Goal: Task Accomplishment & Management: Complete application form

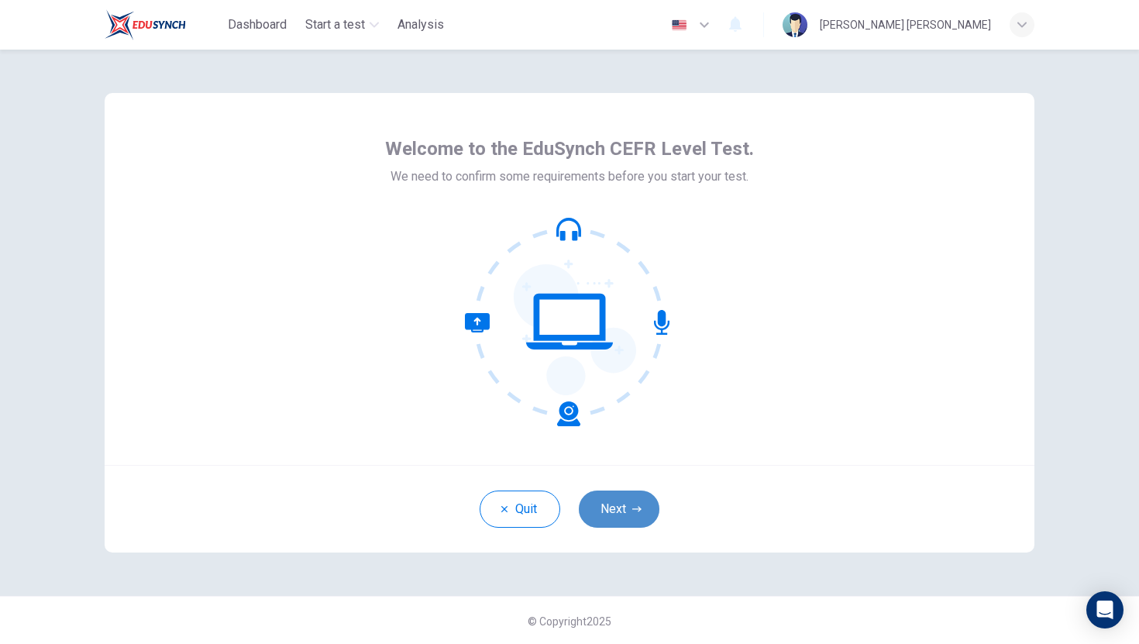
click at [637, 505] on button "Next" at bounding box center [619, 508] width 81 height 37
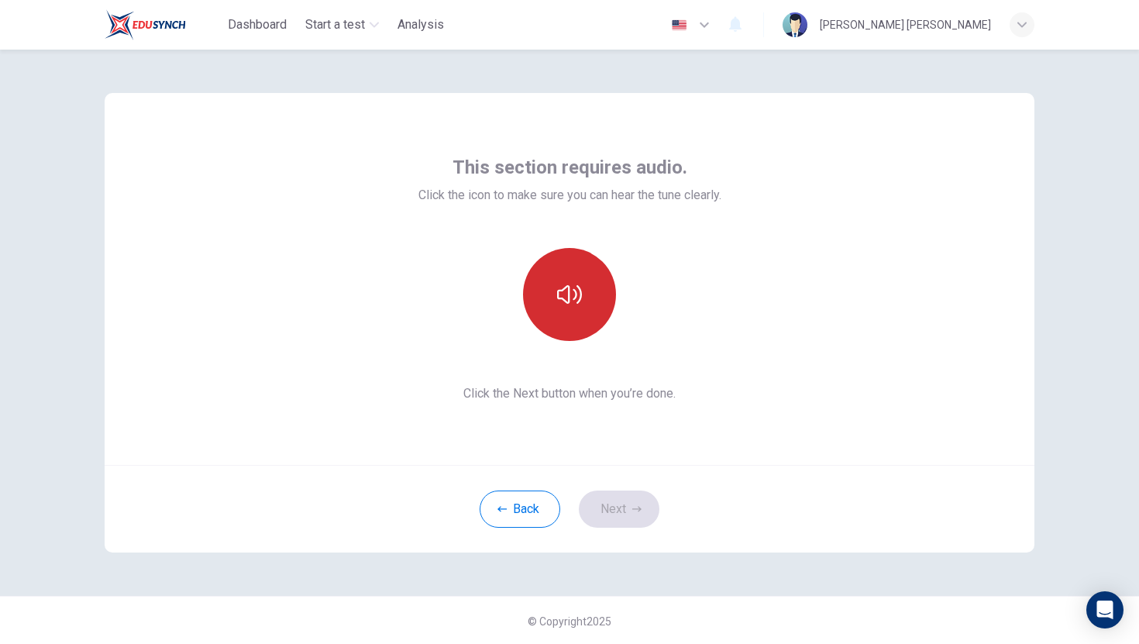
click at [555, 328] on button "button" at bounding box center [569, 294] width 93 height 93
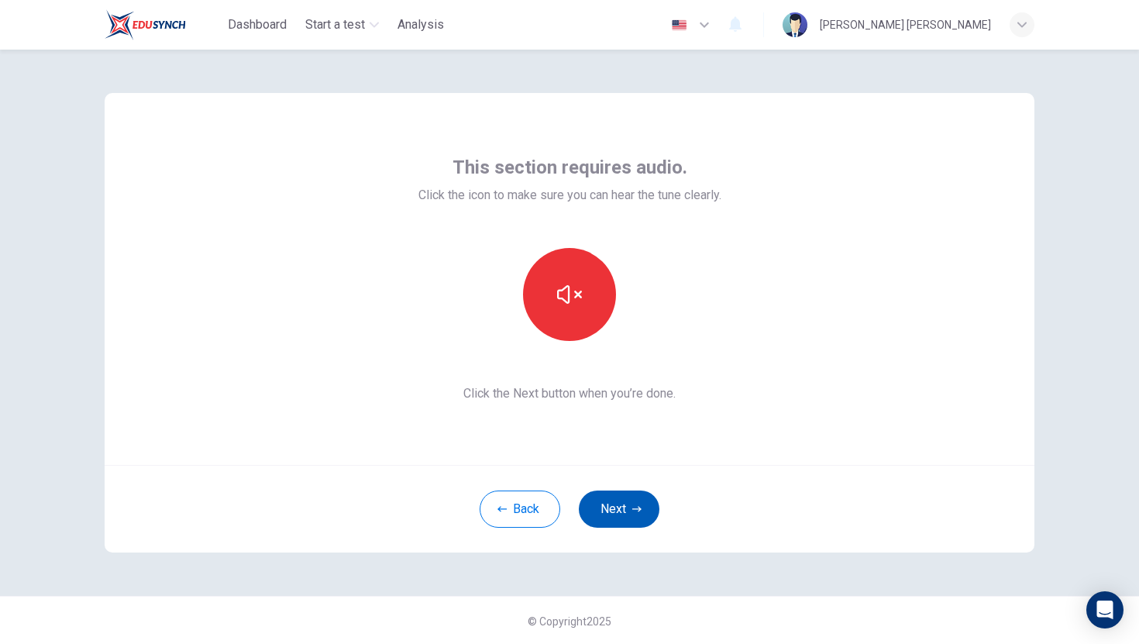
click at [620, 514] on button "Next" at bounding box center [619, 508] width 81 height 37
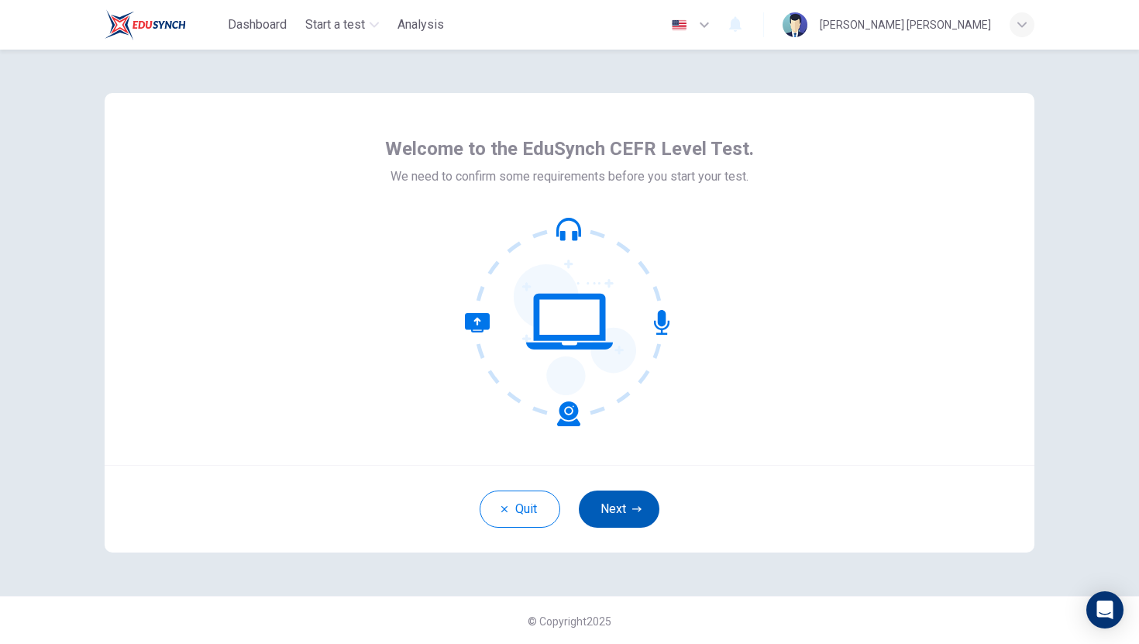
click at [623, 513] on button "Next" at bounding box center [619, 508] width 81 height 37
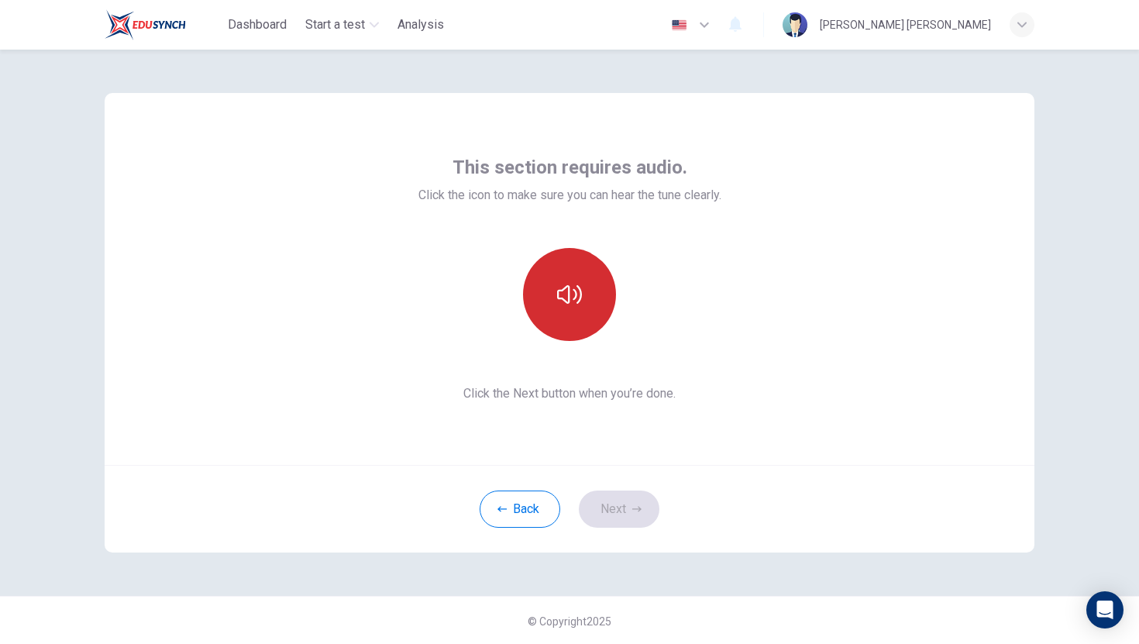
click at [544, 287] on button "button" at bounding box center [569, 294] width 93 height 93
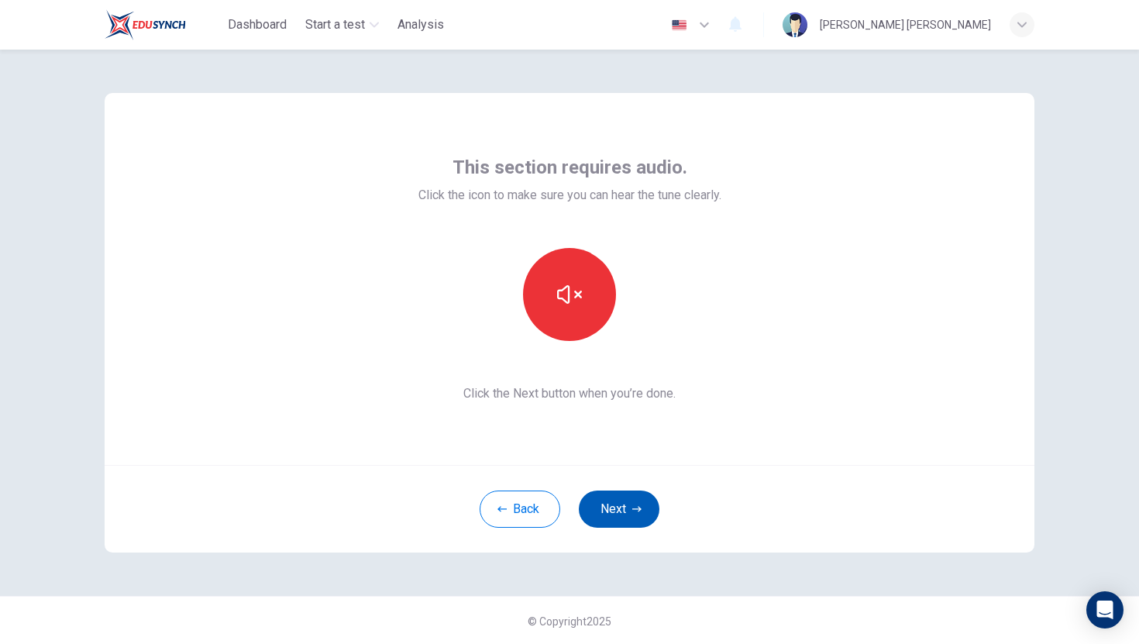
click at [640, 509] on icon "button" at bounding box center [636, 508] width 9 height 5
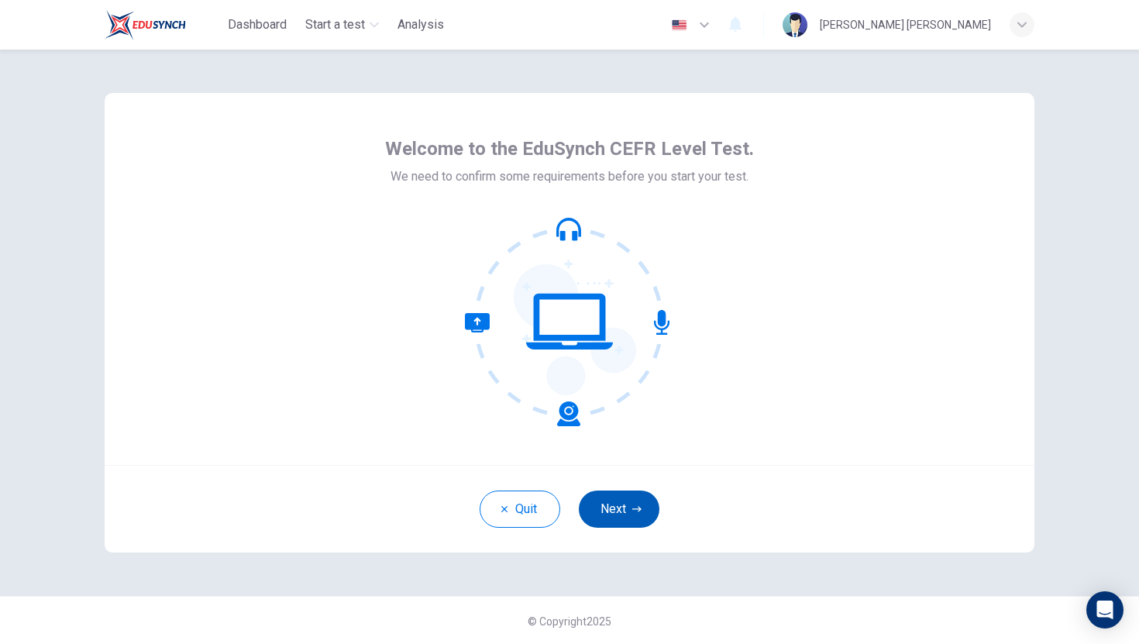
click at [609, 513] on button "Next" at bounding box center [619, 508] width 81 height 37
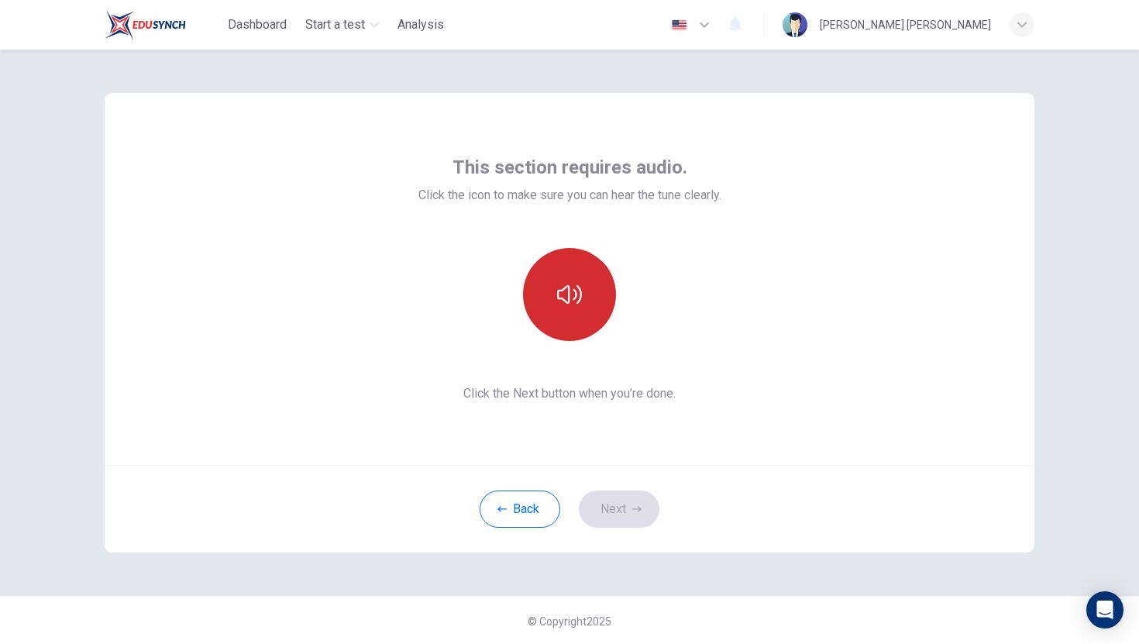
click at [549, 271] on button "button" at bounding box center [569, 294] width 93 height 93
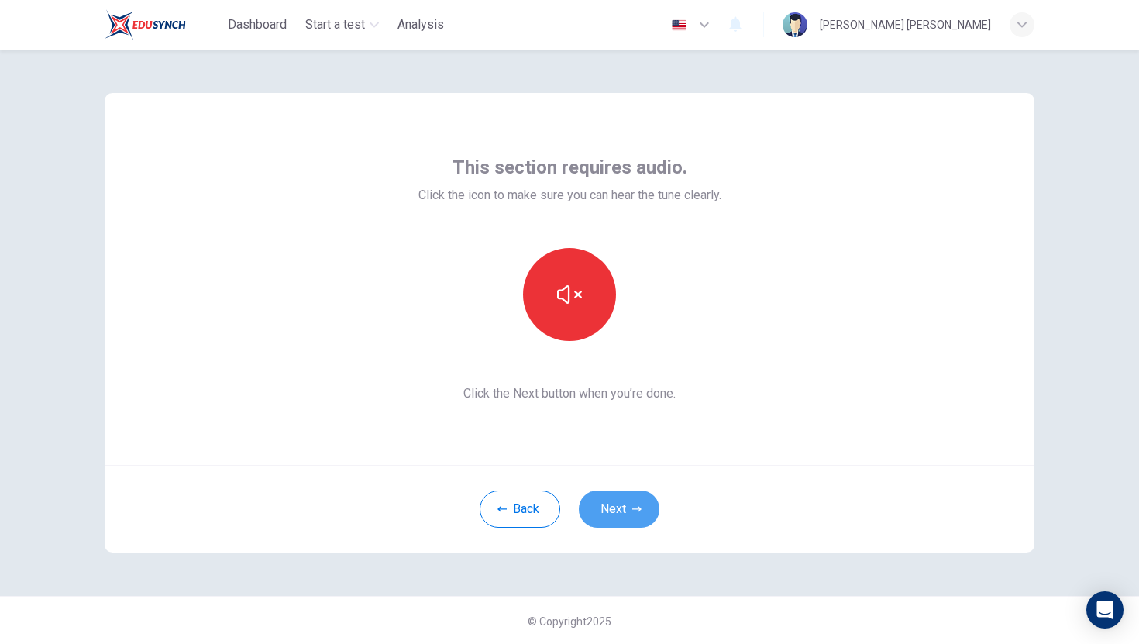
click at [626, 496] on button "Next" at bounding box center [619, 508] width 81 height 37
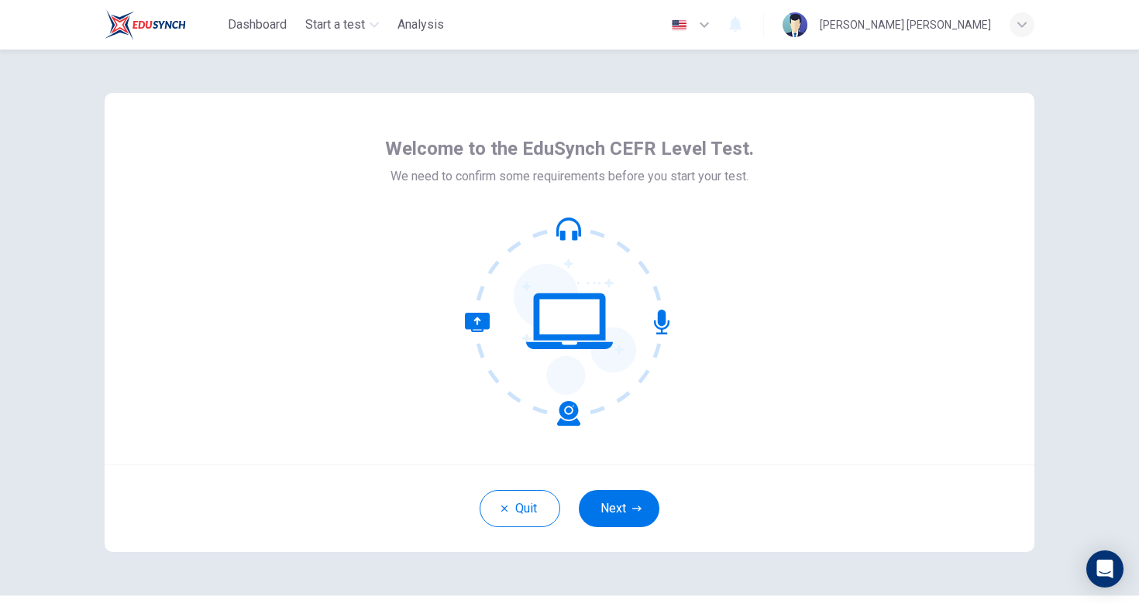
click at [572, 268] on icon at bounding box center [569, 321] width 209 height 209
click at [637, 504] on icon "button" at bounding box center [636, 508] width 9 height 9
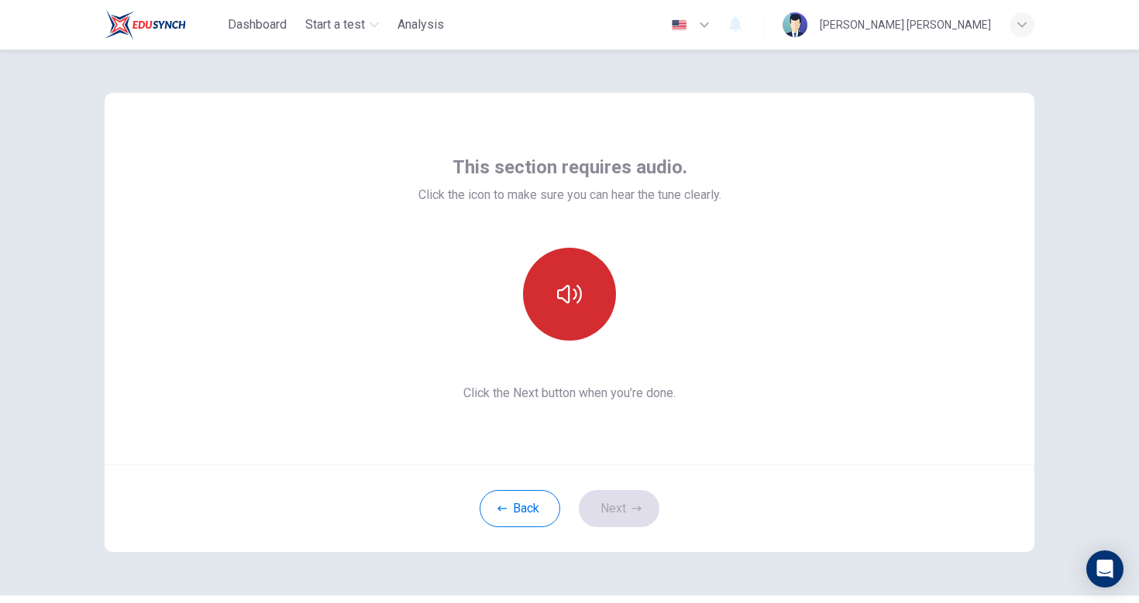
click at [565, 283] on icon "button" at bounding box center [569, 294] width 25 height 25
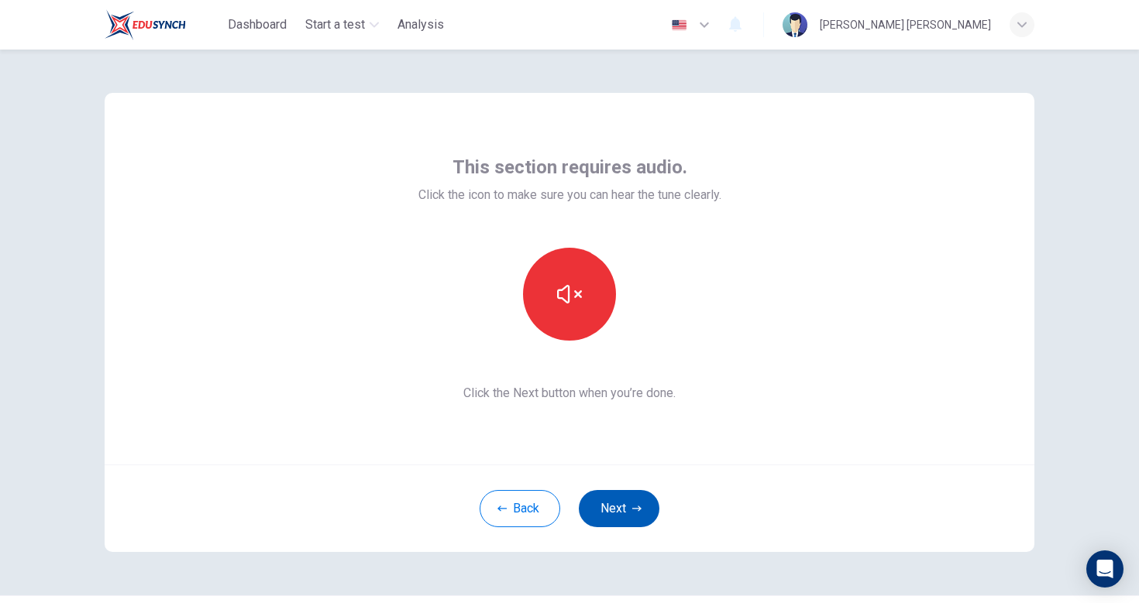
click at [623, 524] on button "Next" at bounding box center [619, 508] width 81 height 37
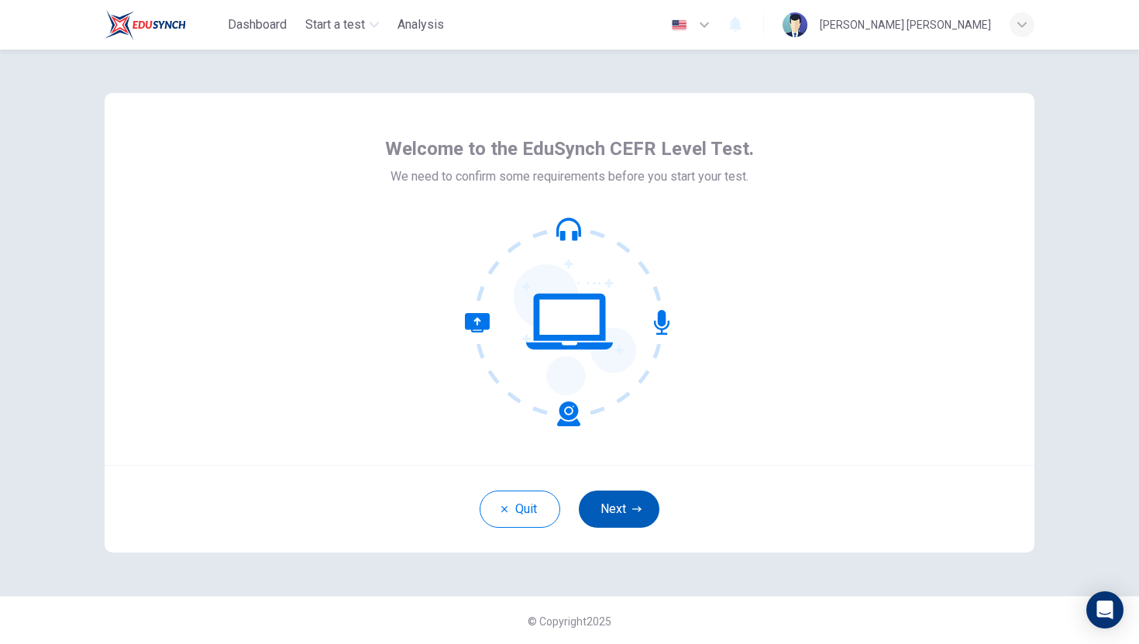
click at [637, 504] on icon "button" at bounding box center [636, 508] width 9 height 9
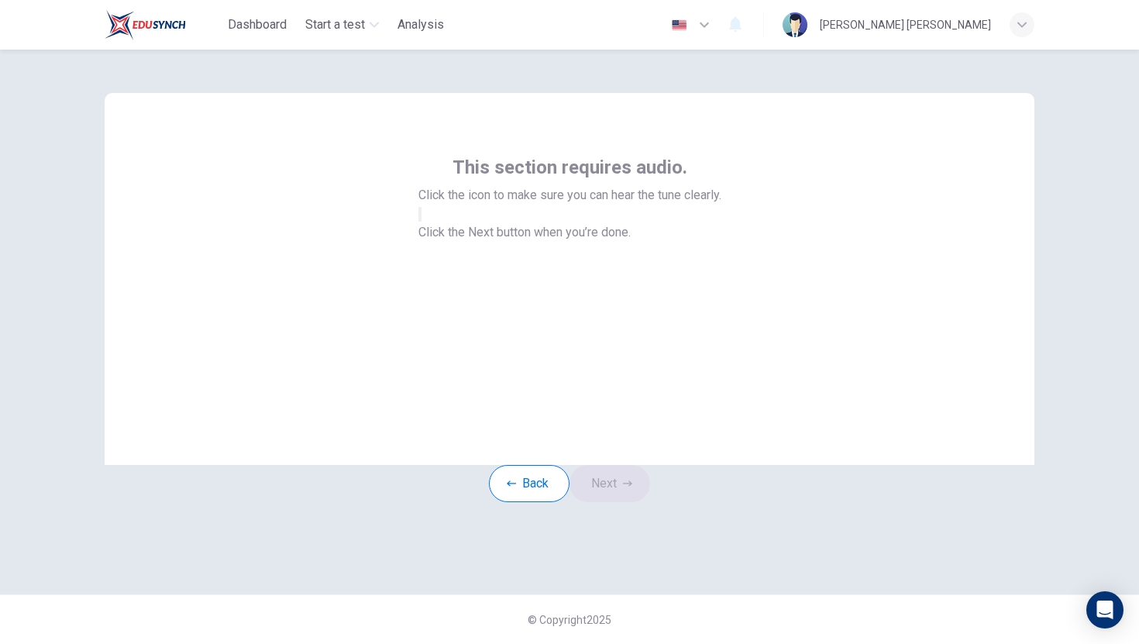
click at [421, 222] on button "button" at bounding box center [419, 214] width 3 height 15
click at [644, 502] on button "Next" at bounding box center [609, 483] width 81 height 37
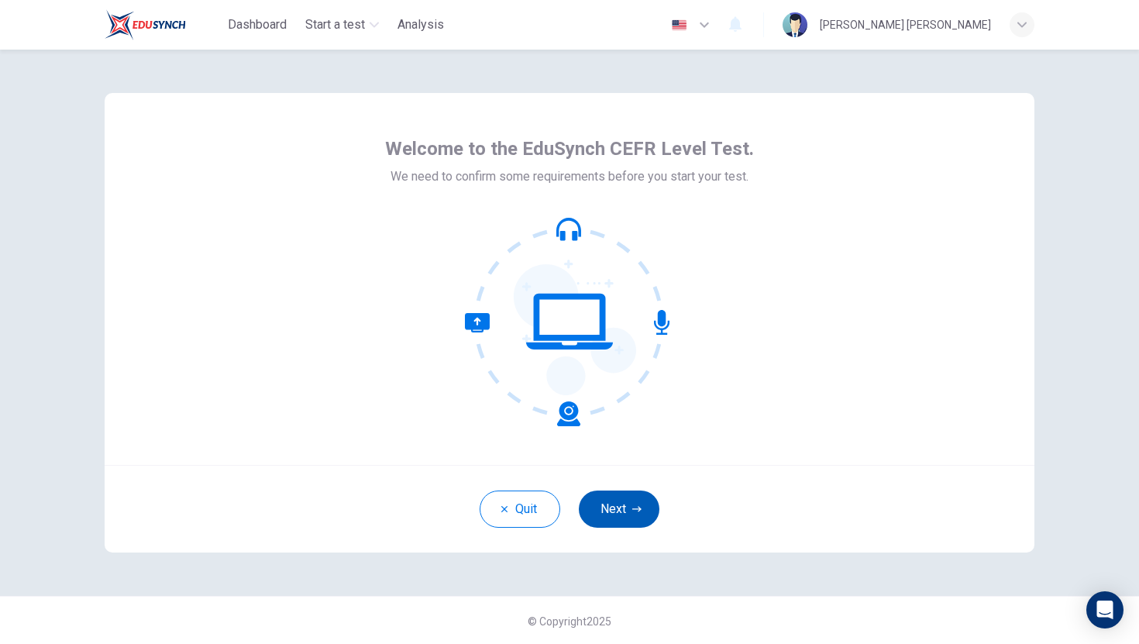
click at [629, 503] on button "Next" at bounding box center [619, 508] width 81 height 37
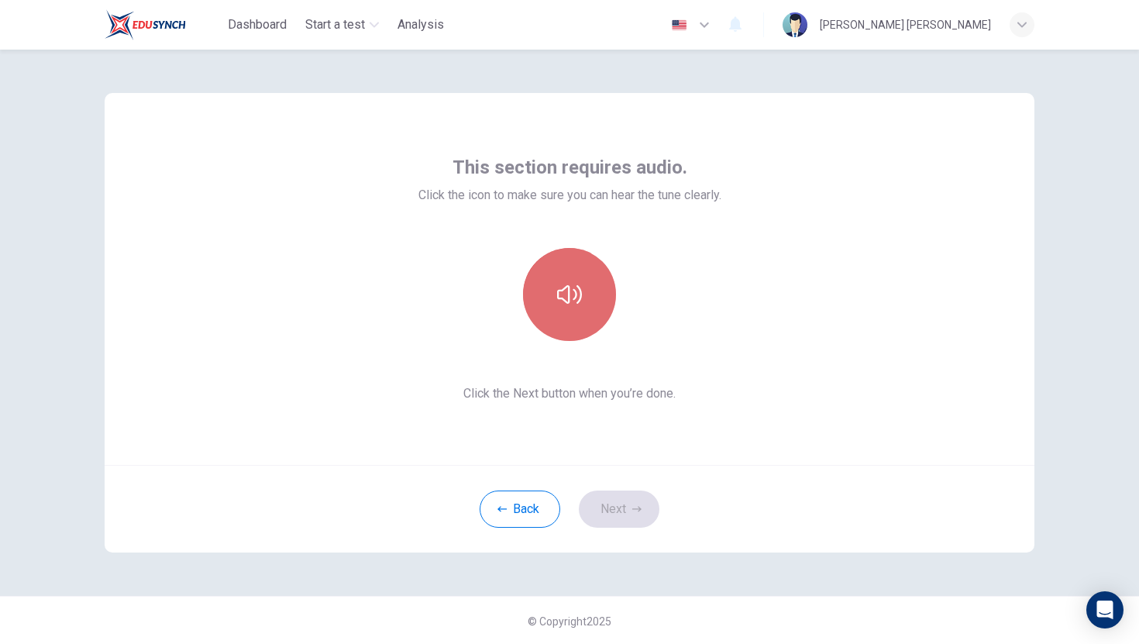
click at [567, 319] on button "button" at bounding box center [569, 294] width 93 height 93
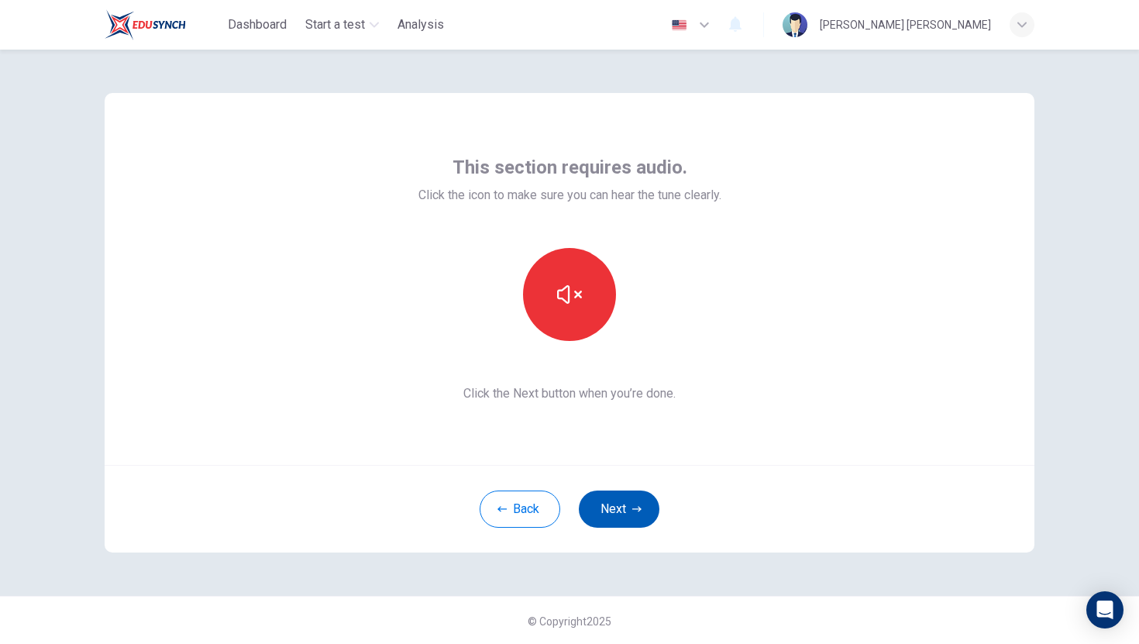
click at [626, 494] on button "Next" at bounding box center [619, 508] width 81 height 37
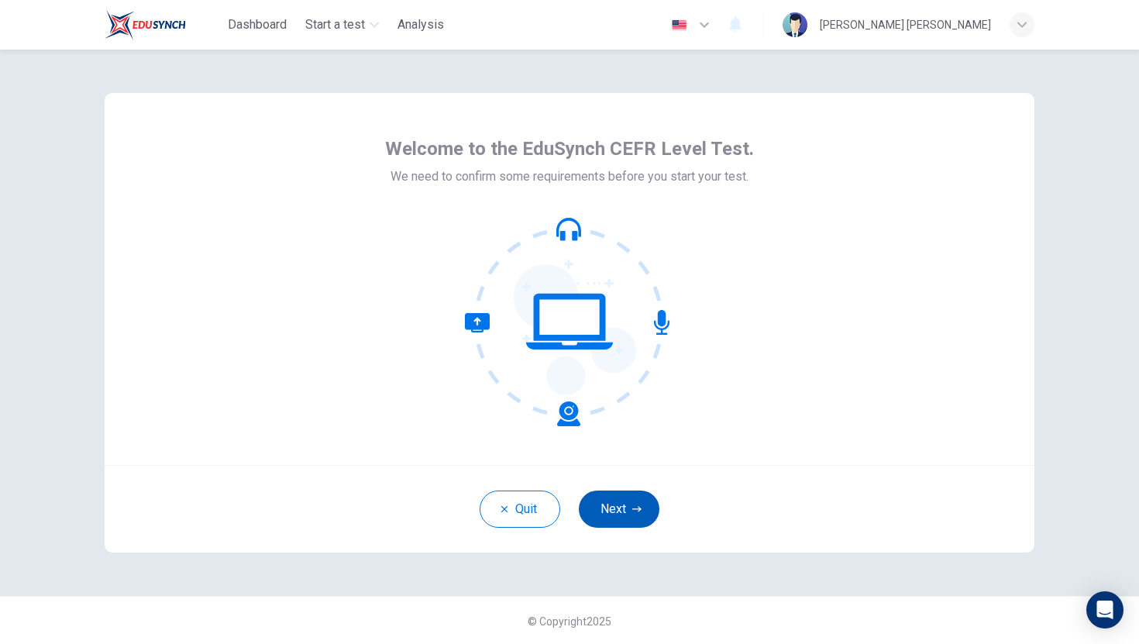
click at [617, 508] on button "Next" at bounding box center [619, 508] width 81 height 37
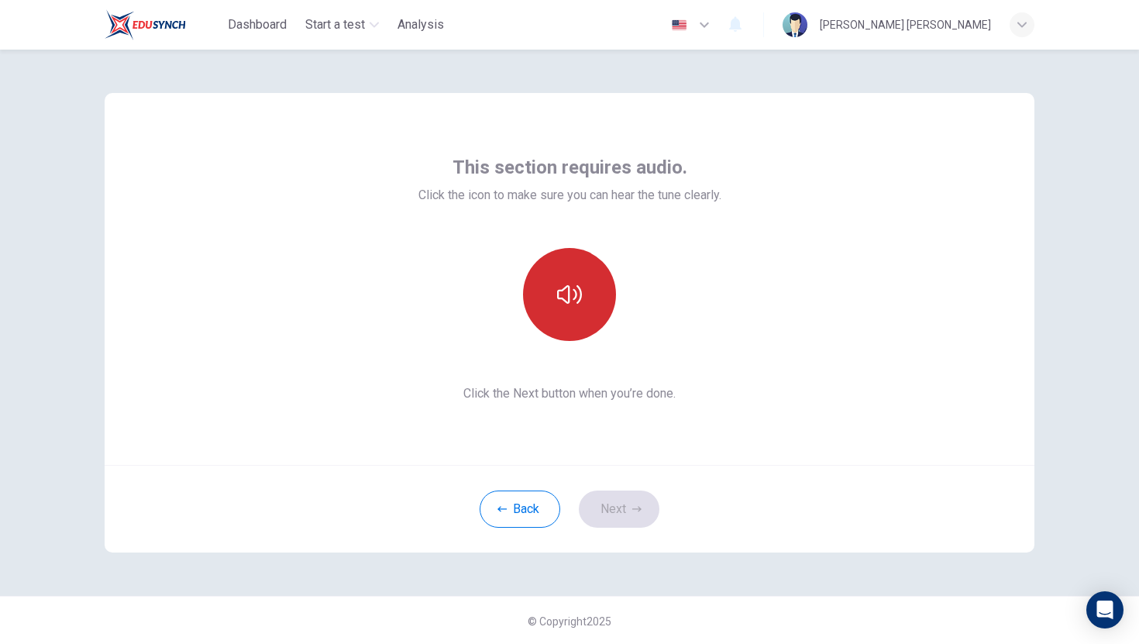
click at [582, 308] on button "button" at bounding box center [569, 294] width 93 height 93
click at [586, 301] on button "button" at bounding box center [569, 294] width 93 height 93
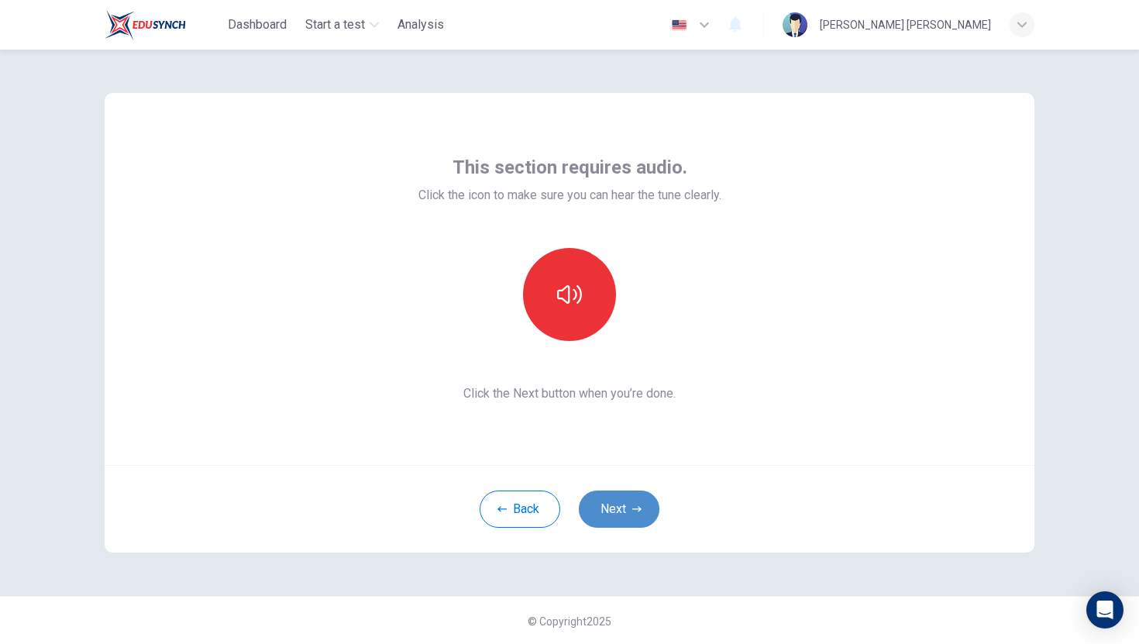
click at [629, 512] on button "Next" at bounding box center [619, 508] width 81 height 37
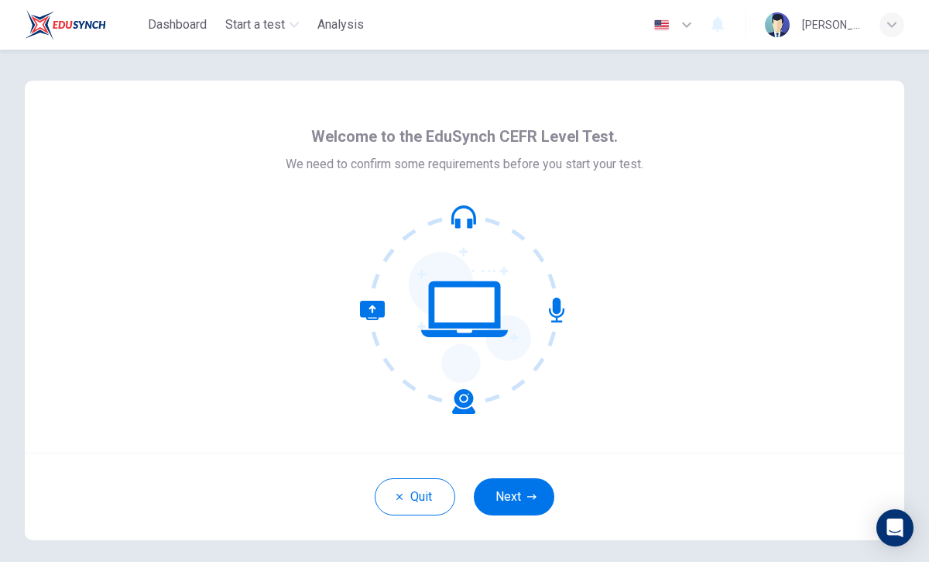
click at [517, 516] on div "Quit Next" at bounding box center [465, 496] width 880 height 88
click at [520, 503] on button "Next" at bounding box center [514, 496] width 81 height 37
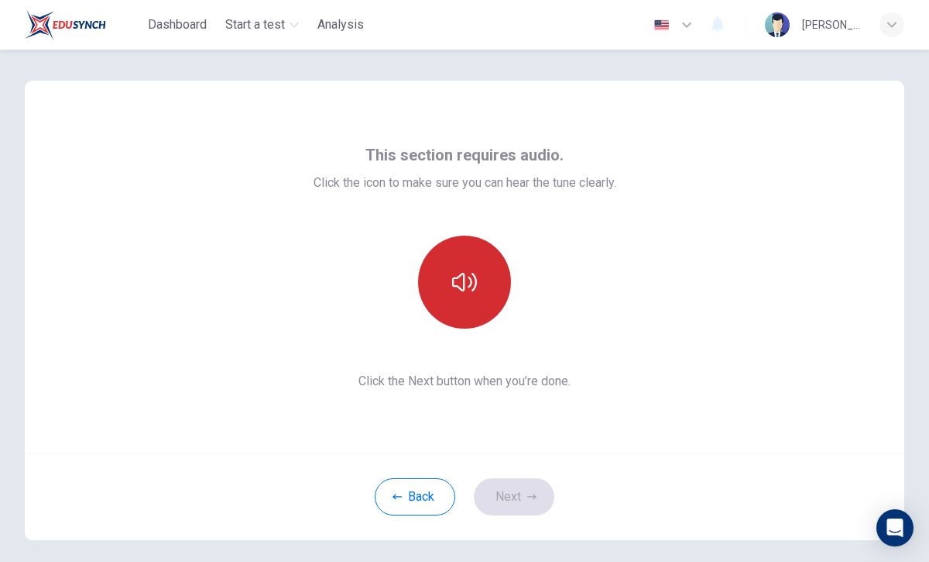
click at [447, 294] on button "button" at bounding box center [464, 281] width 93 height 93
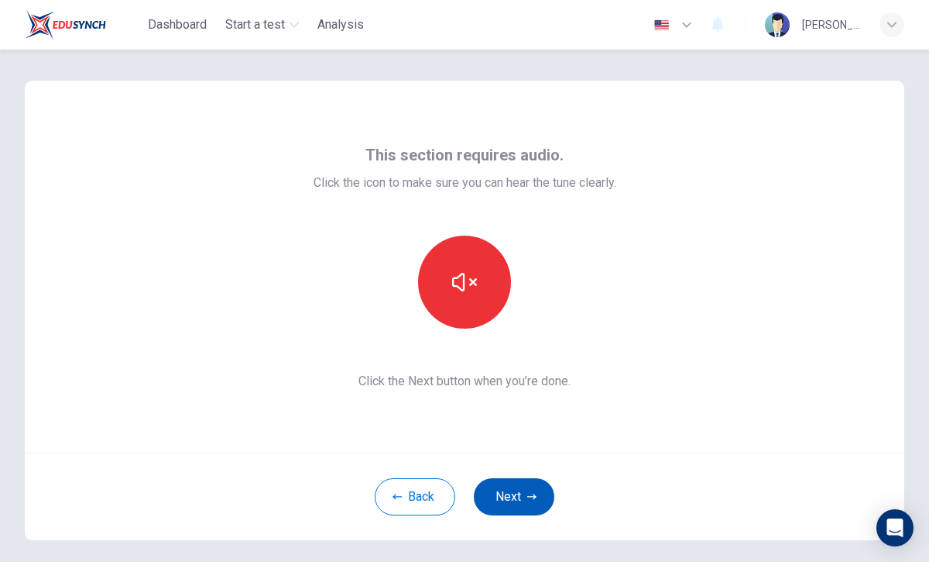
click at [508, 487] on button "Next" at bounding box center [514, 496] width 81 height 37
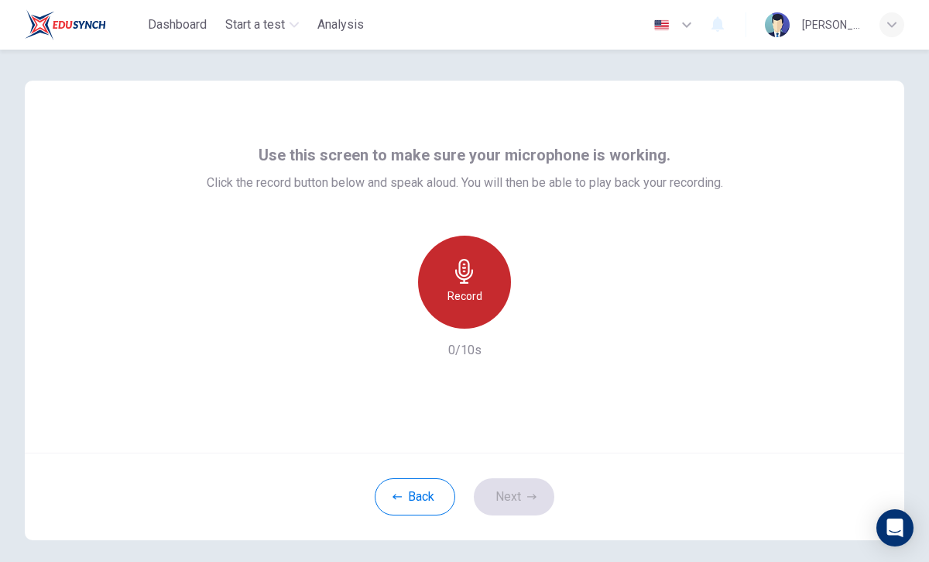
click at [435, 256] on div "Record" at bounding box center [464, 281] width 93 height 93
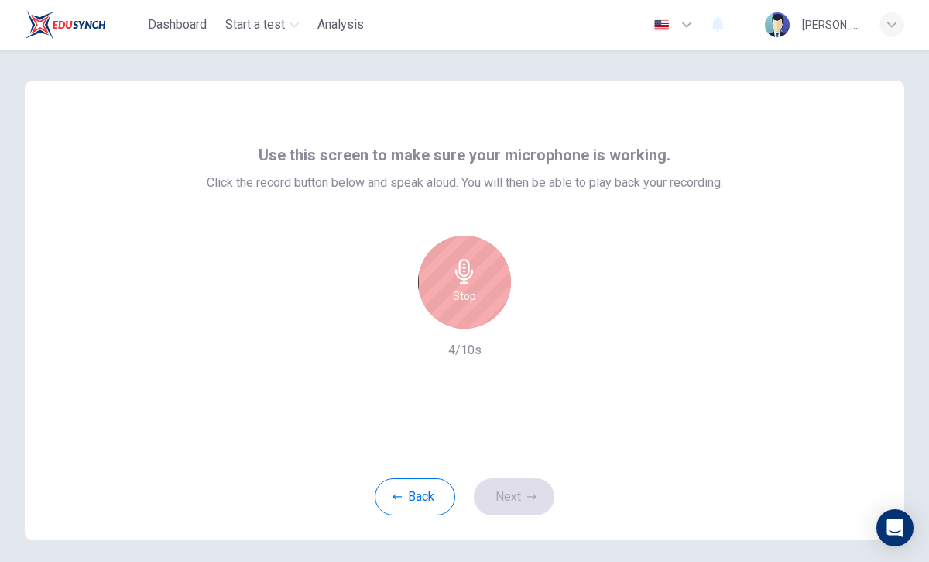
click at [455, 300] on h6 "Stop" at bounding box center [464, 296] width 23 height 19
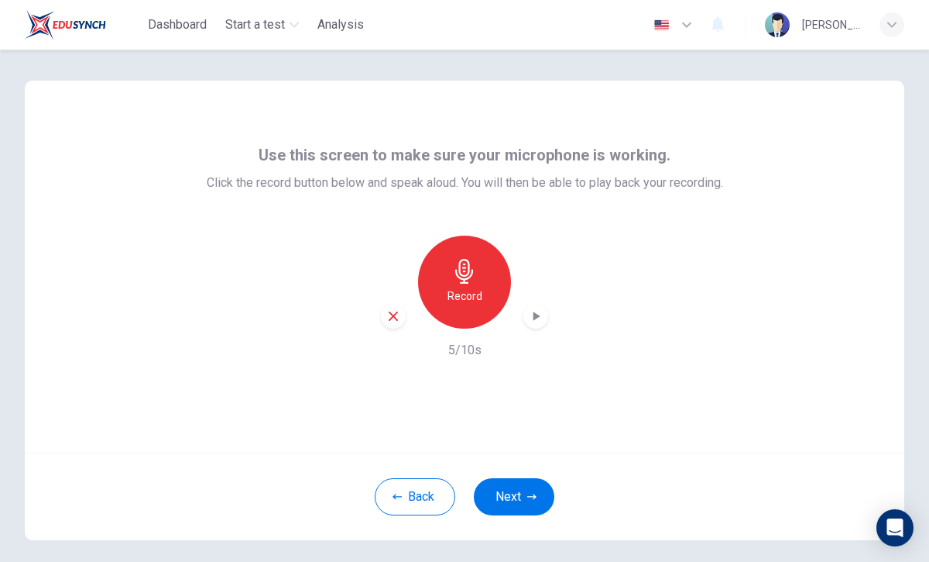
click at [534, 321] on icon "button" at bounding box center [535, 315] width 15 height 15
click at [526, 495] on button "Next" at bounding box center [514, 496] width 81 height 37
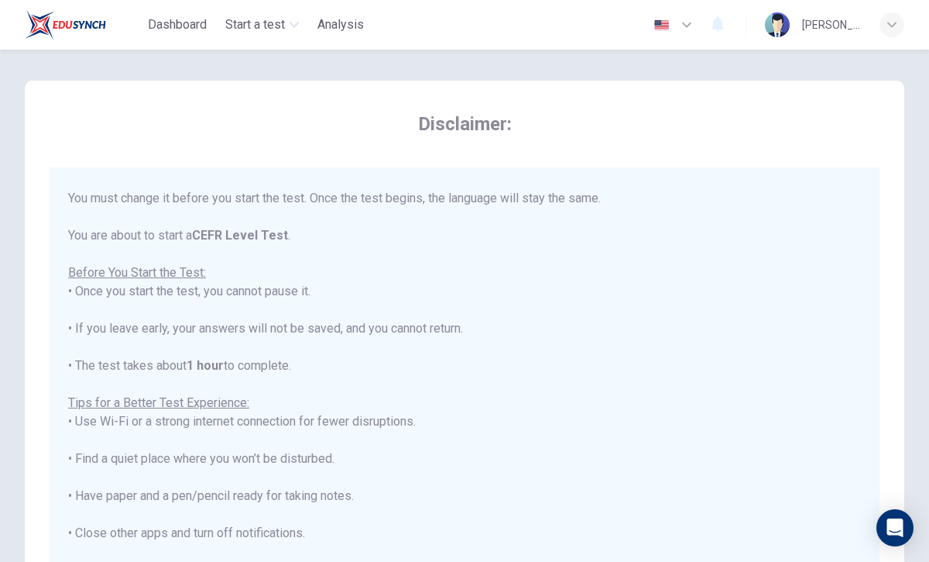
scroll to position [148, 0]
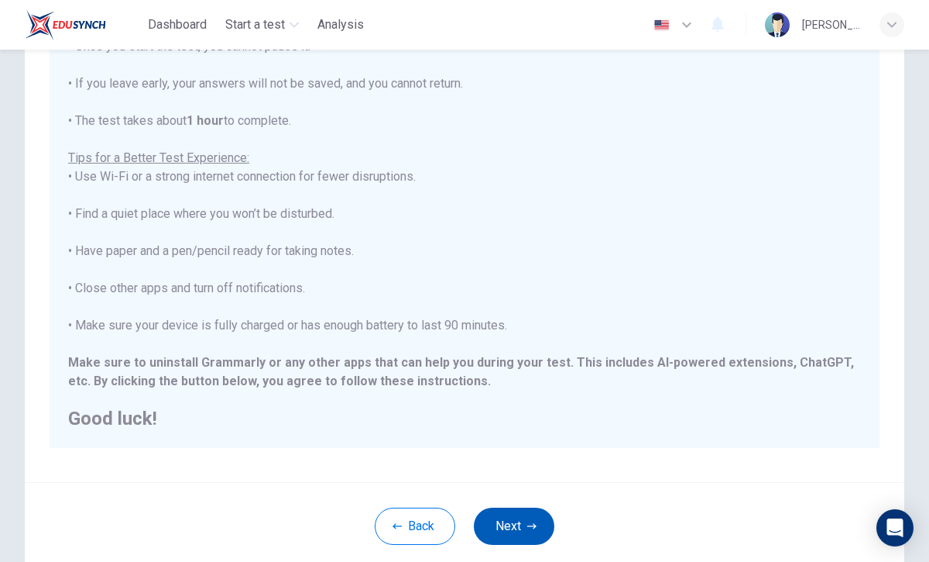
click at [486, 525] on button "Next" at bounding box center [514, 525] width 81 height 37
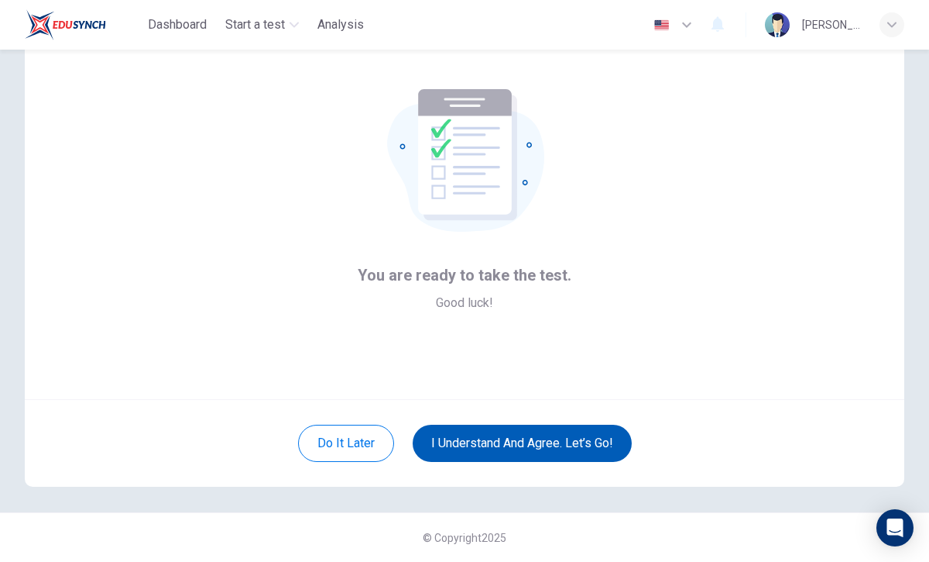
scroll to position [53, 0]
click at [504, 445] on button "I understand and agree. Let’s go!" at bounding box center [522, 442] width 219 height 37
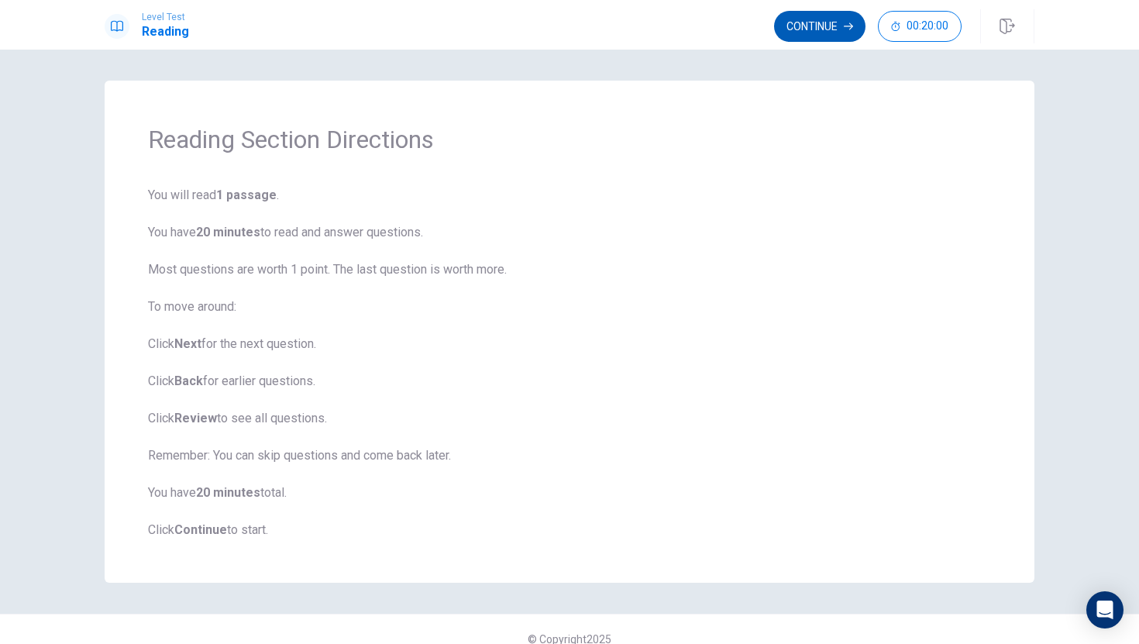
click at [831, 20] on button "Continue" at bounding box center [819, 26] width 91 height 31
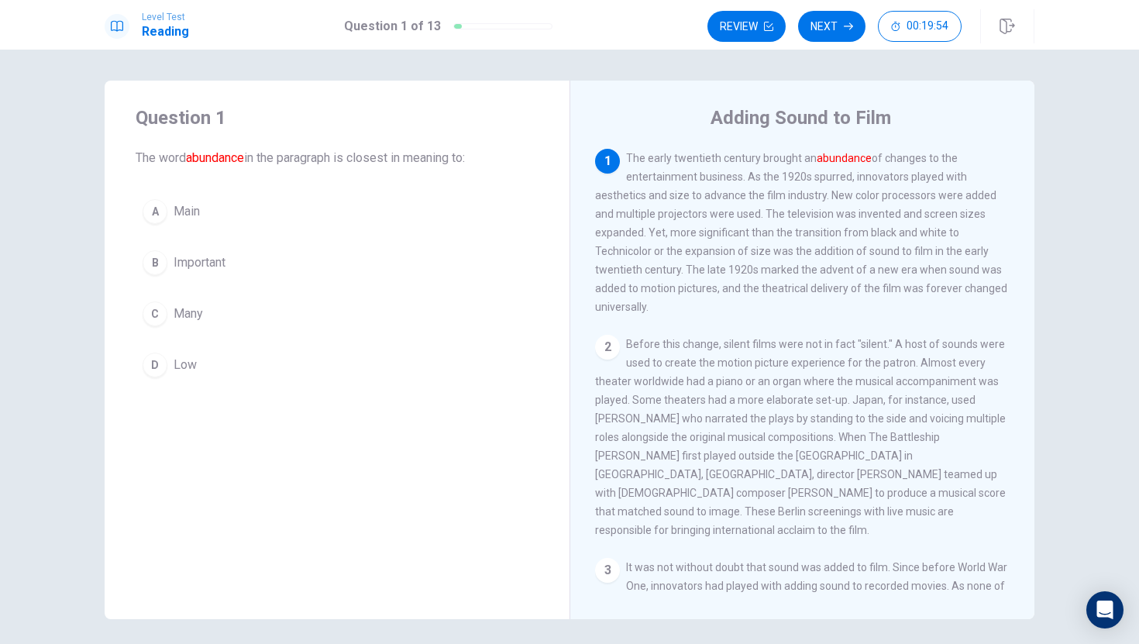
click at [135, 321] on div "Question 1 The word abundance in the paragraph is closest in meaning to: A Main…" at bounding box center [337, 245] width 465 height 328
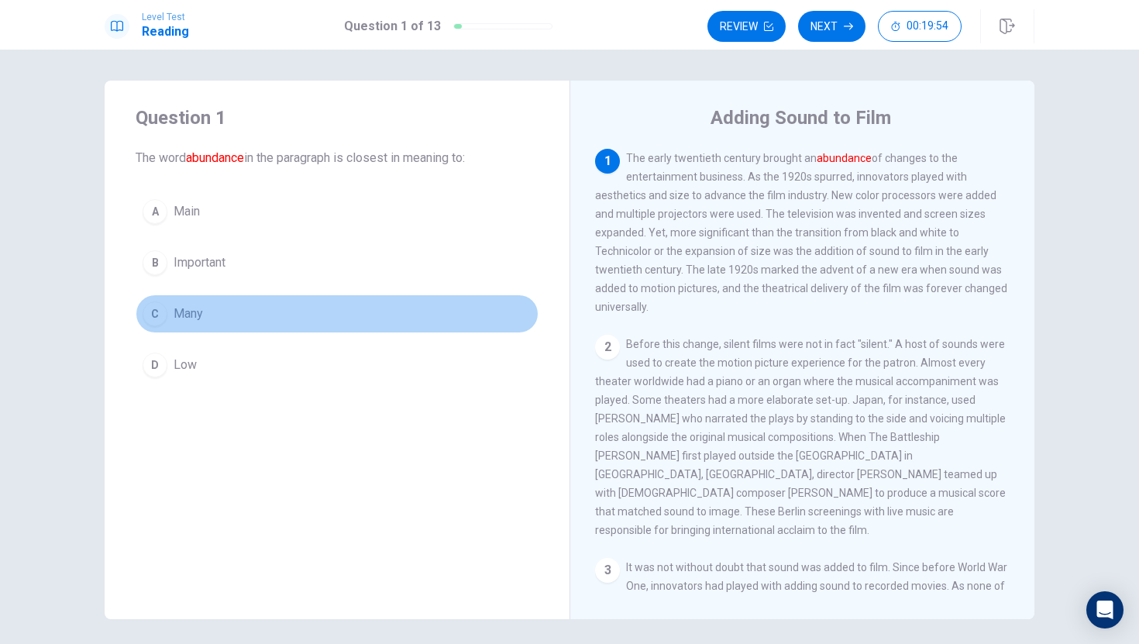
click at [151, 316] on div "C" at bounding box center [155, 313] width 25 height 25
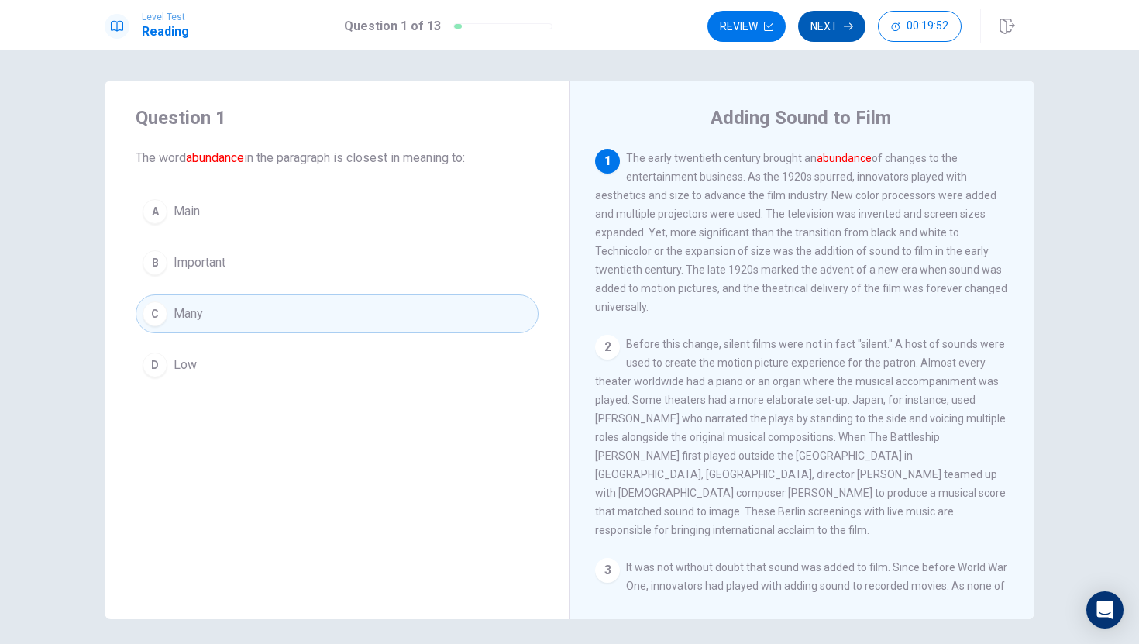
click at [819, 15] on button "Next" at bounding box center [831, 26] width 67 height 31
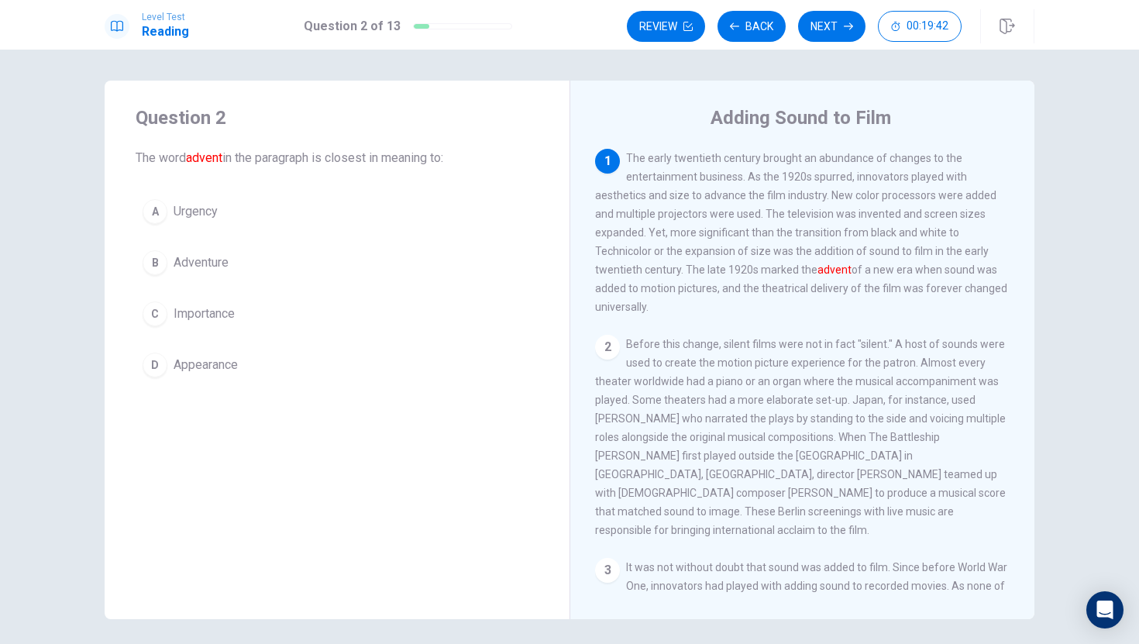
click at [160, 366] on div "D" at bounding box center [155, 364] width 25 height 25
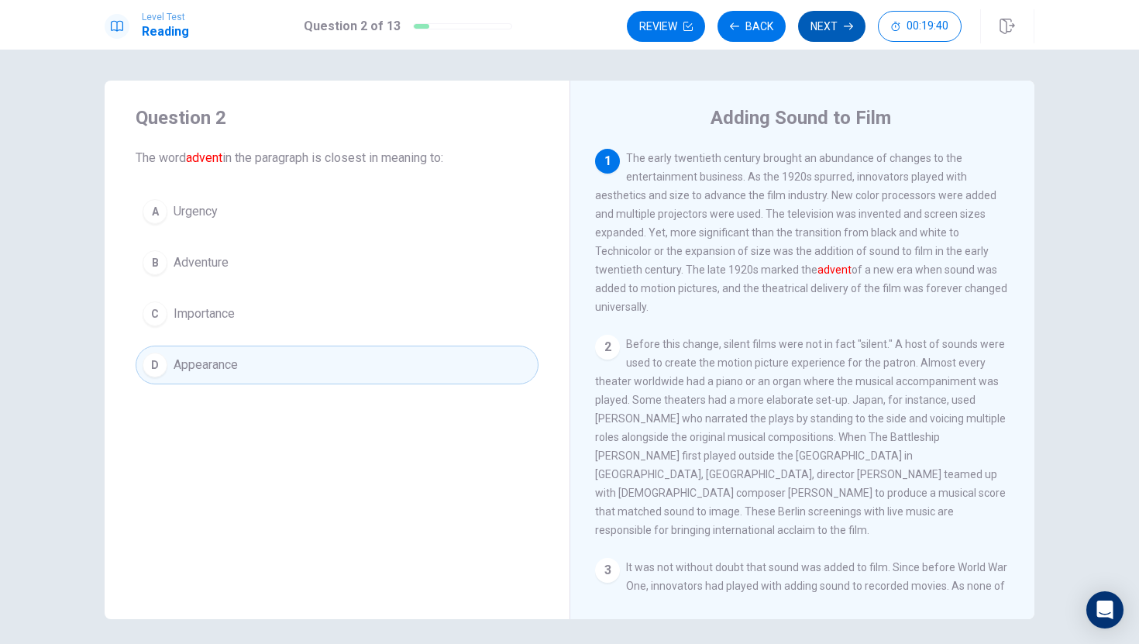
click at [844, 38] on button "Next" at bounding box center [831, 26] width 67 height 31
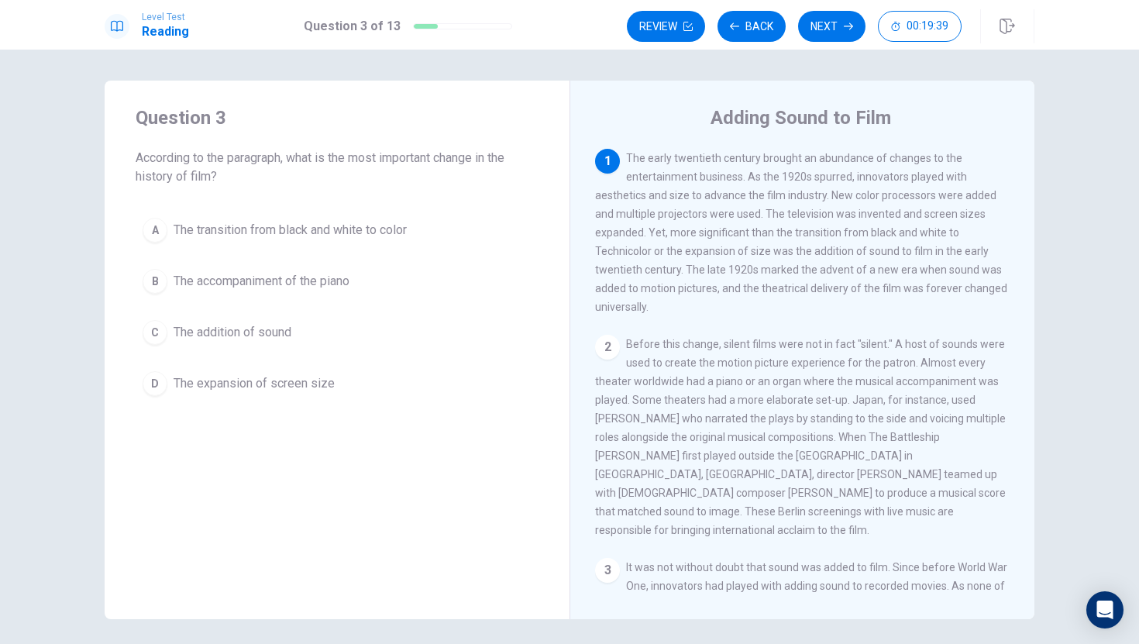
drag, startPoint x: 213, startPoint y: 153, endPoint x: 406, endPoint y: 188, distance: 196.1
click at [378, 176] on span "According to the paragraph, what is the most important change in the history of…" at bounding box center [337, 167] width 403 height 37
click at [609, 351] on div "2" at bounding box center [607, 347] width 25 height 25
click at [163, 335] on div "C" at bounding box center [155, 332] width 25 height 25
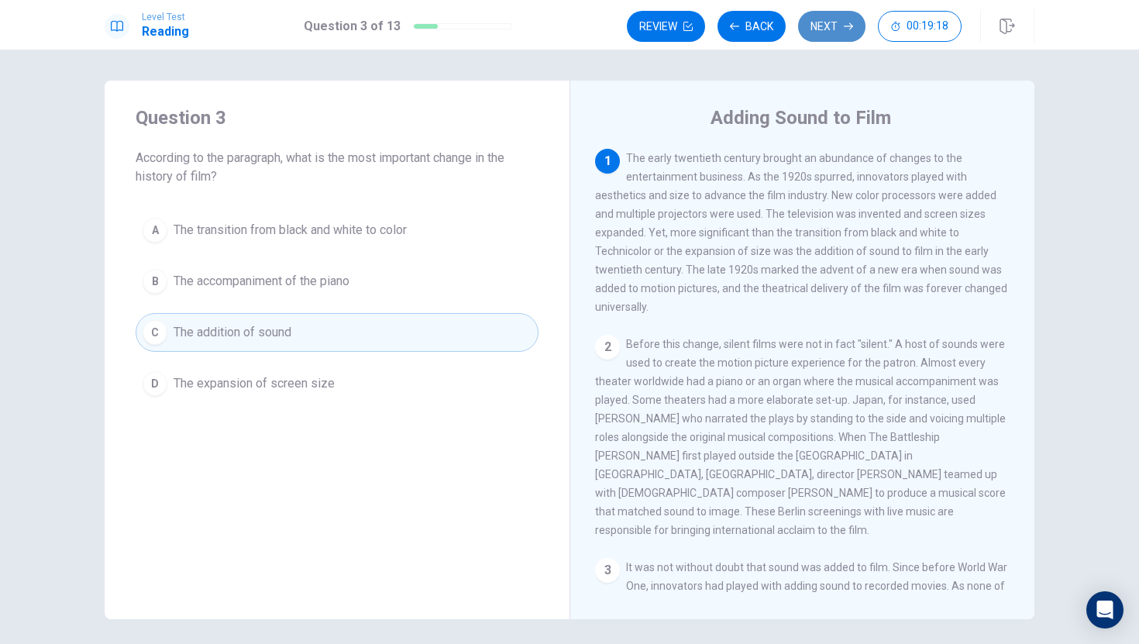
click at [833, 38] on button "Next" at bounding box center [831, 26] width 67 height 31
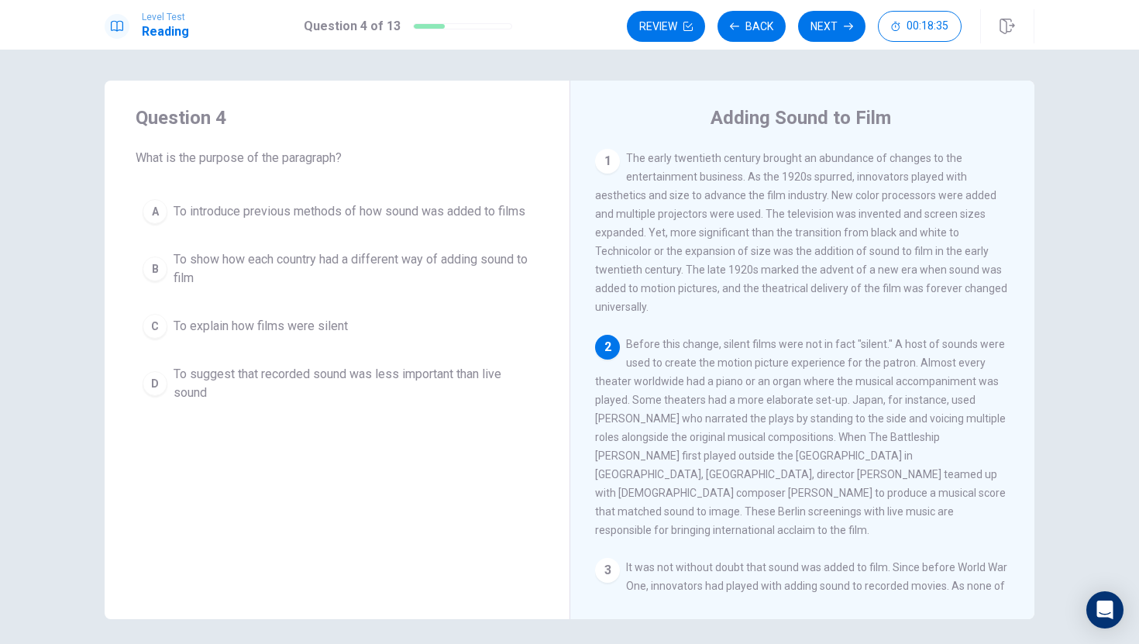
click at [160, 205] on div "A" at bounding box center [155, 211] width 25 height 25
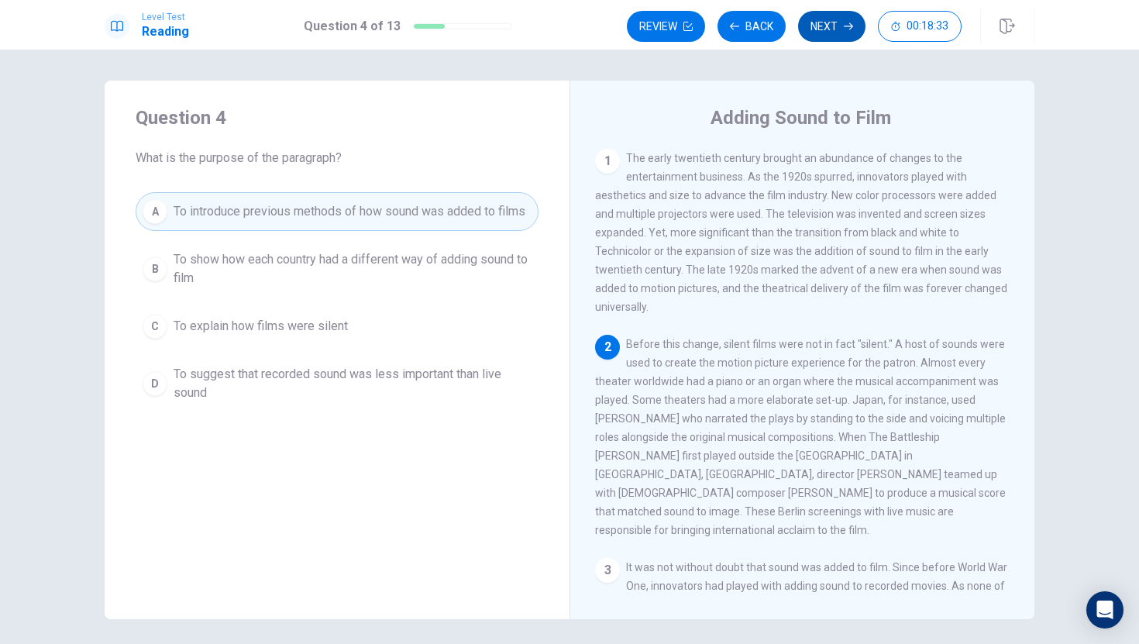
click at [833, 23] on button "Next" at bounding box center [831, 26] width 67 height 31
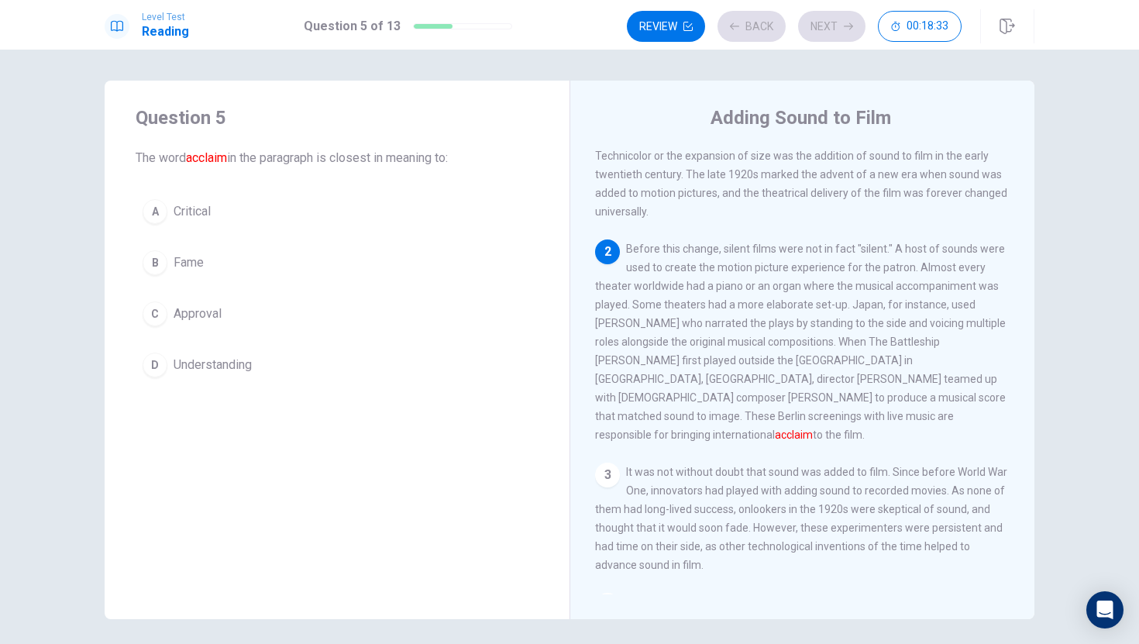
scroll to position [96, 0]
drag, startPoint x: 814, startPoint y: 409, endPoint x: 963, endPoint y: 435, distance: 151.8
click at [891, 420] on div "2 Before this change, silent films were not in fact "silent." A host of sounds …" at bounding box center [802, 341] width 415 height 204
drag, startPoint x: 861, startPoint y: 402, endPoint x: 912, endPoint y: 404, distance: 51.2
click at [912, 404] on div "2 Before this change, silent films were not in fact "silent." A host of sounds …" at bounding box center [802, 341] width 415 height 204
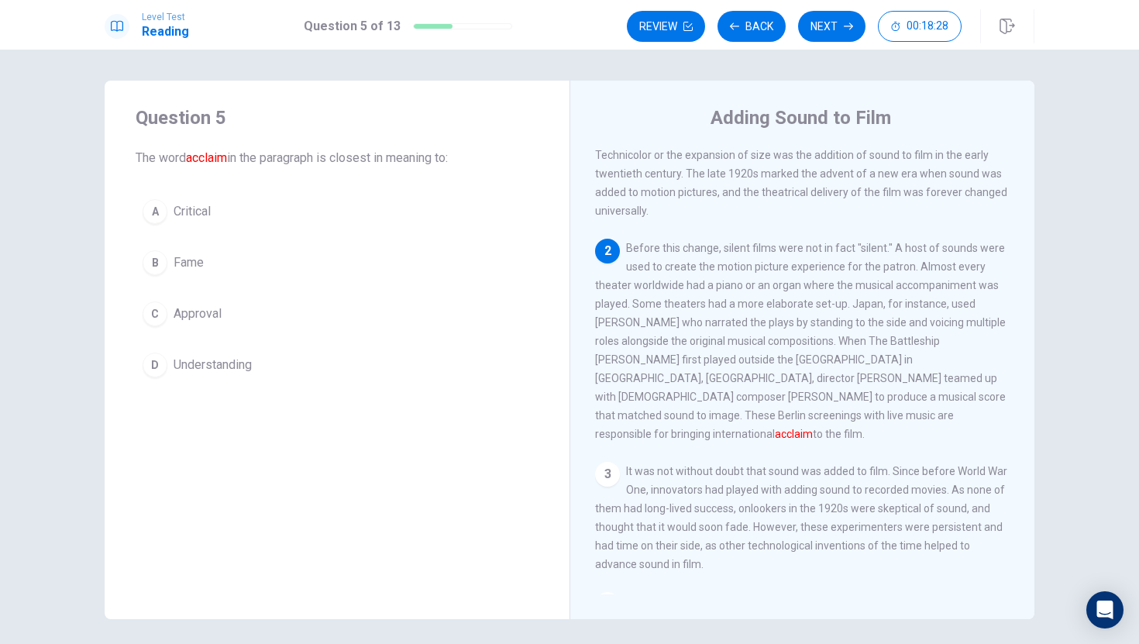
drag, startPoint x: 884, startPoint y: 406, endPoint x: 972, endPoint y: 418, distance: 89.2
click at [929, 417] on div "2 Before this change, silent films were not in fact "silent." A host of sounds …" at bounding box center [802, 341] width 415 height 204
drag, startPoint x: 908, startPoint y: 414, endPoint x: 943, endPoint y: 414, distance: 34.1
click at [929, 414] on span "Before this change, silent films were not in fact "silent." A host of sounds we…" at bounding box center [800, 341] width 410 height 198
drag, startPoint x: 943, startPoint y: 414, endPoint x: 817, endPoint y: 400, distance: 126.3
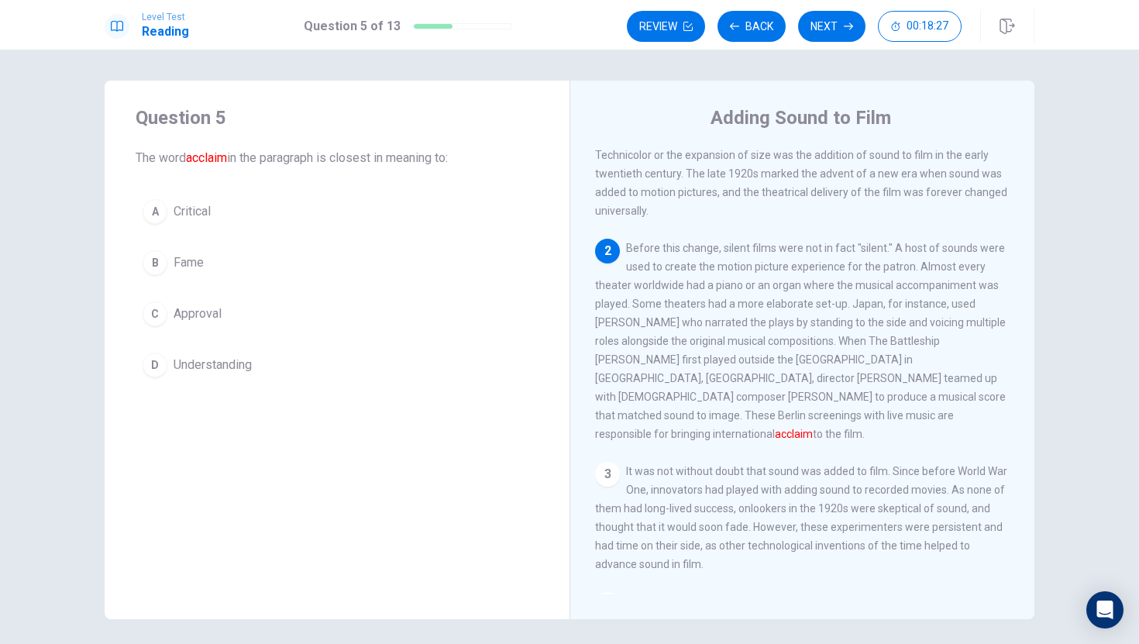
click at [819, 399] on div "2 Before this change, silent films were not in fact "silent." A host of sounds …" at bounding box center [802, 341] width 415 height 204
click at [154, 256] on div "B" at bounding box center [155, 262] width 25 height 25
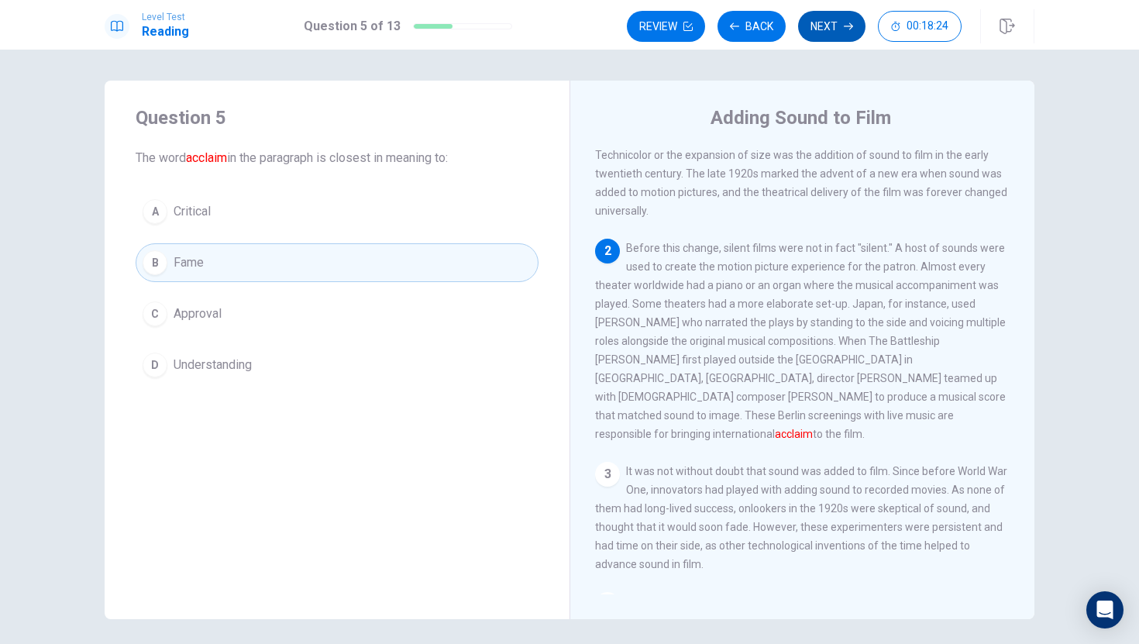
click at [825, 18] on button "Next" at bounding box center [831, 26] width 67 height 31
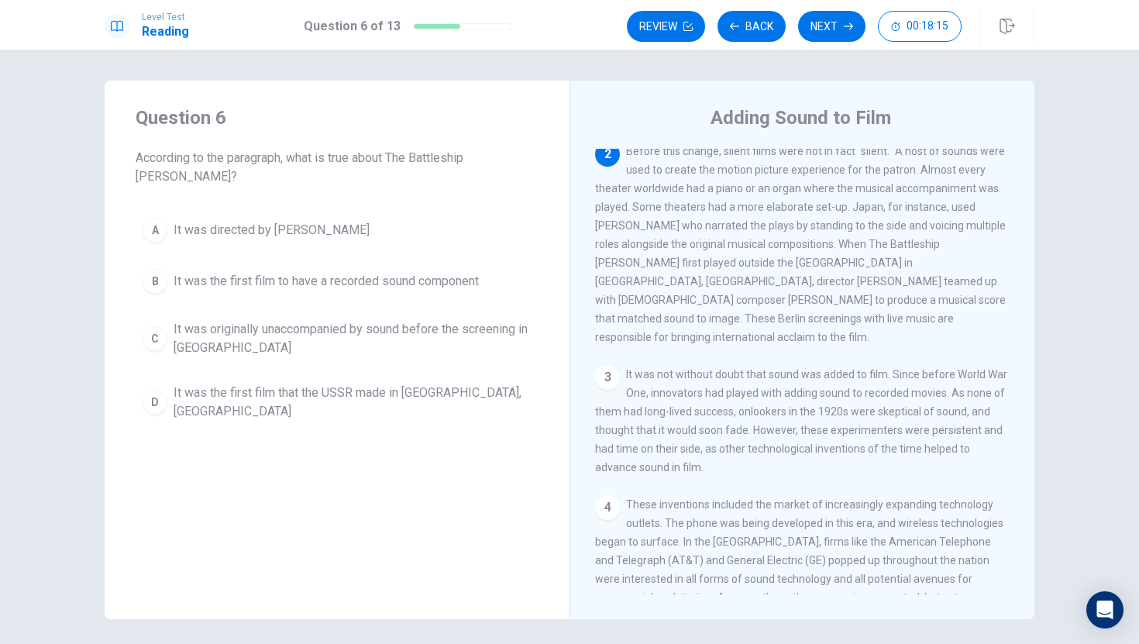
scroll to position [196, 0]
click at [236, 221] on span "It was directed by [PERSON_NAME]" at bounding box center [271, 230] width 196 height 19
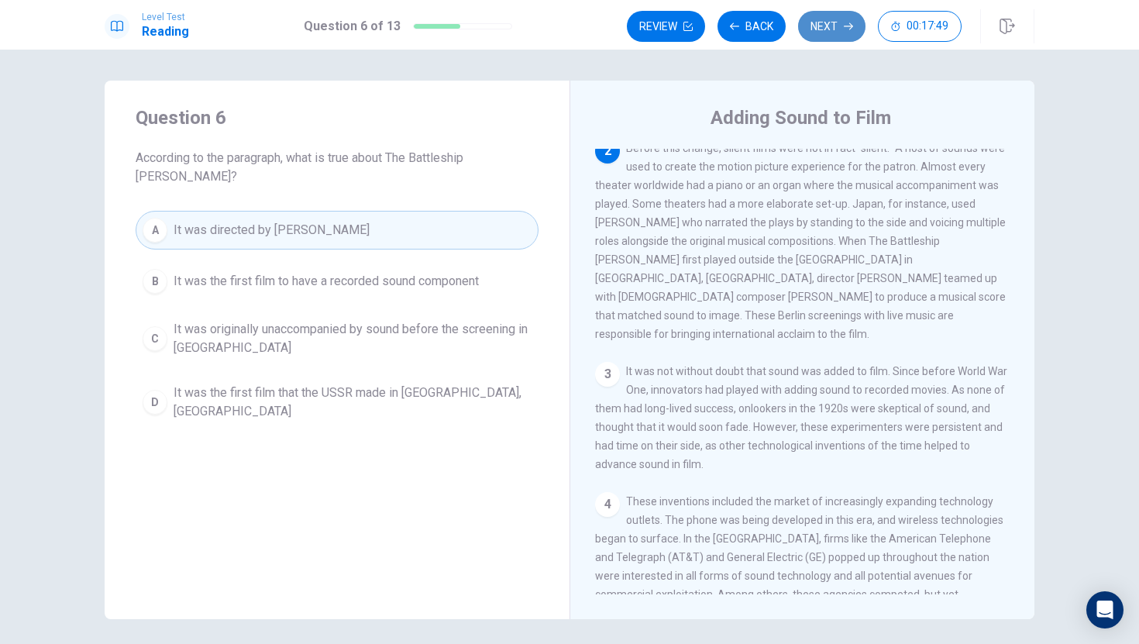
click at [844, 22] on icon "button" at bounding box center [847, 26] width 9 height 9
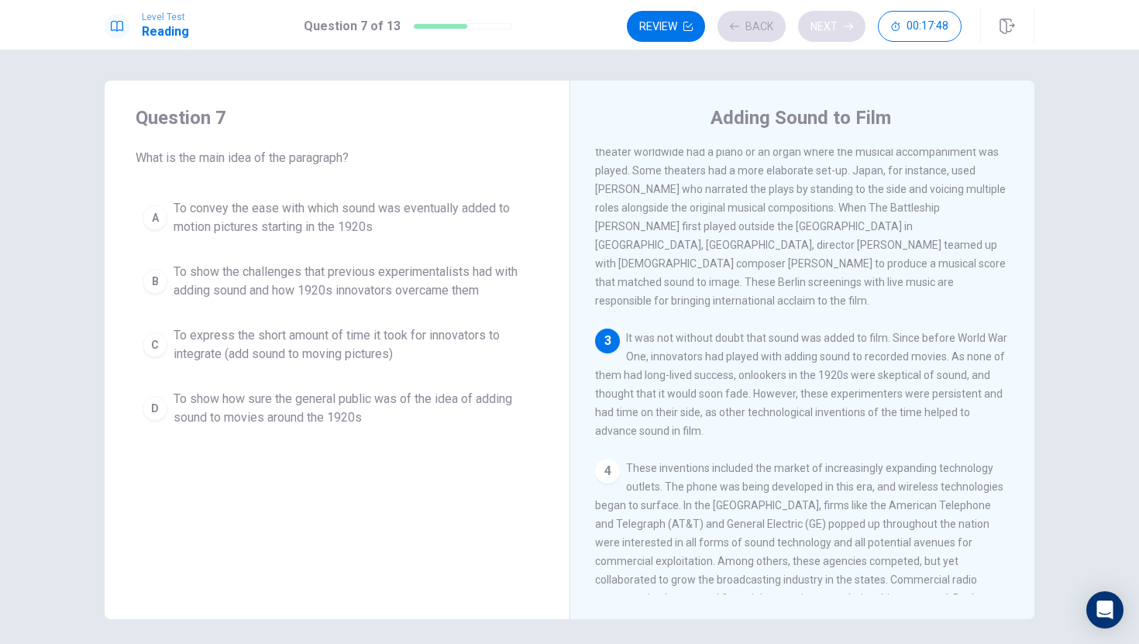
scroll to position [231, 0]
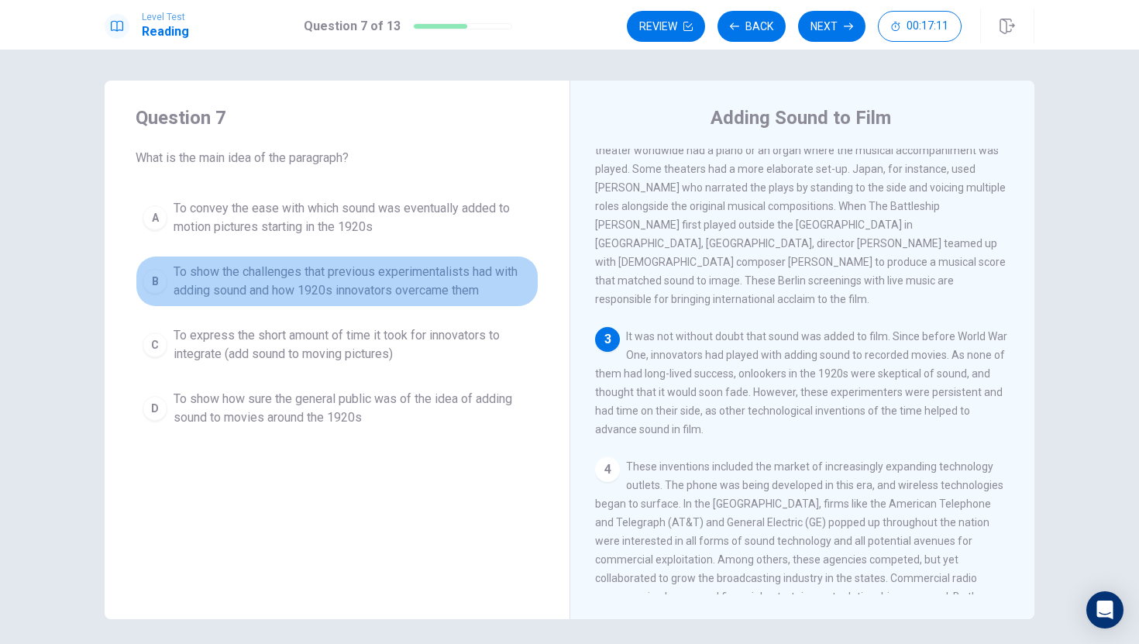
click at [448, 276] on span "To show the challenges that previous experimentalists had with adding sound and…" at bounding box center [352, 281] width 358 height 37
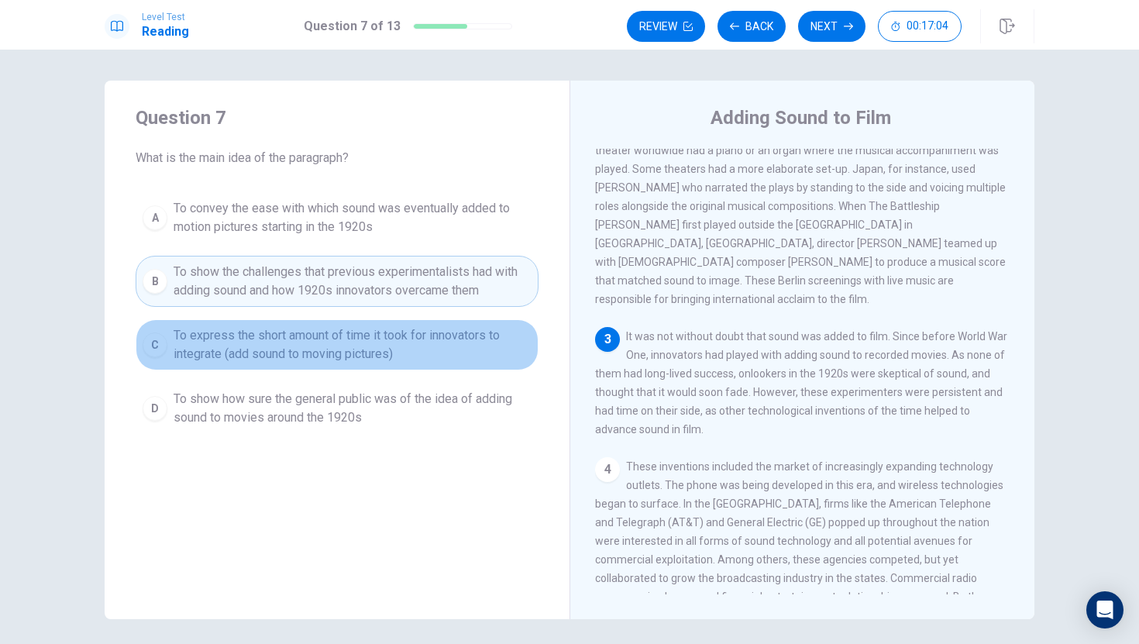
click at [390, 353] on span "To express the short amount of time it took for innovators to integrate (add so…" at bounding box center [352, 344] width 358 height 37
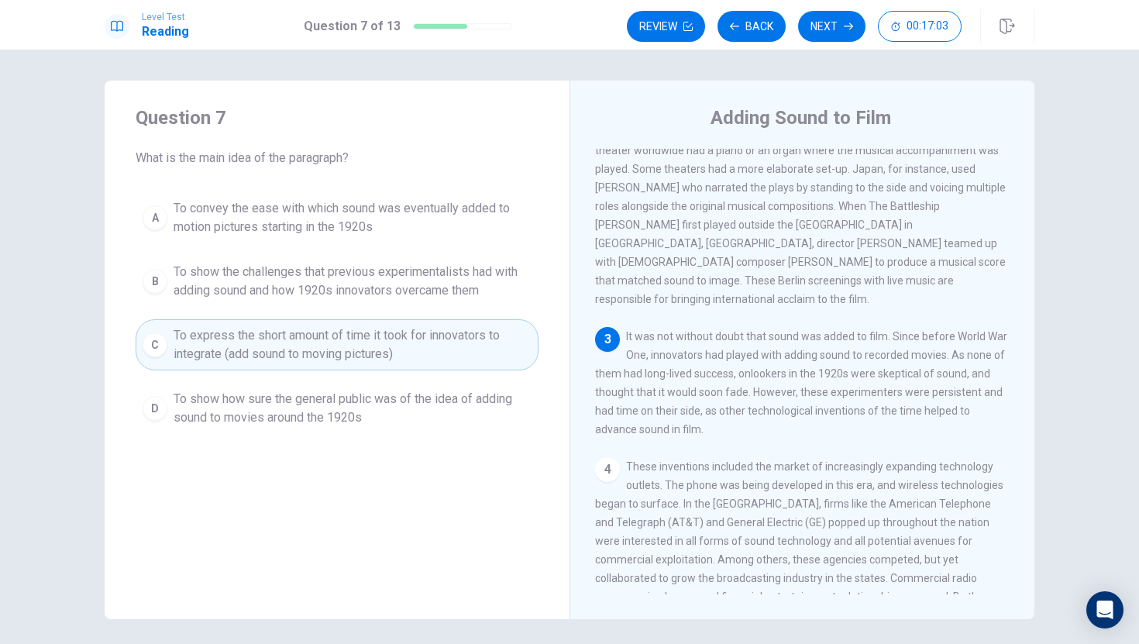
click at [410, 392] on span "To show how sure the general public was of the idea of adding sound to movies a…" at bounding box center [352, 408] width 358 height 37
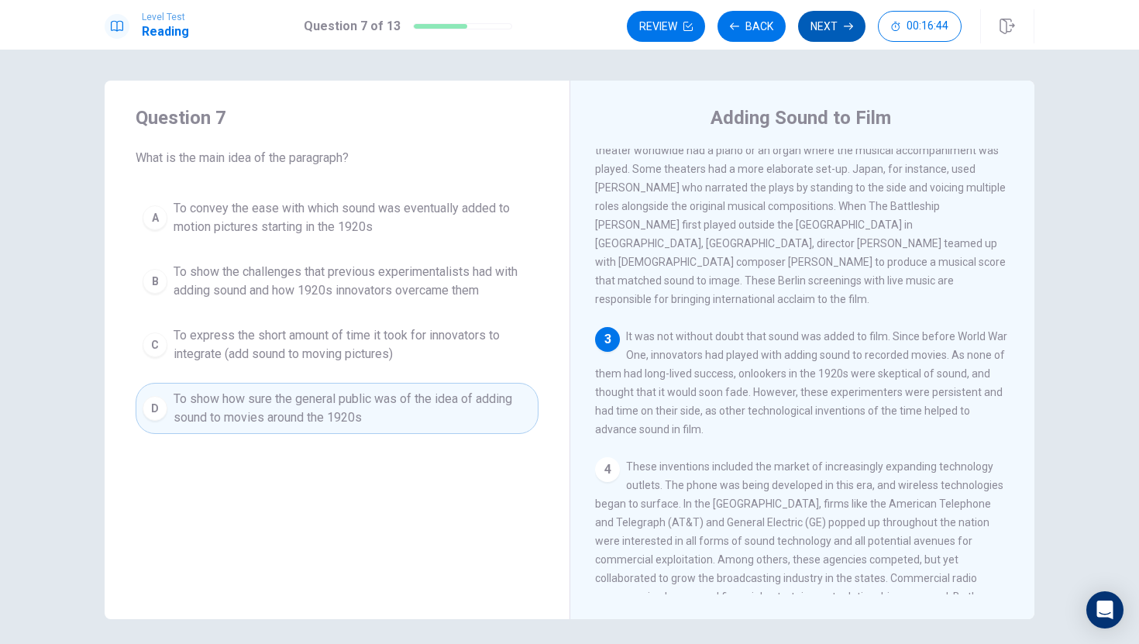
click at [855, 35] on button "Next" at bounding box center [831, 26] width 67 height 31
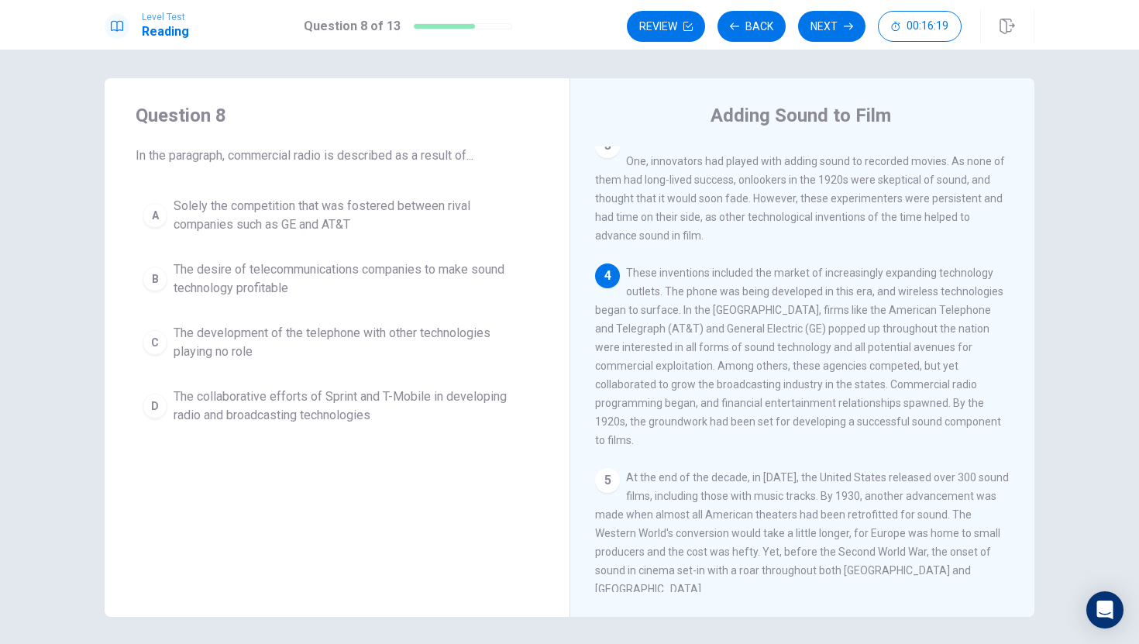
scroll to position [3, 0]
click at [330, 211] on span "Solely the competition that was fostered between rival companies such as GE and…" at bounding box center [352, 214] width 358 height 37
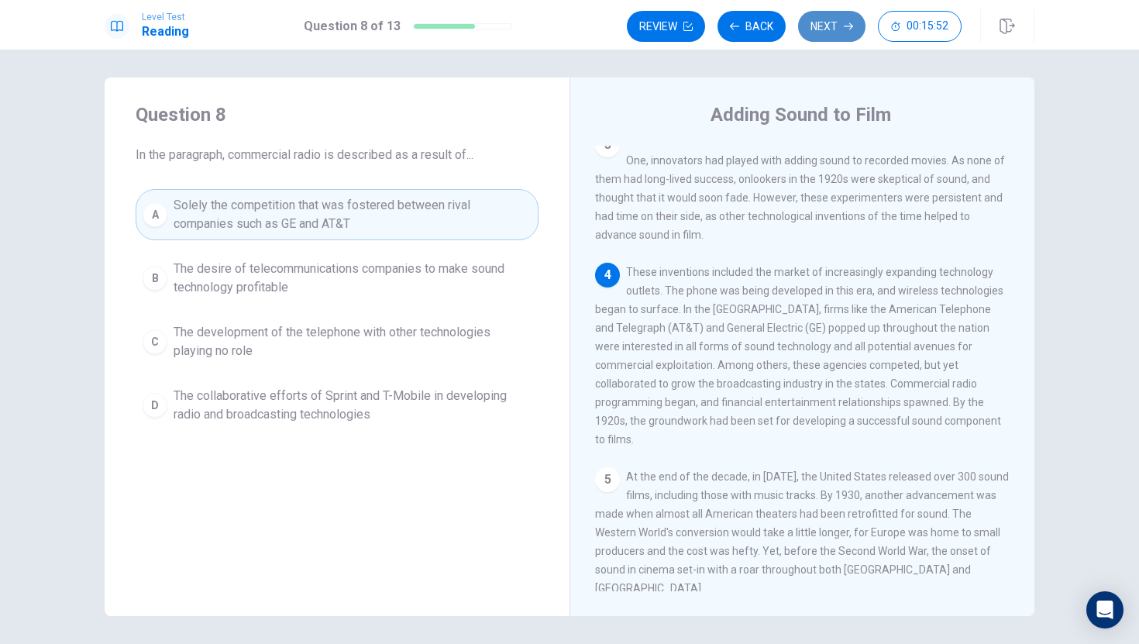
click at [843, 33] on button "Next" at bounding box center [831, 26] width 67 height 31
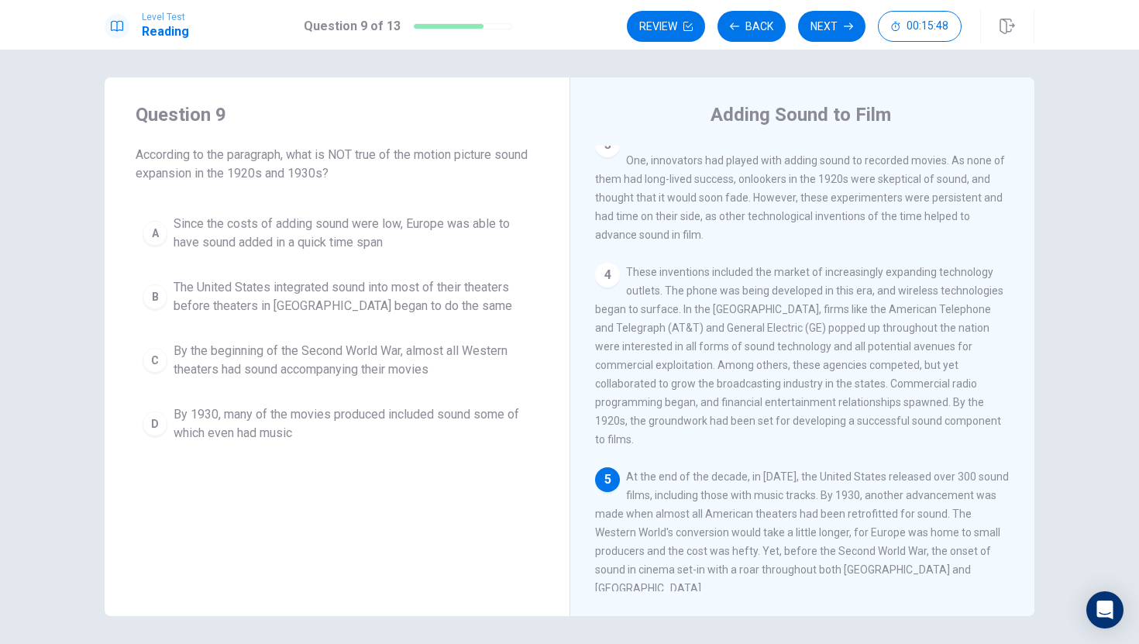
drag, startPoint x: 640, startPoint y: 464, endPoint x: 829, endPoint y: 547, distance: 207.1
click at [826, 548] on span "At the end of the decade, in [DATE], the United States released over 300 sound …" at bounding box center [802, 532] width 414 height 124
drag, startPoint x: 626, startPoint y: 419, endPoint x: 671, endPoint y: 448, distance: 53.7
drag, startPoint x: 641, startPoint y: 469, endPoint x: 795, endPoint y: 529, distance: 165.5
click at [759, 481] on span "At the end of the decade, in [DATE], the United States released over 300 sound …" at bounding box center [802, 532] width 414 height 124
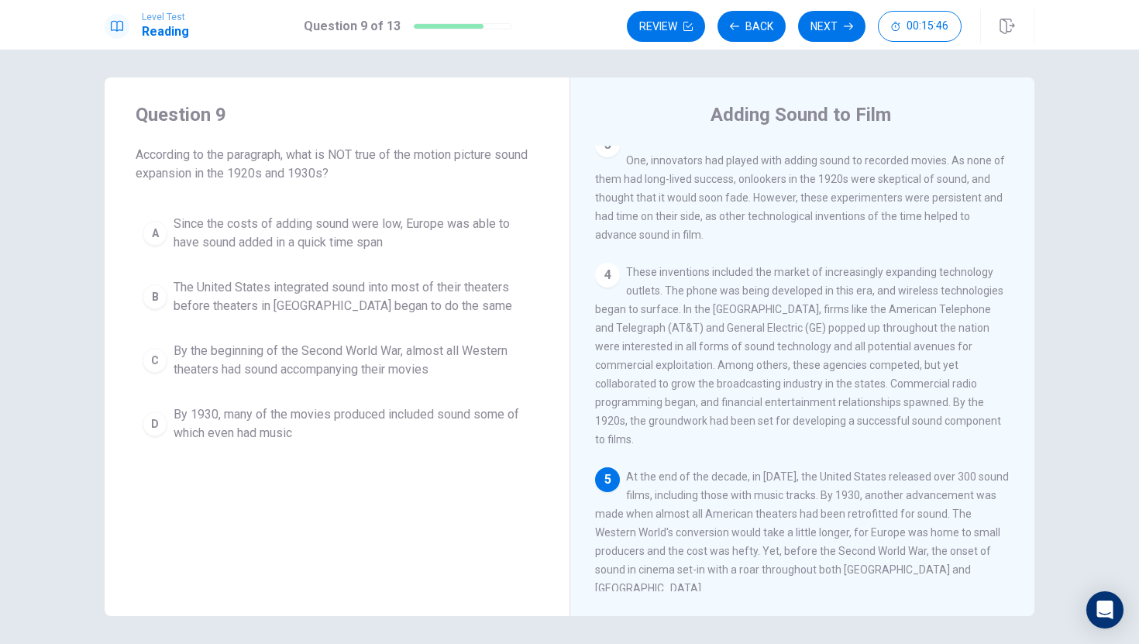
click at [759, 480] on span "At the end of the decade, in [DATE], the United States released over 300 sound …" at bounding box center [802, 532] width 414 height 124
drag, startPoint x: 759, startPoint y: 480, endPoint x: 726, endPoint y: 486, distance: 33.1
click at [726, 486] on span "At the end of the decade, in [DATE], the United States released over 300 sound …" at bounding box center [802, 532] width 414 height 124
click at [729, 486] on span "At the end of the decade, in [DATE], the United States released over 300 sound …" at bounding box center [802, 532] width 414 height 124
click at [224, 235] on span "Since the costs of adding sound were low, Europe was able to have sound added i…" at bounding box center [352, 233] width 358 height 37
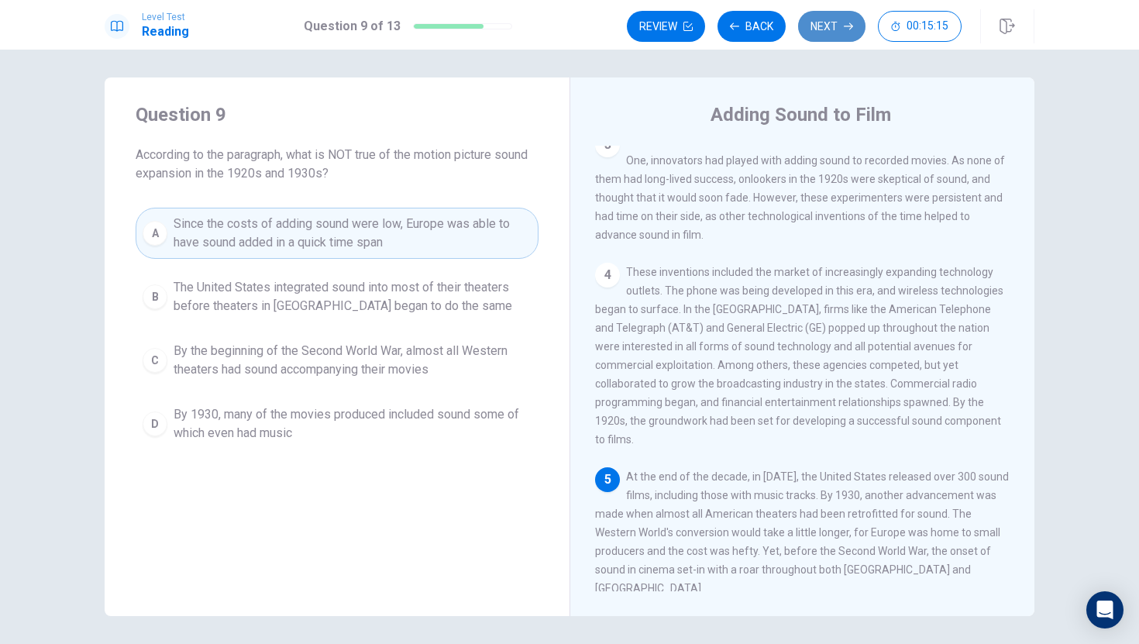
click at [838, 33] on button "Next" at bounding box center [831, 26] width 67 height 31
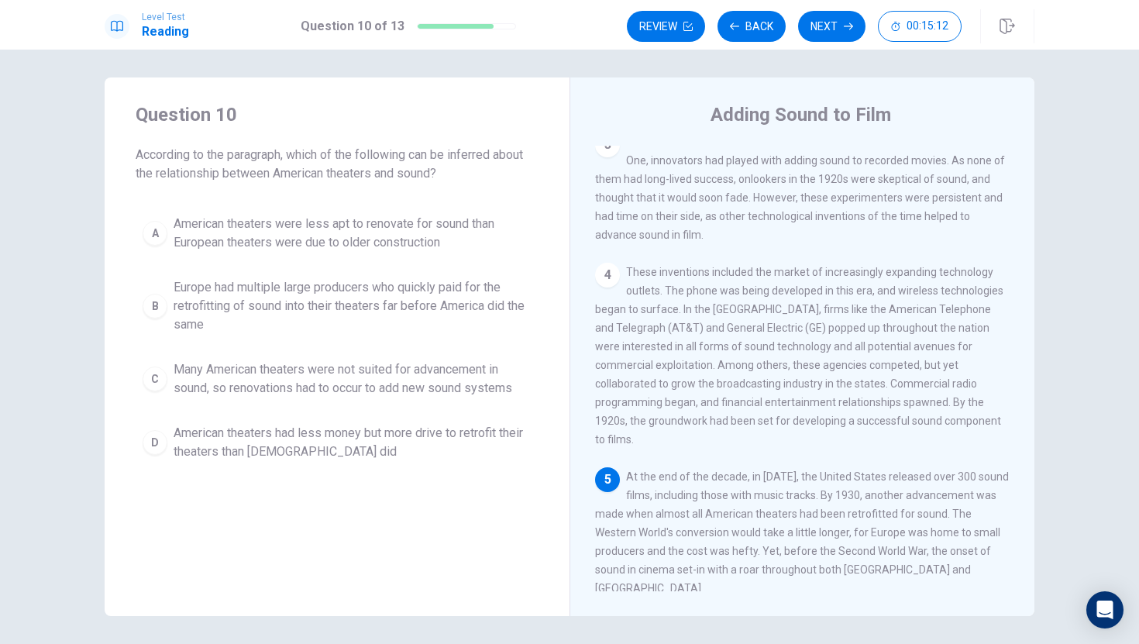
drag, startPoint x: 312, startPoint y: 159, endPoint x: 408, endPoint y: 193, distance: 101.9
click at [396, 181] on span "According to the paragraph, which of the following can be inferred about the re…" at bounding box center [337, 164] width 403 height 37
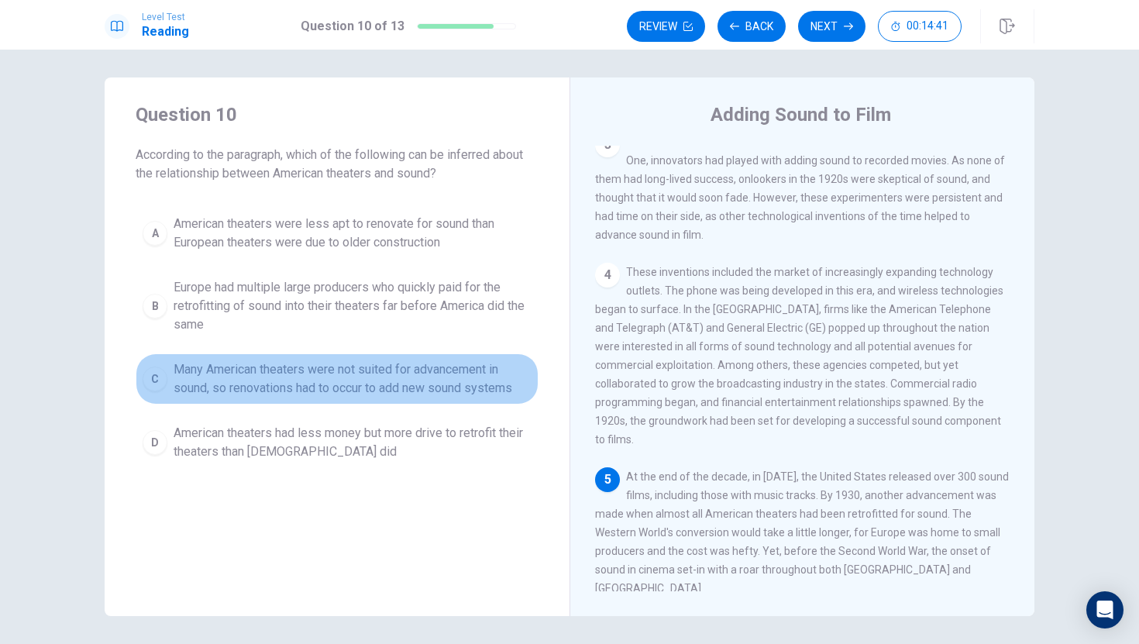
click at [417, 380] on span "Many American theaters were not suited for advancement in sound, so renovations…" at bounding box center [352, 378] width 358 height 37
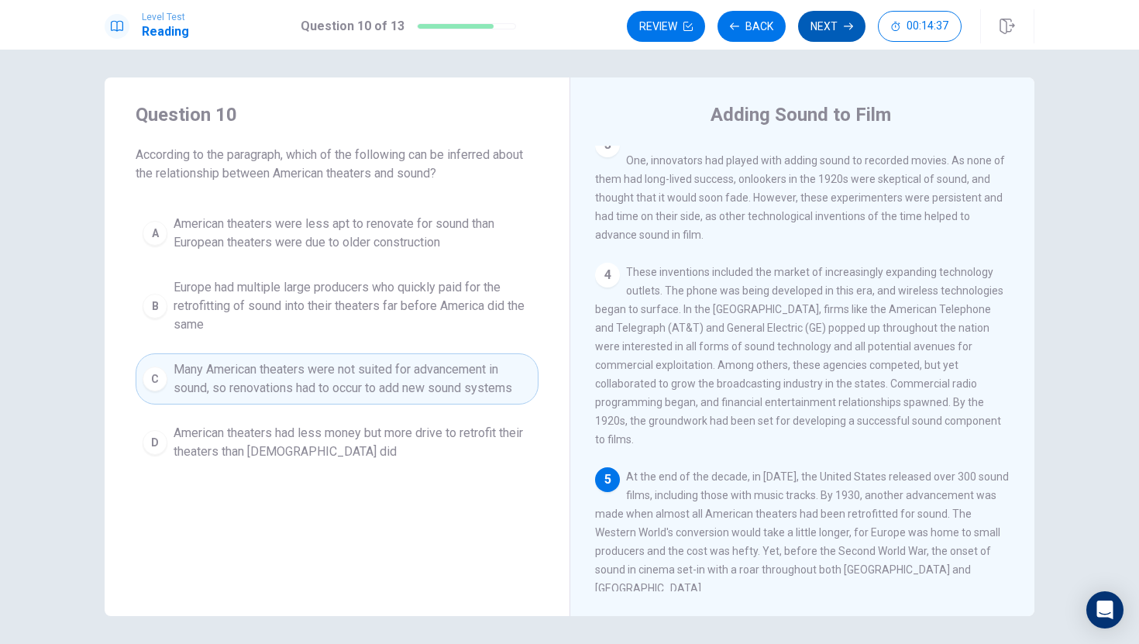
click at [819, 31] on button "Next" at bounding box center [831, 26] width 67 height 31
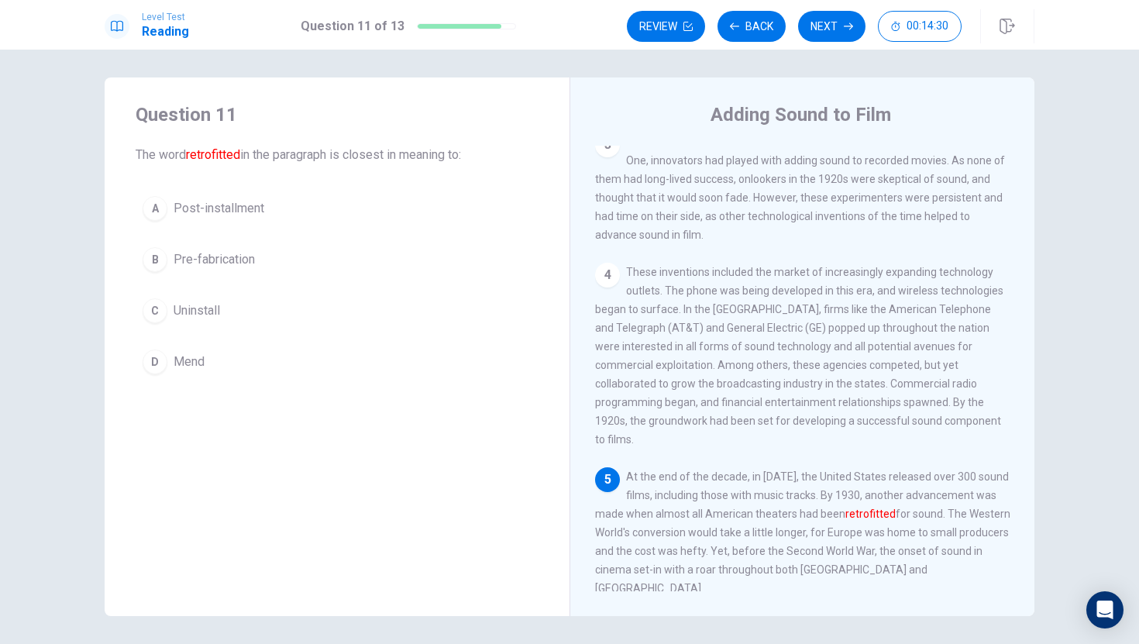
click at [283, 203] on button "A Post-installment" at bounding box center [337, 208] width 403 height 39
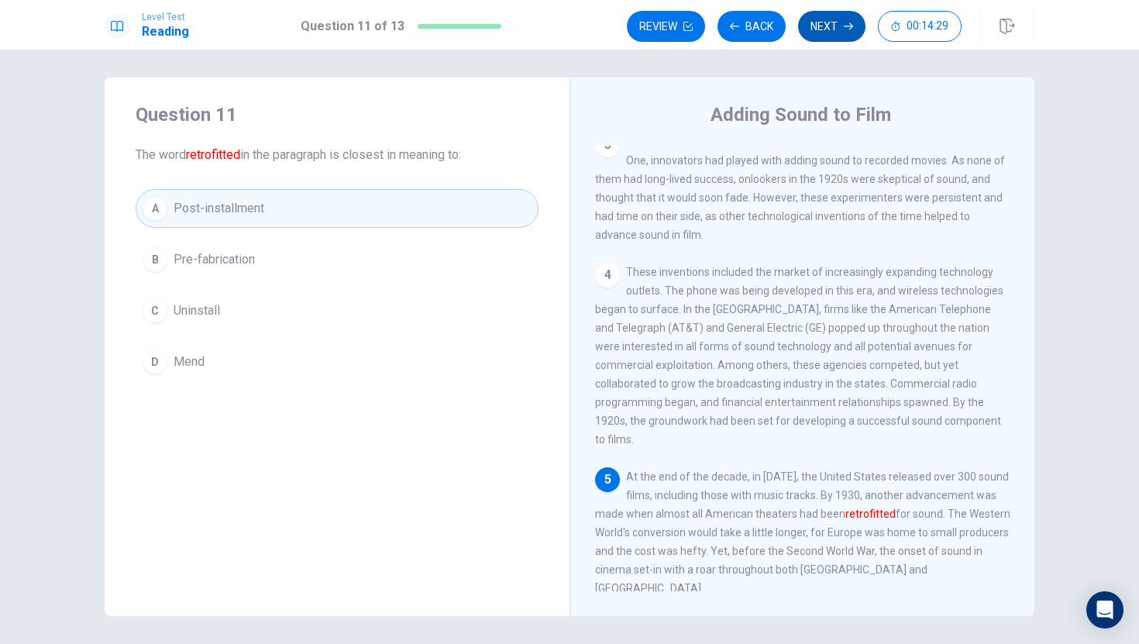
click at [823, 20] on button "Next" at bounding box center [831, 26] width 67 height 31
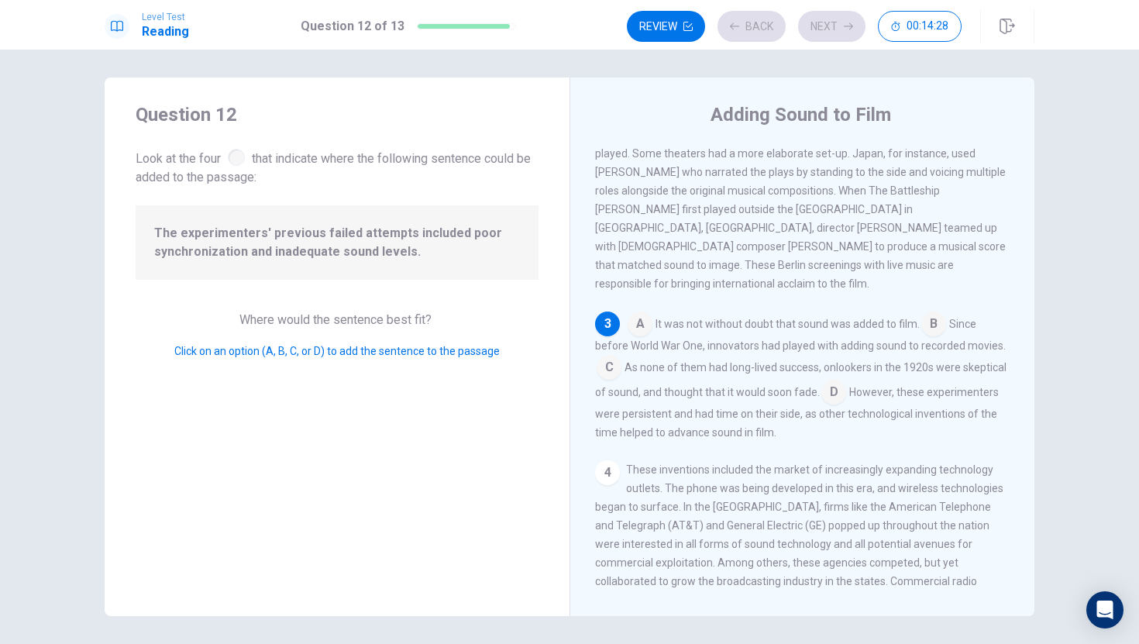
scroll to position [245, 0]
click at [841, 386] on input at bounding box center [833, 392] width 25 height 25
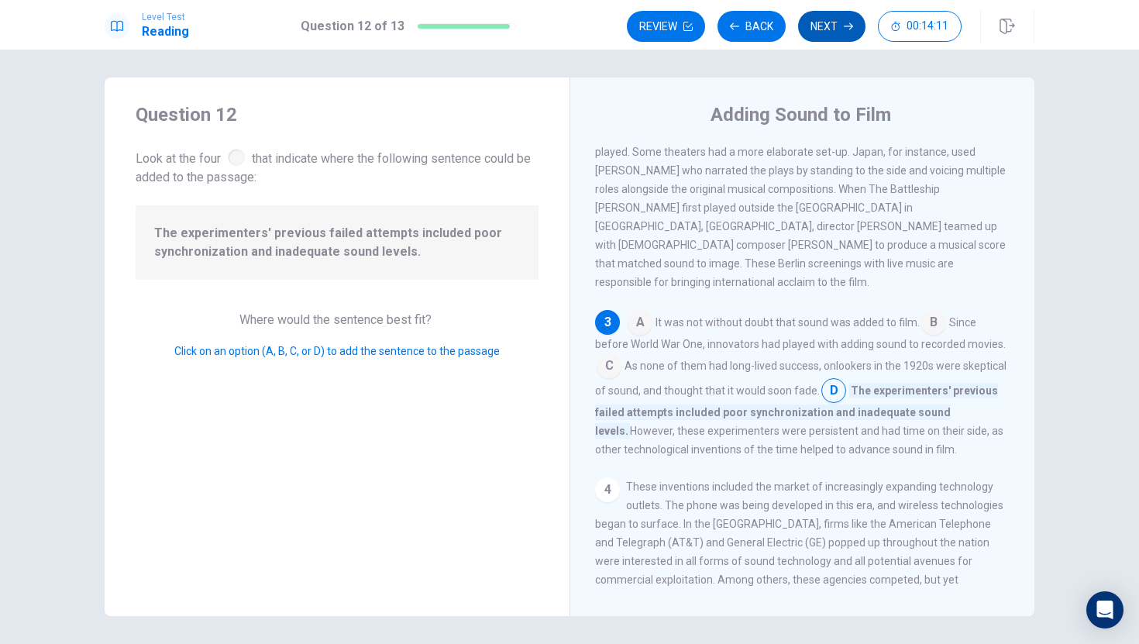
click at [817, 19] on button "Next" at bounding box center [831, 26] width 67 height 31
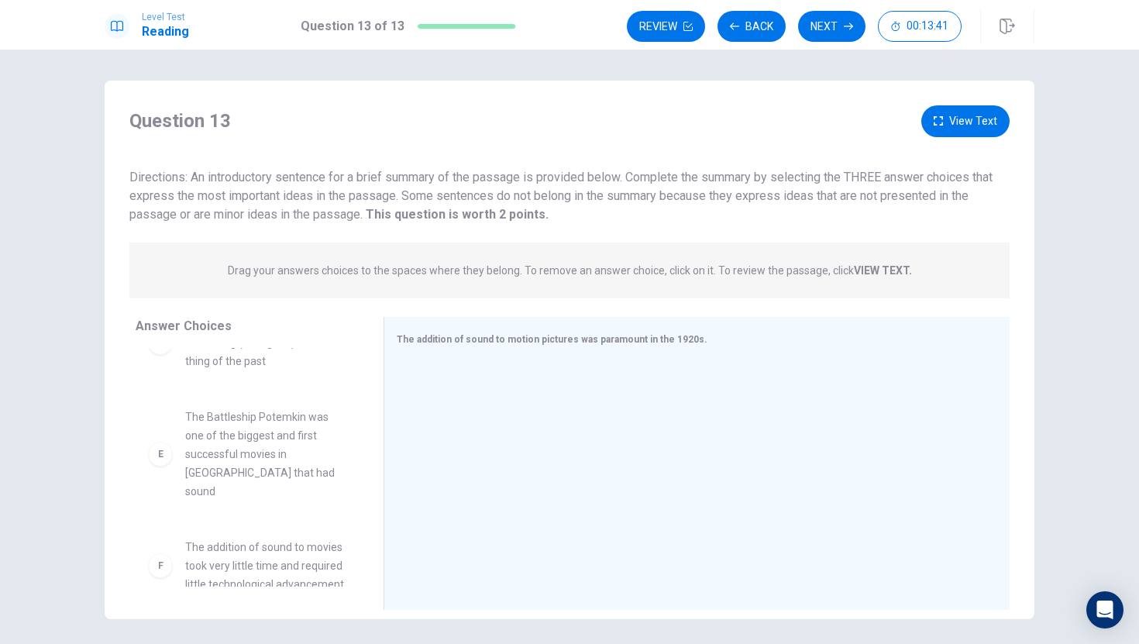
scroll to position [400, 0]
click at [255, 546] on span "The addition of sound to movies took very little time and required little techn…" at bounding box center [265, 565] width 161 height 56
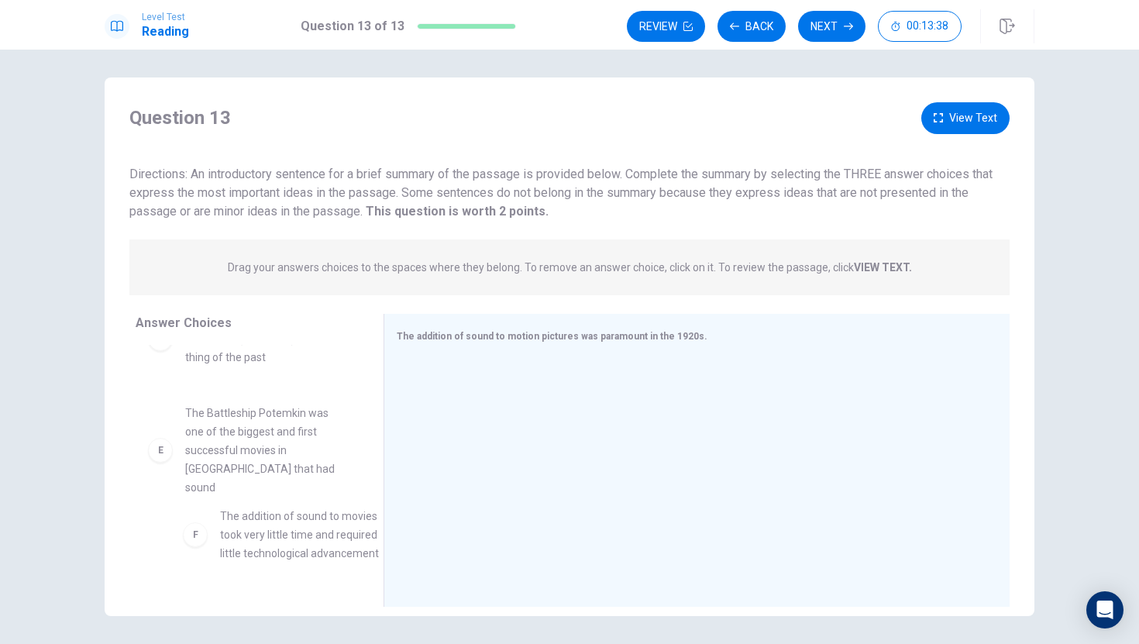
drag, startPoint x: 162, startPoint y: 545, endPoint x: 269, endPoint y: 510, distance: 112.7
drag, startPoint x: 232, startPoint y: 525, endPoint x: 390, endPoint y: 510, distance: 158.0
click at [530, 447] on div at bounding box center [691, 462] width 588 height 208
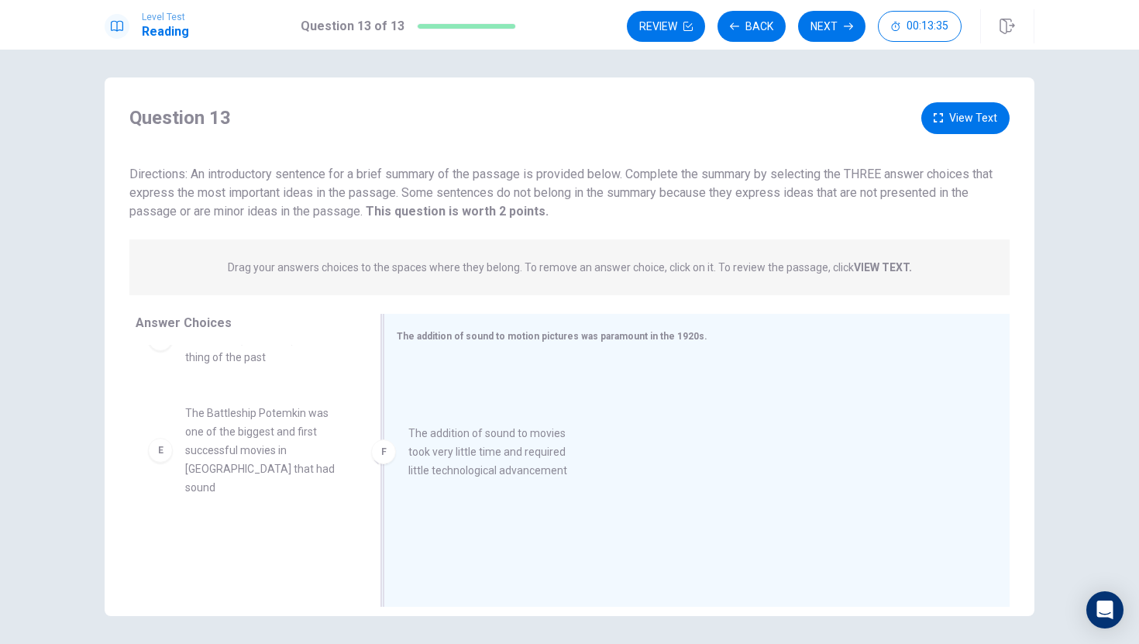
drag, startPoint x: 248, startPoint y: 541, endPoint x: 491, endPoint y: 445, distance: 261.2
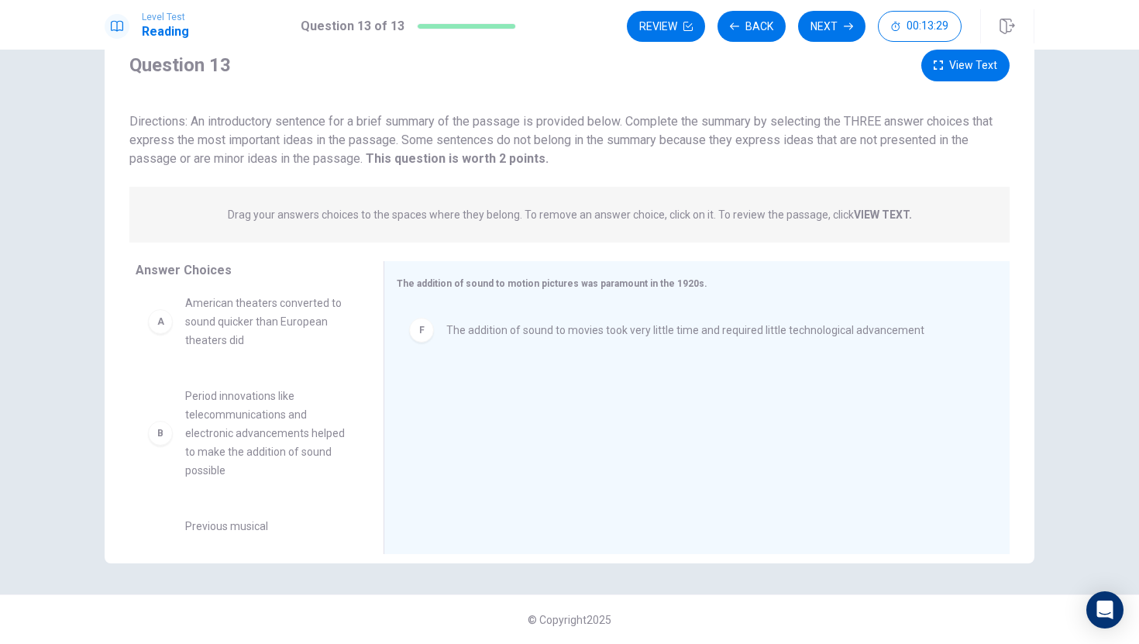
scroll to position [12, 0]
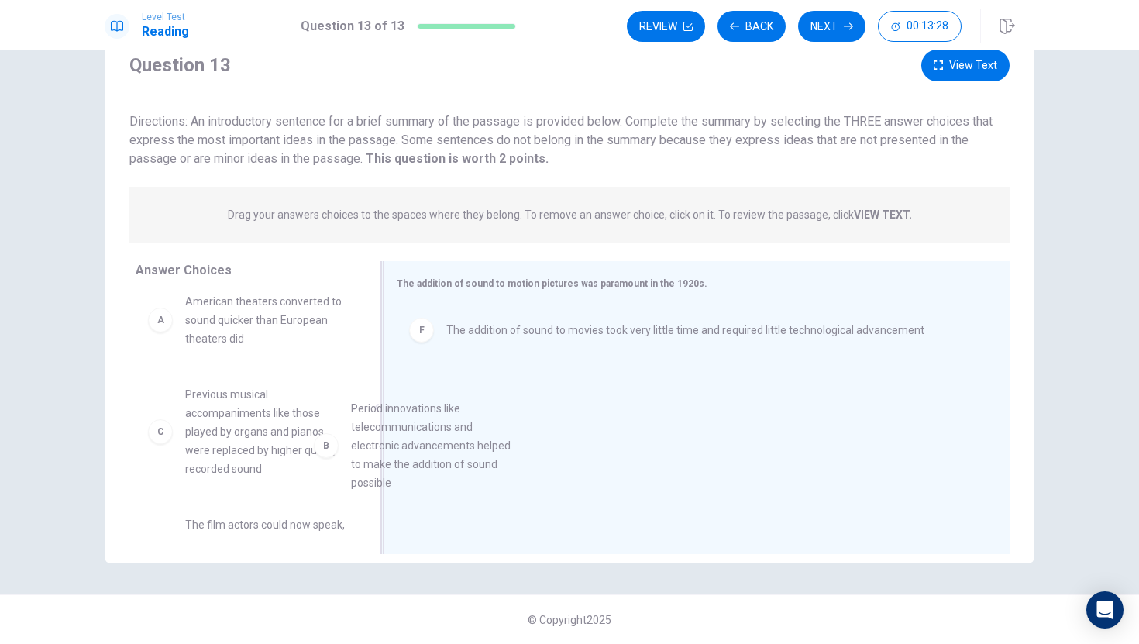
drag, startPoint x: 237, startPoint y: 417, endPoint x: 579, endPoint y: 447, distance: 342.8
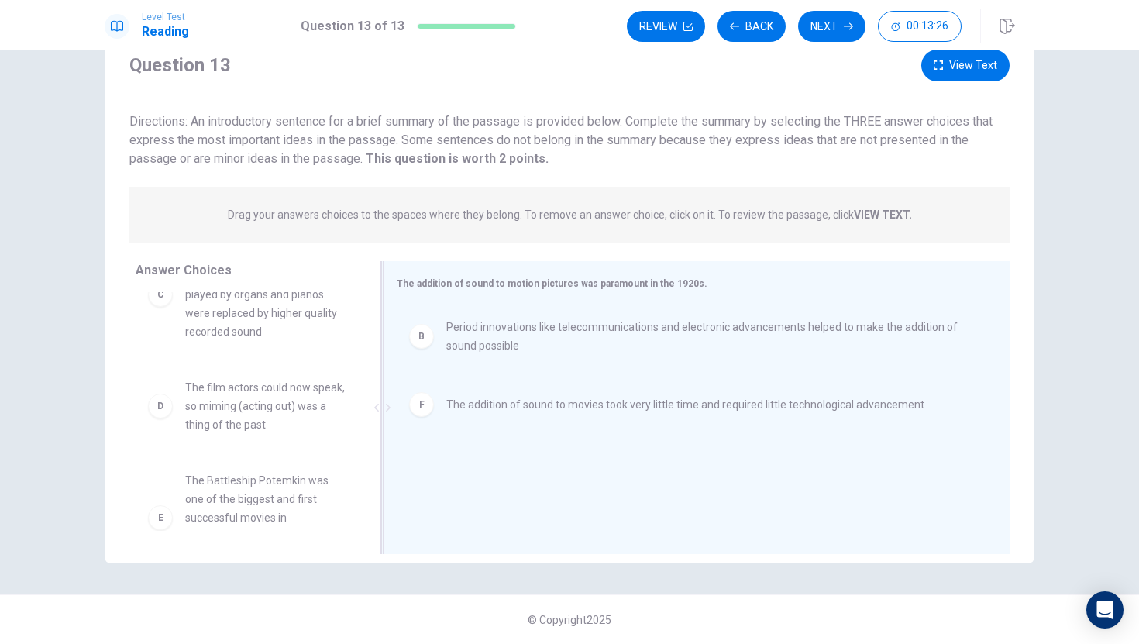
scroll to position [154, 0]
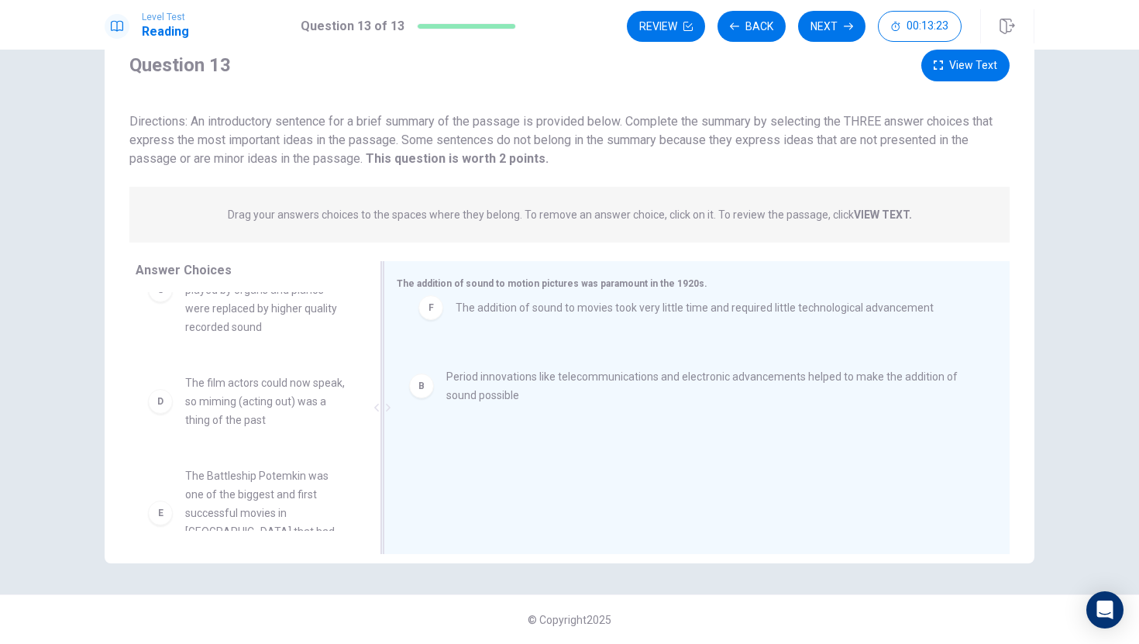
drag, startPoint x: 497, startPoint y: 414, endPoint x: 506, endPoint y: 307, distance: 106.4
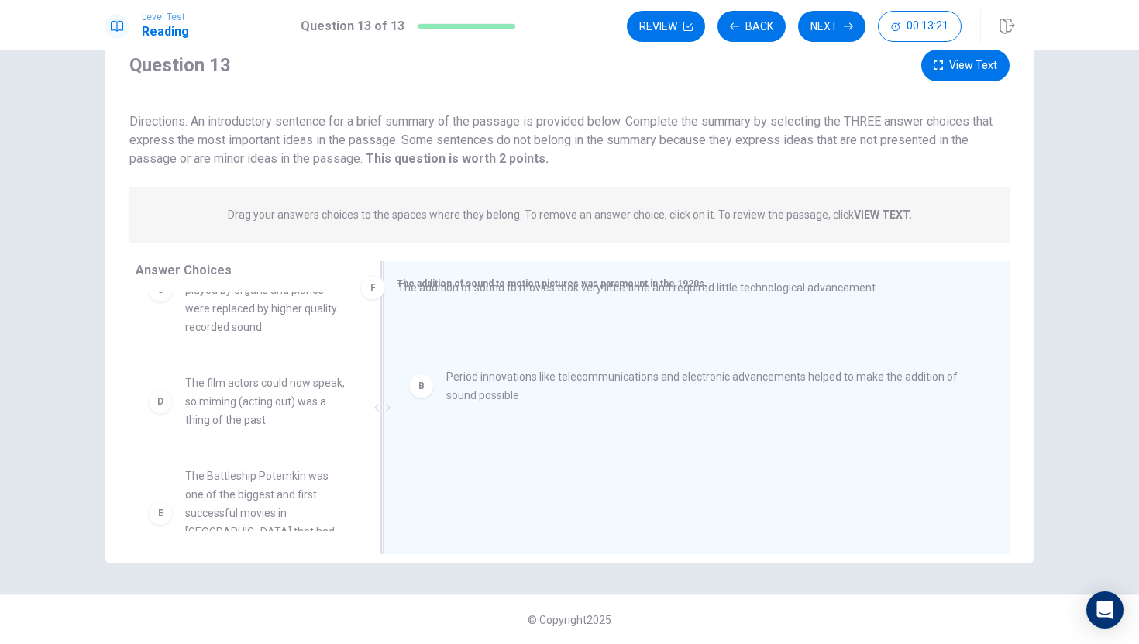
drag, startPoint x: 741, startPoint y: 423, endPoint x: 692, endPoint y: 296, distance: 136.1
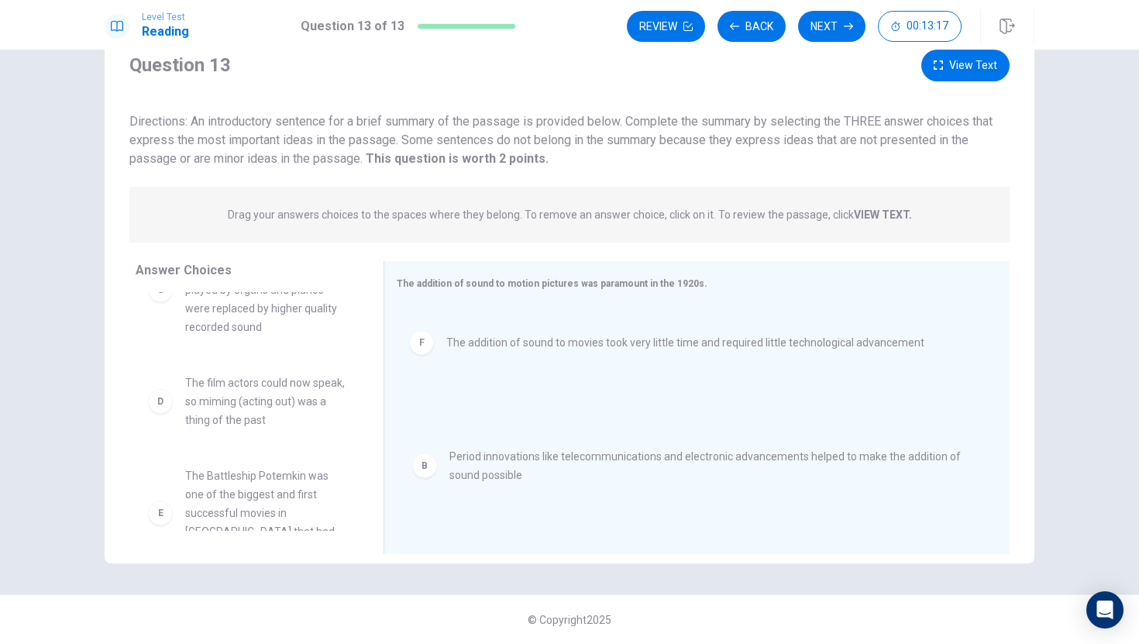
drag, startPoint x: 527, startPoint y: 352, endPoint x: 531, endPoint y: 476, distance: 124.0
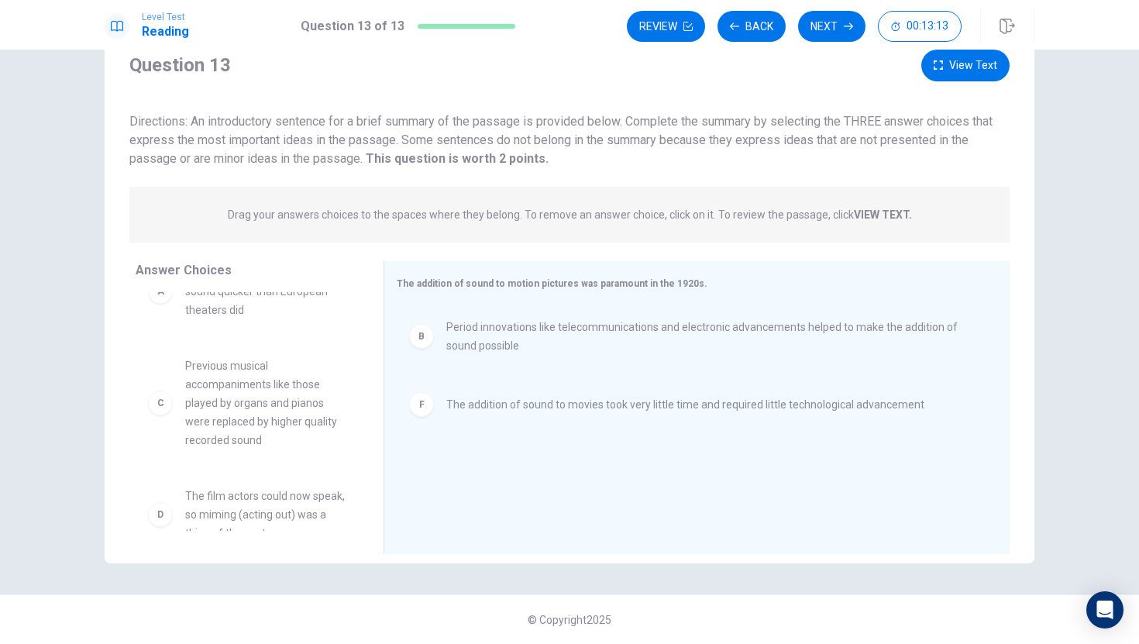
scroll to position [41, 0]
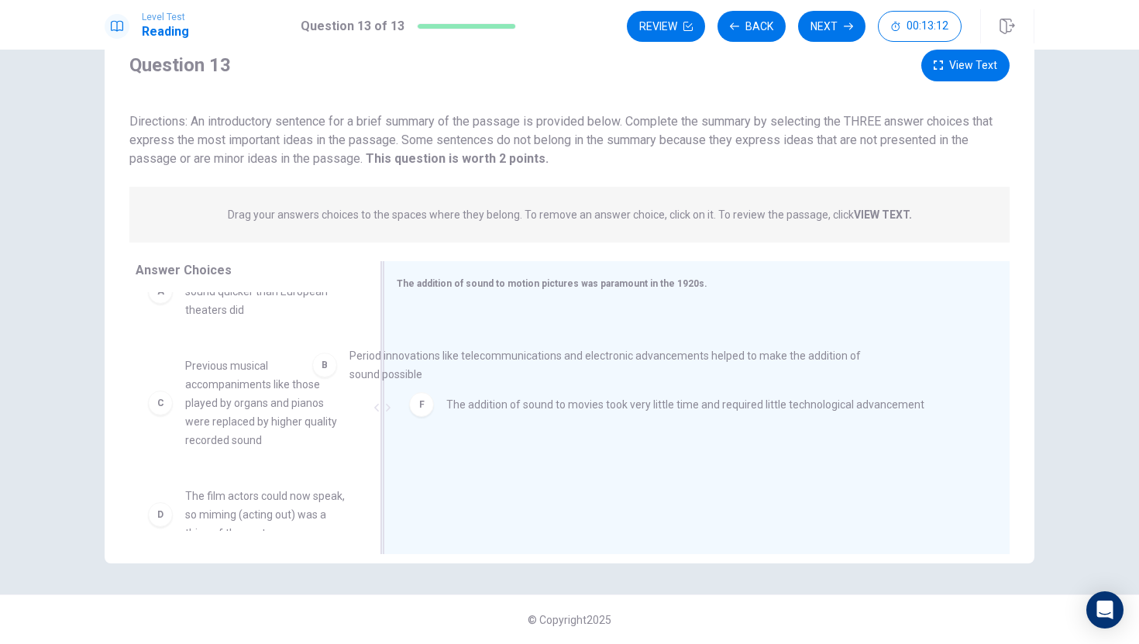
drag, startPoint x: 528, startPoint y: 343, endPoint x: 383, endPoint y: 386, distance: 151.0
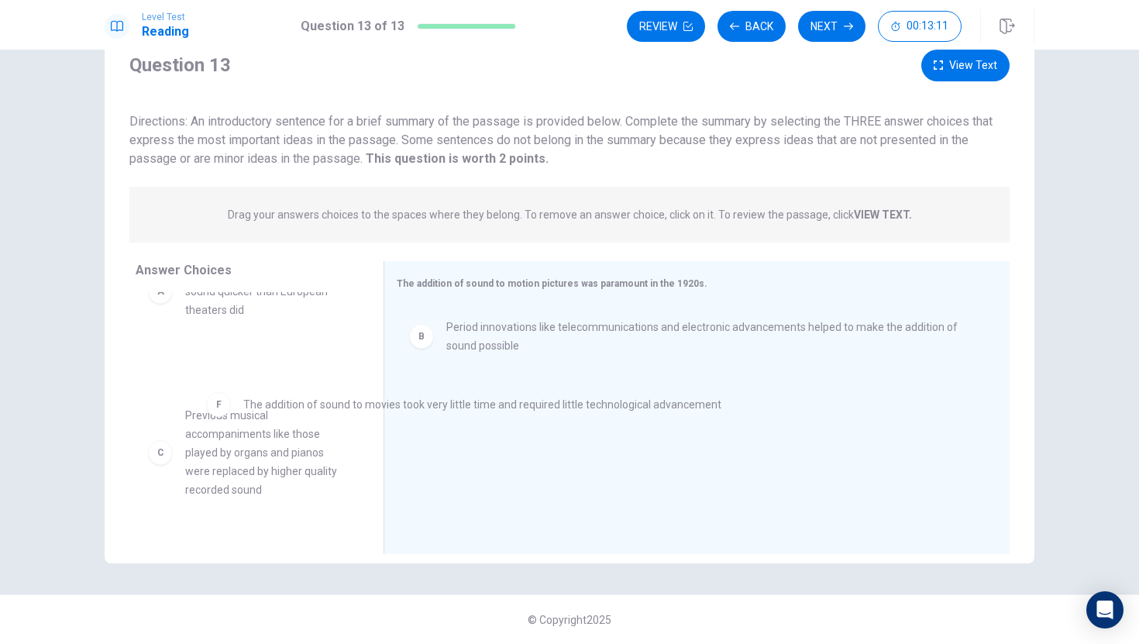
drag, startPoint x: 496, startPoint y: 407, endPoint x: 253, endPoint y: 407, distance: 243.2
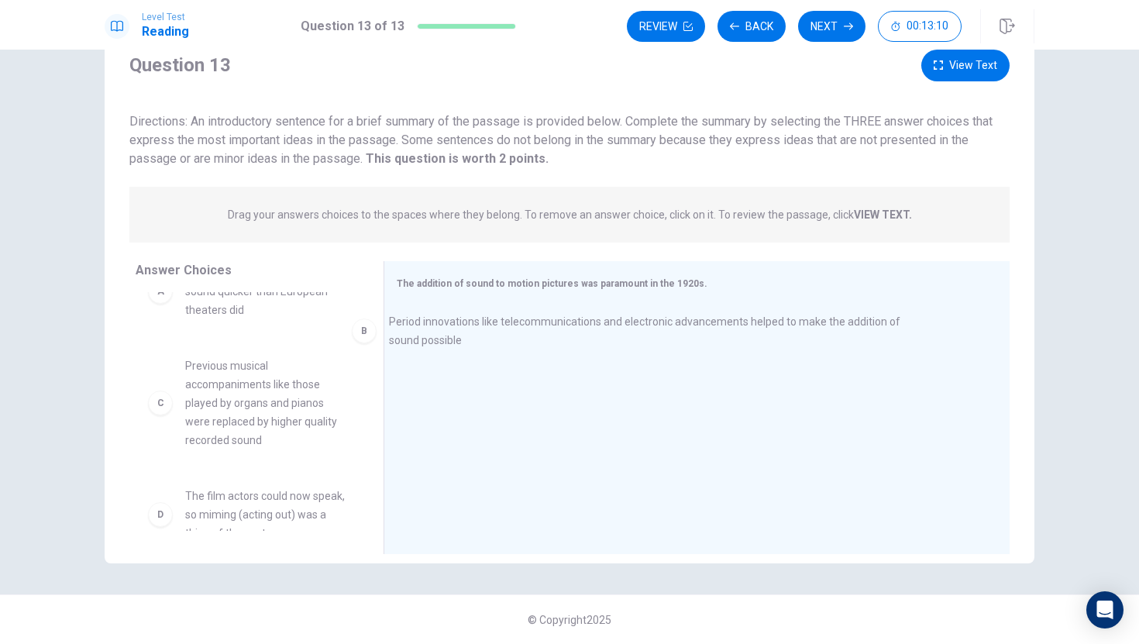
scroll to position [40, 0]
drag, startPoint x: 467, startPoint y: 349, endPoint x: 251, endPoint y: 373, distance: 217.5
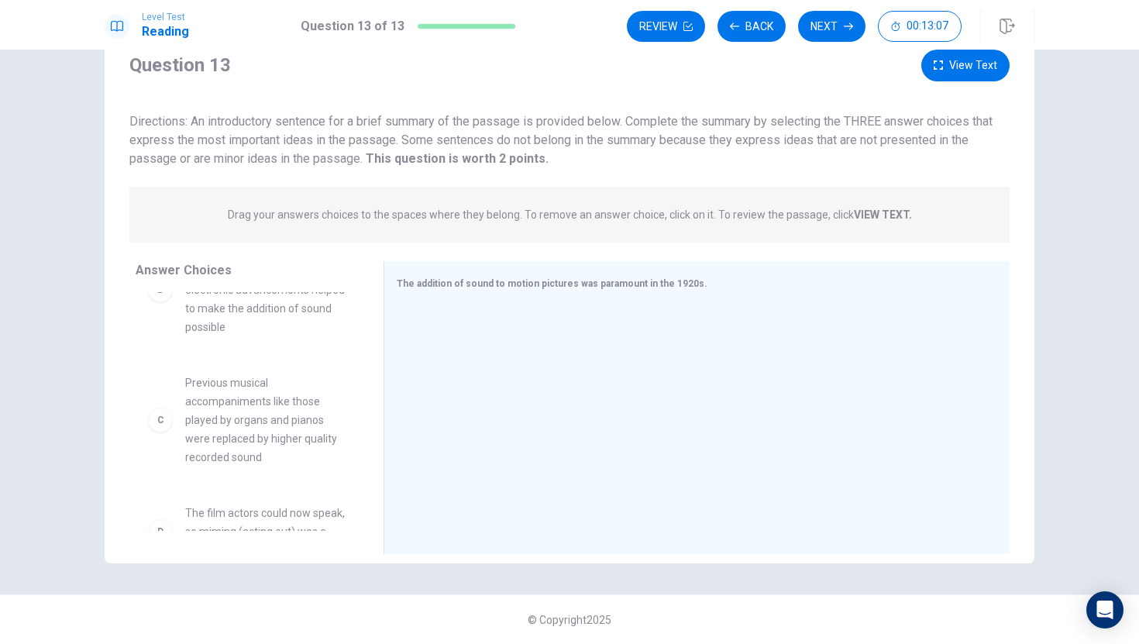
scroll to position [167, 0]
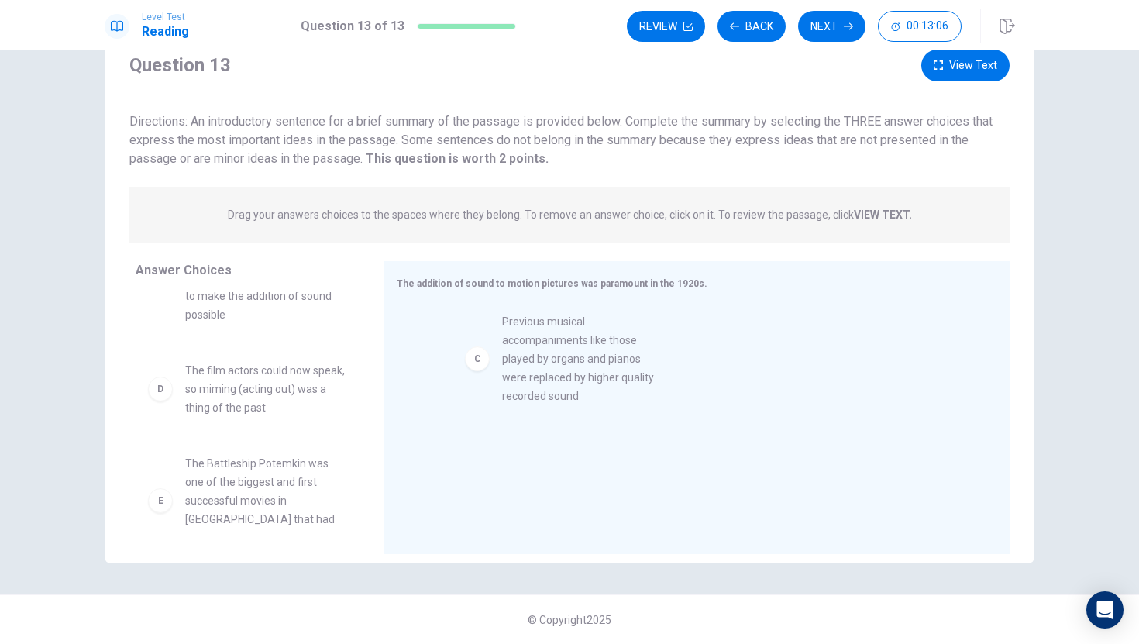
drag, startPoint x: 266, startPoint y: 417, endPoint x: 602, endPoint y: 362, distance: 339.7
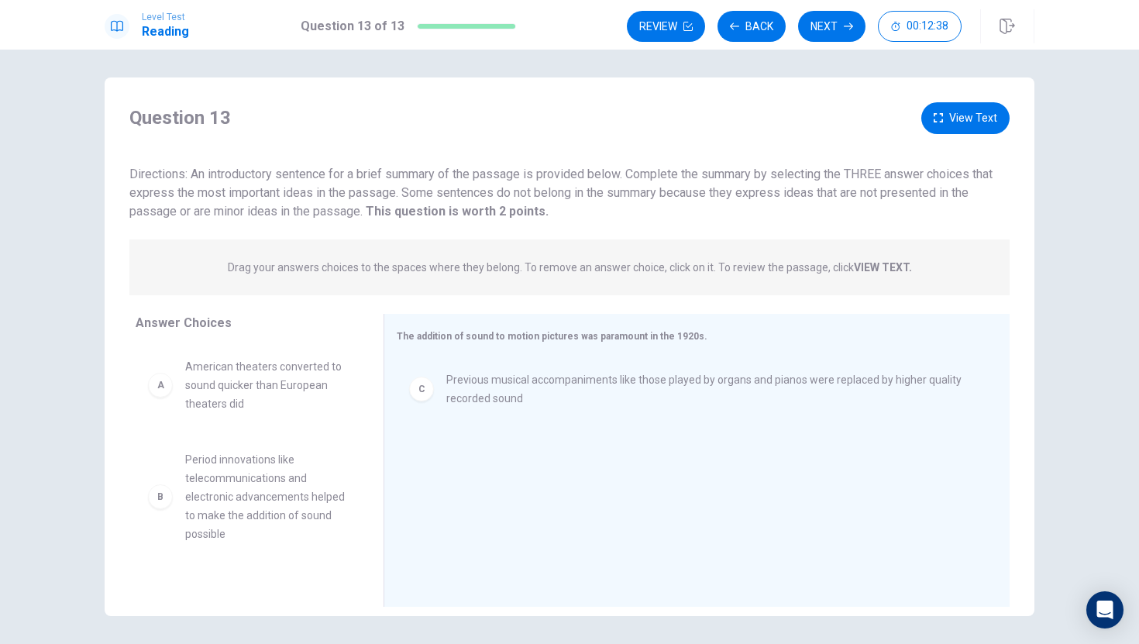
scroll to position [0, 0]
click at [208, 514] on span "Period innovations like telecommunications and electronic advancements helped t…" at bounding box center [265, 499] width 161 height 93
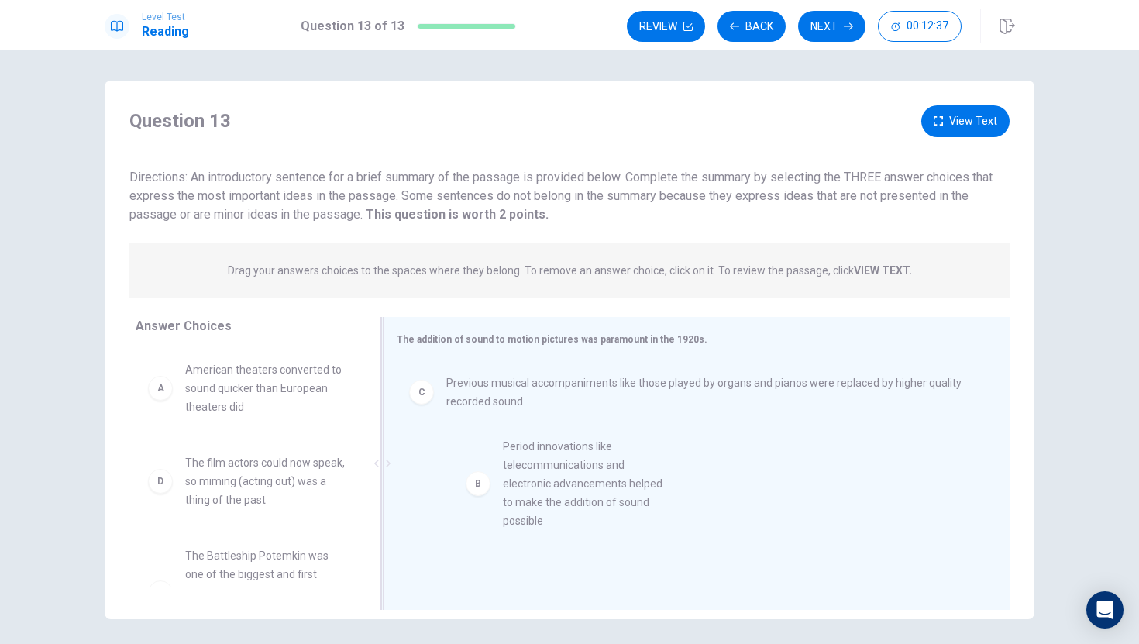
drag, startPoint x: 210, startPoint y: 509, endPoint x: 535, endPoint y: 491, distance: 325.8
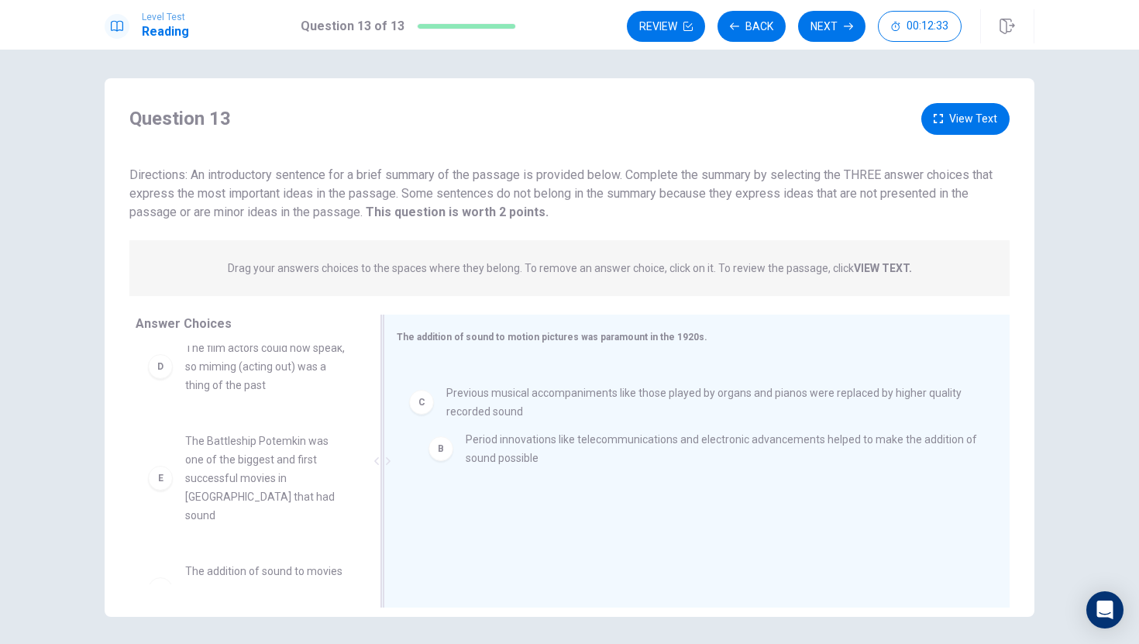
scroll to position [3, 0]
drag, startPoint x: 486, startPoint y: 393, endPoint x: 524, endPoint y: 525, distance: 136.8
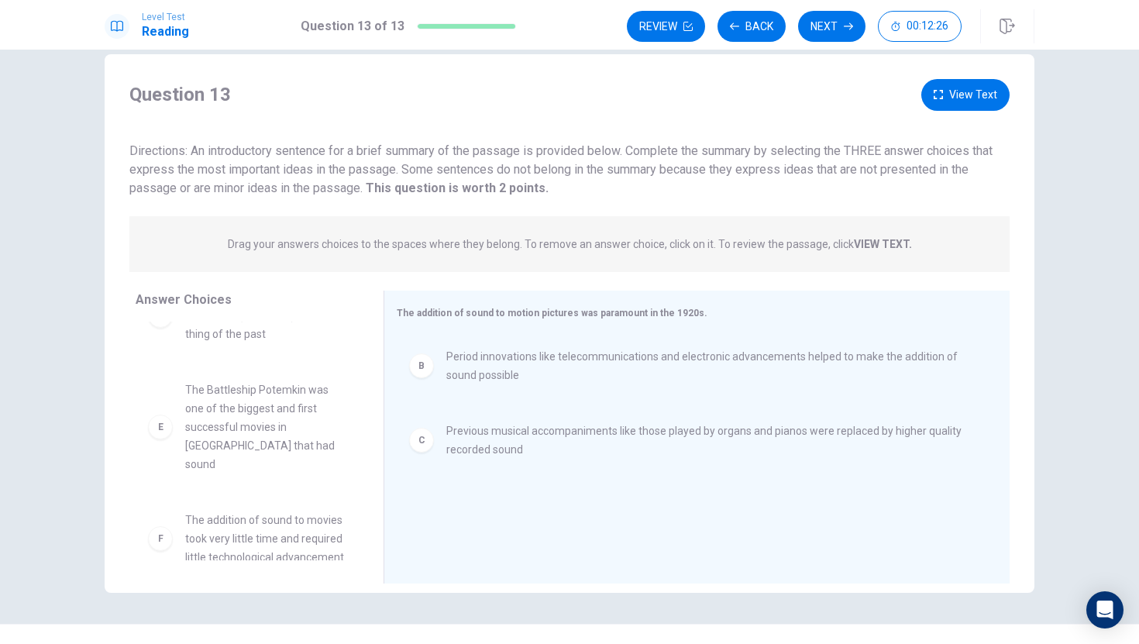
scroll to position [56, 0]
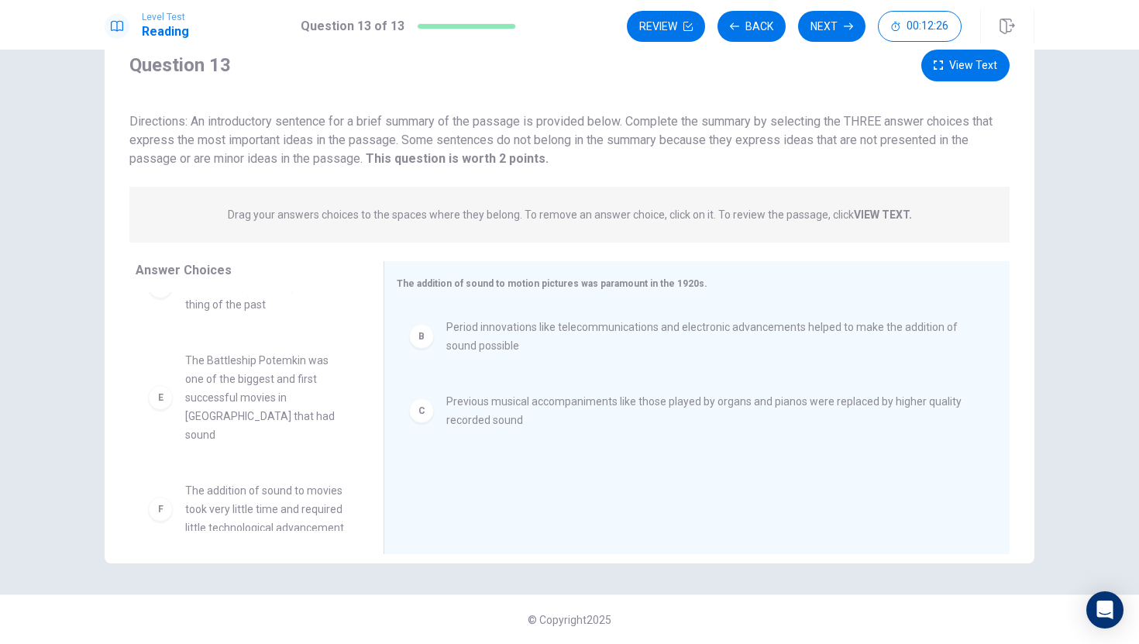
click at [261, 496] on span "The addition of sound to movies took very little time and required little techn…" at bounding box center [265, 509] width 161 height 56
click at [254, 495] on span "The addition of sound to movies took very little time and required little techn…" at bounding box center [265, 509] width 161 height 56
click at [184, 481] on div "F The addition of sound to movies took very little time and required little tec…" at bounding box center [247, 509] width 198 height 56
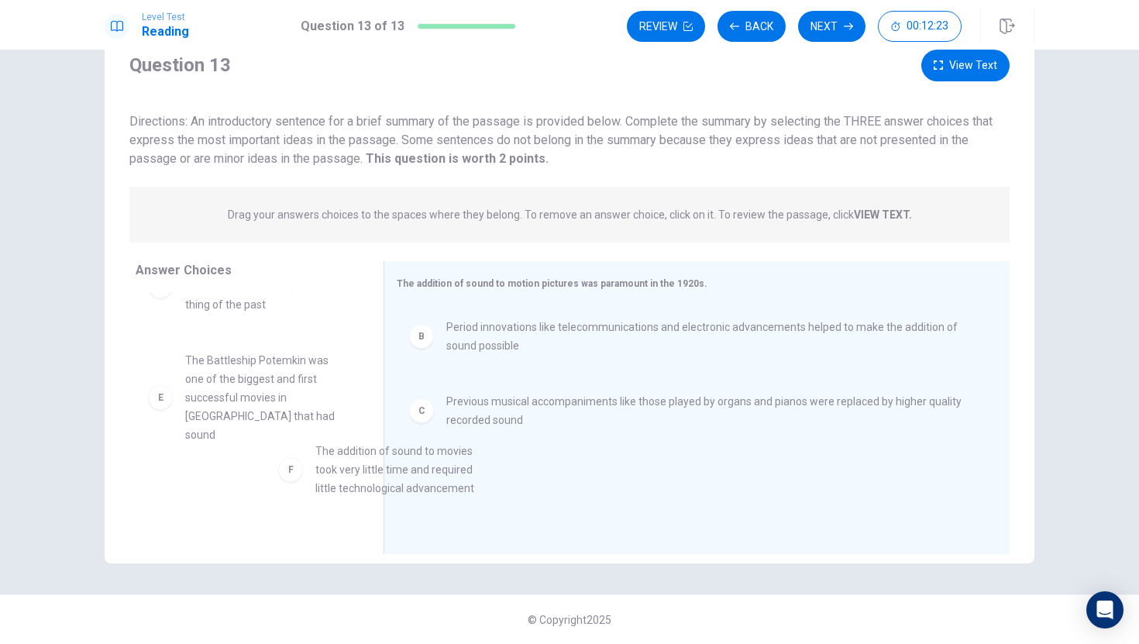
drag, startPoint x: 170, startPoint y: 490, endPoint x: 273, endPoint y: 470, distance: 105.0
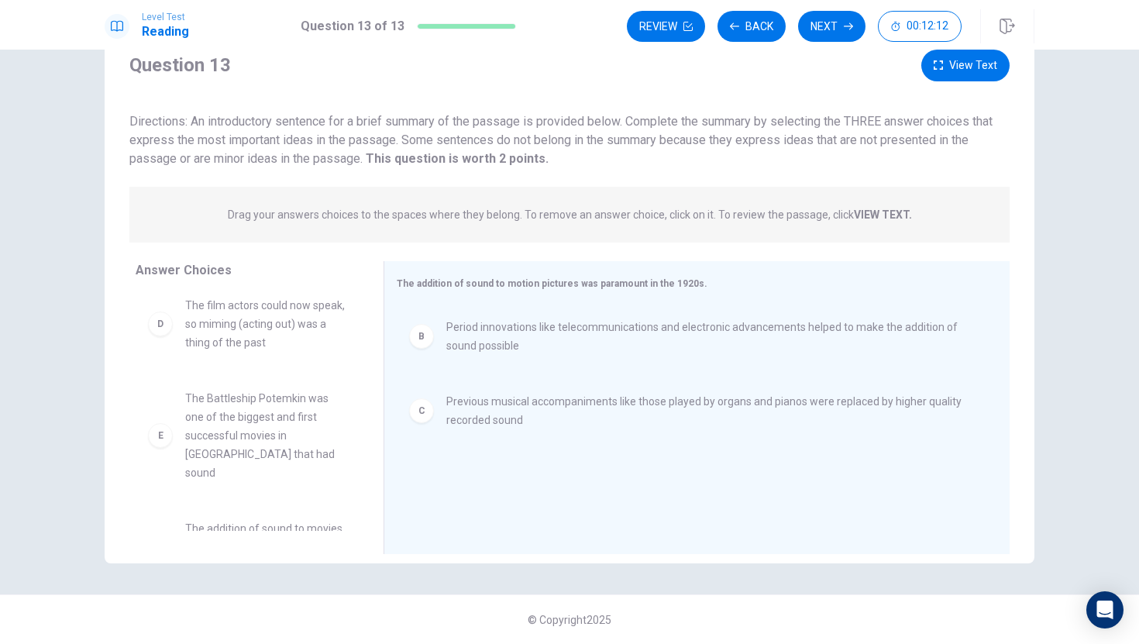
scroll to position [139, 0]
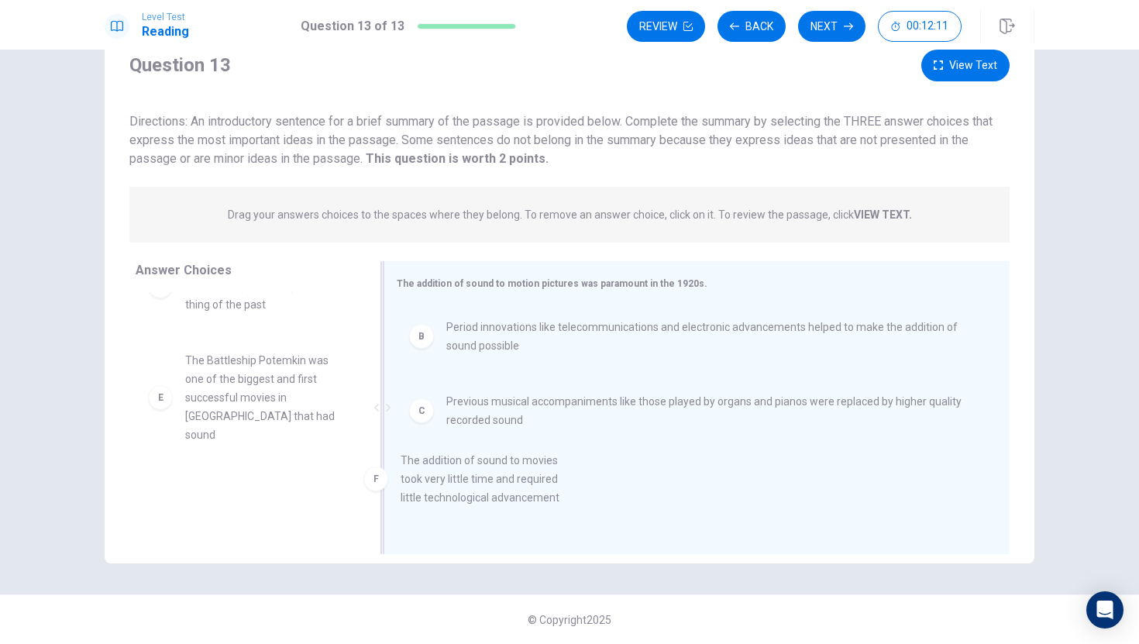
drag, startPoint x: 259, startPoint y: 486, endPoint x: 563, endPoint y: 452, distance: 306.3
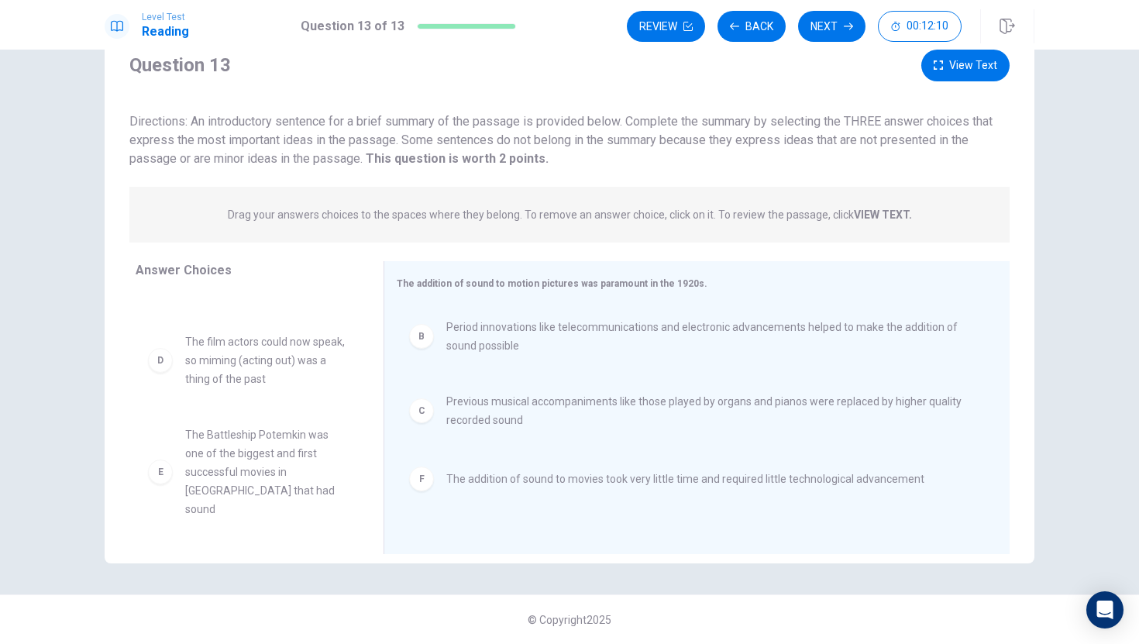
scroll to position [46, 0]
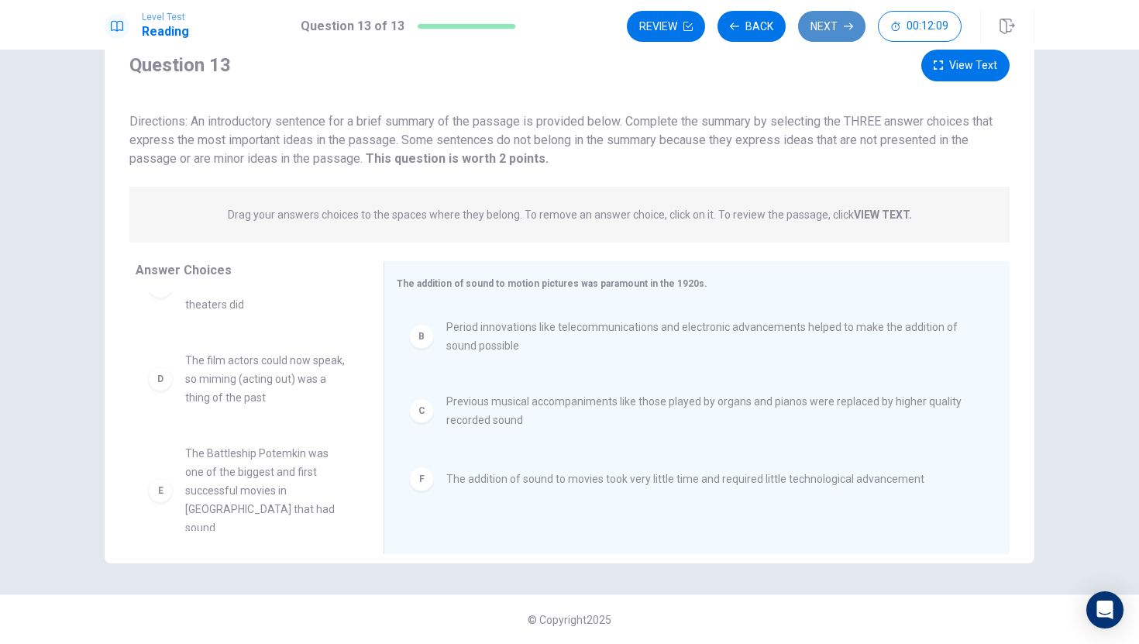
click at [823, 33] on button "Next" at bounding box center [831, 26] width 67 height 31
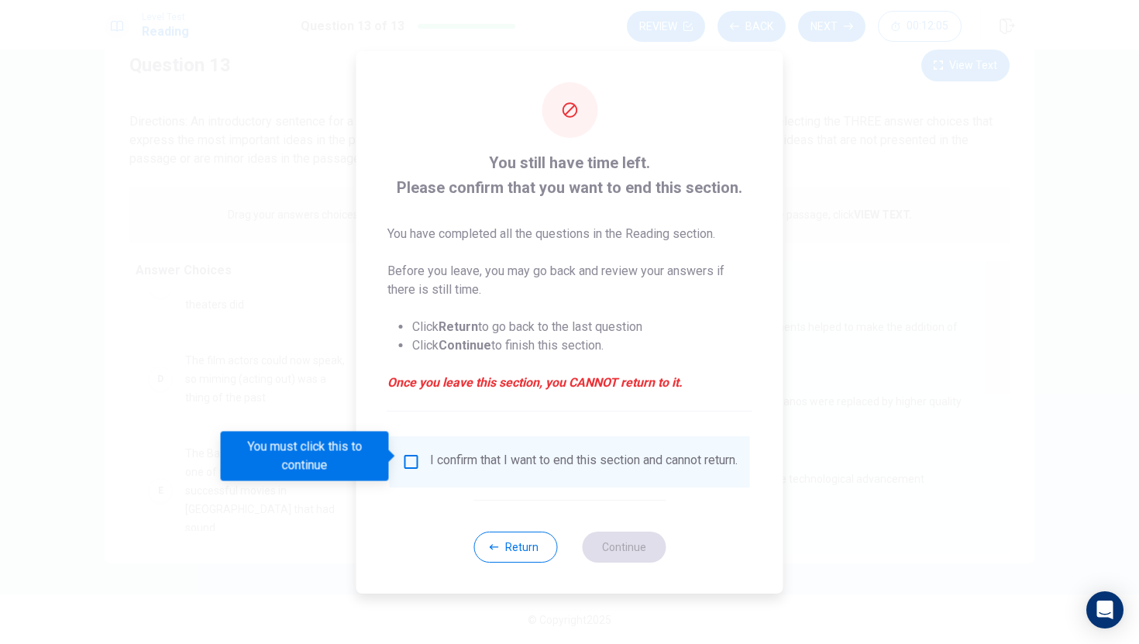
click at [456, 464] on div "I confirm that I want to end this section and cannot return." at bounding box center [583, 461] width 307 height 19
click at [415, 458] on input "You must click this to continue" at bounding box center [411, 461] width 19 height 19
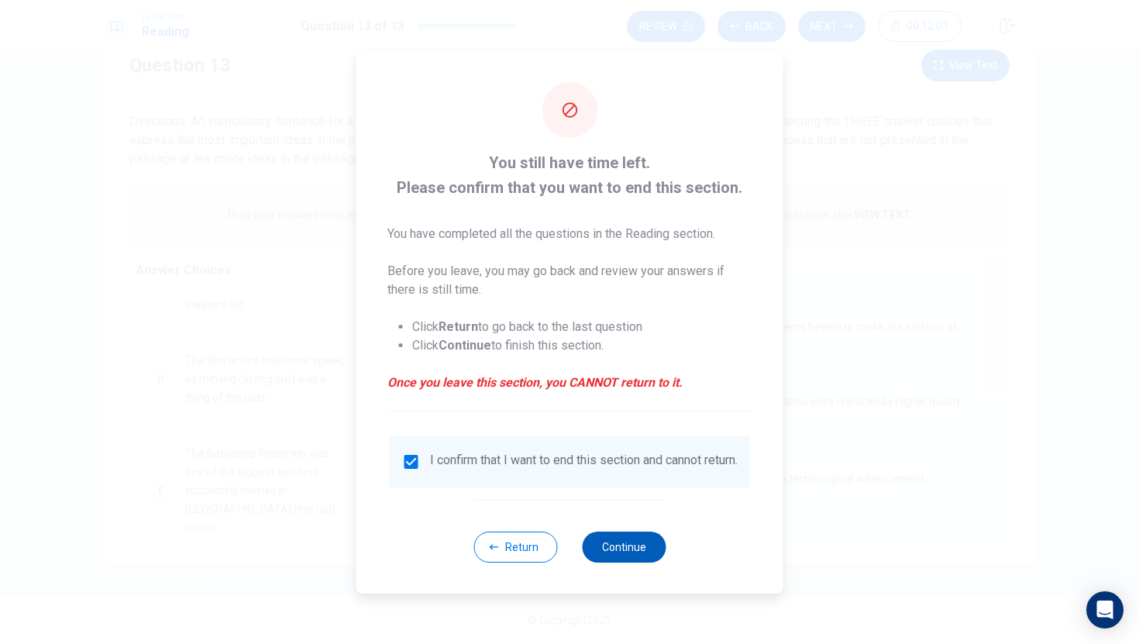
click at [618, 560] on button "Continue" at bounding box center [624, 546] width 84 height 31
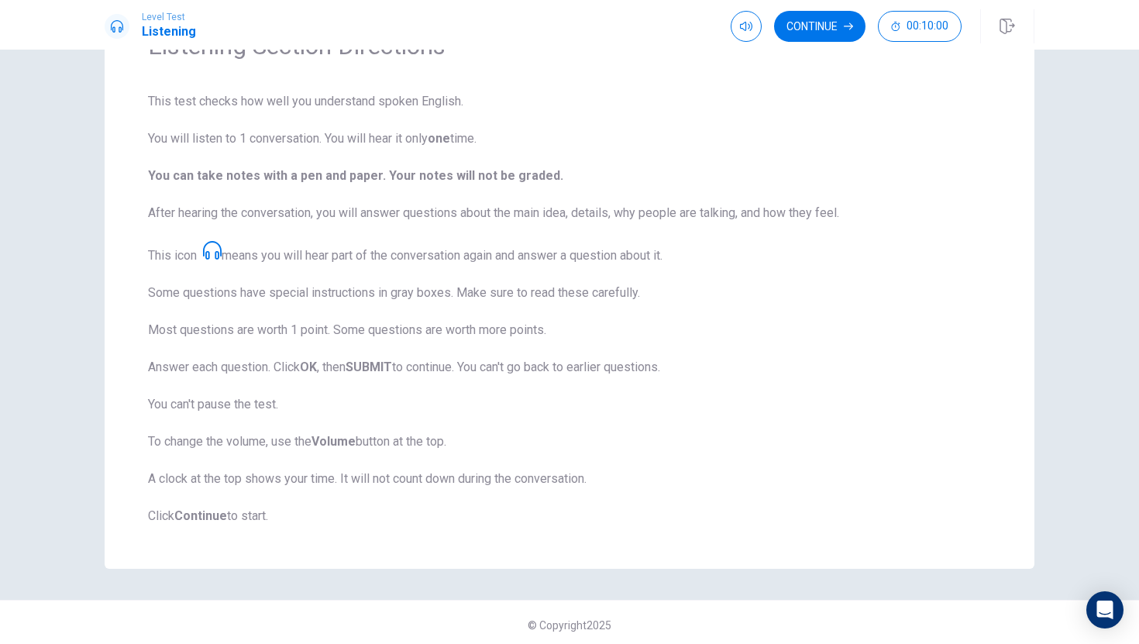
scroll to position [98, 0]
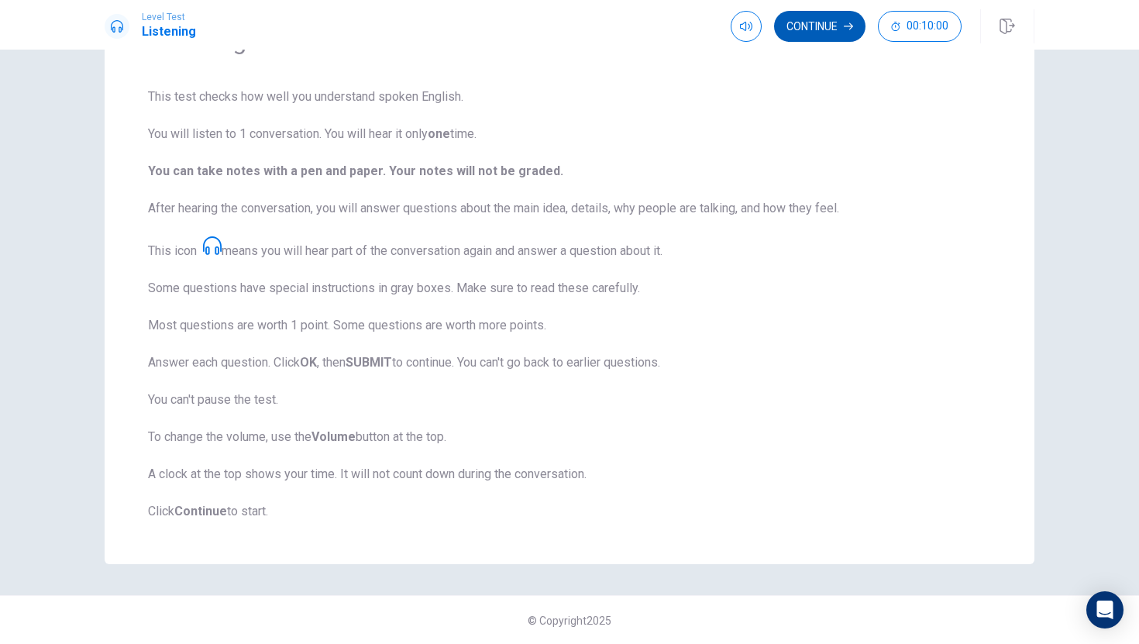
click at [831, 29] on button "Continue" at bounding box center [819, 26] width 91 height 31
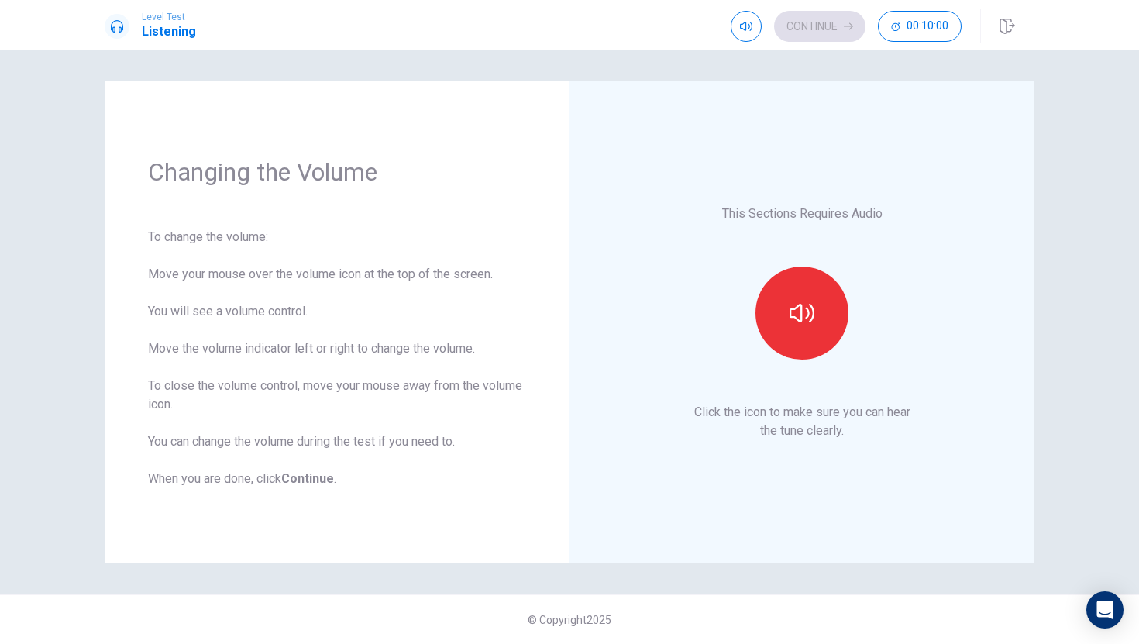
scroll to position [0, 0]
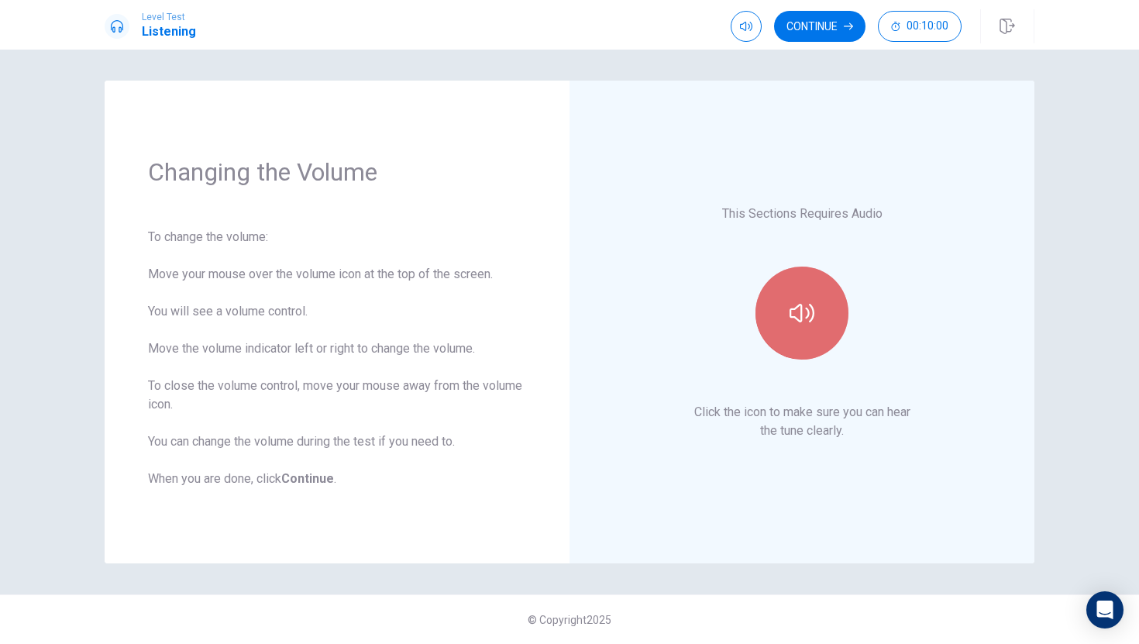
click at [829, 309] on button "button" at bounding box center [801, 312] width 93 height 93
click at [737, 24] on button "button" at bounding box center [745, 26] width 31 height 31
type input "1"
drag, startPoint x: 740, startPoint y: 53, endPoint x: 823, endPoint y: 85, distance: 89.0
click at [823, 85] on body "Level Test Listening Continue 00:10:00 00:10:00 Continue Changing the Volume To…" at bounding box center [569, 322] width 1139 height 644
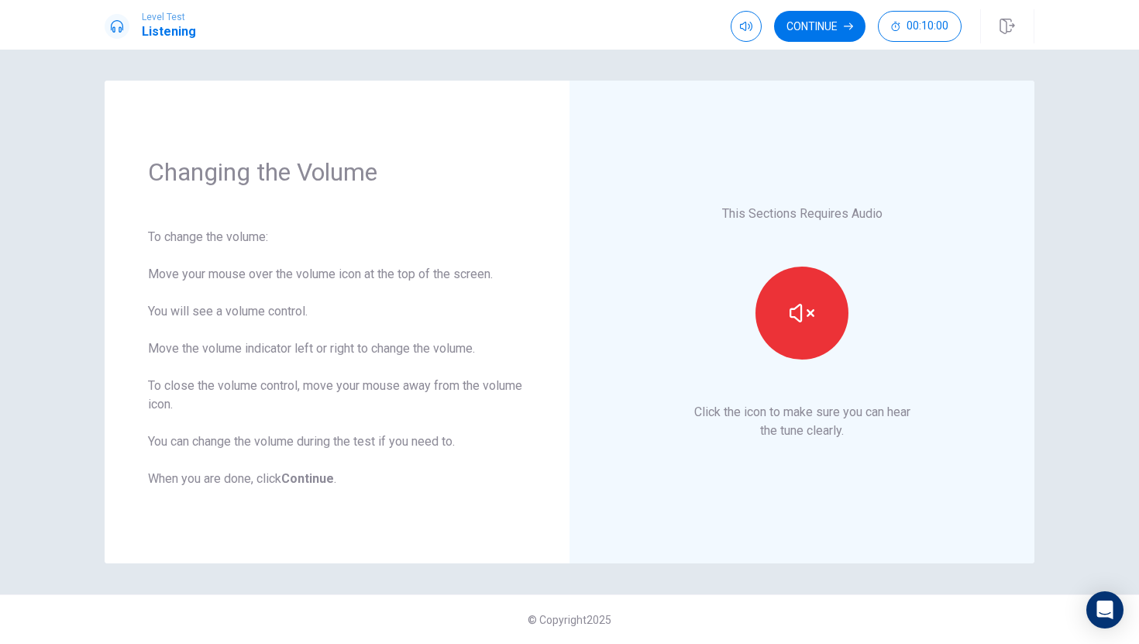
click at [811, 227] on div "This Sections Requires Audio Click the icon to make sure you can hear the tune …" at bounding box center [802, 322] width 378 height 396
click at [825, 278] on button "button" at bounding box center [801, 312] width 93 height 93
click at [823, 278] on button "button" at bounding box center [801, 312] width 93 height 93
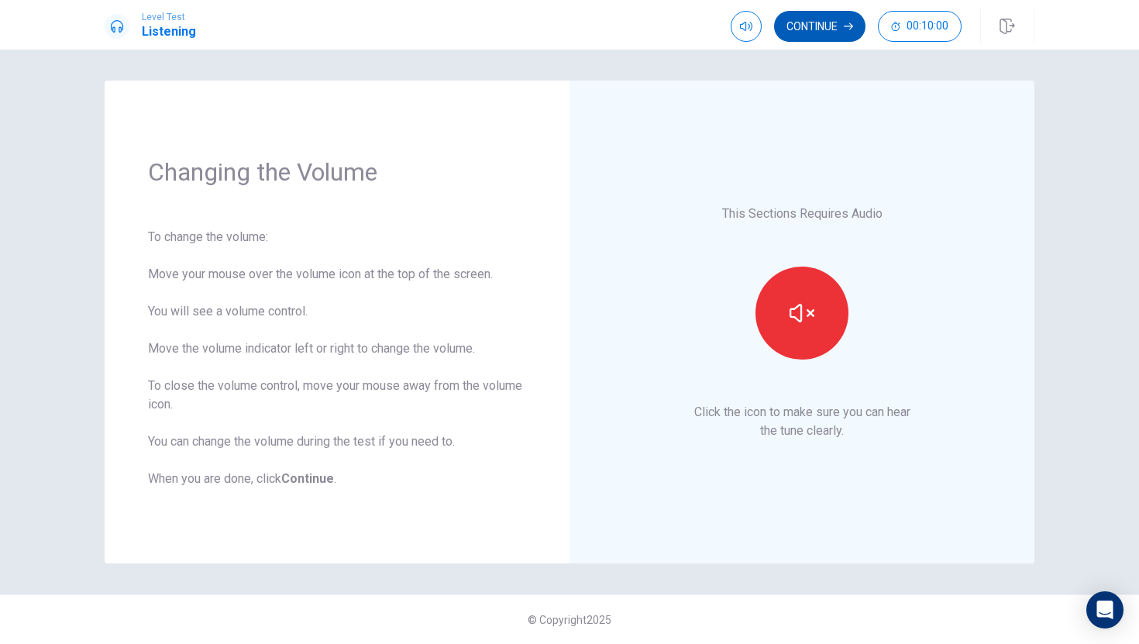
click at [839, 35] on button "Continue" at bounding box center [819, 26] width 91 height 31
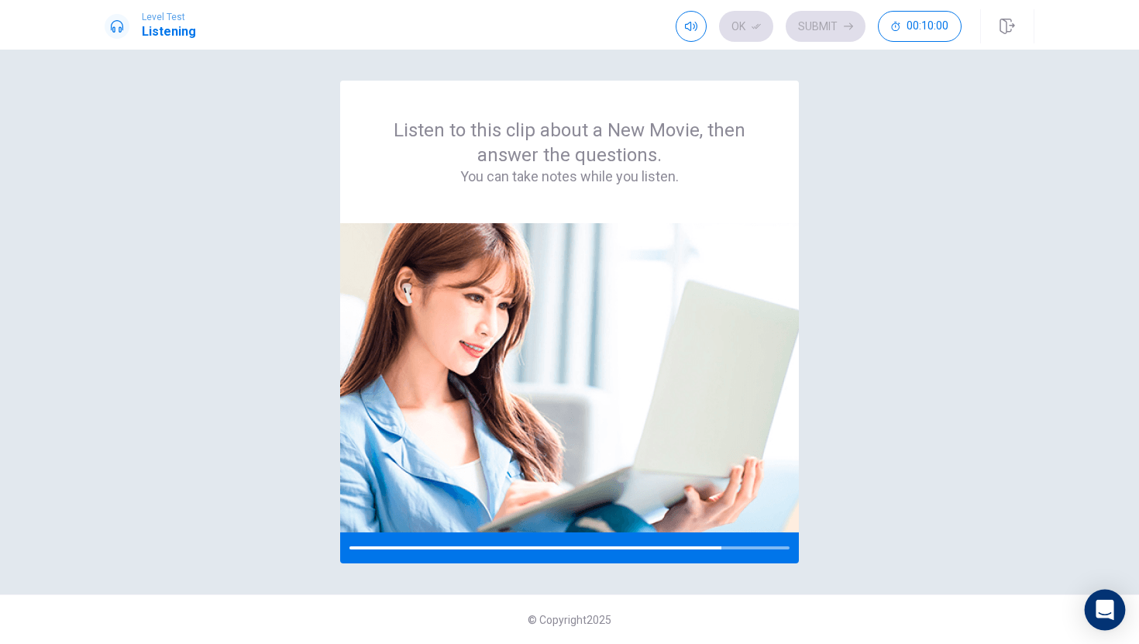
click at [929, 561] on icon "Open Intercom Messenger" at bounding box center [1104, 609] width 20 height 20
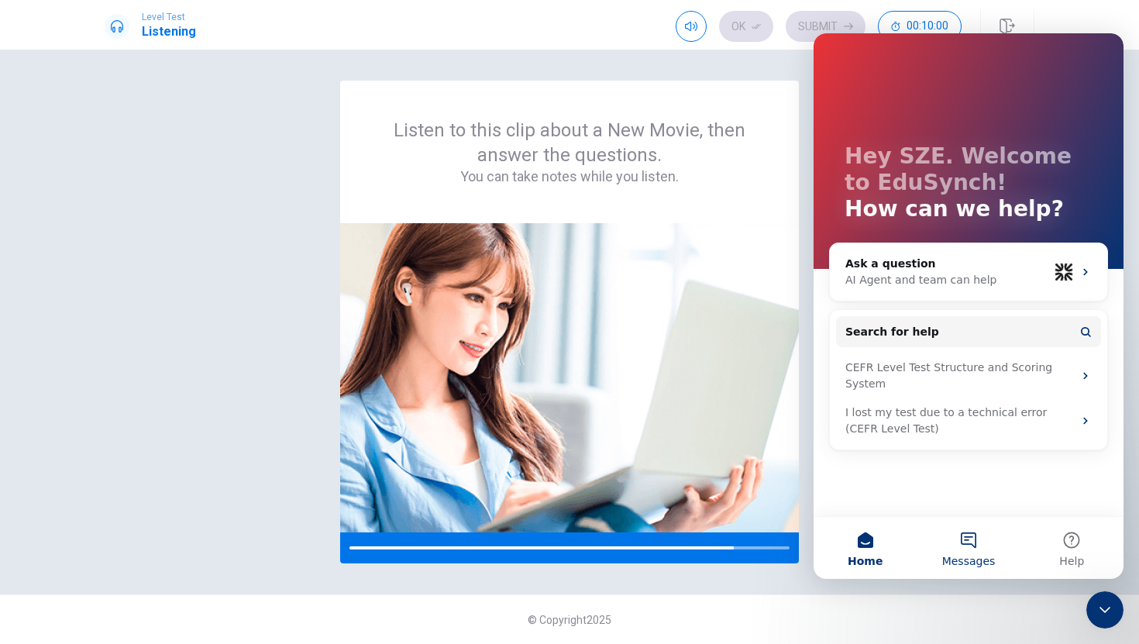
click at [929, 558] on span "Messages" at bounding box center [968, 560] width 53 height 11
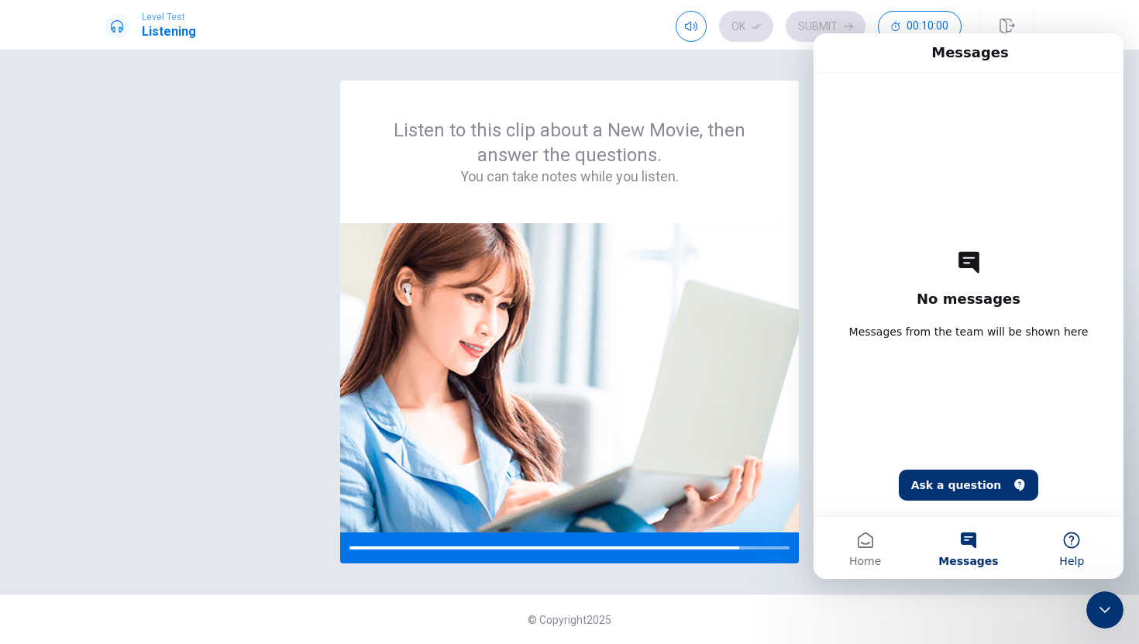
click at [929, 558] on span "Help" at bounding box center [1071, 560] width 25 height 11
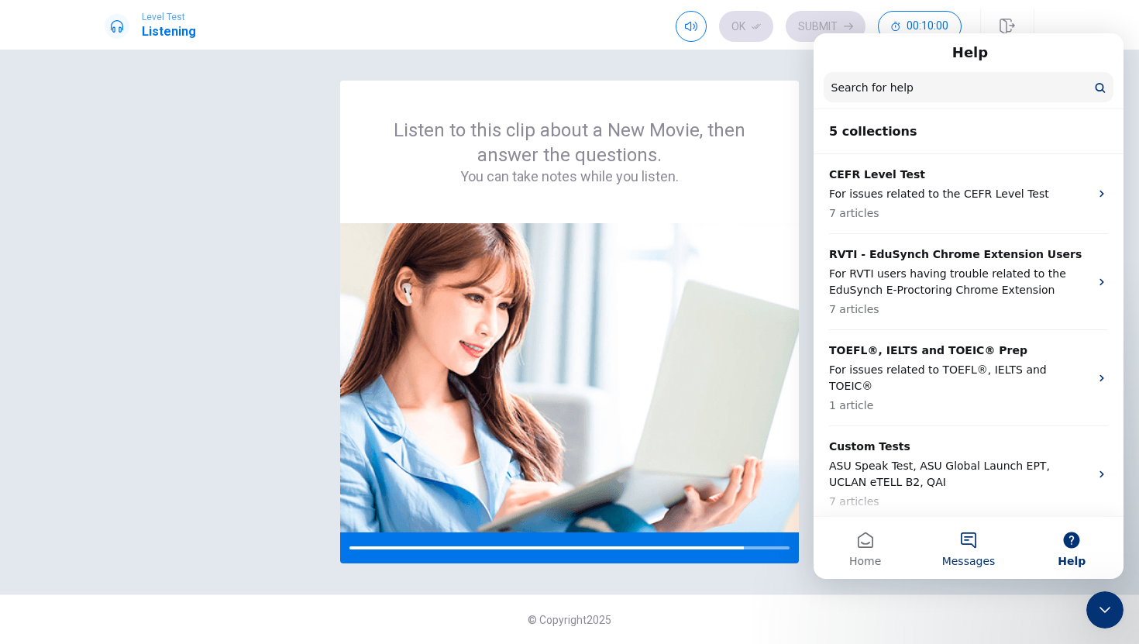
drag, startPoint x: 999, startPoint y: 538, endPoint x: 998, endPoint y: 549, distance: 11.0
click at [929, 549] on button "Messages" at bounding box center [967, 548] width 103 height 62
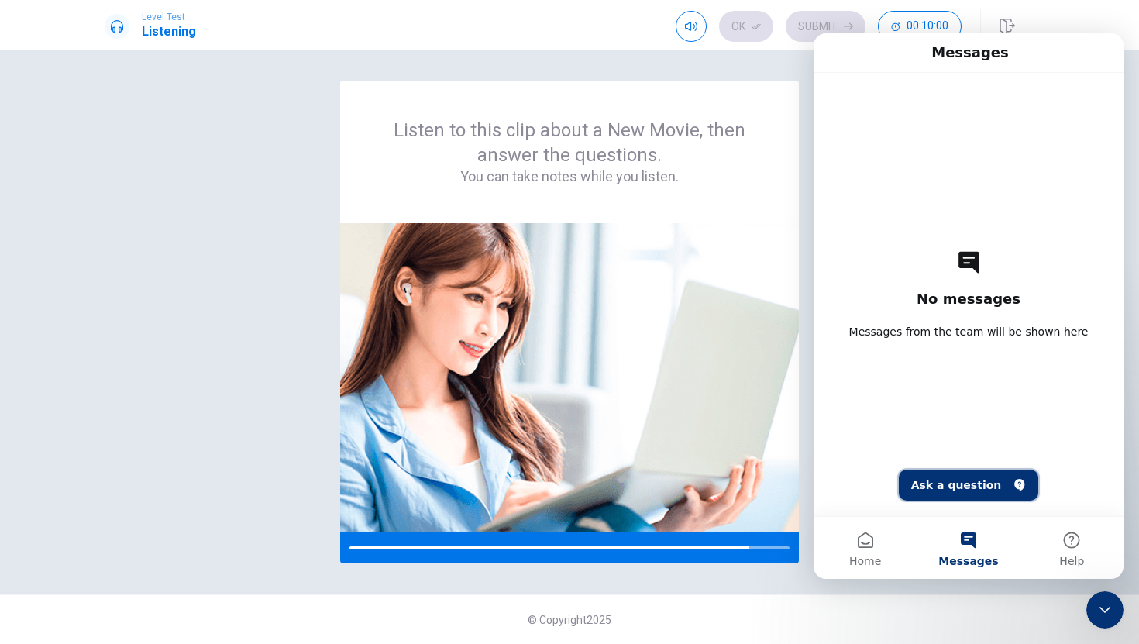
click at [929, 489] on button "Ask a question" at bounding box center [968, 484] width 140 height 31
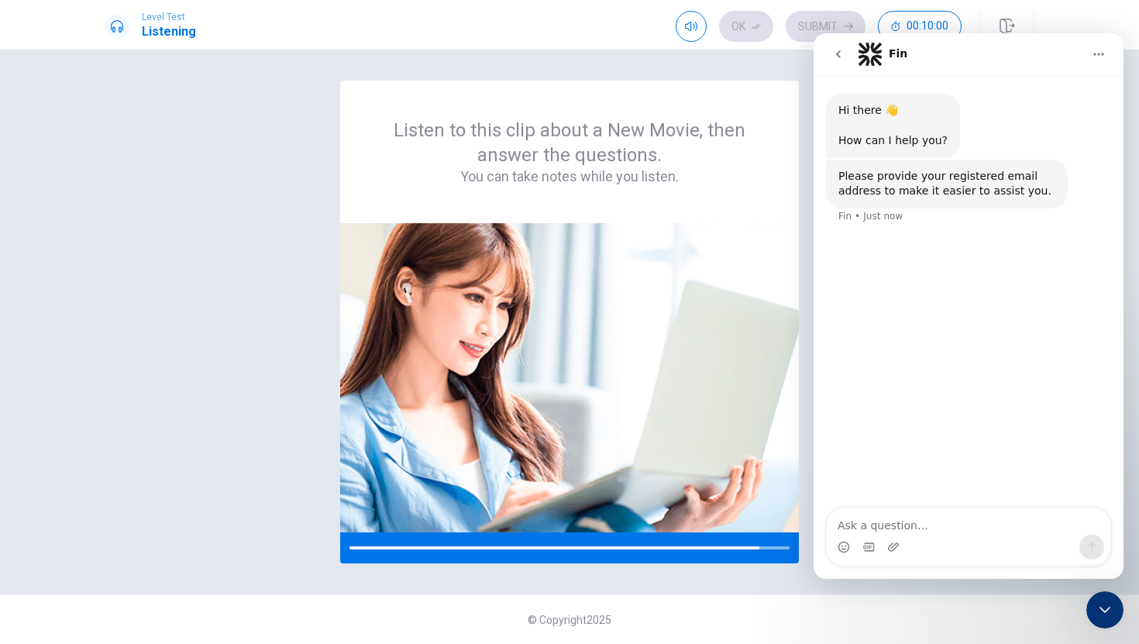
click at [833, 51] on icon "go back" at bounding box center [838, 54] width 12 height 12
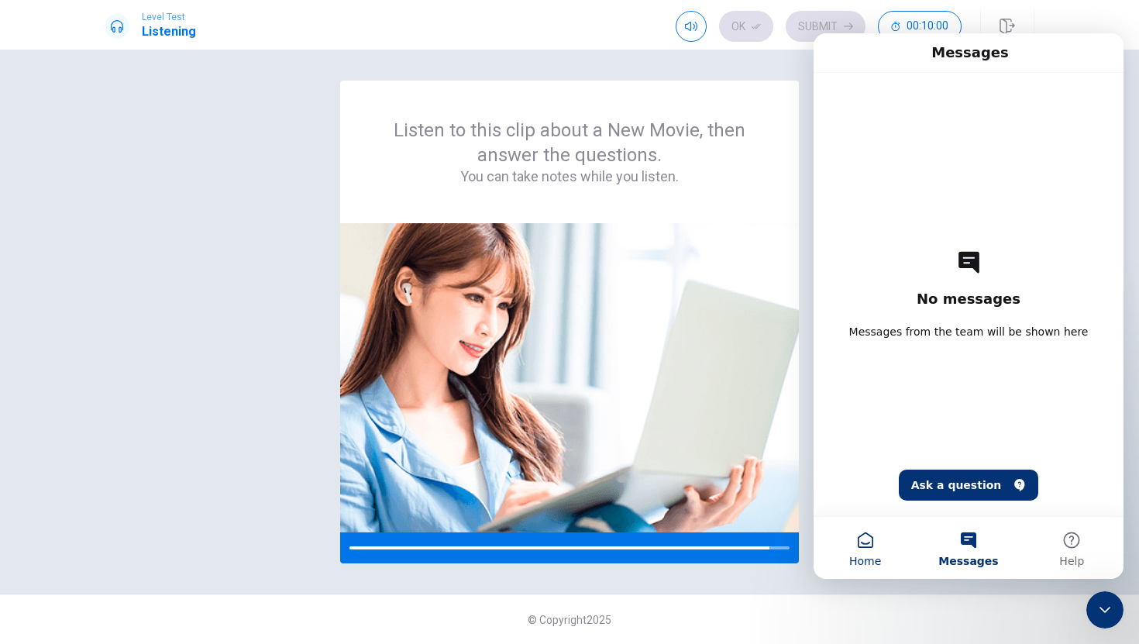
click at [875, 536] on button "Home" at bounding box center [864, 548] width 103 height 62
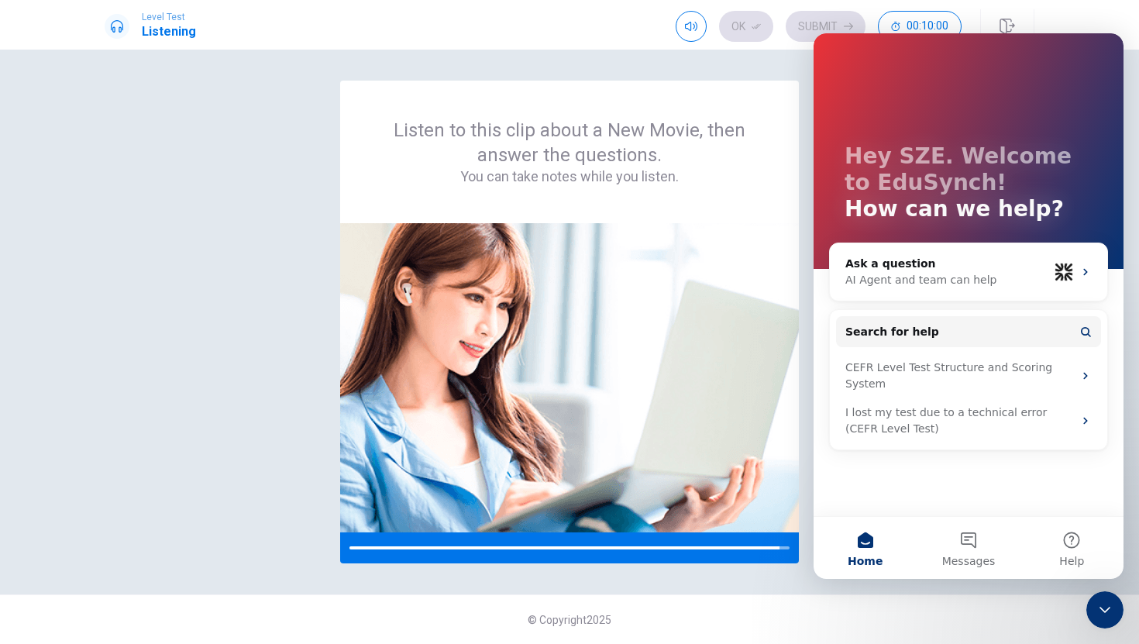
click at [929, 561] on div "Close Intercom Messenger" at bounding box center [1104, 609] width 37 height 37
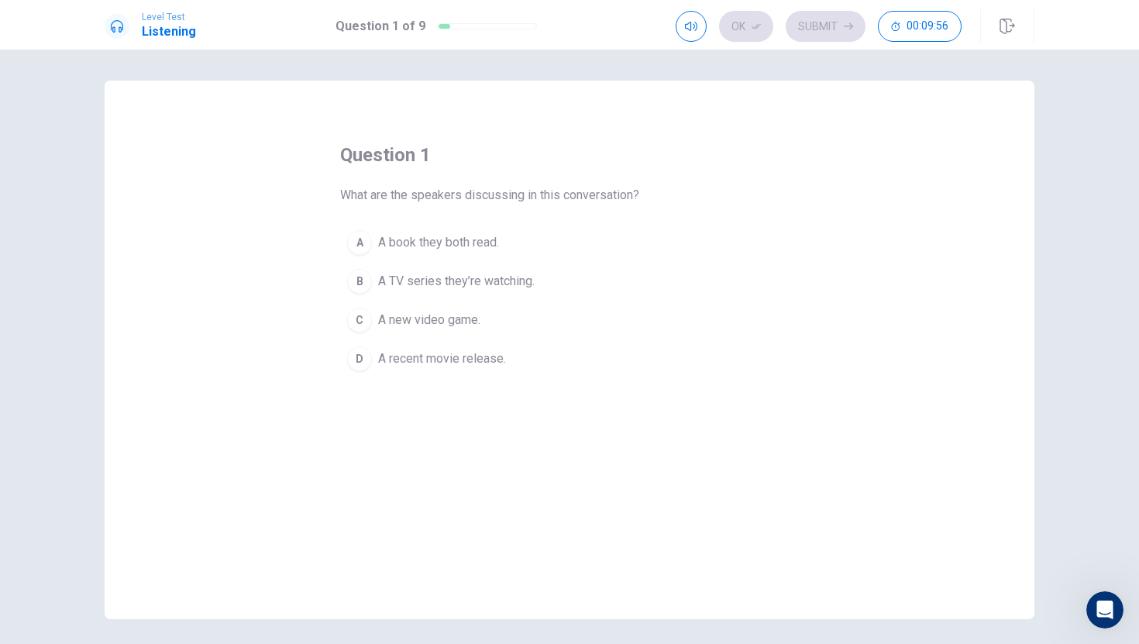
click at [493, 361] on span "A recent movie release." at bounding box center [442, 358] width 128 height 19
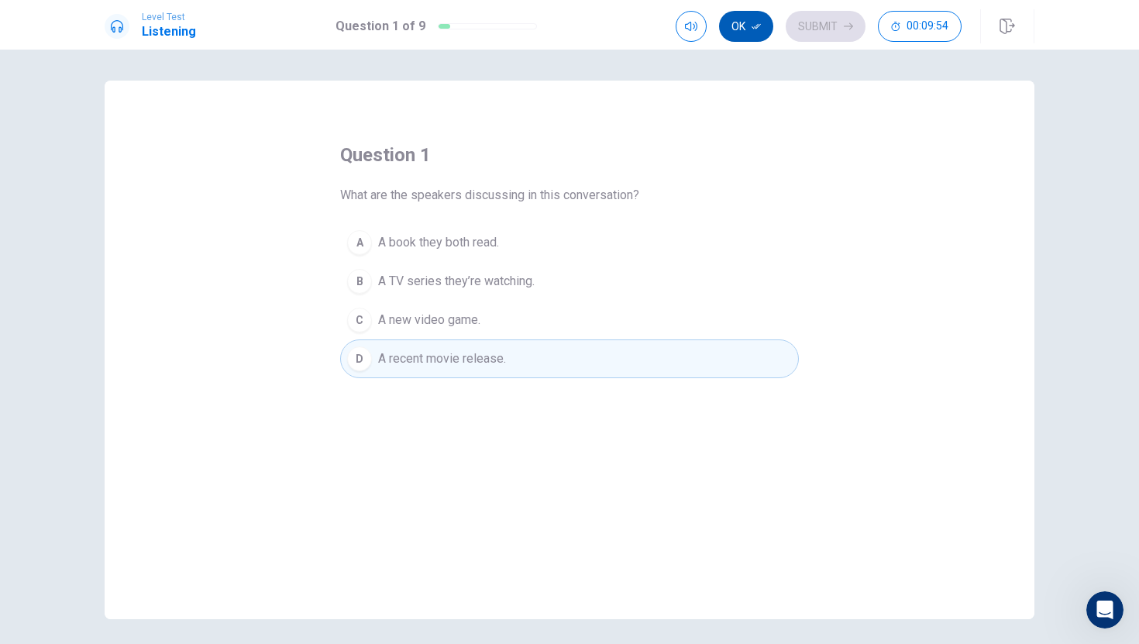
click at [757, 40] on button "Ok" at bounding box center [746, 26] width 54 height 31
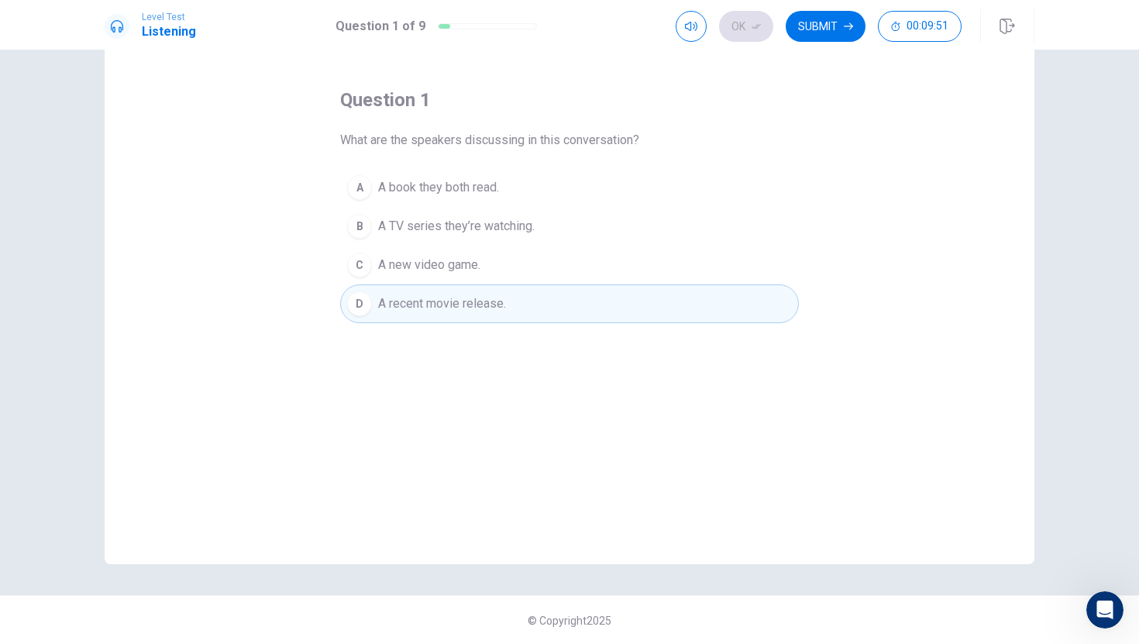
scroll to position [56, 0]
click at [802, 24] on button "Submit" at bounding box center [825, 26] width 80 height 31
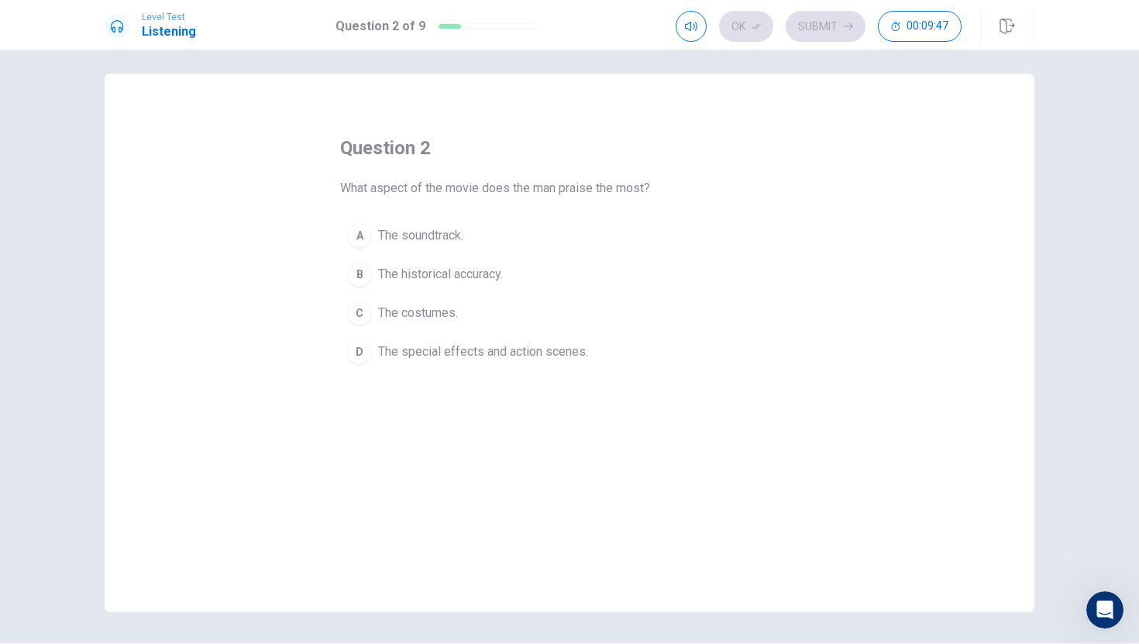
scroll to position [0, 0]
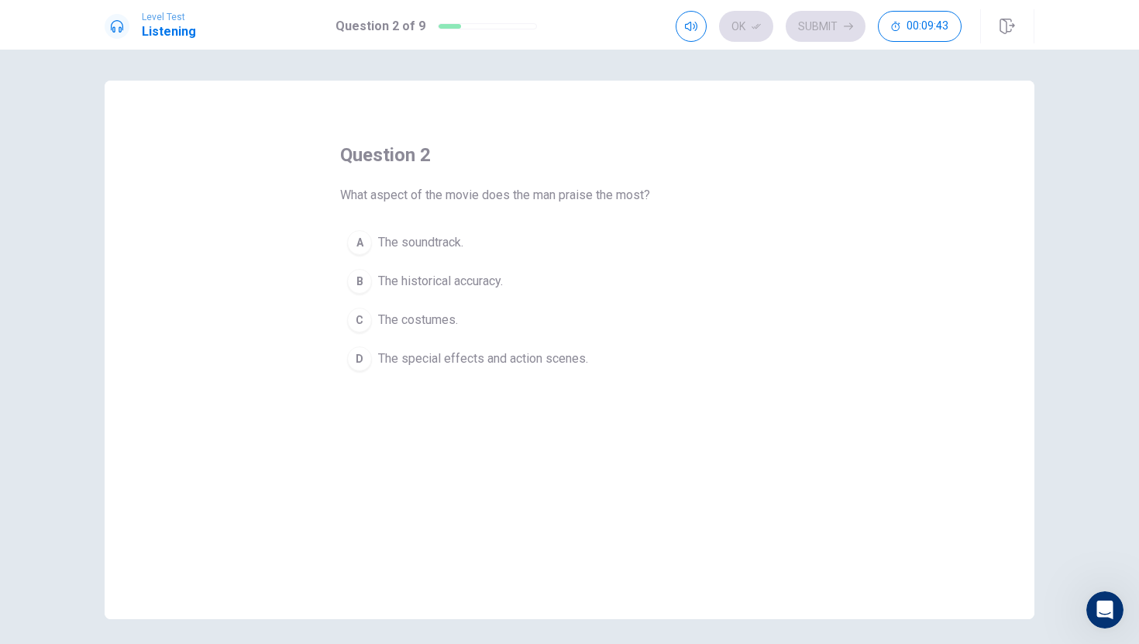
click at [463, 361] on span "The special effects and action scenes." at bounding box center [483, 358] width 210 height 19
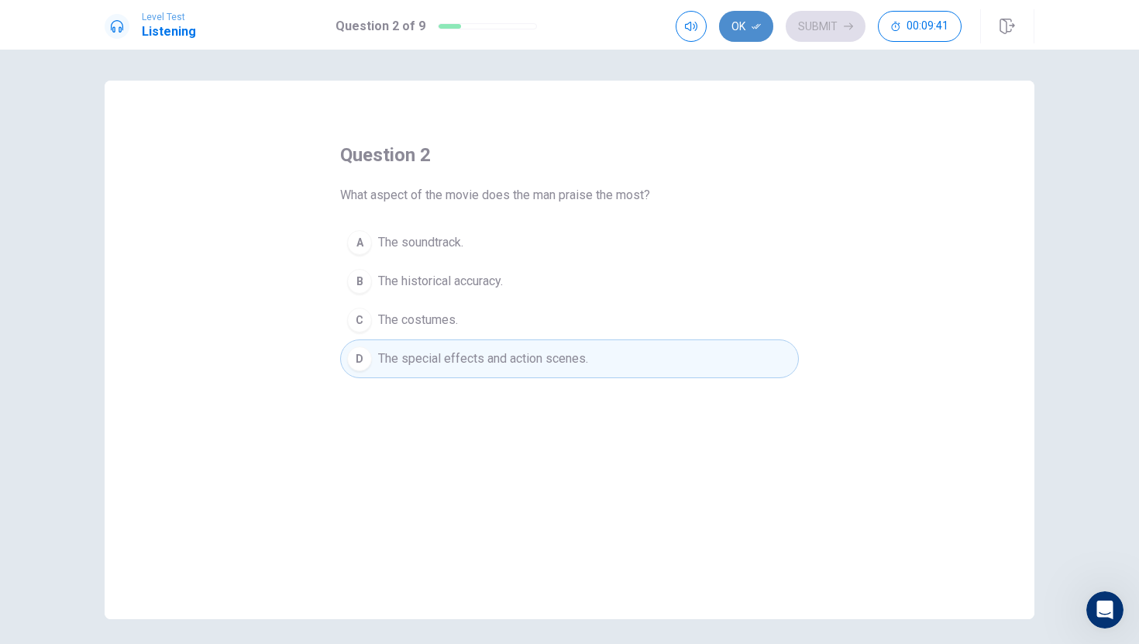
click at [753, 22] on icon "button" at bounding box center [755, 26] width 9 height 9
click at [829, 29] on button "Submit" at bounding box center [825, 26] width 80 height 31
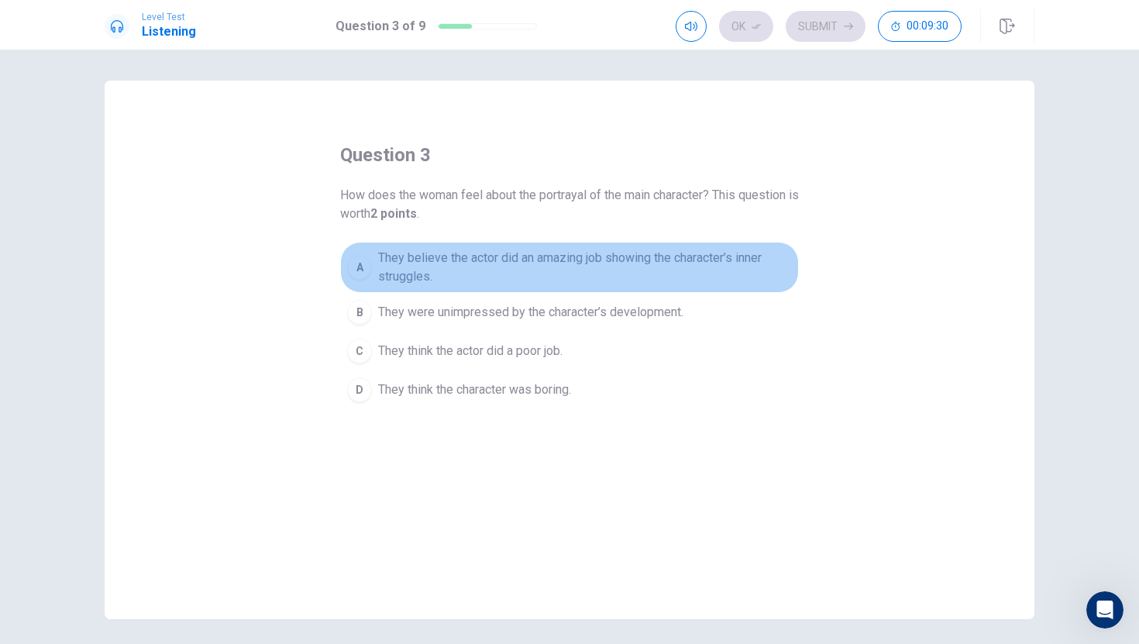
click at [510, 254] on span "They believe the actor did an amazing job showing the character’s inner struggl…" at bounding box center [585, 267] width 414 height 37
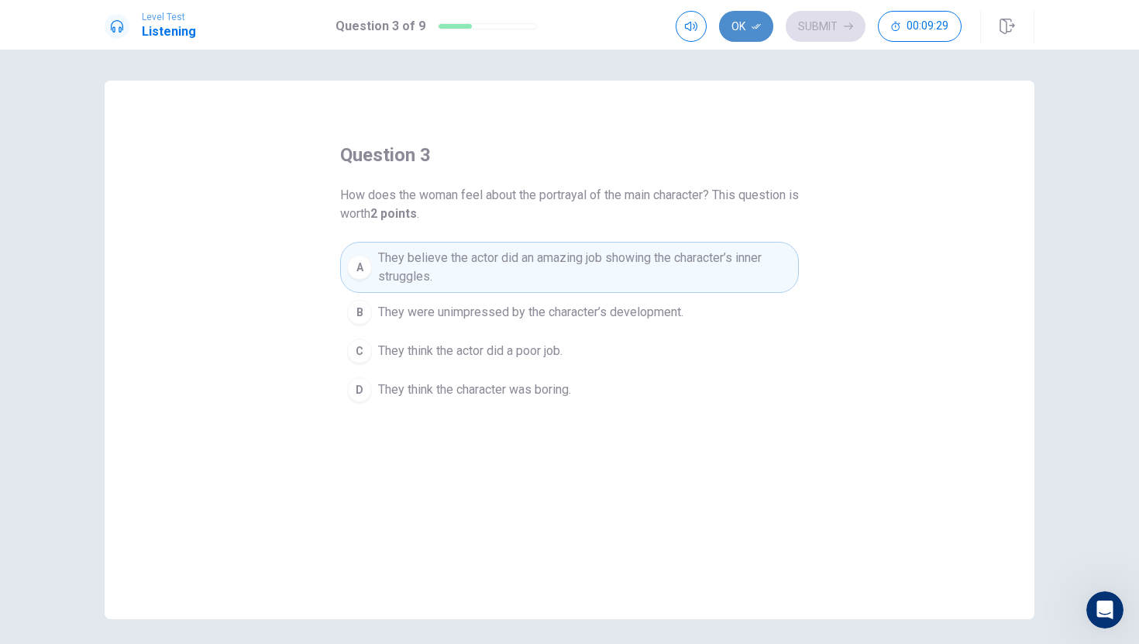
click at [729, 34] on button "Ok" at bounding box center [746, 26] width 54 height 31
click at [816, 25] on button "Submit" at bounding box center [825, 26] width 80 height 31
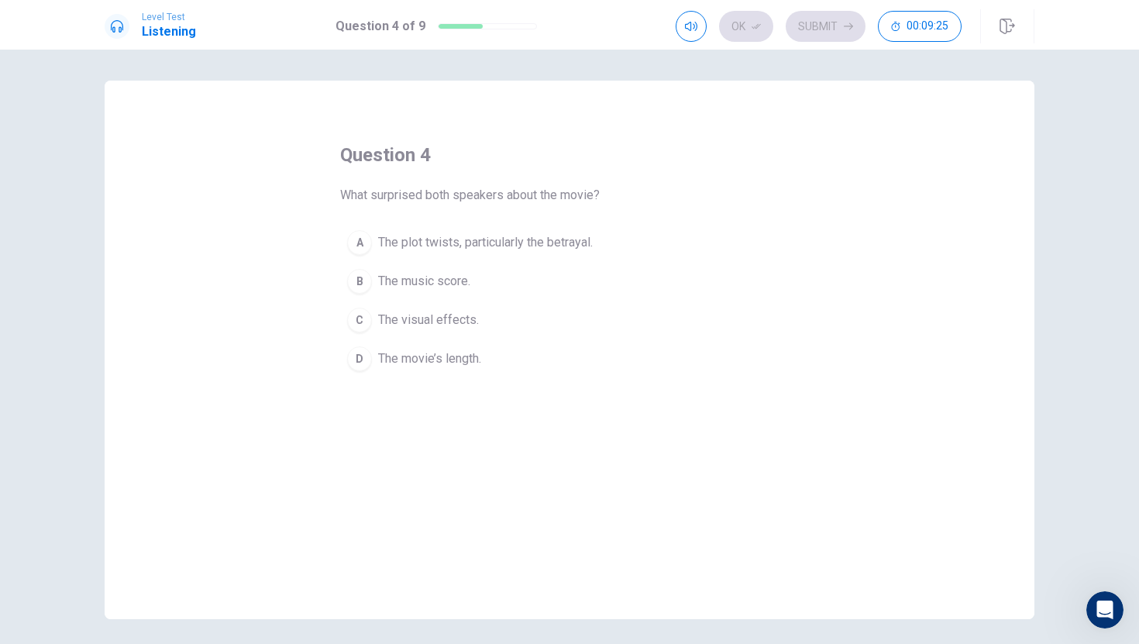
click at [549, 242] on span "The plot twists, particularly the betrayal." at bounding box center [485, 242] width 215 height 19
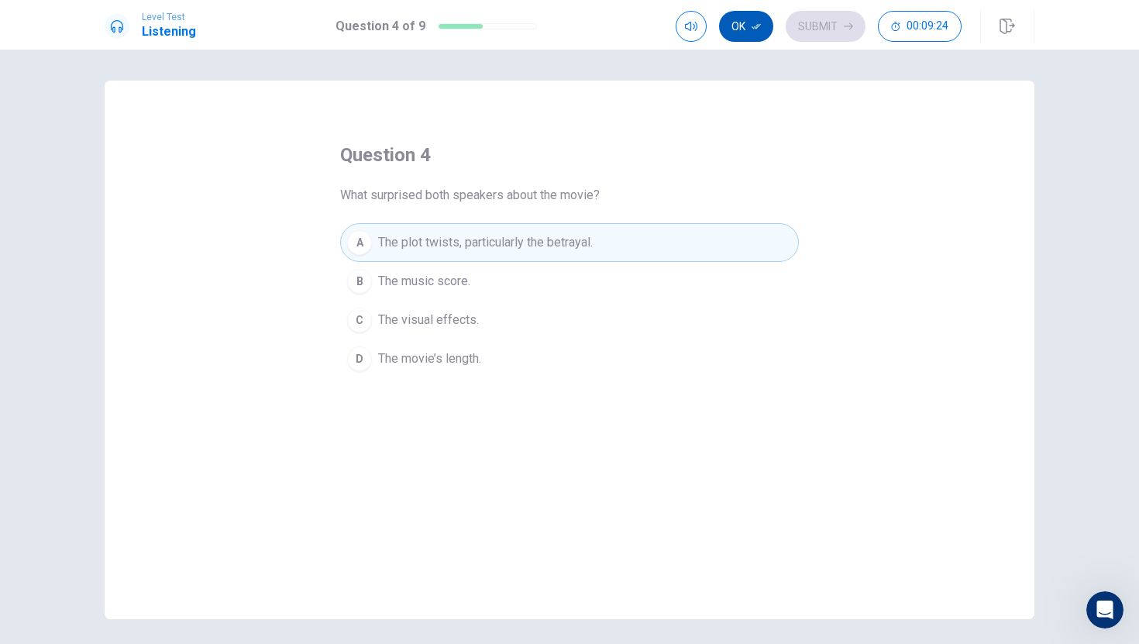
click at [761, 36] on button "Ok" at bounding box center [746, 26] width 54 height 31
click at [796, 31] on button "Submit" at bounding box center [825, 26] width 80 height 31
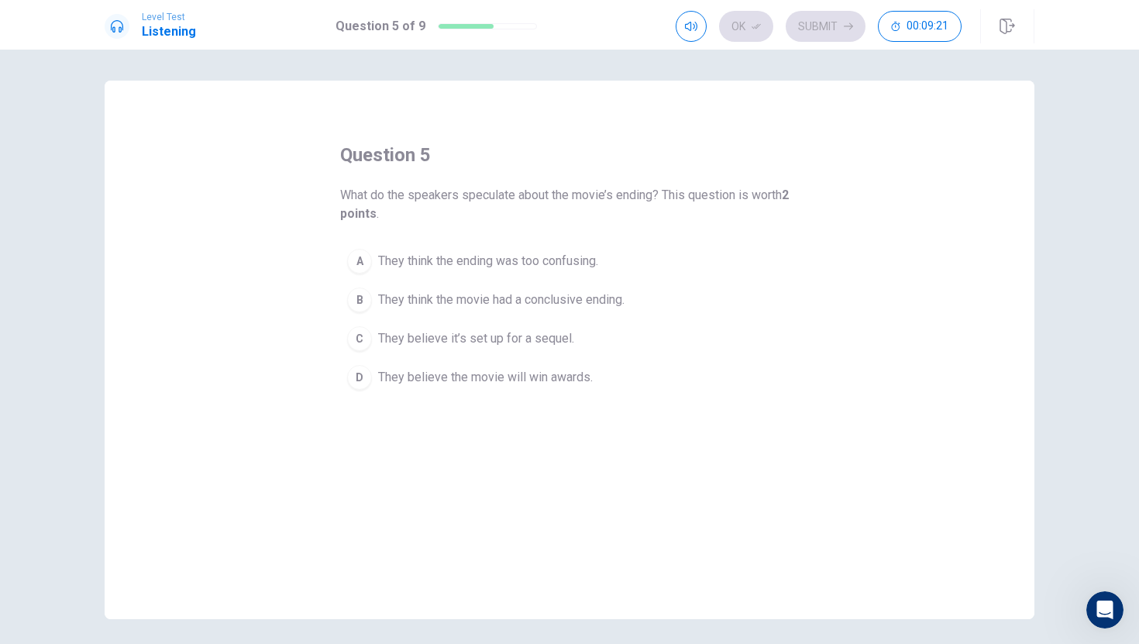
click at [570, 338] on span "They believe it’s set up for a sequel." at bounding box center [476, 338] width 196 height 19
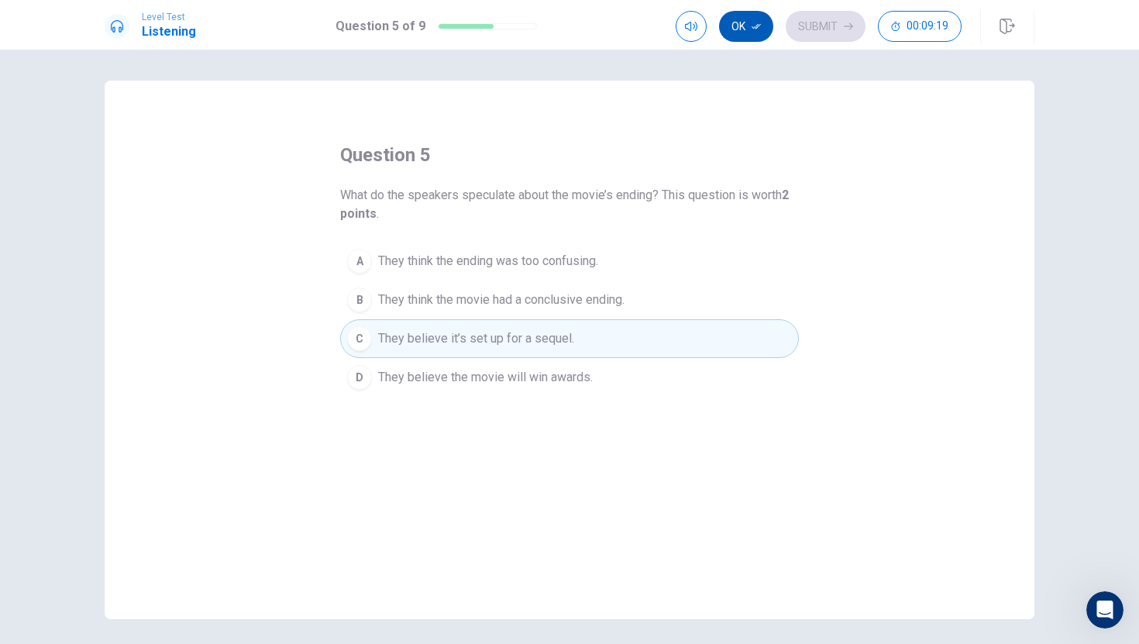
click at [733, 29] on button "Ok" at bounding box center [746, 26] width 54 height 31
click at [821, 32] on button "Submit" at bounding box center [825, 26] width 80 height 31
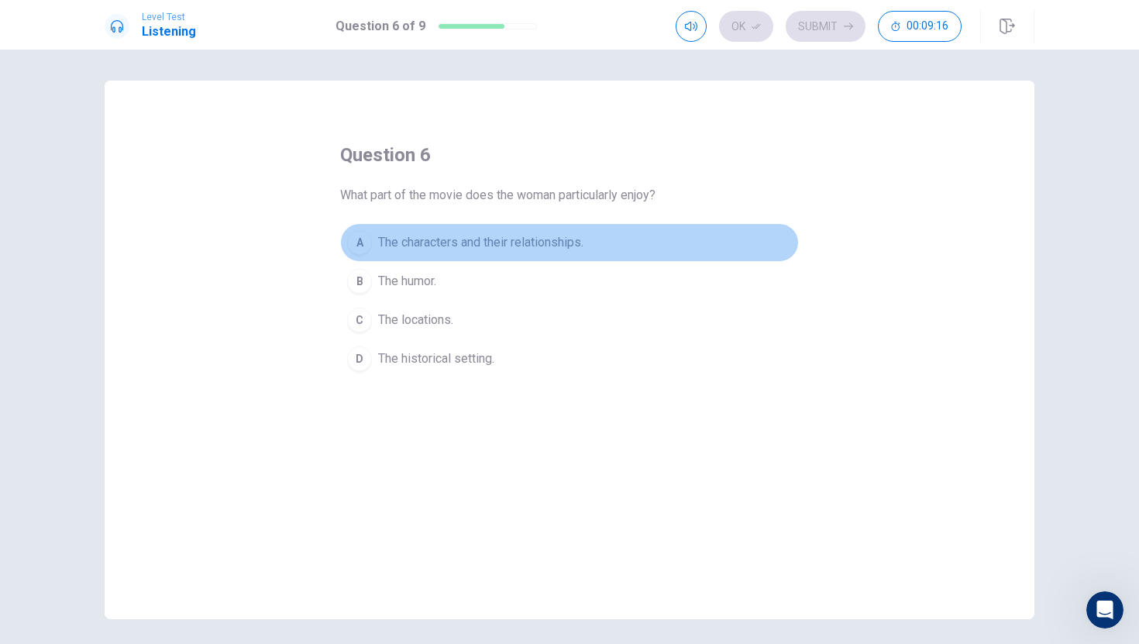
click at [548, 242] on span "The characters and their relationships." at bounding box center [480, 242] width 205 height 19
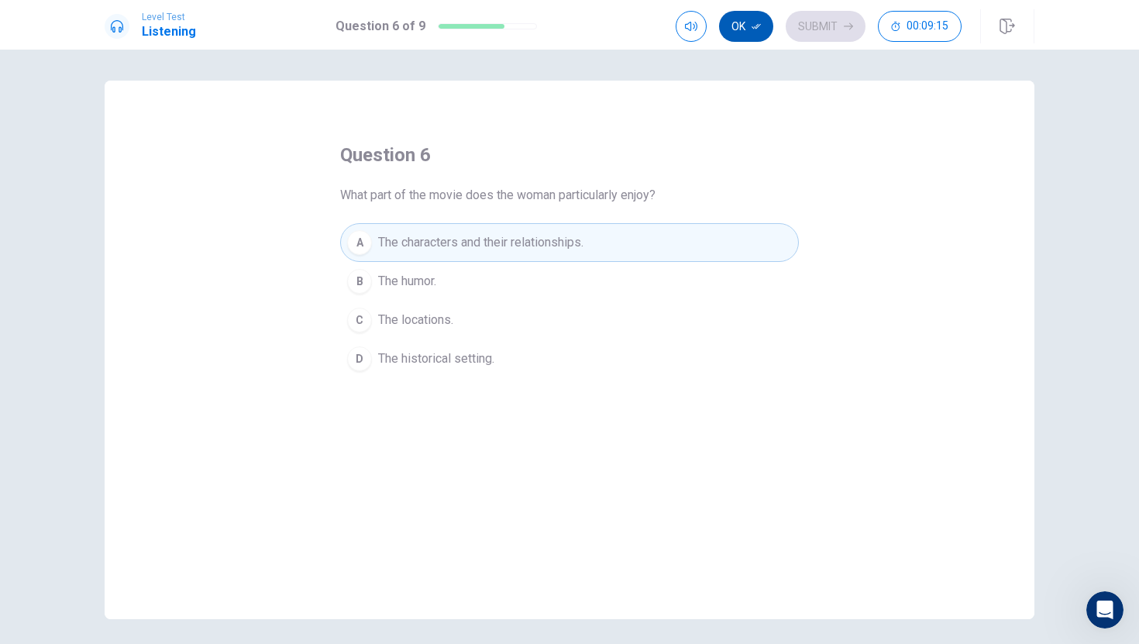
click at [741, 27] on button "Ok" at bounding box center [746, 26] width 54 height 31
click at [831, 37] on button "Submit" at bounding box center [825, 26] width 80 height 31
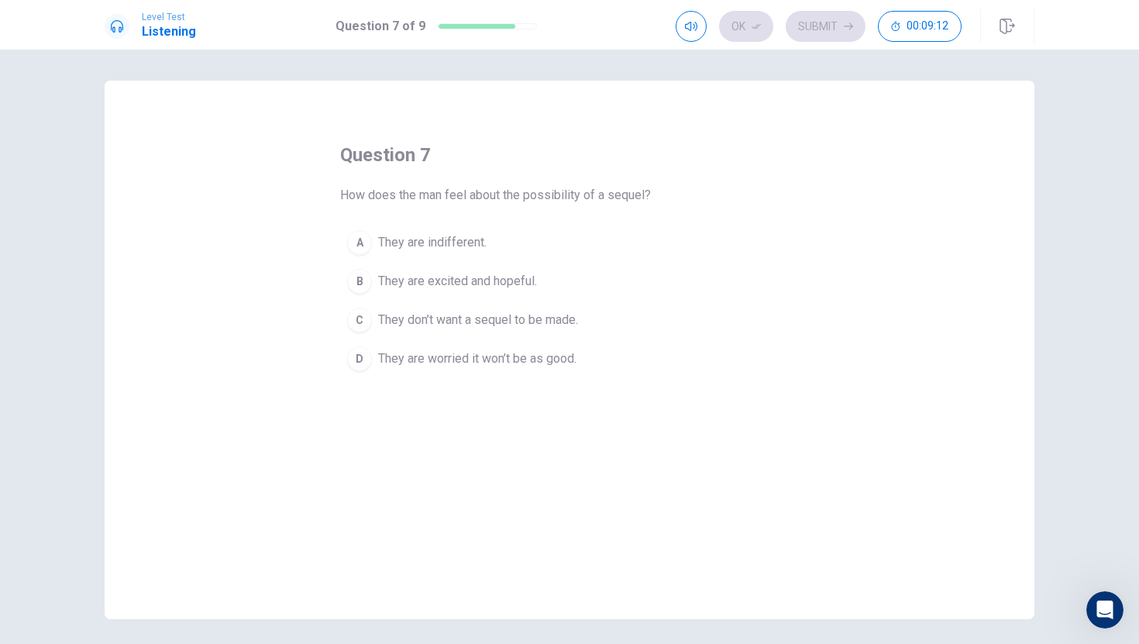
click at [534, 286] on span "They are excited and hopeful." at bounding box center [457, 281] width 159 height 19
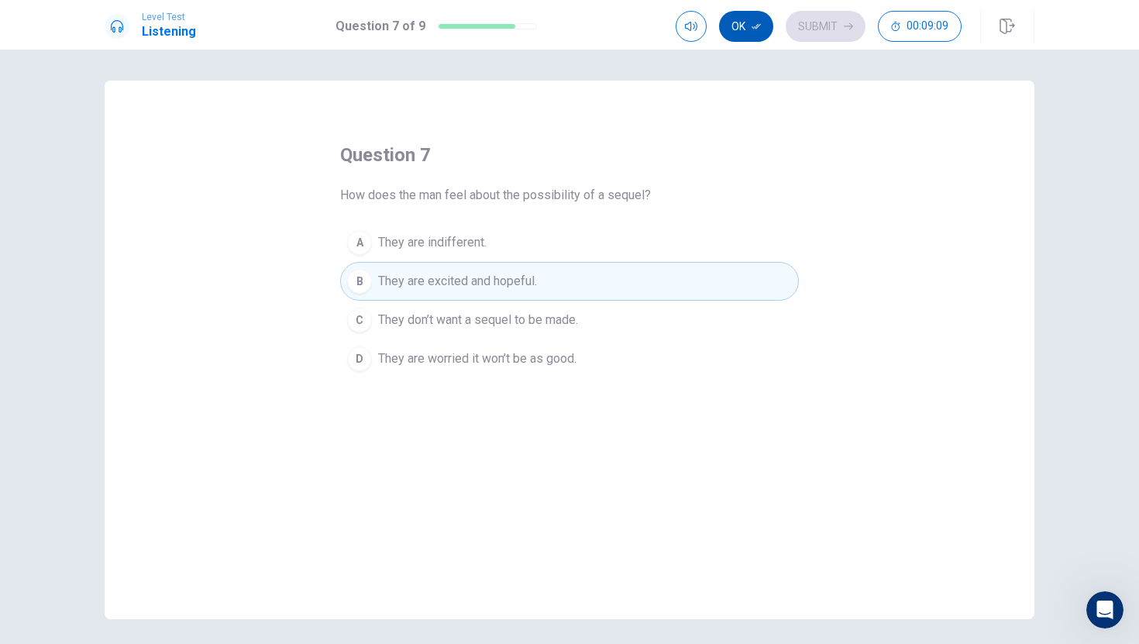
click at [750, 30] on button "Ok" at bounding box center [746, 26] width 54 height 31
click at [809, 19] on button "Submit" at bounding box center [825, 26] width 80 height 31
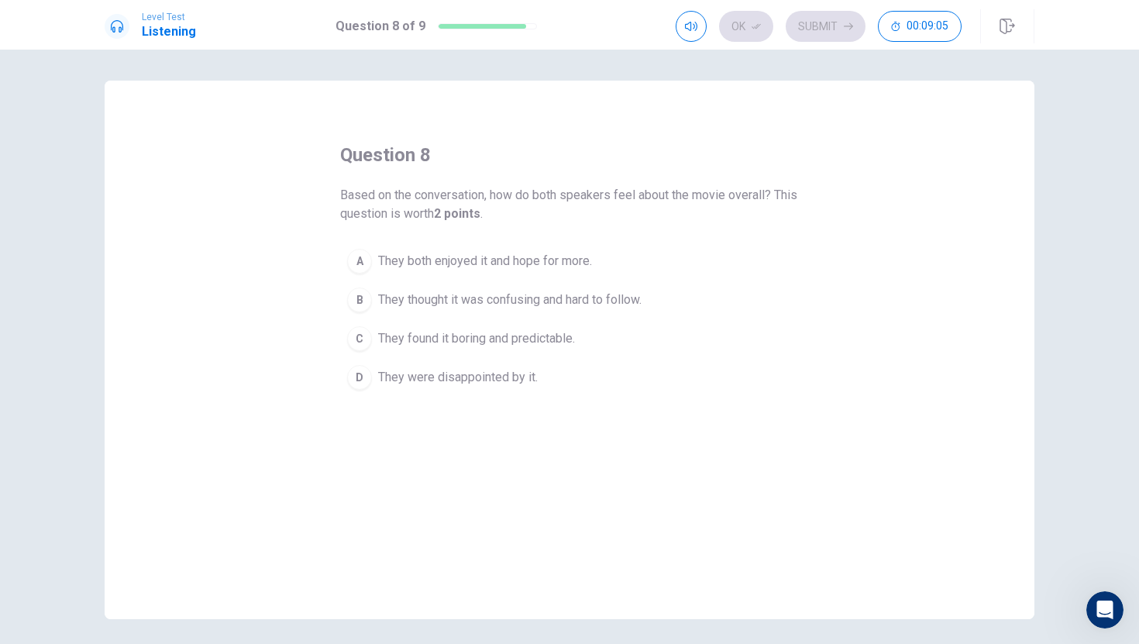
click at [527, 260] on span "They both enjoyed it and hope for more." at bounding box center [485, 261] width 214 height 19
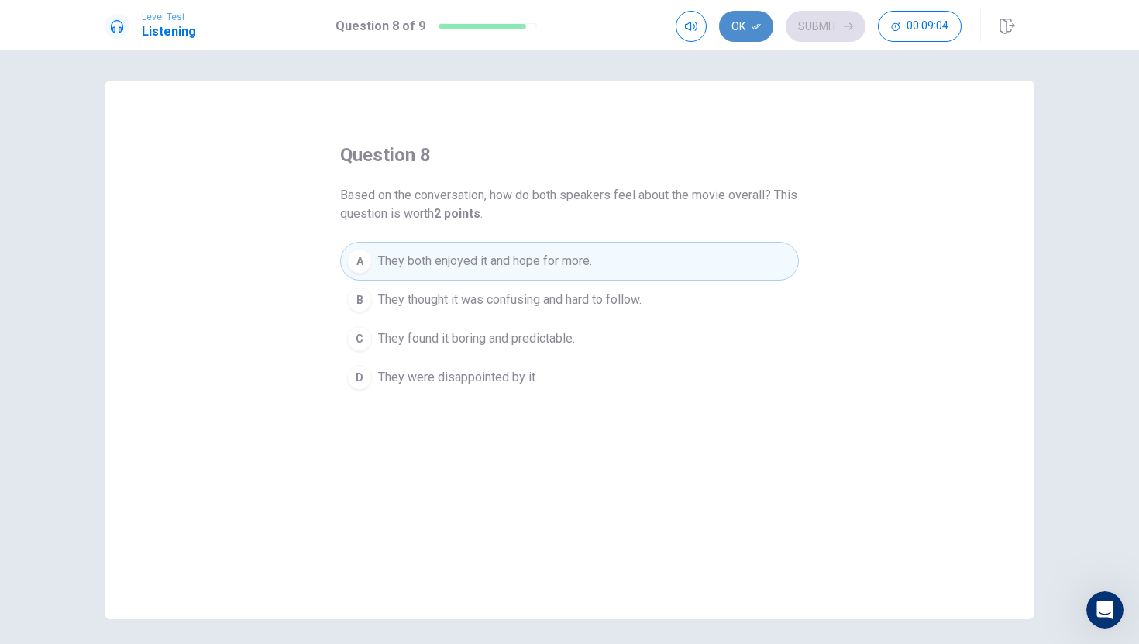
click at [754, 26] on icon "button" at bounding box center [755, 26] width 9 height 9
click at [851, 33] on button "Submit" at bounding box center [825, 26] width 80 height 31
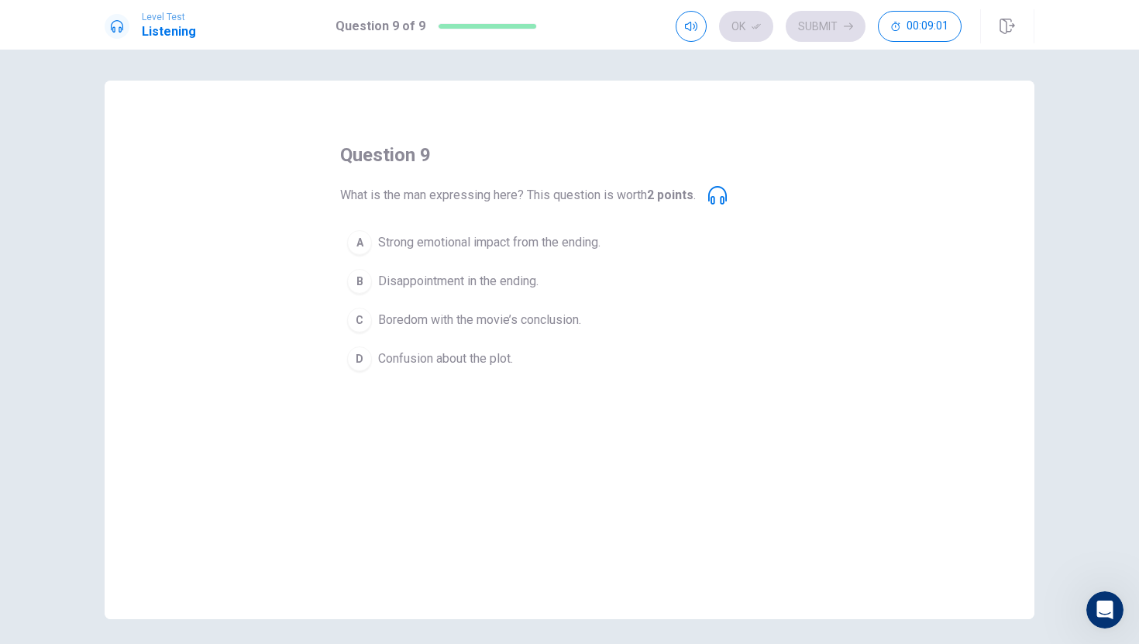
click at [497, 245] on span "Strong emotional impact from the ending." at bounding box center [489, 242] width 222 height 19
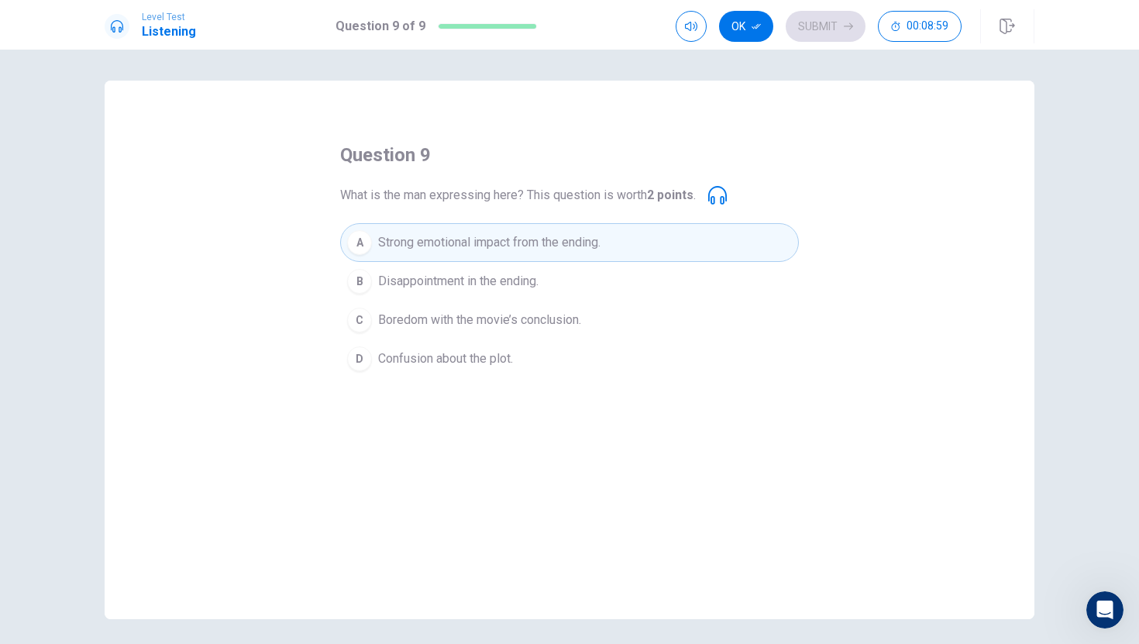
click at [761, 20] on button "Ok" at bounding box center [746, 26] width 54 height 31
click at [836, 21] on button "Submit" at bounding box center [825, 26] width 80 height 31
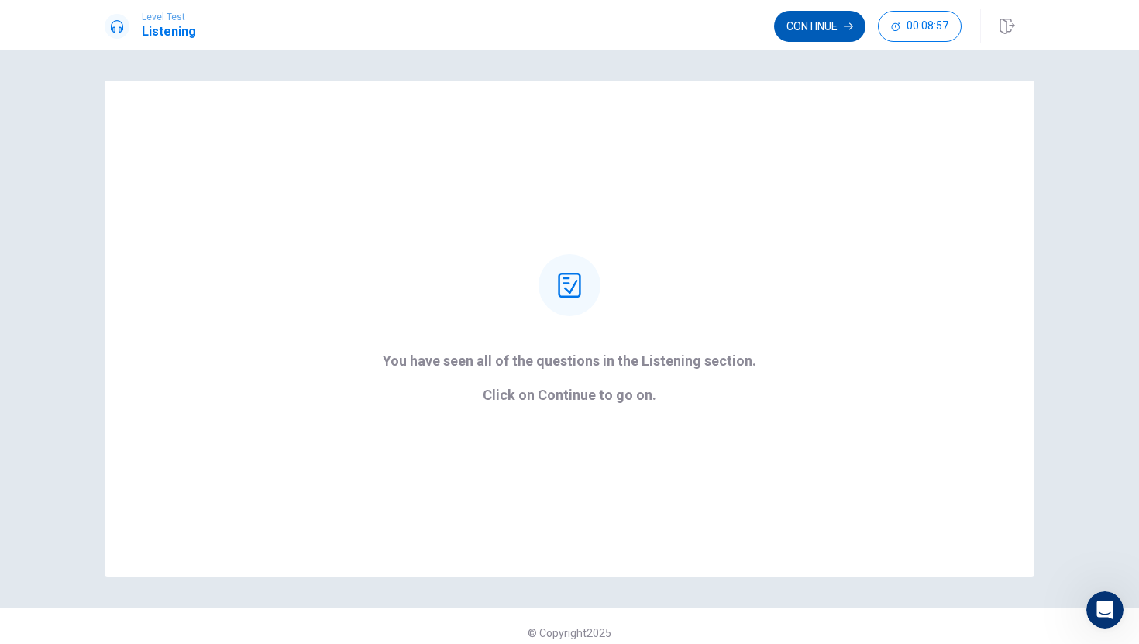
click at [824, 28] on button "Continue" at bounding box center [819, 26] width 91 height 31
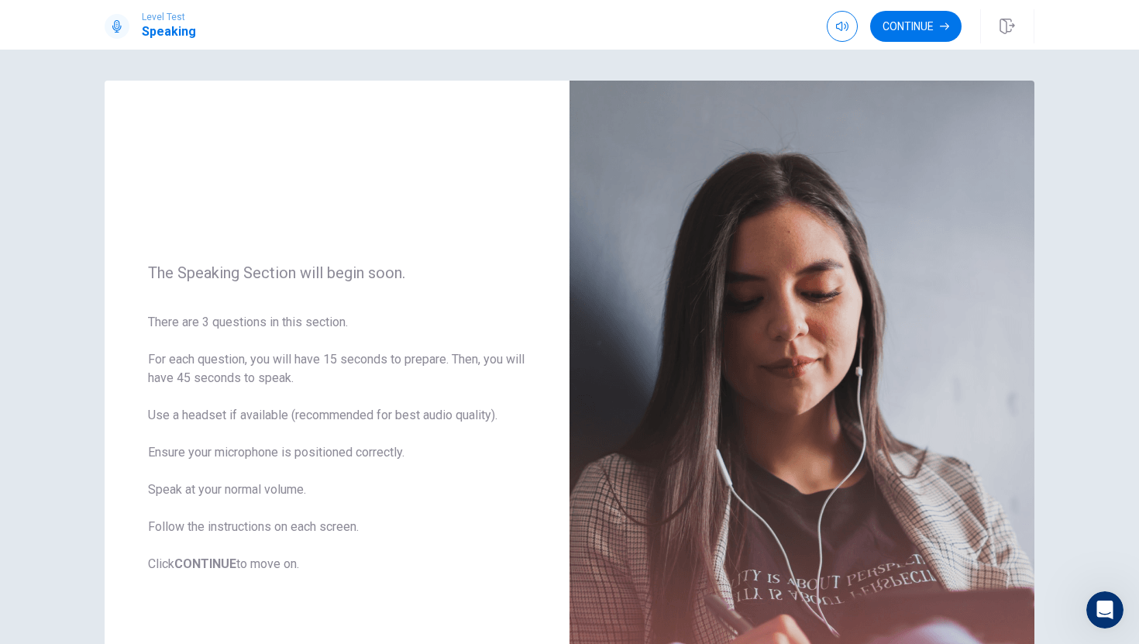
click at [929, 27] on button "Continue" at bounding box center [915, 26] width 91 height 31
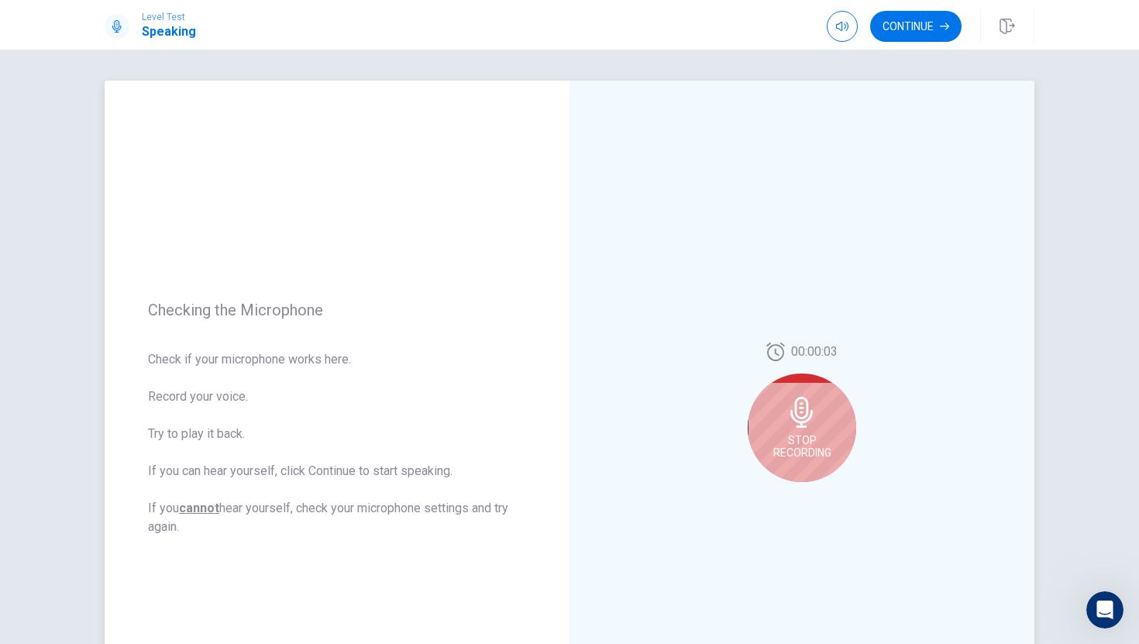
click at [832, 410] on div "Stop Recording" at bounding box center [801, 427] width 108 height 108
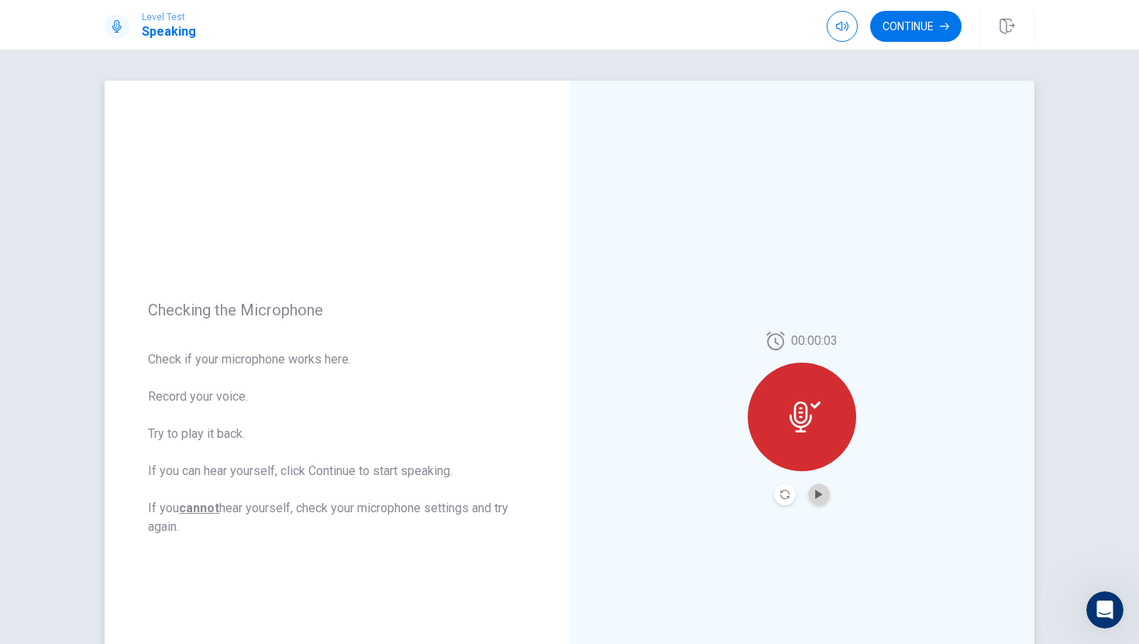
click at [808, 495] on button "Play Audio" at bounding box center [819, 494] width 22 height 22
click at [813, 492] on button "Play Audio" at bounding box center [819, 494] width 22 height 22
click at [905, 18] on button "Continue" at bounding box center [915, 26] width 91 height 31
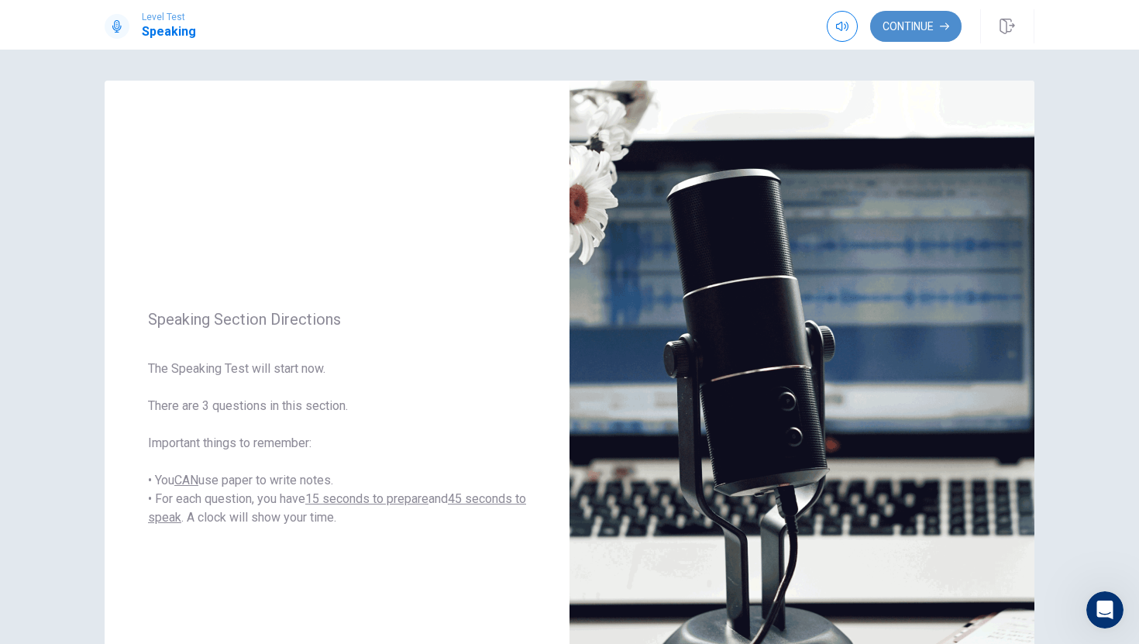
click at [915, 35] on button "Continue" at bounding box center [915, 26] width 91 height 31
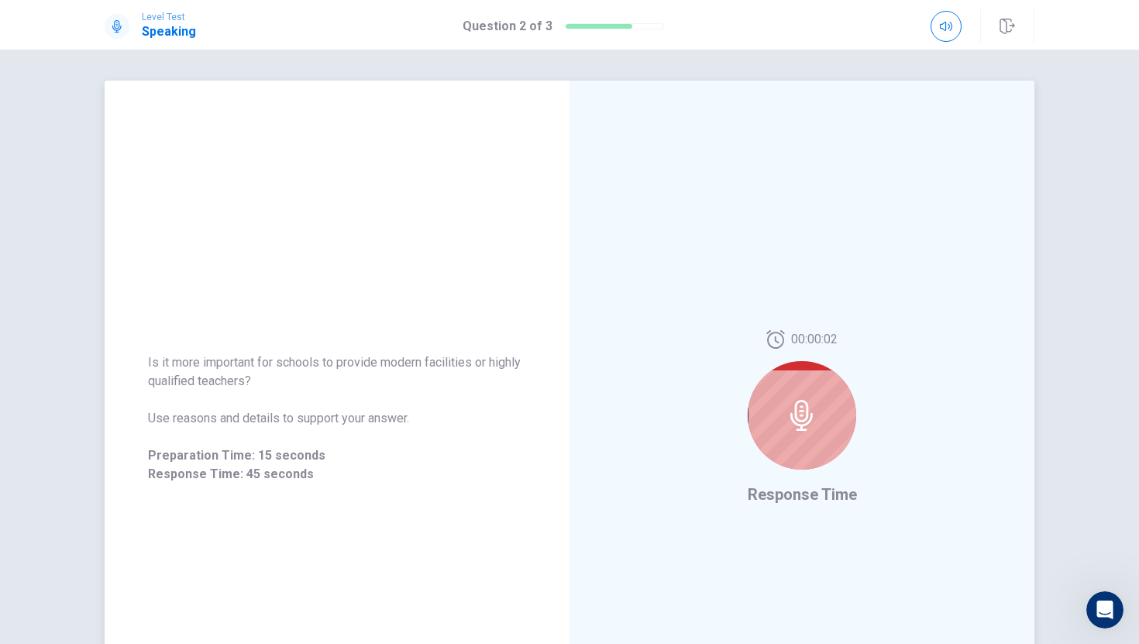
click at [808, 401] on icon at bounding box center [801, 415] width 31 height 31
click at [802, 400] on icon at bounding box center [801, 415] width 22 height 31
click at [809, 393] on div at bounding box center [801, 415] width 108 height 108
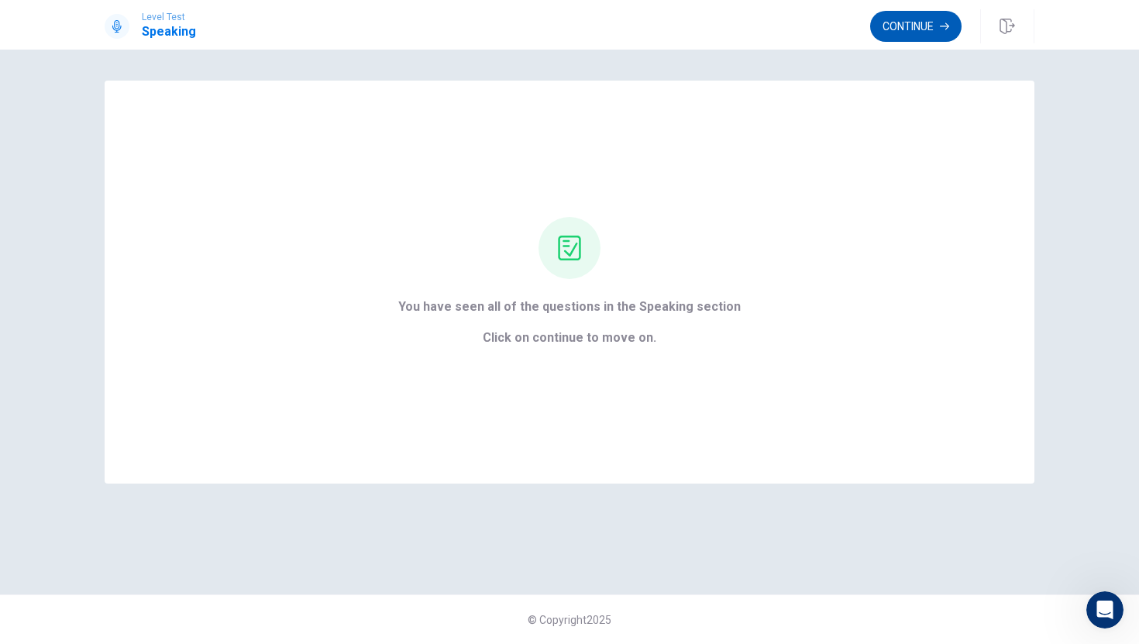
click at [905, 28] on button "Continue" at bounding box center [915, 26] width 91 height 31
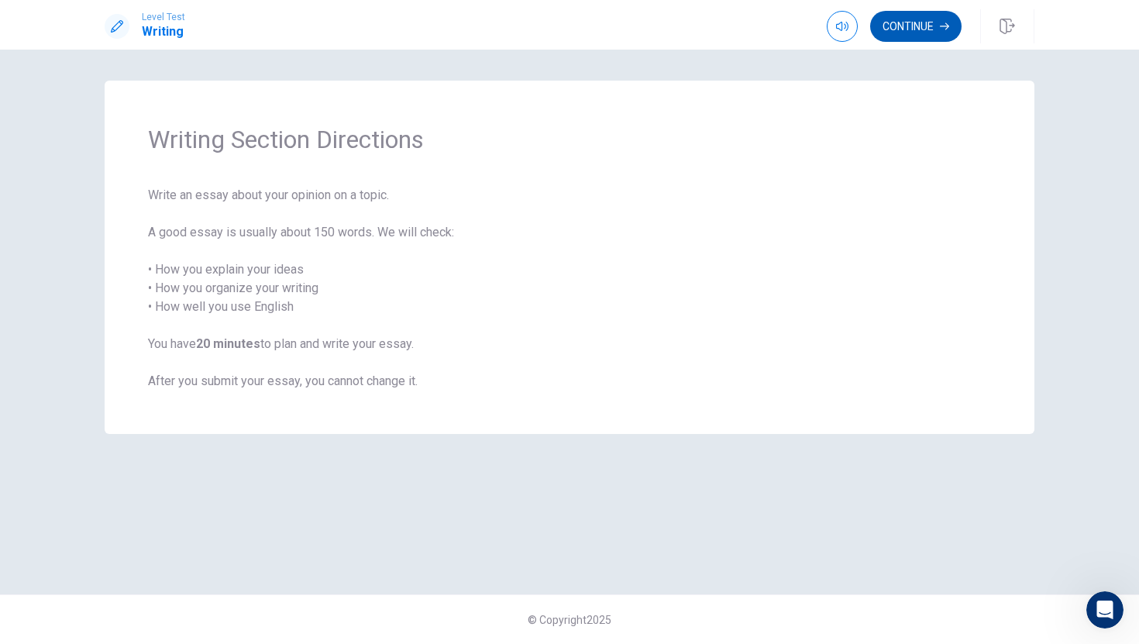
click at [929, 29] on button "Continue" at bounding box center [915, 26] width 91 height 31
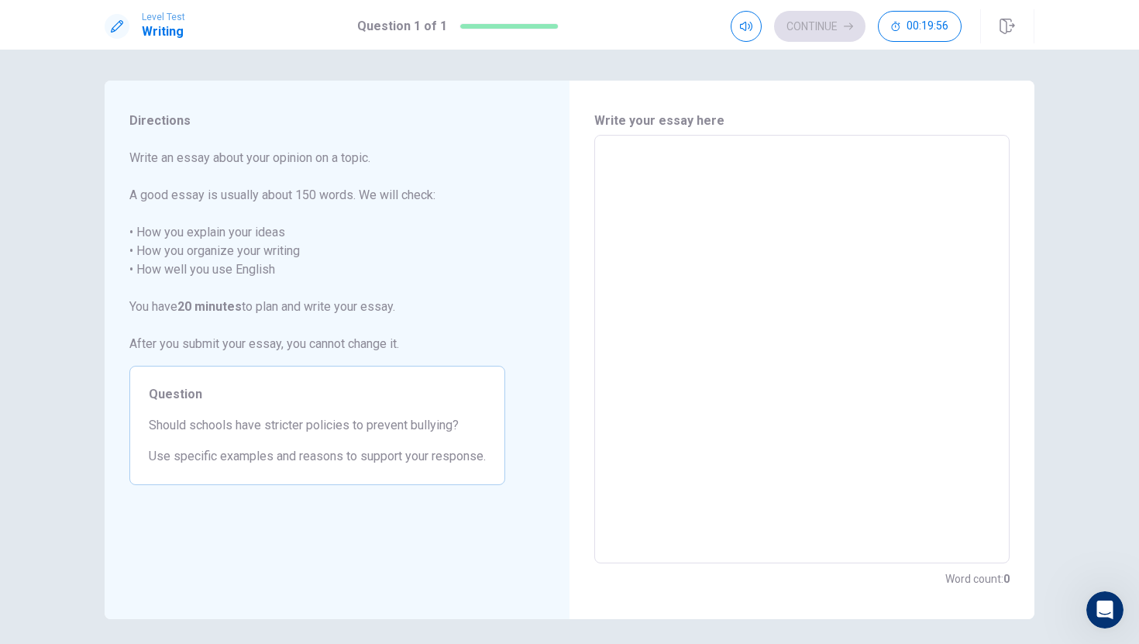
drag, startPoint x: 208, startPoint y: 428, endPoint x: 291, endPoint y: 430, distance: 83.7
click at [290, 430] on span "Should schools have stricter policies to prevent bullying?" at bounding box center [317, 425] width 337 height 19
click at [579, 247] on div "Write your essay here x ​ Word count : 0" at bounding box center [801, 350] width 465 height 538
click at [730, 225] on textarea at bounding box center [801, 349] width 393 height 403
type textarea "I"
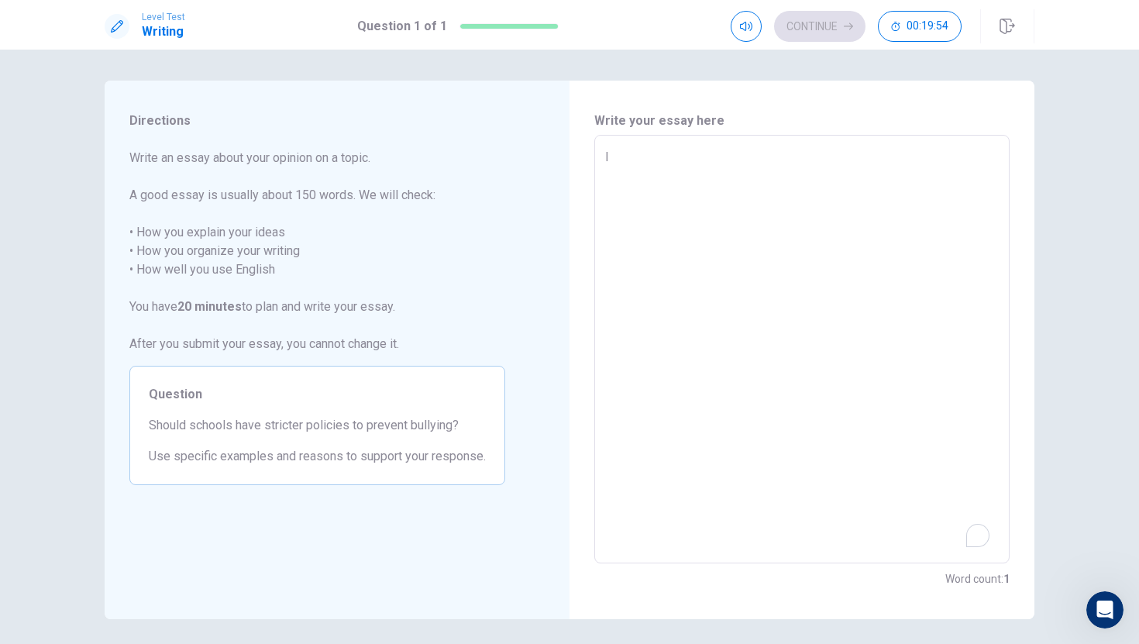
type textarea "x"
type textarea "I"
type textarea "x"
type textarea "I f"
type textarea "x"
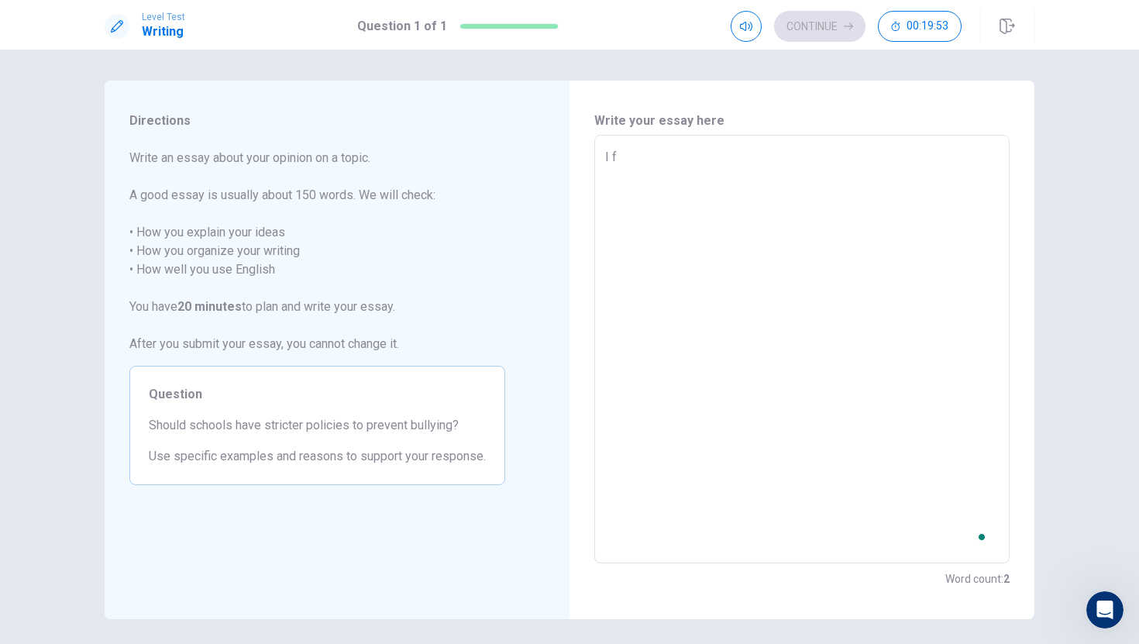
type textarea "I fe"
type textarea "x"
type textarea "I fel"
type textarea "x"
type textarea "I fell"
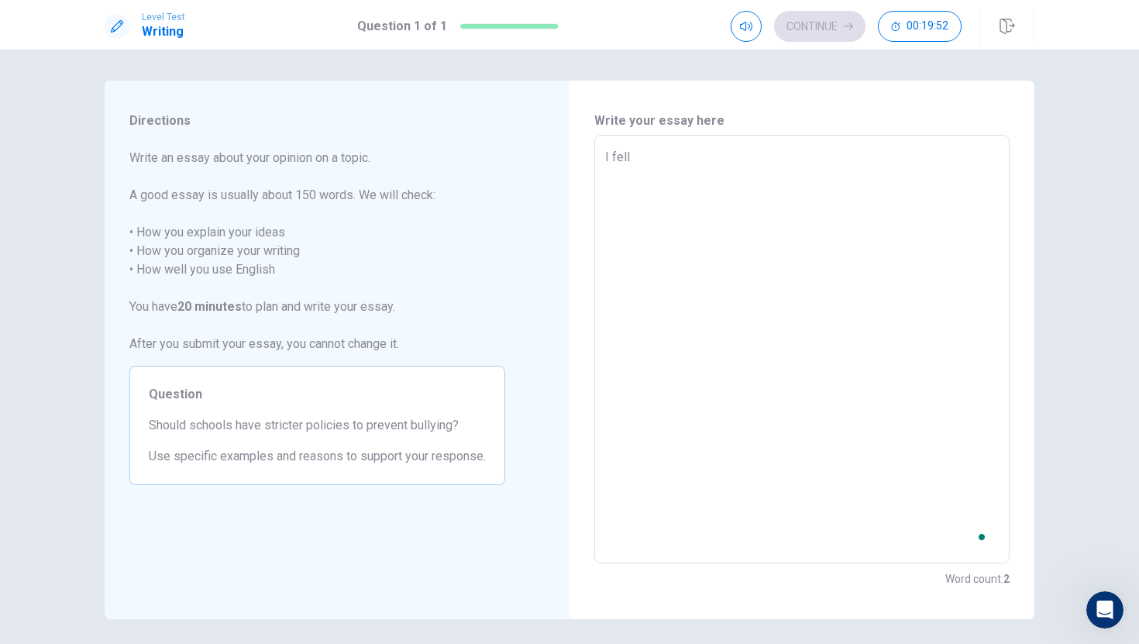
type textarea "x"
type textarea "I felln"
type textarea "x"
type textarea "I fell"
type textarea "x"
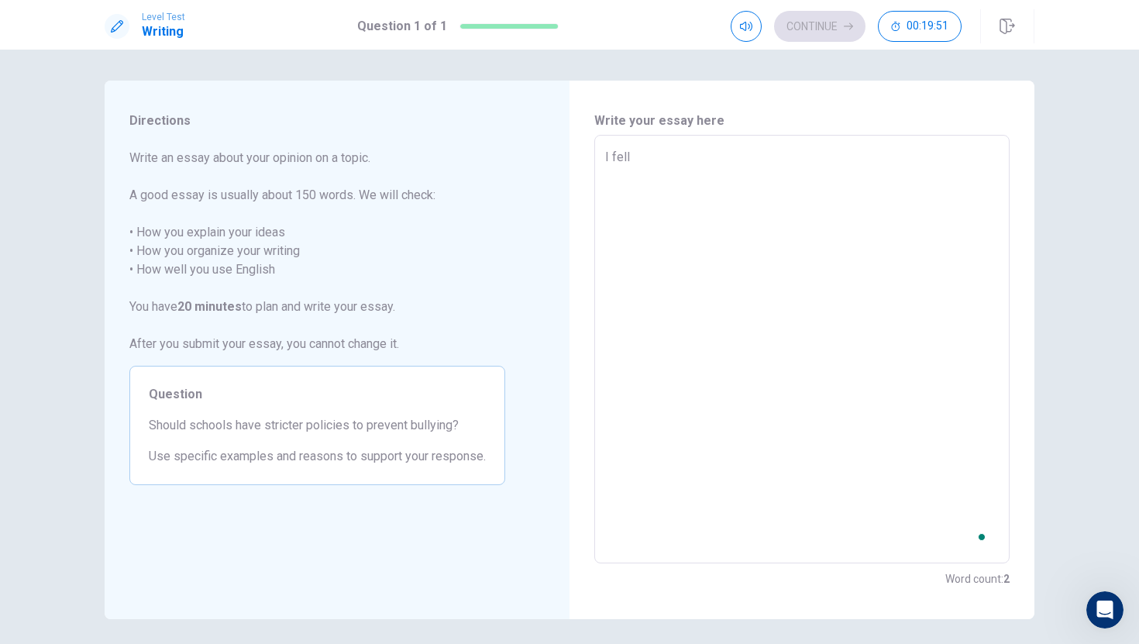
type textarea "I fel"
type textarea "x"
type textarea "I fe"
type textarea "x"
type textarea "I fee"
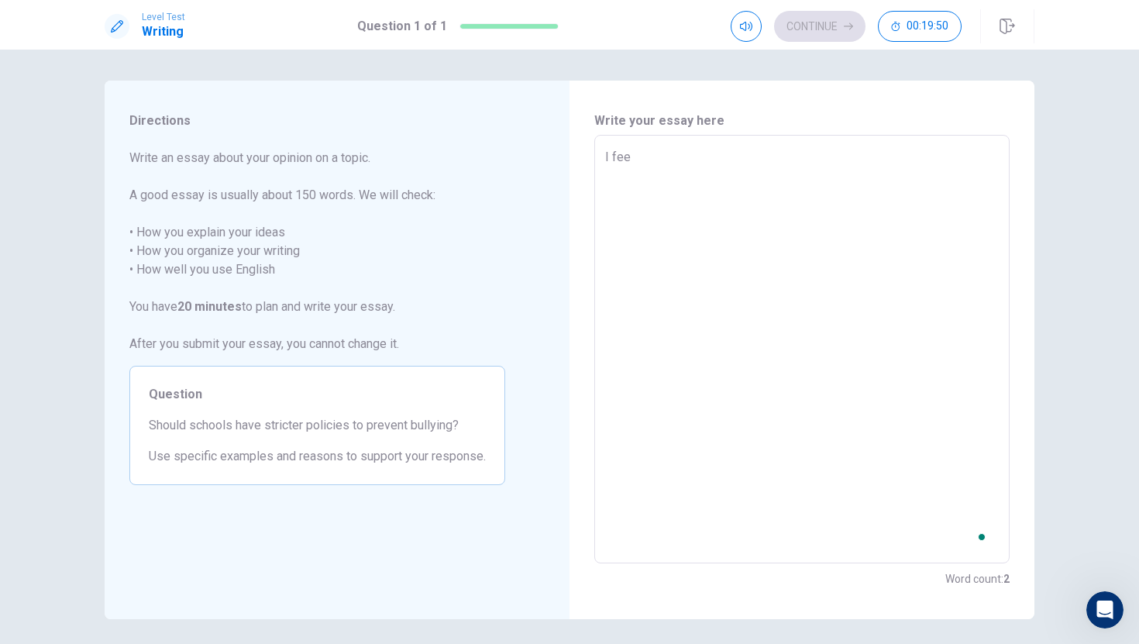
type textarea "x"
type textarea "I feel"
type textarea "x"
type textarea "I feel"
type textarea "x"
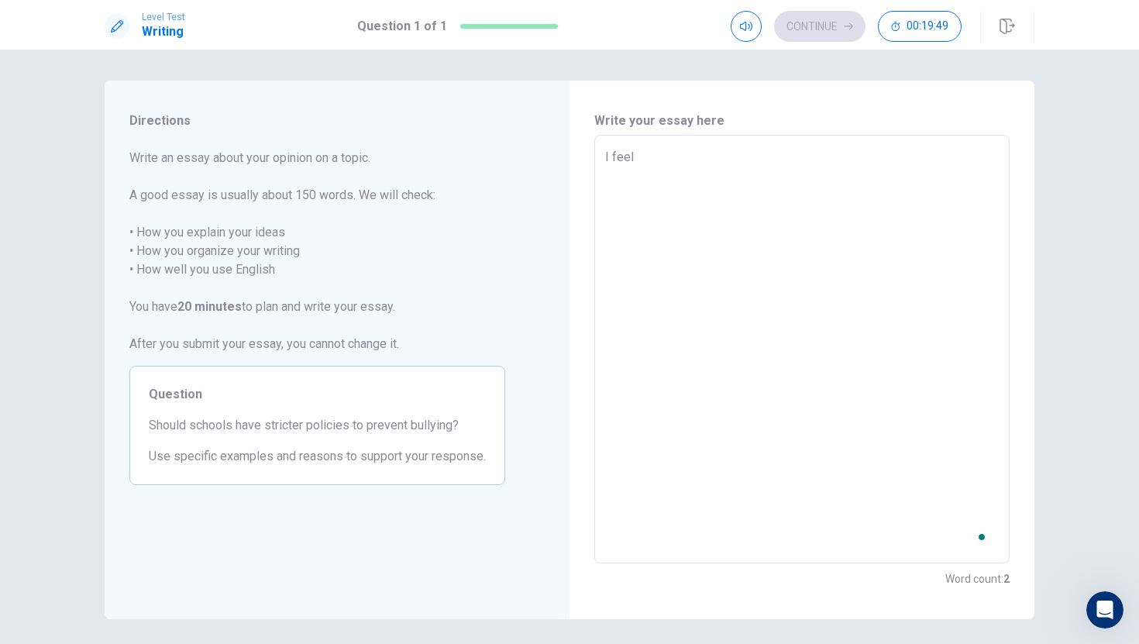
type textarea "I feel l"
type textarea "x"
type textarea "I feel li"
type textarea "x"
type textarea "I feel lik"
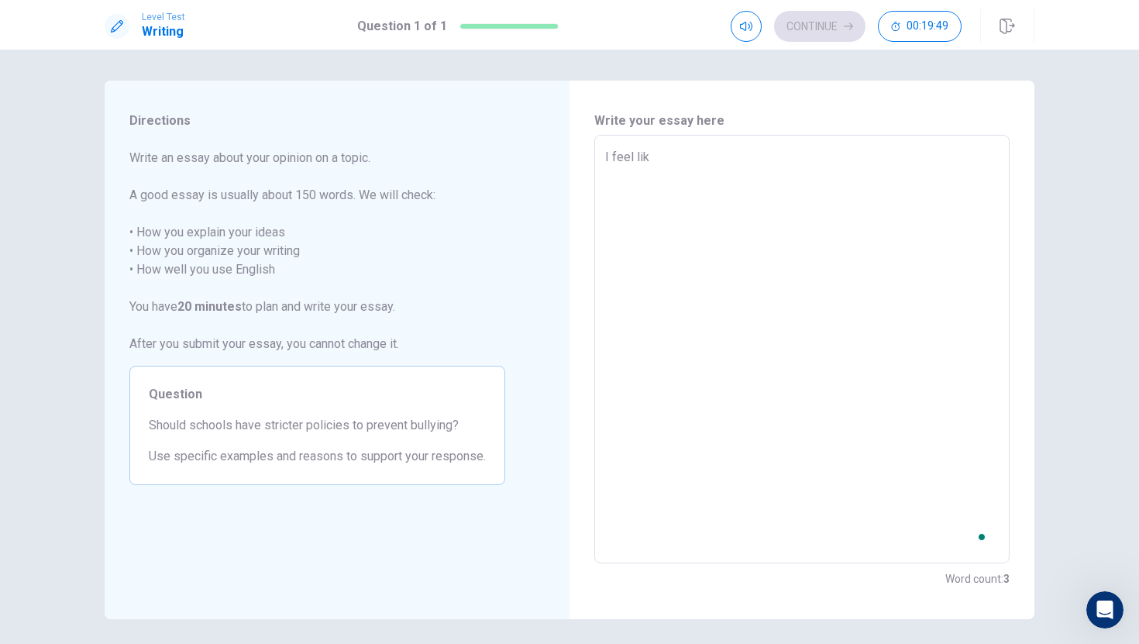
type textarea "x"
type textarea "I feel like"
type textarea "x"
type textarea "I feel like"
type textarea "x"
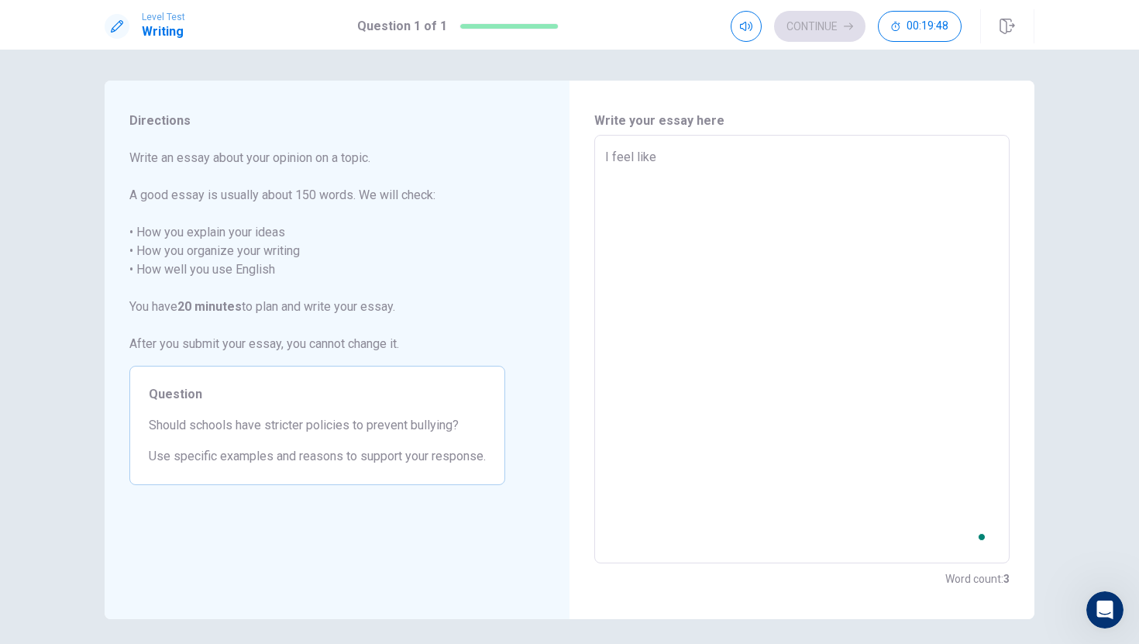
type textarea "I feel like t"
type textarea "x"
type textarea "I feel like th"
type textarea "x"
type textarea "I feel like tha"
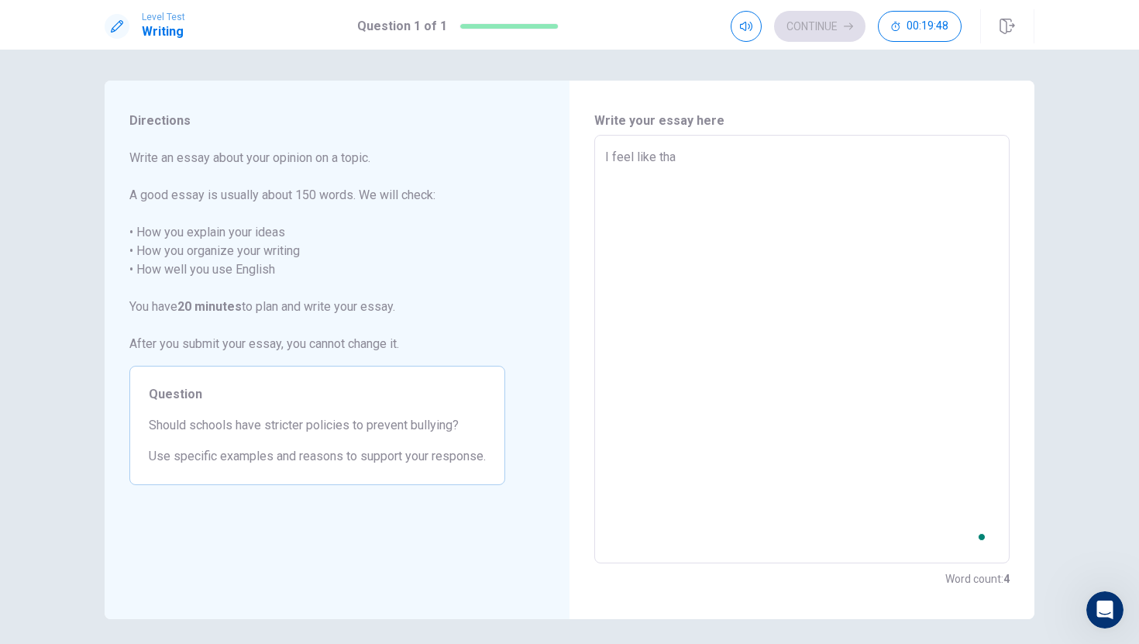
type textarea "x"
type textarea "I feel like that"
type textarea "x"
type textarea "I feel like that"
type textarea "x"
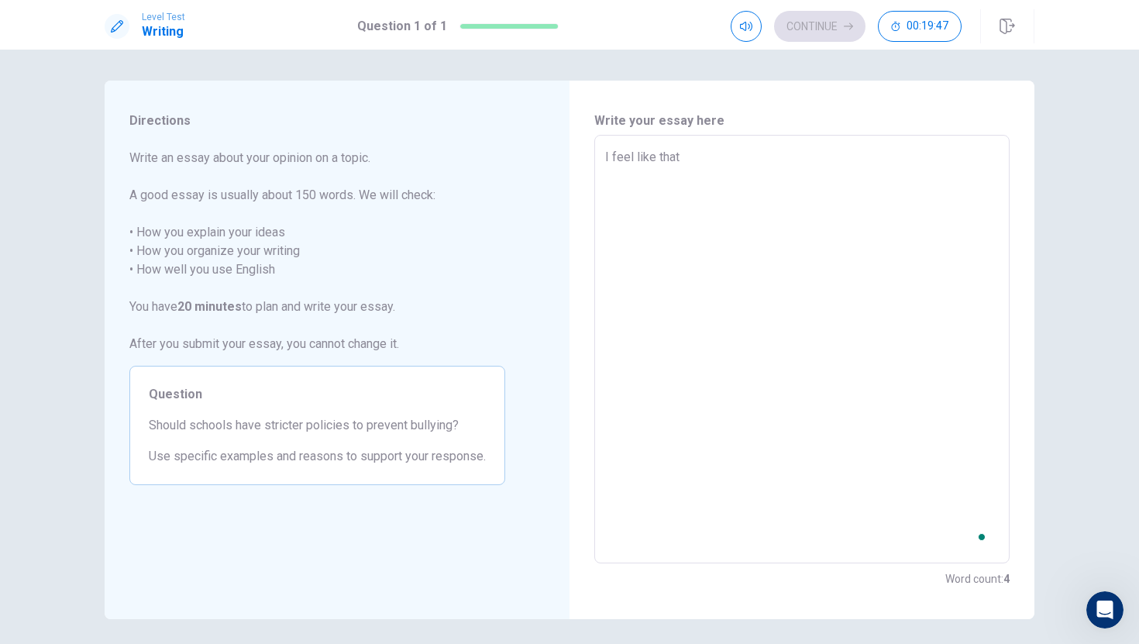
type textarea "I feel like that s"
type textarea "x"
type textarea "I feel like that sc"
type textarea "x"
type textarea "I feel like that sch"
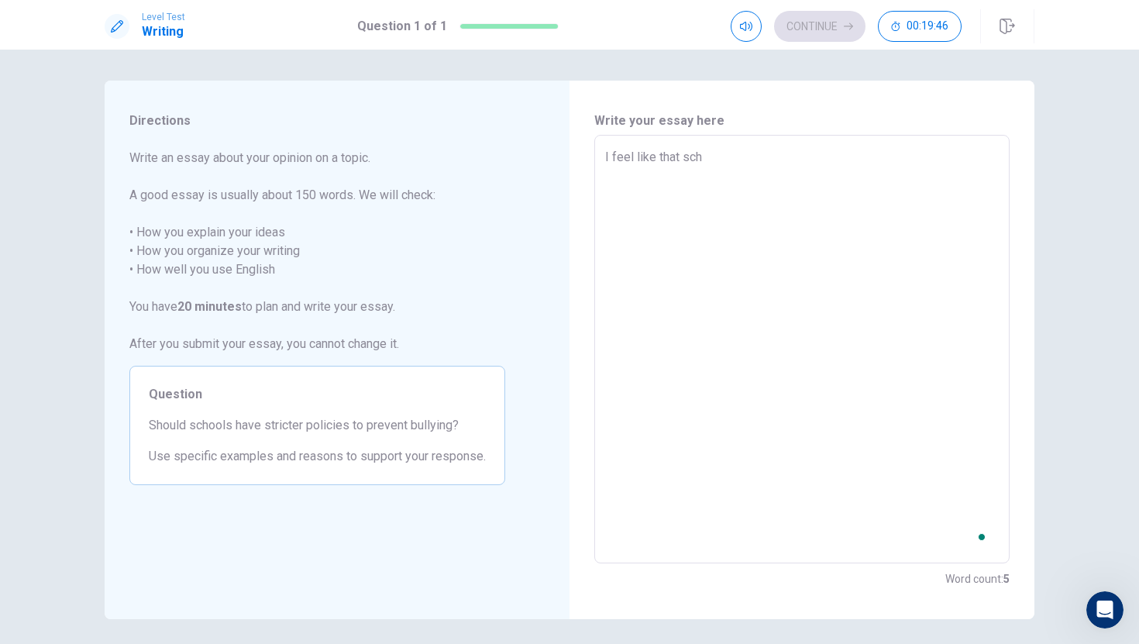
type textarea "x"
type textarea "I feel like that scho"
type textarea "x"
type textarea "I feel like that schol"
type textarea "x"
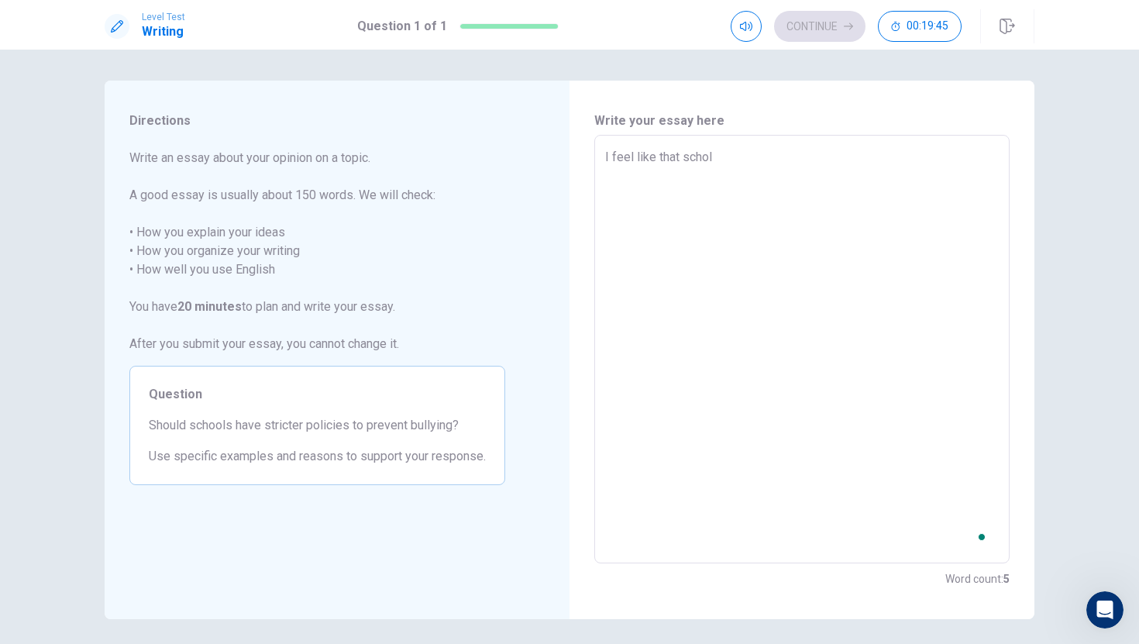
type textarea "I feel like that scho"
type textarea "x"
type textarea "I feel like that schoo"
type textarea "x"
type textarea "I feel like that school"
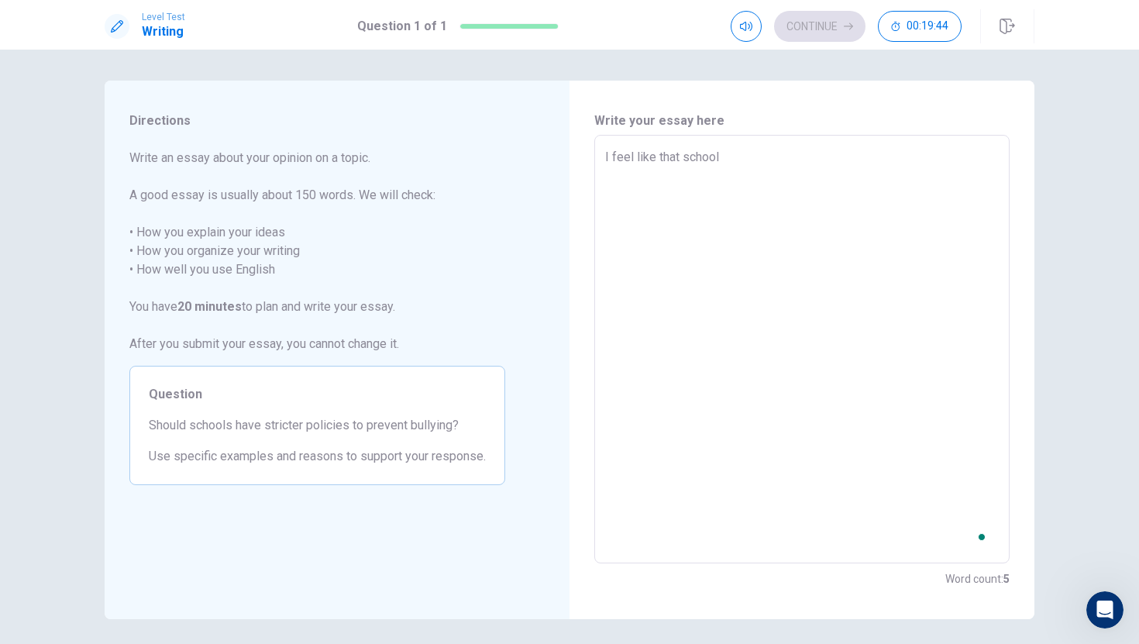
type textarea "x"
type textarea "I feel like that schools"
type textarea "x"
type textarea "I feel like that schools"
type textarea "x"
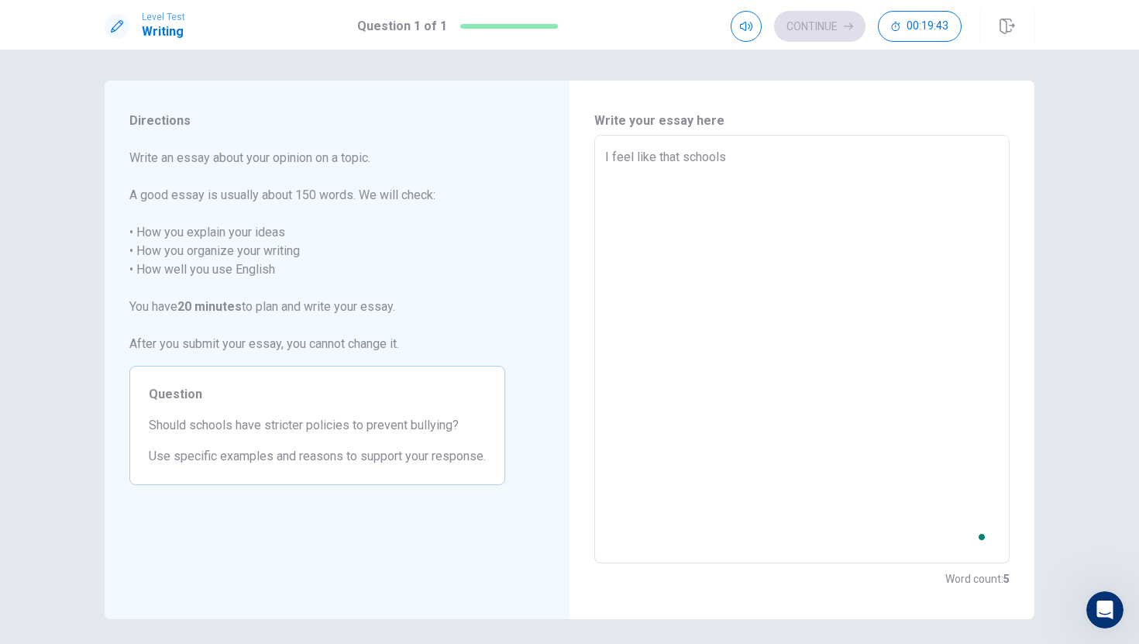
type textarea "I feel like that schools s"
type textarea "x"
type textarea "I feel like that schools sh"
type textarea "x"
type textarea "I feel like that schools sho"
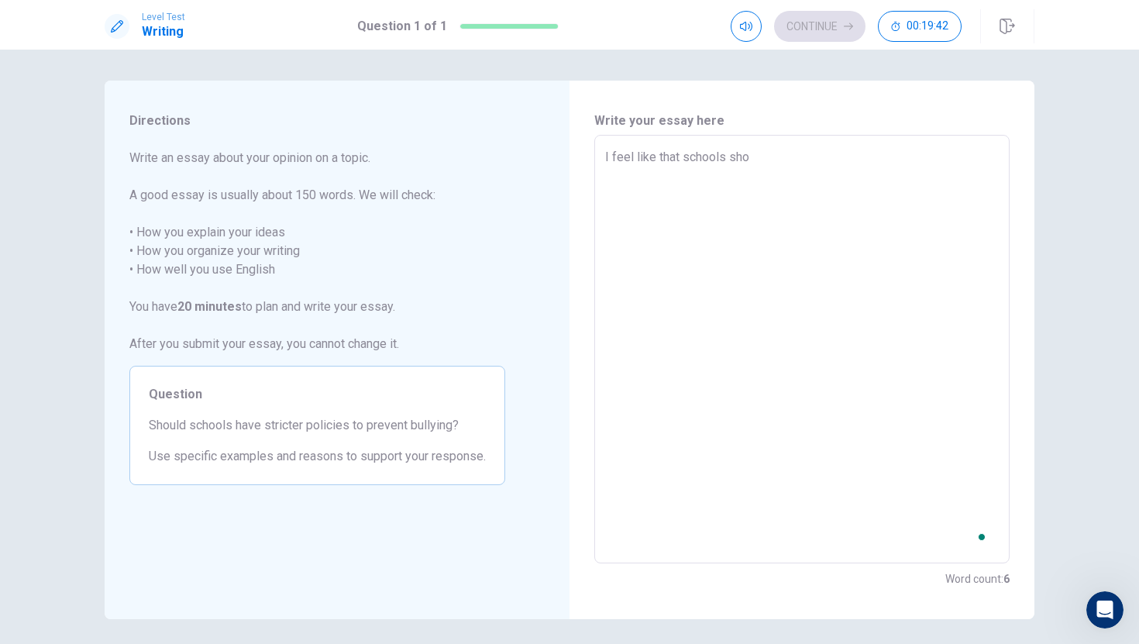
type textarea "x"
type textarea "I feel like that schools shou"
type textarea "x"
type textarea "I feel like that schools shoul"
type textarea "x"
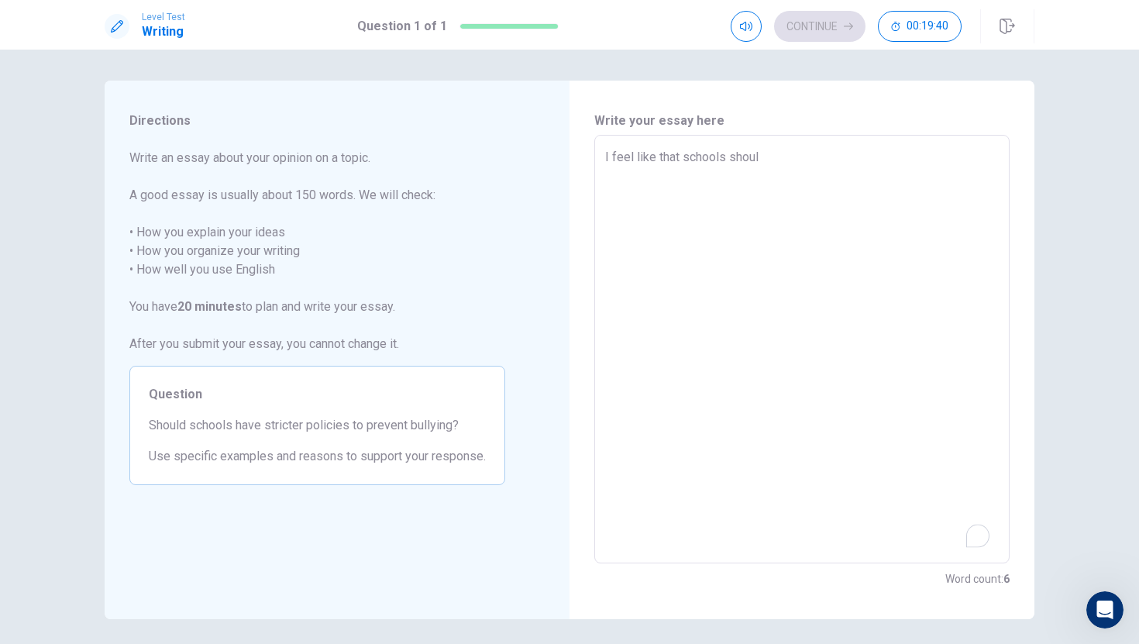
type textarea "I feel like that schools should"
type textarea "x"
type textarea "I feel like that schools should"
type textarea "x"
type textarea "I feel like that schools should h"
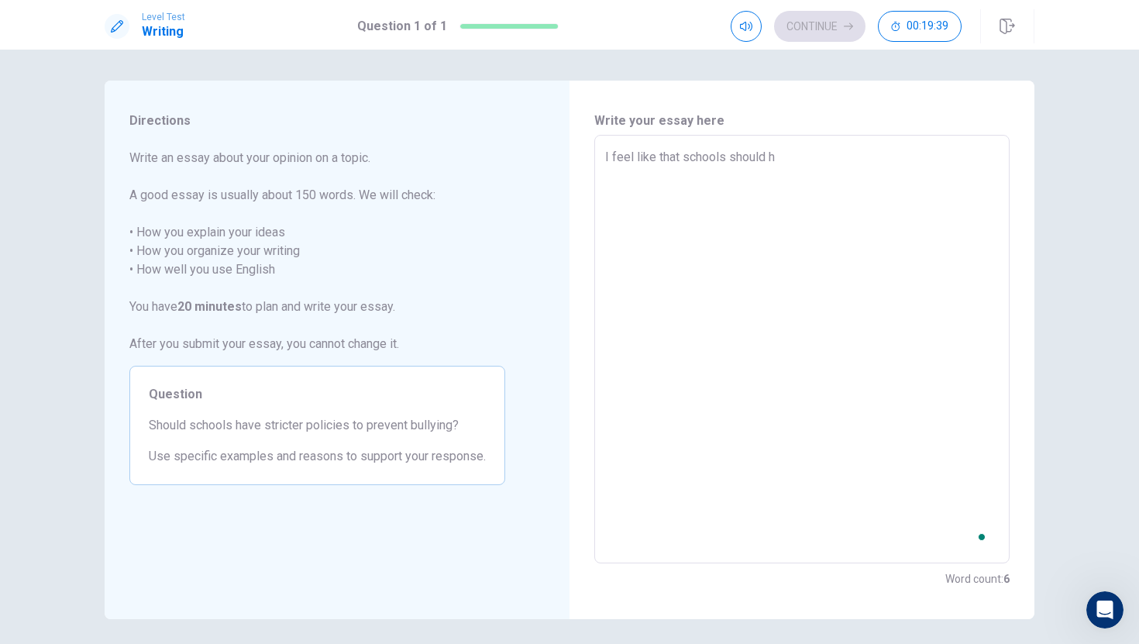
type textarea "x"
type textarea "I feel like that schools should ha"
type textarea "x"
type textarea "I feel like that schools should hav"
type textarea "x"
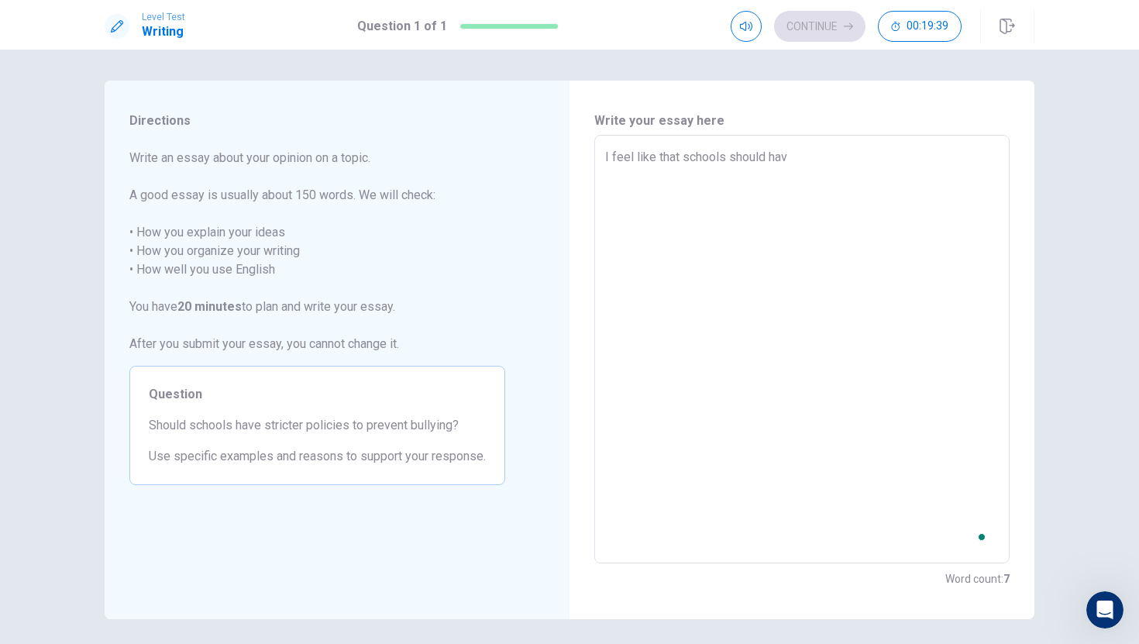
type textarea "I feel like that schools should have"
type textarea "x"
type textarea "I feel like that schools should have"
type textarea "x"
type textarea "I feel like that schools should have s"
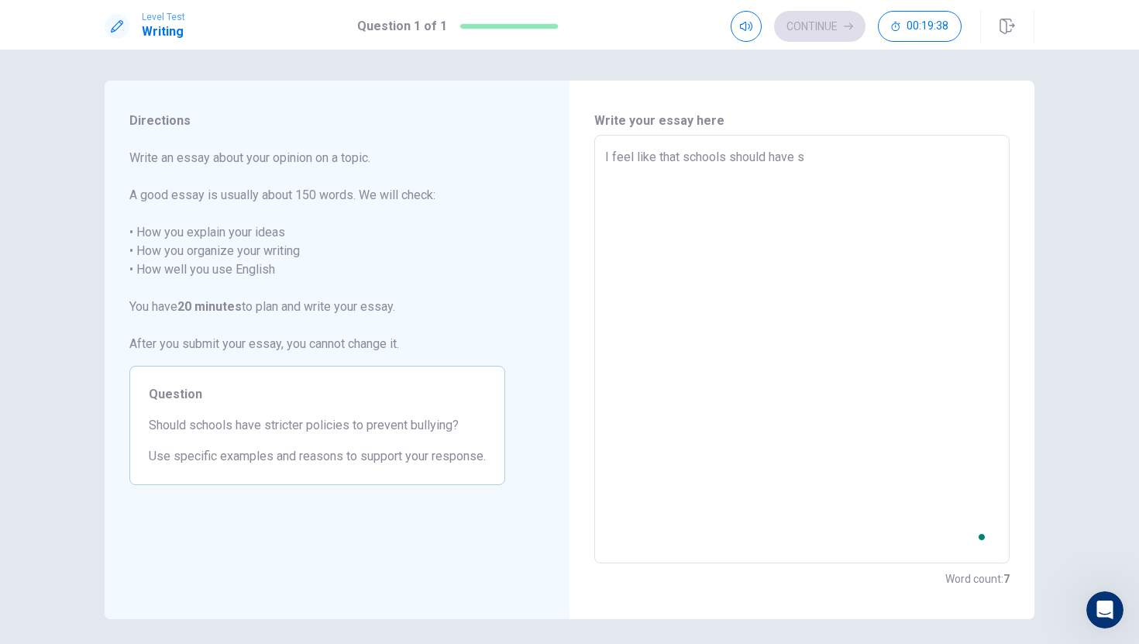
type textarea "x"
type textarea "I feel like that schools should have st"
type textarea "x"
type textarea "I feel like that schools should have str"
type textarea "x"
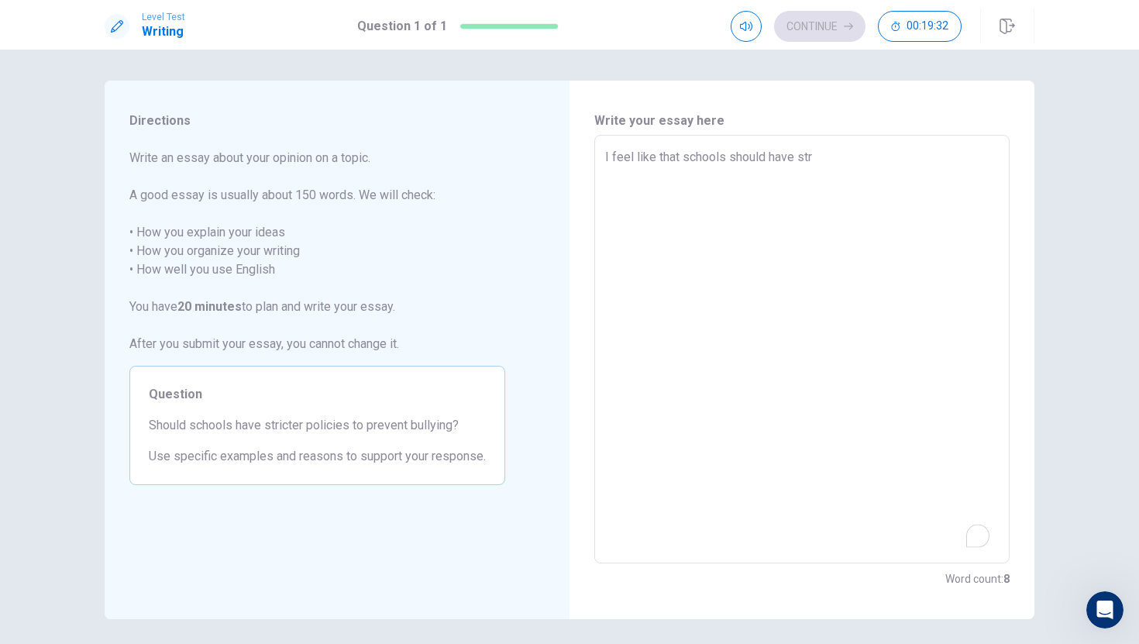
type textarea "I feel like that schools should have stri"
type textarea "x"
type textarea "I feel like that schools should have stric"
type textarea "x"
type textarea "I feel like that schools should have strict"
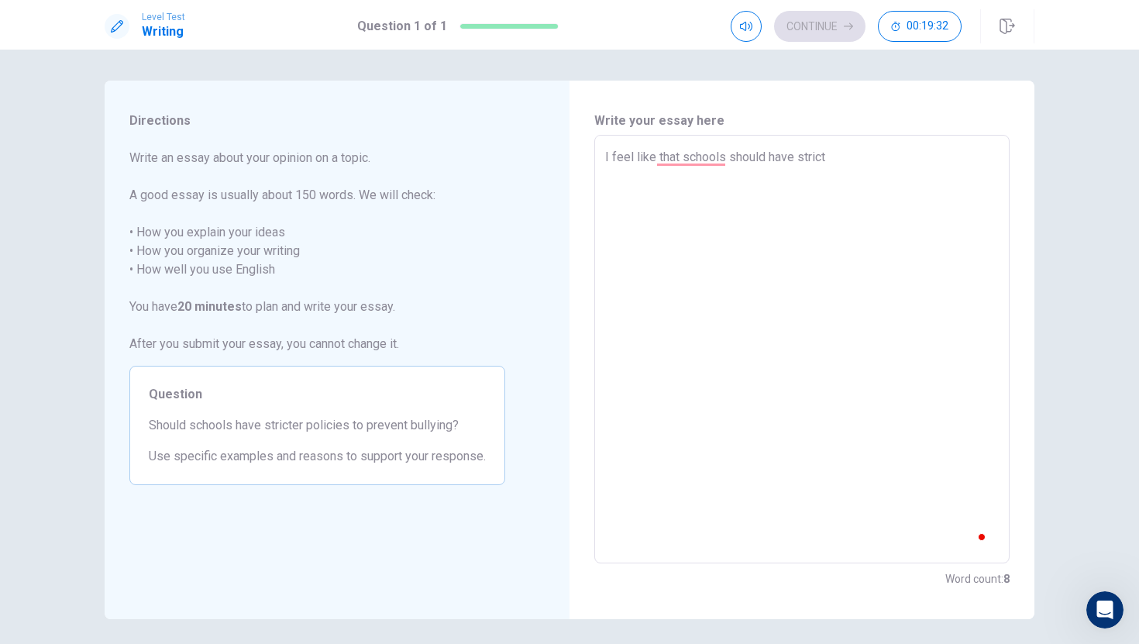
type textarea "x"
type textarea "I feel like that schools should have stricte"
type textarea "x"
type textarea "I feel like that schools should have stricter"
type textarea "x"
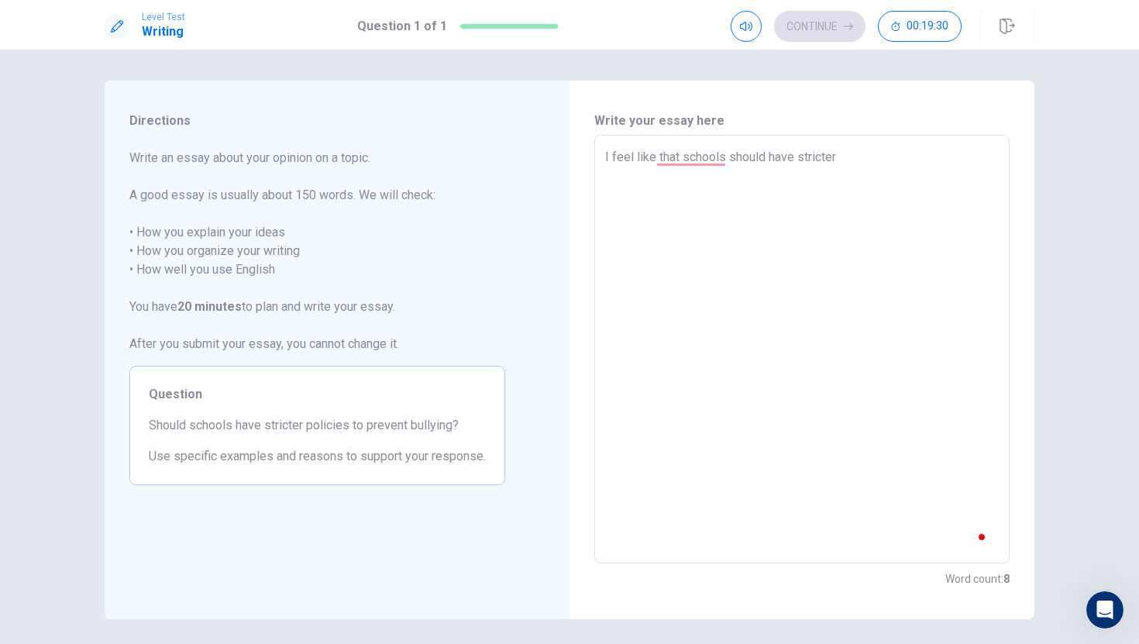
type textarea "I feel like that schools should have stricter"
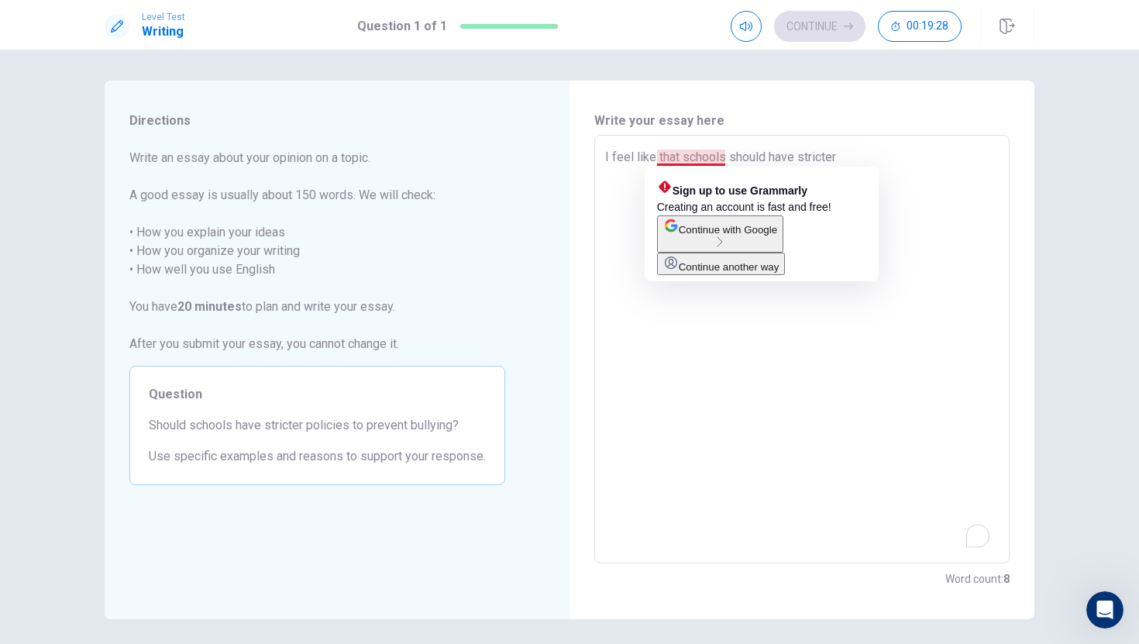
click at [699, 151] on textarea "I feel like that schools should have stricter" at bounding box center [801, 349] width 393 height 403
click at [719, 158] on textarea "I feel like that schools should have stricter" at bounding box center [801, 349] width 393 height 403
click at [724, 165] on textarea "I feel like that schools should have stricter" at bounding box center [801, 349] width 393 height 403
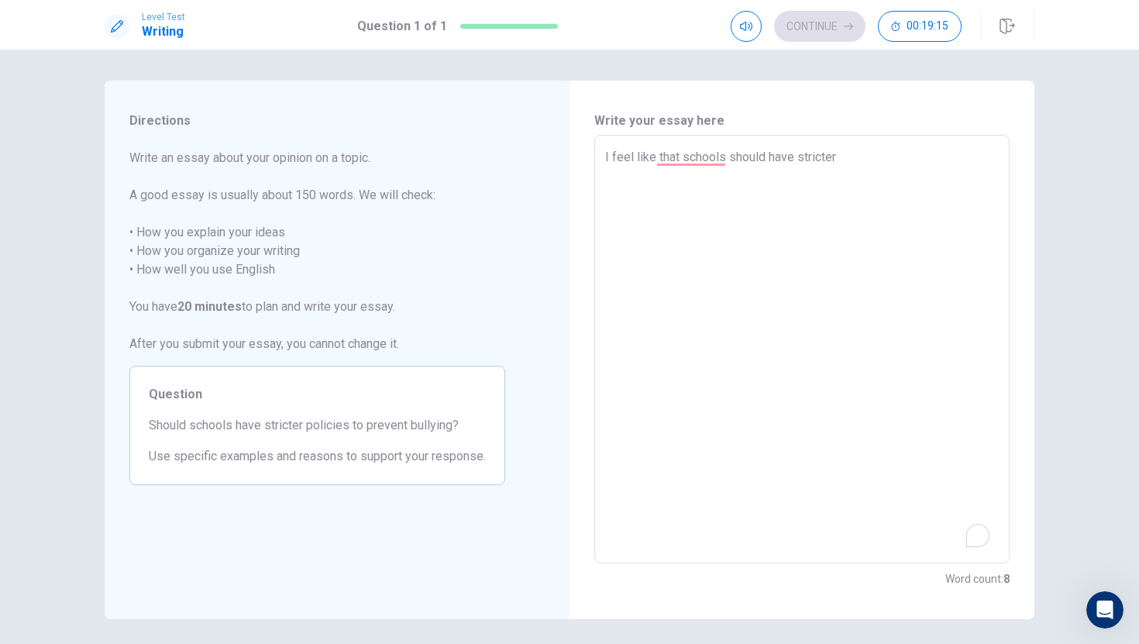
type textarea "x"
type textarea "I feel like that school should have stricter"
type textarea "x"
type textarea "I feel like that school" should have stricter"
type textarea "x"
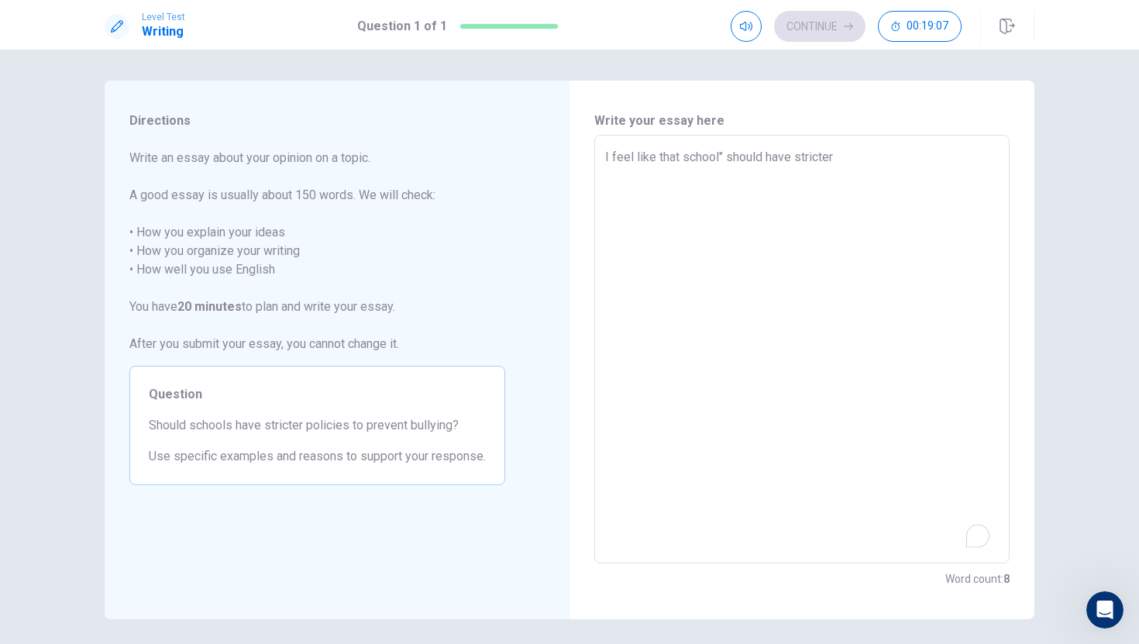
type textarea "I feel like that school should have stricter"
type textarea "x"
type textarea "I feel like that school' should have stricter"
type textarea "x"
type textarea "I feel like that school's should have stricter"
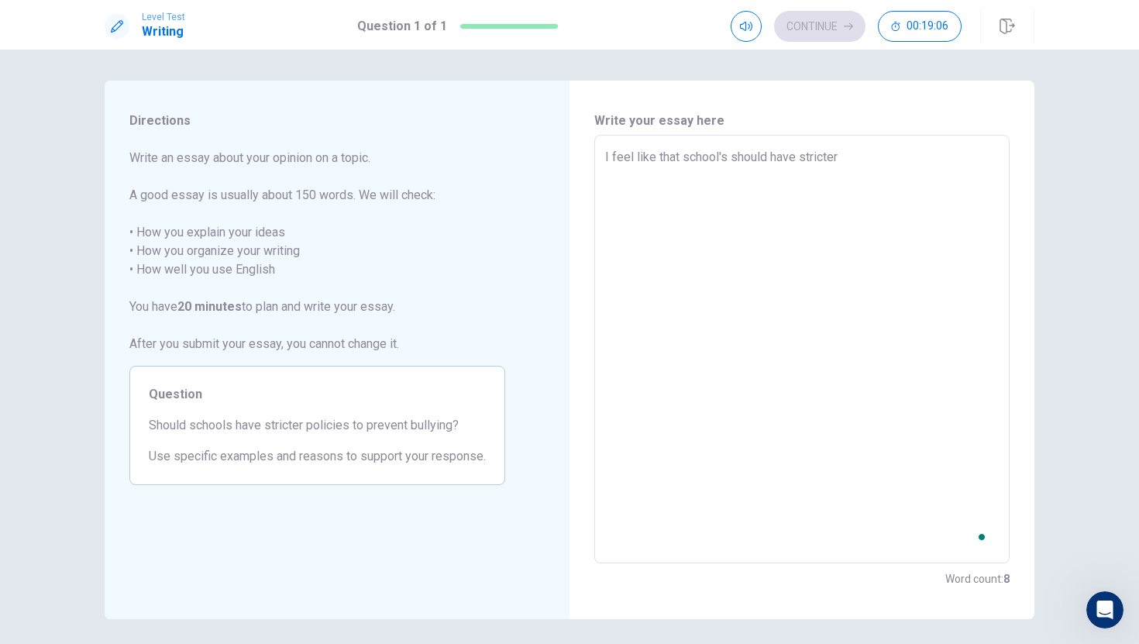
type textarea "x"
type textarea "I feel like that school's should have stricter"
type textarea "x"
type textarea "I feel like that school's should have stricter"
type textarea "x"
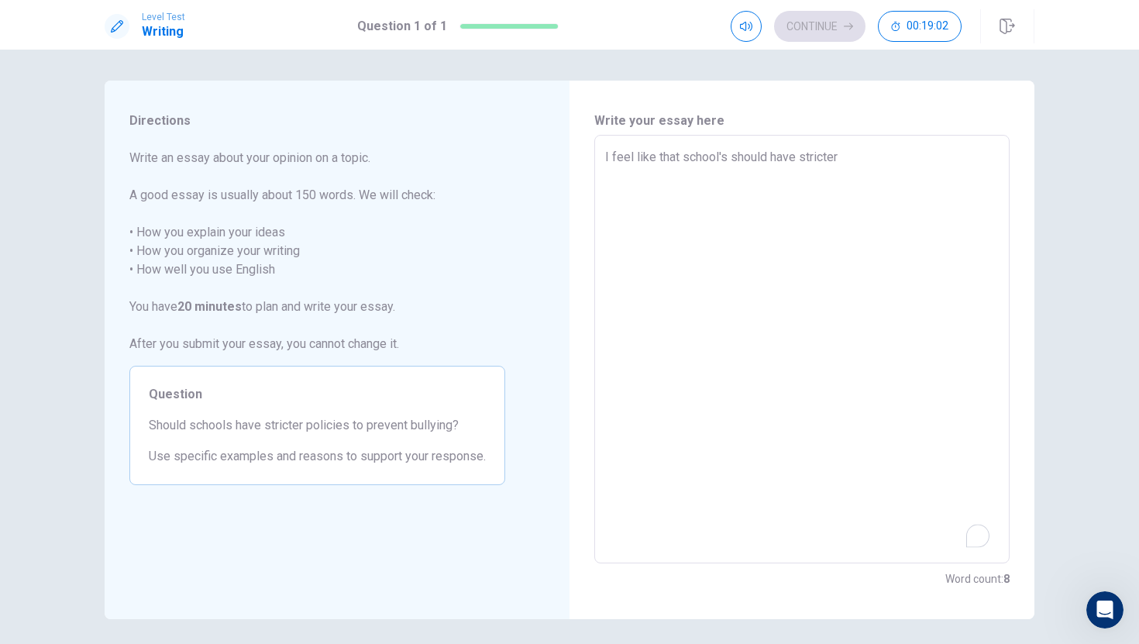
type textarea "I feel like that school' should have stricter"
type textarea "x"
type textarea "I feel like that school should have stricter"
type textarea "x"
type textarea "I feel like that schools should have stricter"
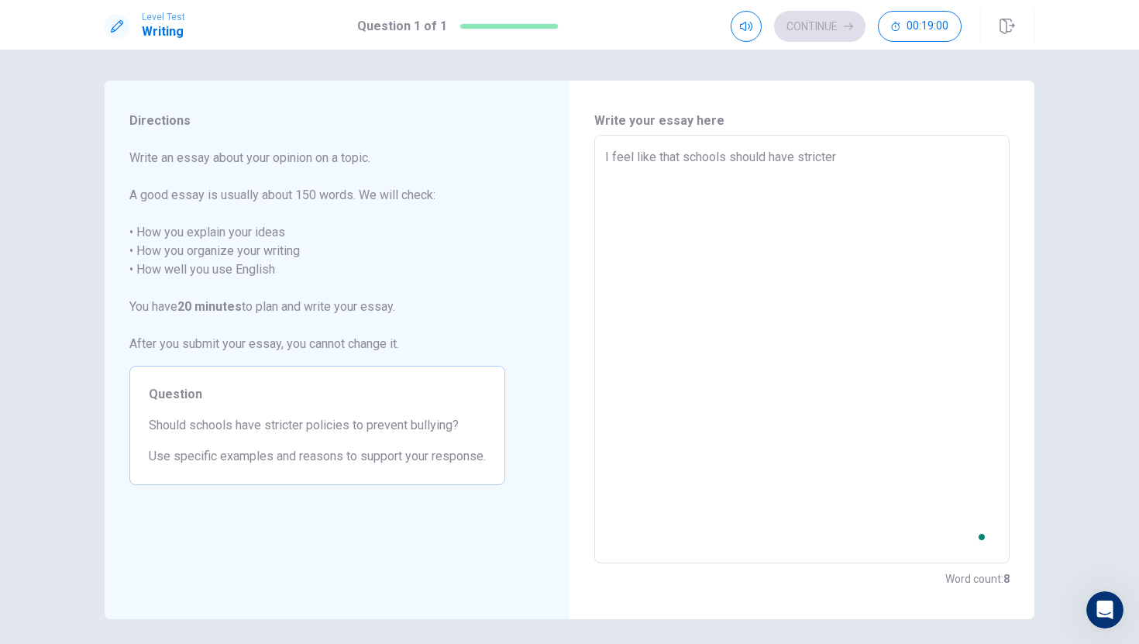
click at [876, 175] on textarea "I feel like that schools should have stricter" at bounding box center [801, 349] width 393 height 403
type textarea "x"
type textarea "I feel like that schools should have stricter p"
type textarea "x"
type textarea "I feel like that schools should have stricter po"
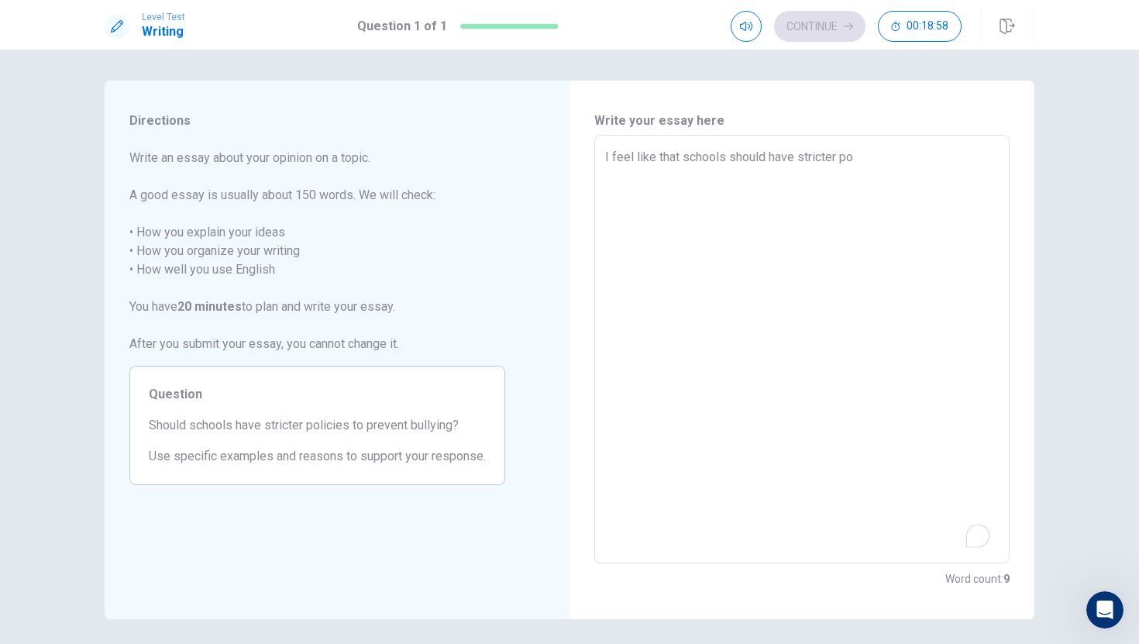
type textarea "x"
type textarea "I feel like that schools should have stricter pol"
type textarea "x"
type textarea "I feel like that schools should have stricter poli"
type textarea "x"
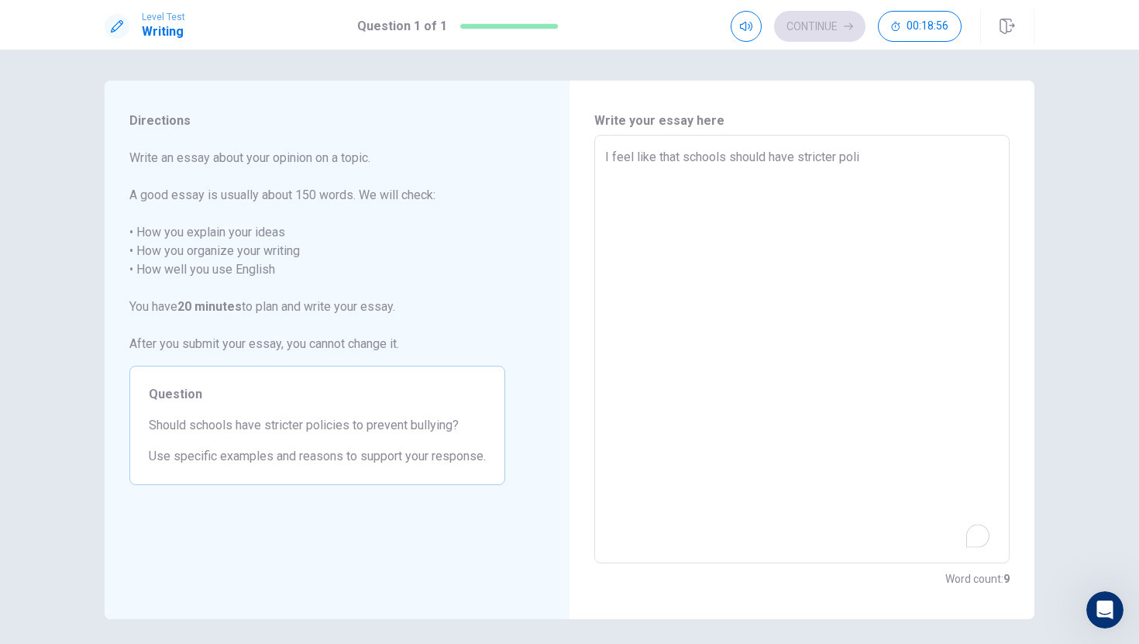
type textarea "I feel like that schools should have stricter polic"
type textarea "x"
type textarea "I feel like that schools should have stricter polici"
type textarea "x"
type textarea "I feel like that schools should have stricter policie"
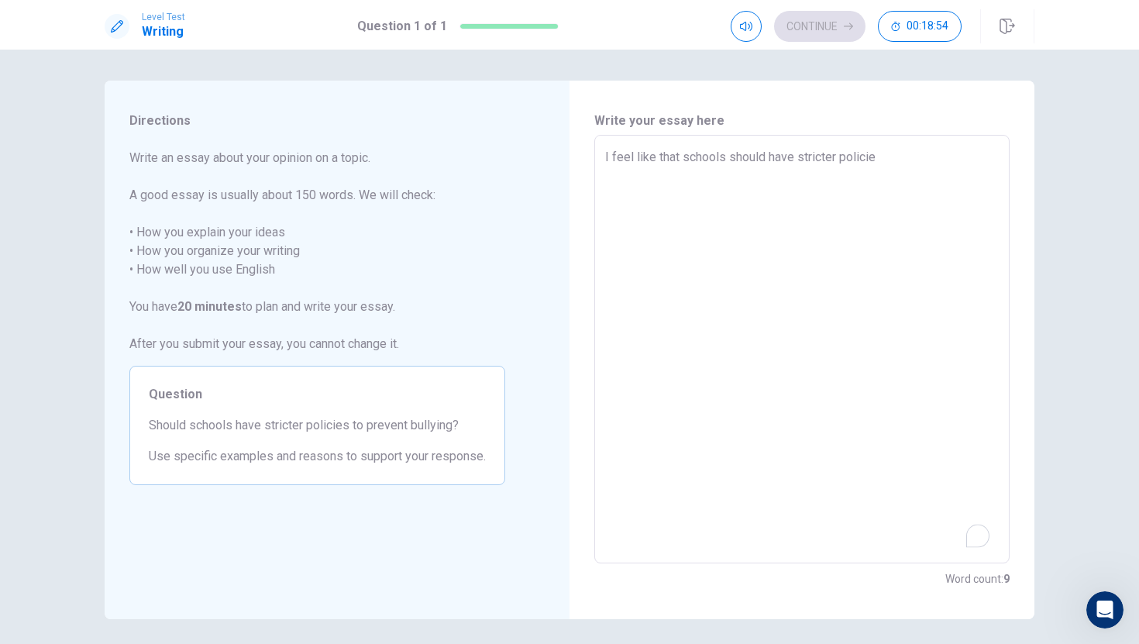
type textarea "x"
type textarea "I feel like that schools should have stricter policies"
type textarea "x"
type textarea "I feel like that schools should have stricter policies"
type textarea "x"
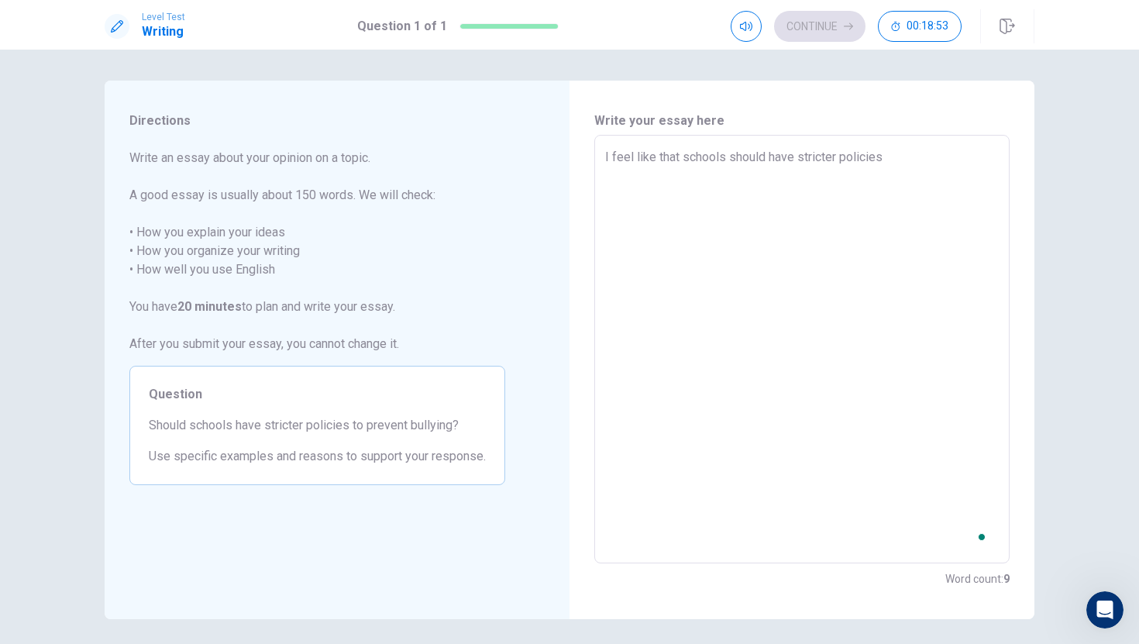
type textarea "I feel like that schools should have stricter policies t"
type textarea "x"
type textarea "I feel like that schools should have stricter policies to"
type textarea "x"
type textarea "I feel like that schools should have stricter policies to"
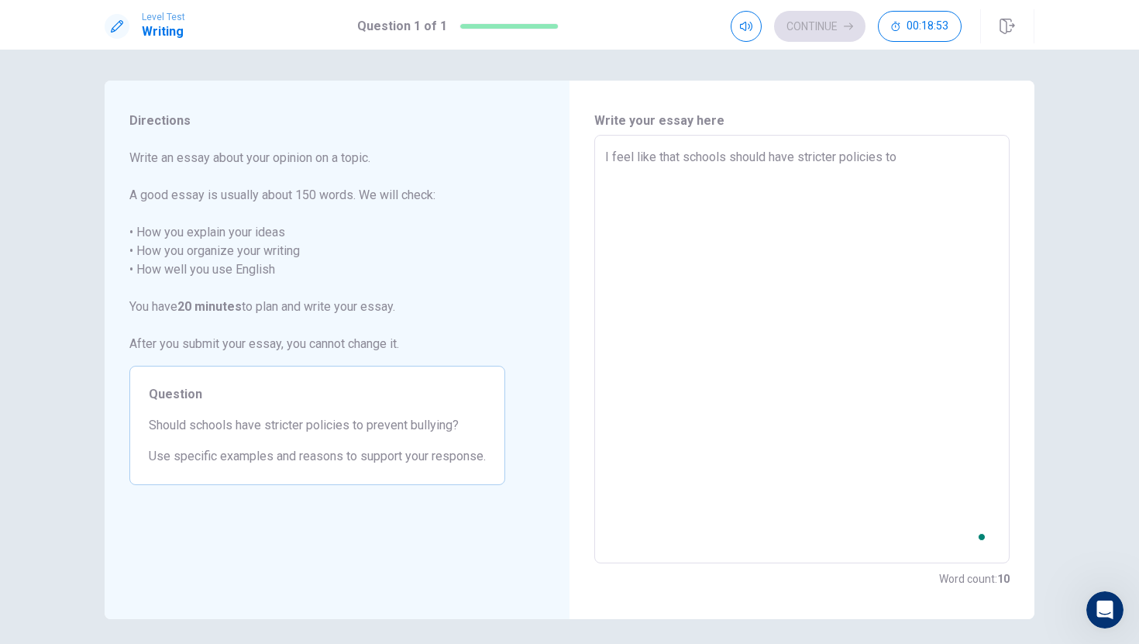
type textarea "x"
type textarea "I feel like that schools should have stricter policies to p"
type textarea "x"
type textarea "I feel like that schools should have stricter policies to pr"
type textarea "x"
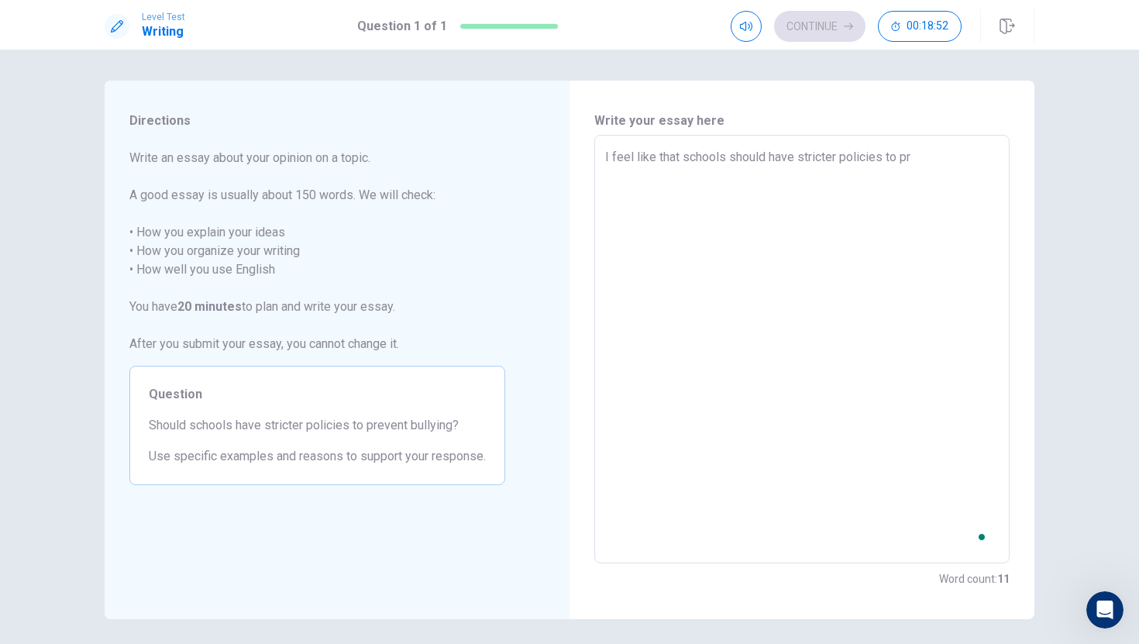
type textarea "I feel like that schools should have stricter policies to pre"
type textarea "x"
type textarea "I feel like that schools should have stricter policies to prev"
type textarea "x"
type textarea "I feel like that schools should have stricter policies to preve"
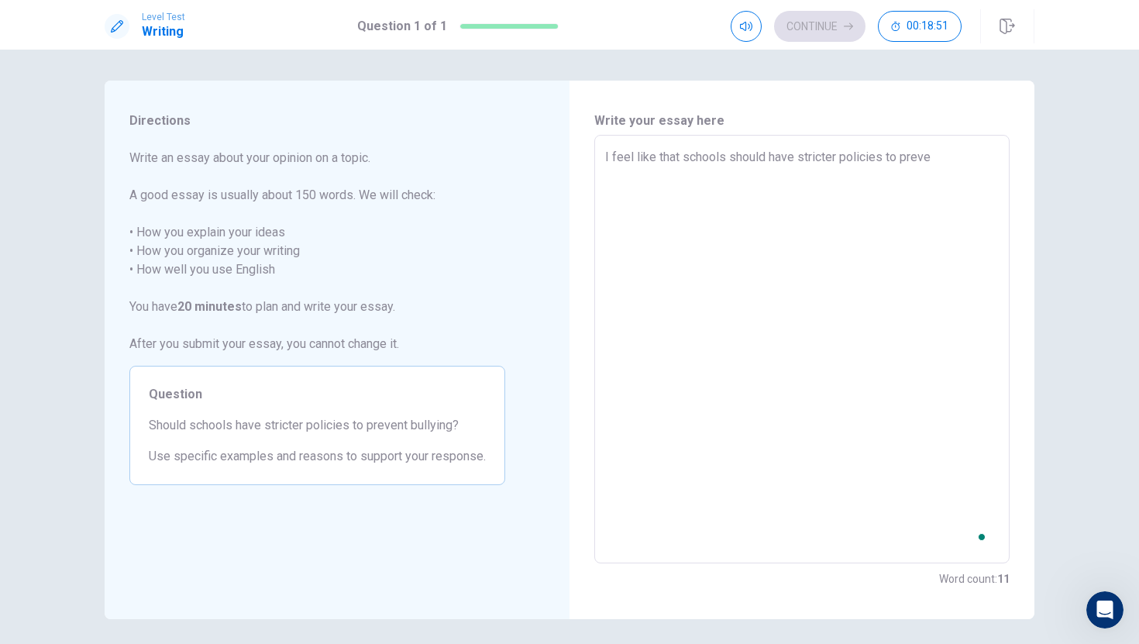
type textarea "x"
type textarea "I feel like that schools should have stricter policies to preven"
type textarea "x"
type textarea "I feel like that schools should have stricter policies to prevent"
type textarea "x"
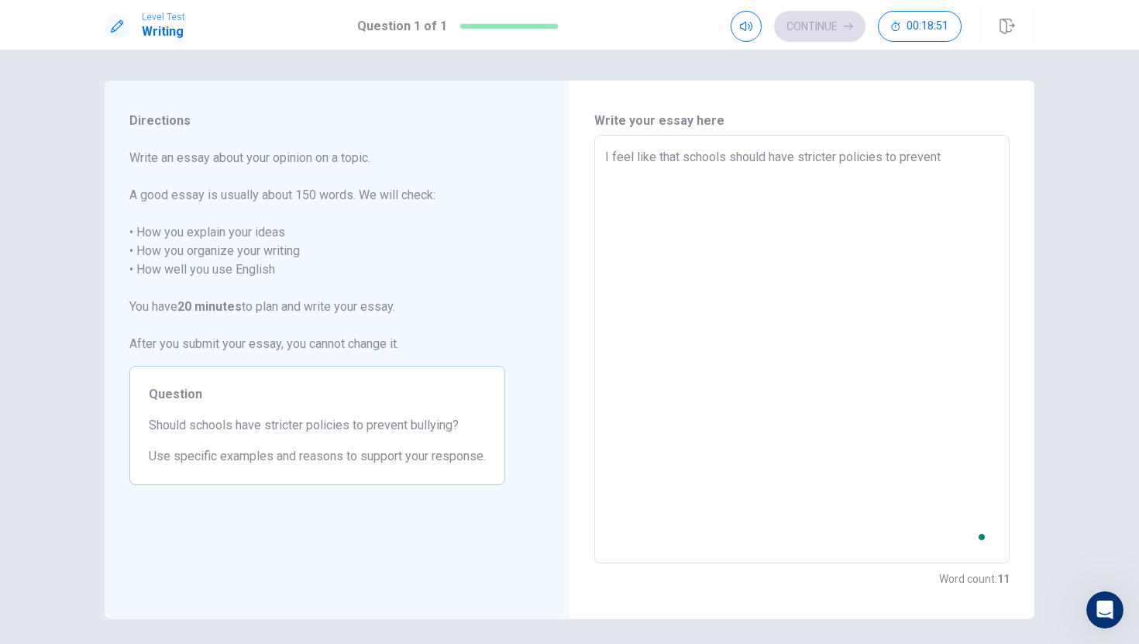
type textarea "I feel like that schools should have stricter policies to prevent"
type textarea "x"
type textarea "I feel like that schools should have stricter policies to prevent b"
type textarea "x"
type textarea "I feel like that schools should have stricter policies to prevent bu"
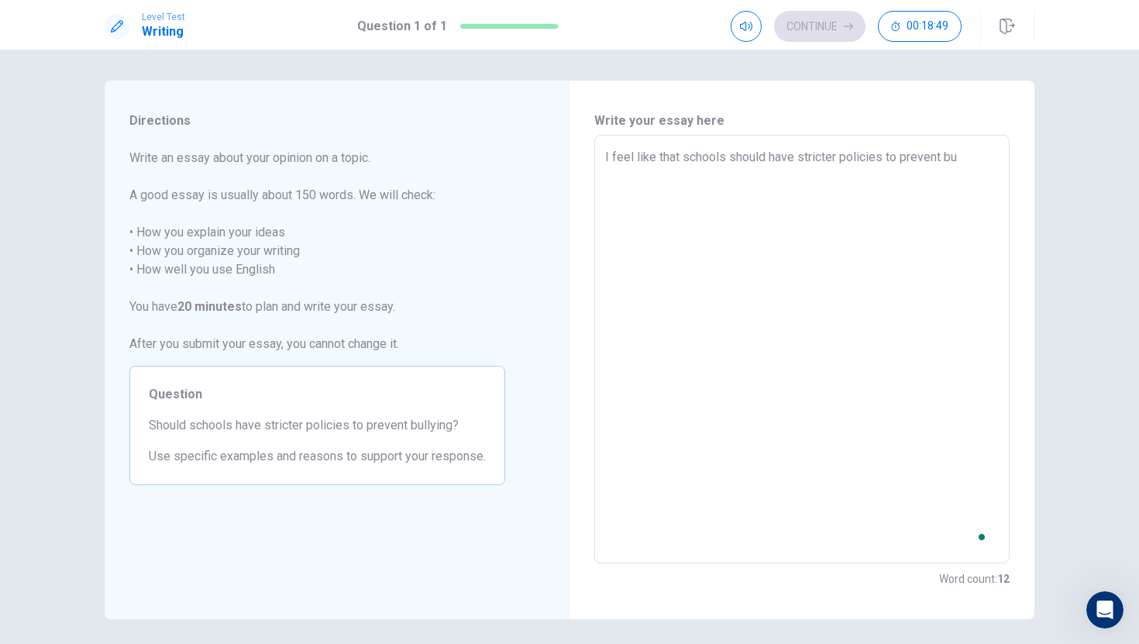
type textarea "x"
type textarea "I feel like that schools should have stricter policies to prevent bul"
type textarea "x"
type textarea "I feel like that schools should have stricter policies to prevent bull"
type textarea "x"
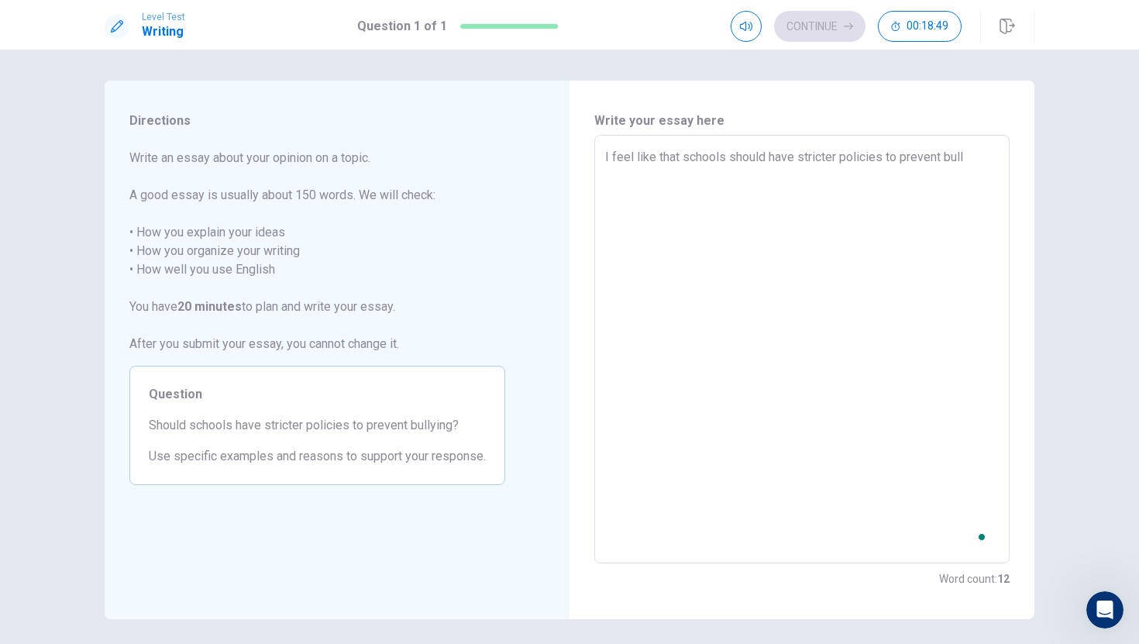
type textarea "I feel like that schools should have stricter policies to prevent bulli"
type textarea "x"
type textarea "I feel like that schools should have stricter policies to prevent [PERSON_NAME]"
type textarea "x"
type textarea "I feel like that schools should have stricter policies to prevent bulling"
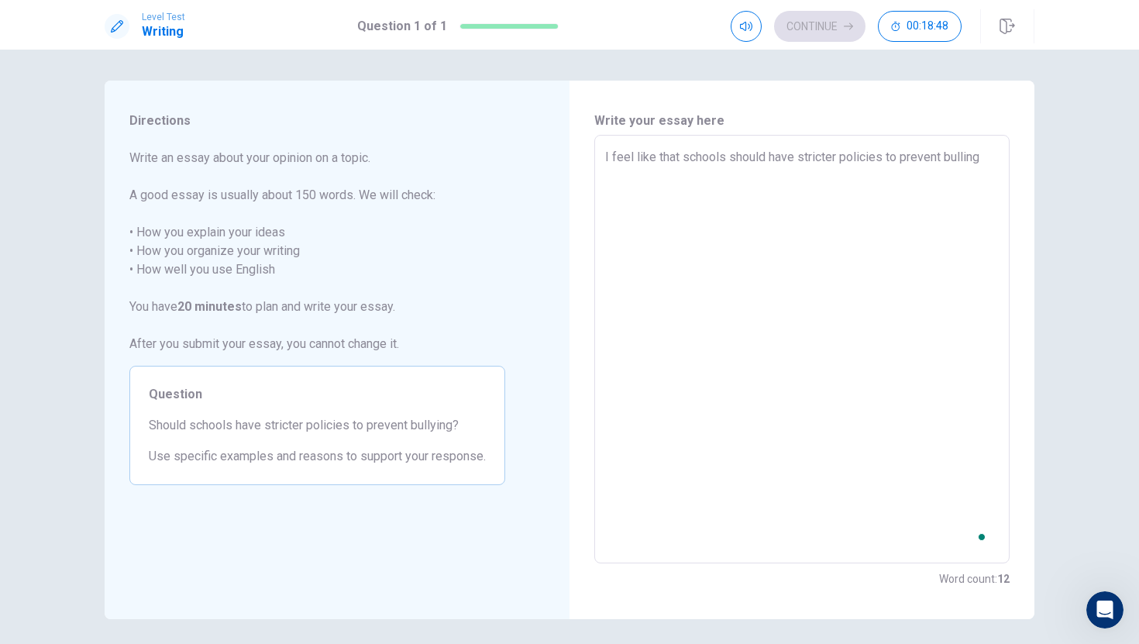
type textarea "x"
type textarea "I feel like that schools should have stricter policies to prevent [PERSON_NAME]"
type textarea "x"
type textarea "I feel like that schools should have stricter policies to prevent bulli"
type textarea "x"
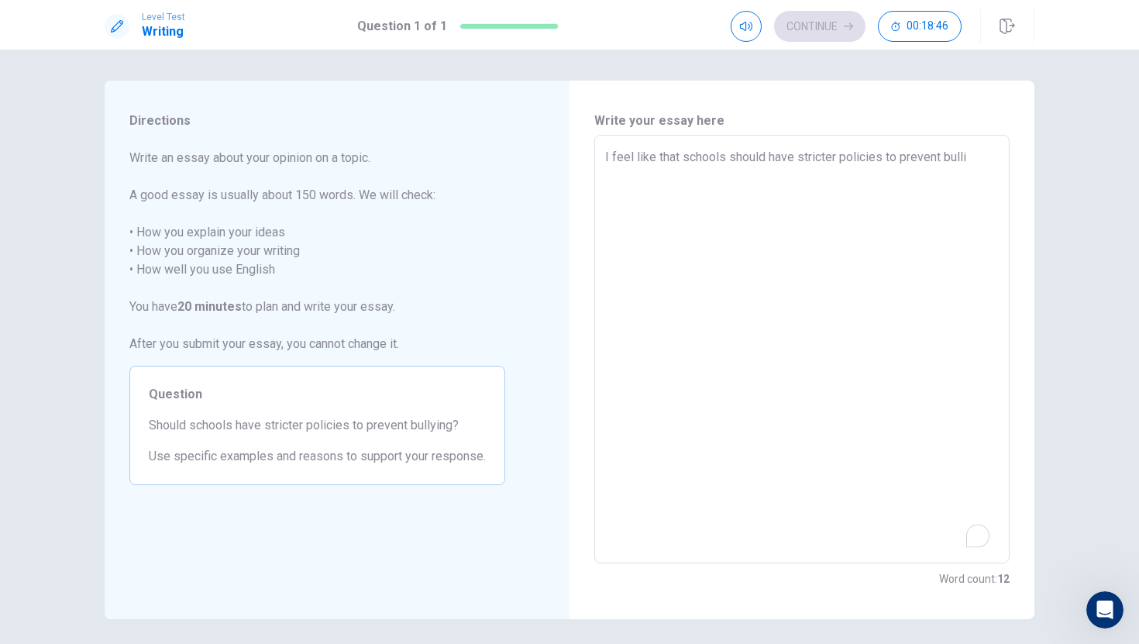
type textarea "I feel like that schools should have stricter policies to prevent bull"
type textarea "x"
type textarea "I feel like that schools should have stricter policies to prevent bully"
type textarea "x"
type textarea "I feel like that schools should have stricter policies to prevent bullyi"
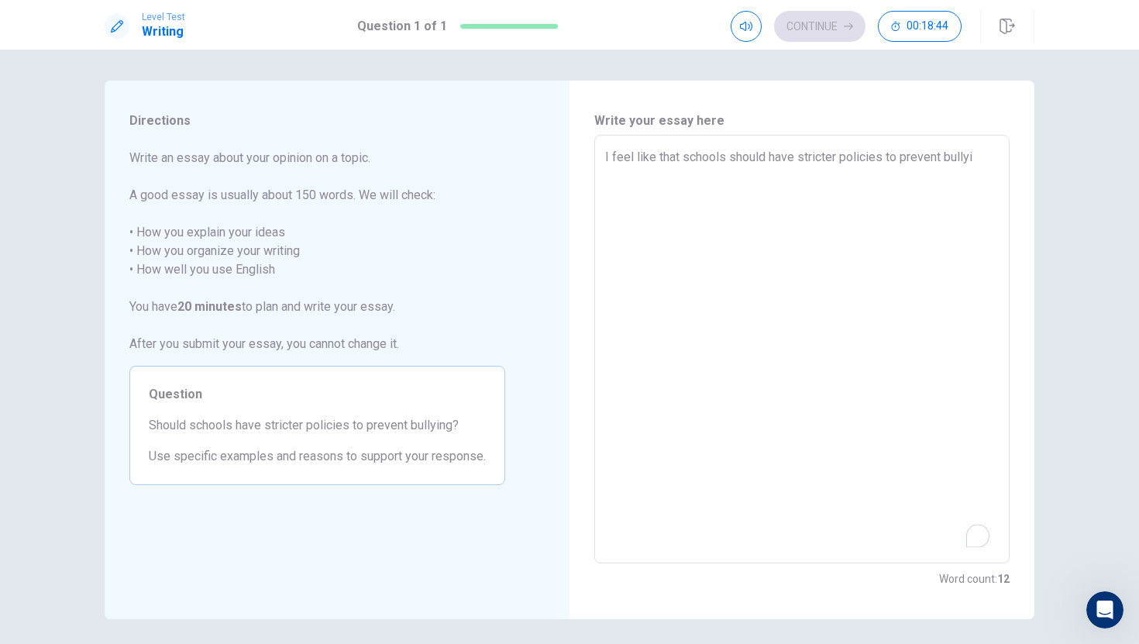
type textarea "x"
type textarea "I feel like that schools should have stricter policies to prevent bullyin"
type textarea "x"
type textarea "I feel like that schools should have stricter policies to prevent bullying"
type textarea "x"
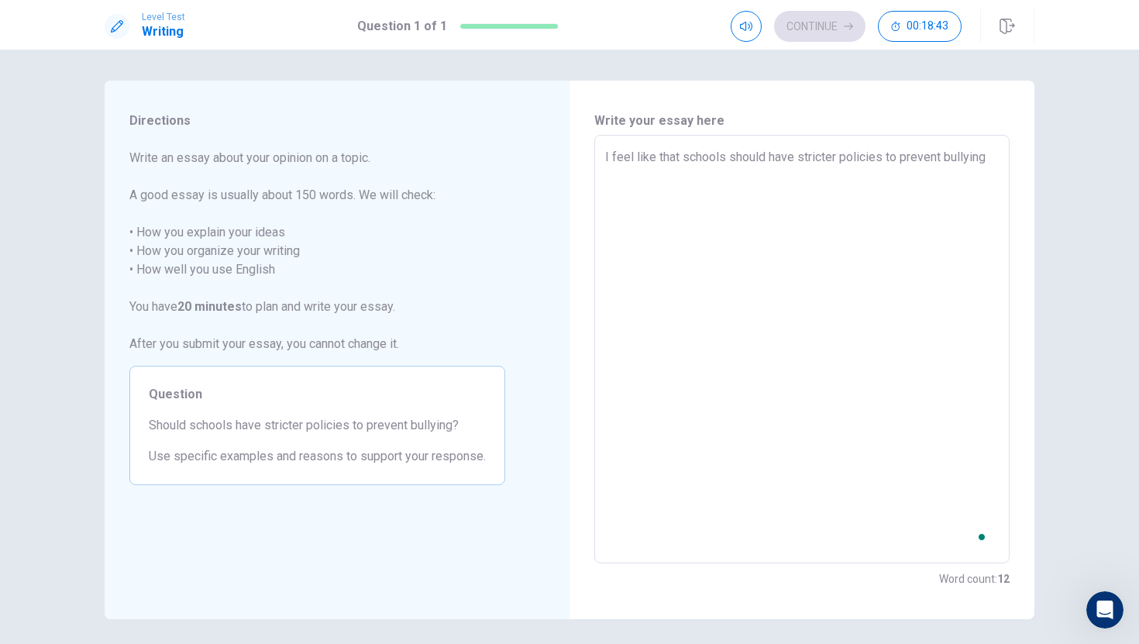
type textarea "I feel like that schools should have stricter policies to prevent bullying,"
type textarea "x"
type textarea "I feel like that schools should have stricter policies to prevent bullying,"
click at [607, 162] on textarea "I feel like that schools should have stricter policies to prevent bullying," at bounding box center [801, 349] width 393 height 403
click at [602, 162] on div "I feel like that schools should have stricter policies to prevent bullying, x ​" at bounding box center [801, 349] width 415 height 428
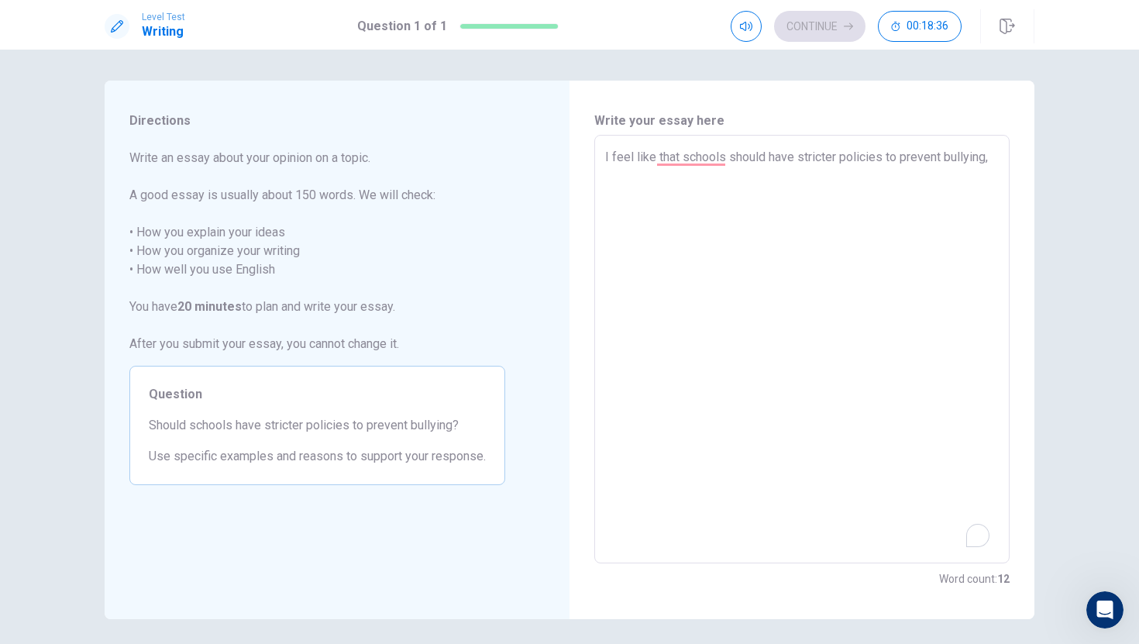
click at [605, 161] on div "I feel like that schools should have stricter policies to prevent bullying, x ​" at bounding box center [801, 349] width 415 height 428
click at [604, 161] on div "I feel like that schools should have stricter policies to prevent bullying, x ​" at bounding box center [801, 349] width 415 height 428
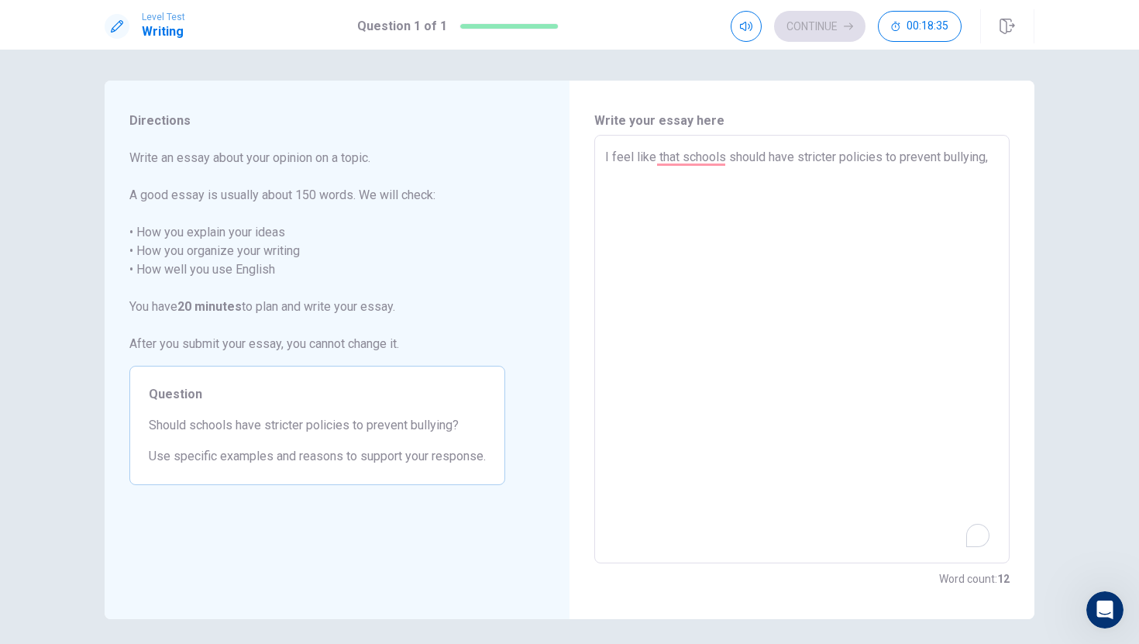
click at [601, 157] on div "I feel like that schools should have stricter policies to prevent bullying, x ​" at bounding box center [801, 349] width 415 height 428
click at [596, 158] on div "I feel like that schools should have stricter policies to prevent bullying, x ​" at bounding box center [801, 349] width 415 height 428
click at [596, 159] on div "I feel like that schools should have stricter policies to prevent bullying, x ​" at bounding box center [801, 349] width 415 height 428
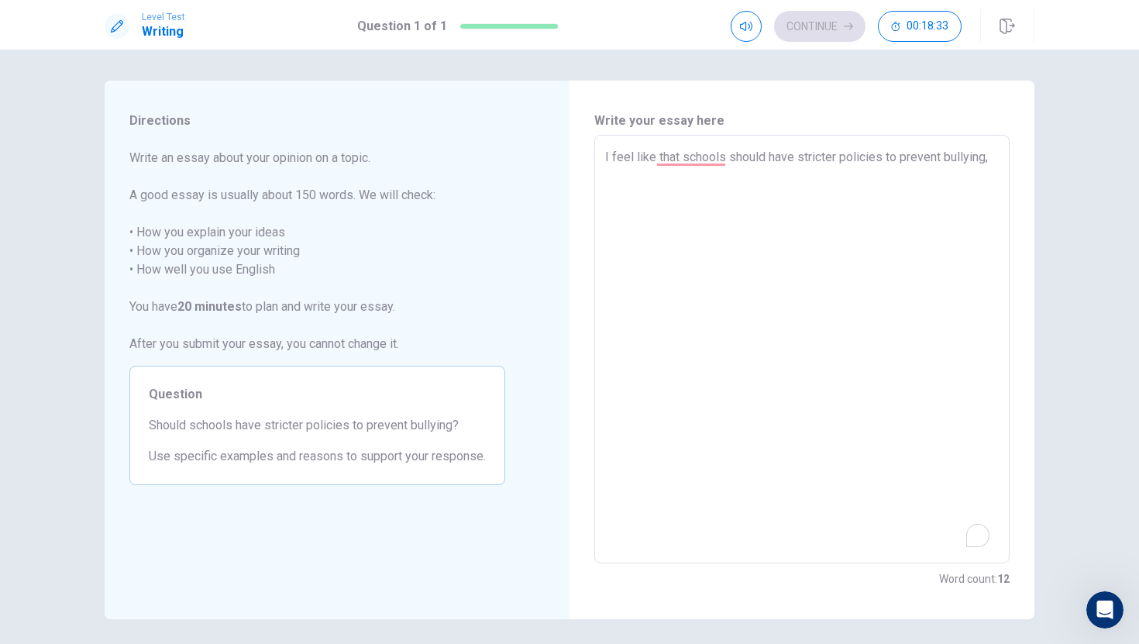
drag, startPoint x: 616, startPoint y: 158, endPoint x: 596, endPoint y: 167, distance: 22.6
click at [596, 167] on div "I feel like that schools should have stricter policies to prevent bullying, x ​" at bounding box center [801, 349] width 415 height 428
click at [610, 167] on textarea "I feel like that schools should have stricter policies to prevent bullying," at bounding box center [801, 349] width 393 height 403
click at [607, 161] on textarea "I feel like that schools should have stricter policies to prevent bullying," at bounding box center [801, 349] width 393 height 403
click at [790, 290] on textarea "I feel like that schools should have stricter policies to prevent bullying," at bounding box center [801, 349] width 393 height 403
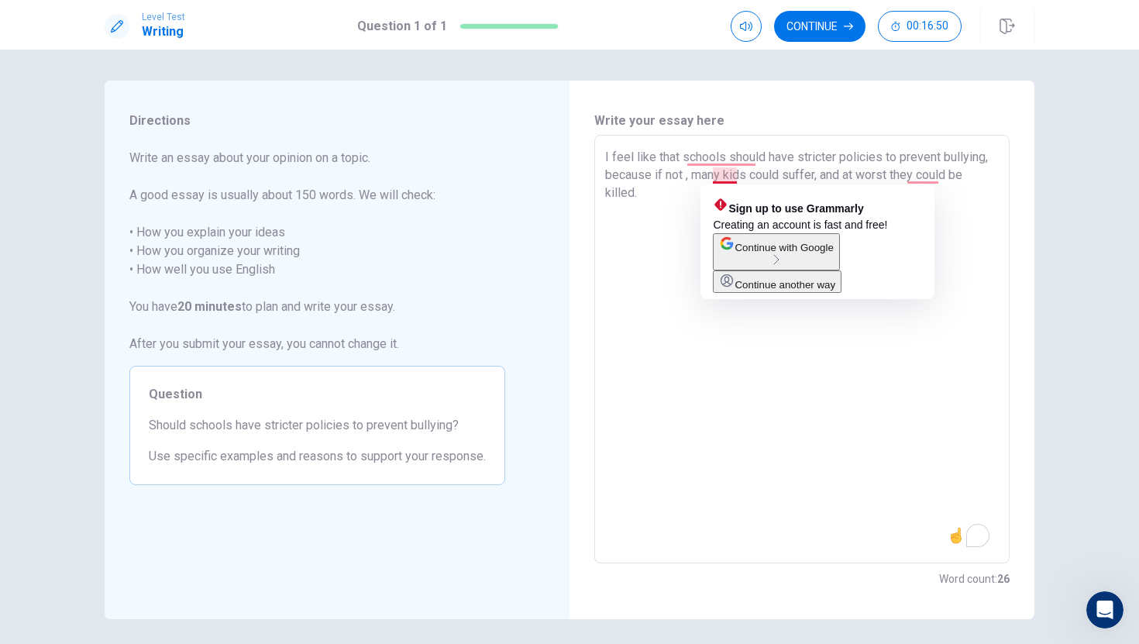
click at [733, 178] on textarea "I feel like that schools should have stricter policies to prevent bullying, bec…" at bounding box center [801, 349] width 393 height 403
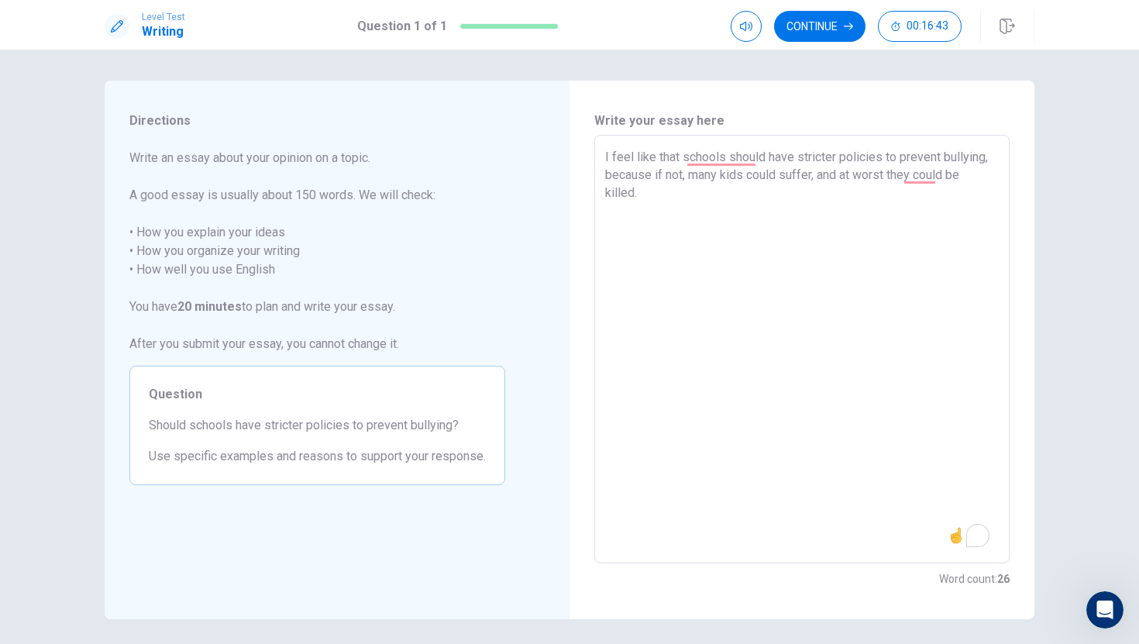
click at [929, 187] on textarea "I feel like that schools should have stricter policies to prevent bullying, bec…" at bounding box center [801, 349] width 393 height 403
click at [929, 177] on textarea "I feel like that schools should have stricter policies to prevent bullying, bec…" at bounding box center [801, 349] width 393 height 403
click at [894, 235] on textarea "I feel like that schools should have stricter policies to prevent bullying, bec…" at bounding box center [801, 349] width 393 height 403
click at [929, 533] on img at bounding box center [955, 535] width 17 height 17
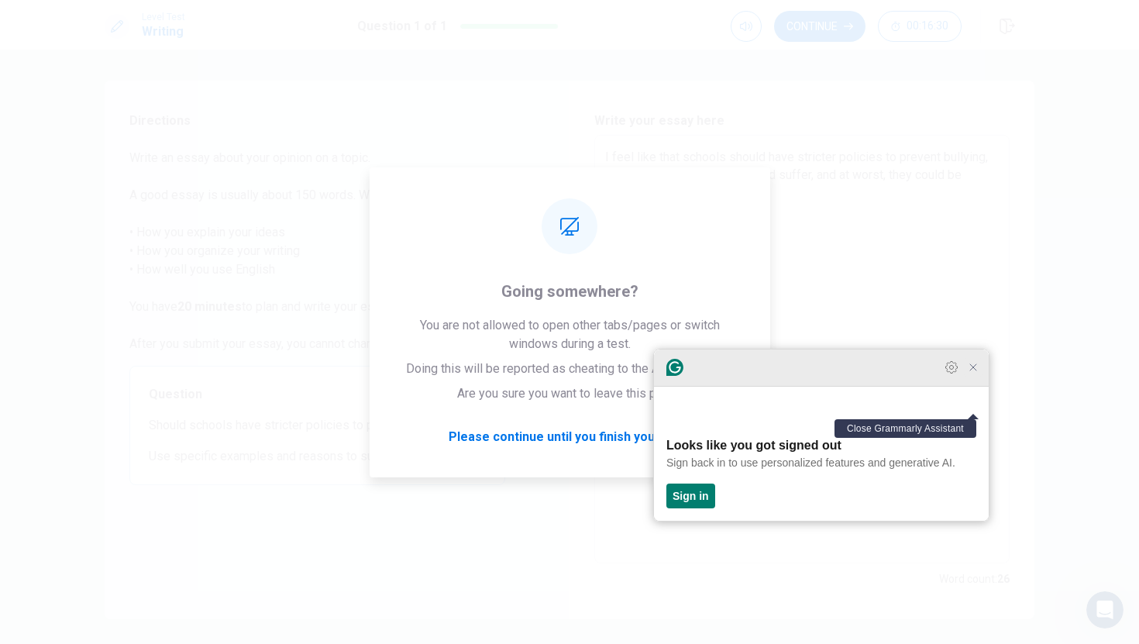
click at [929, 376] on icon "Close Grammarly Assistant" at bounding box center [972, 367] width 19 height 19
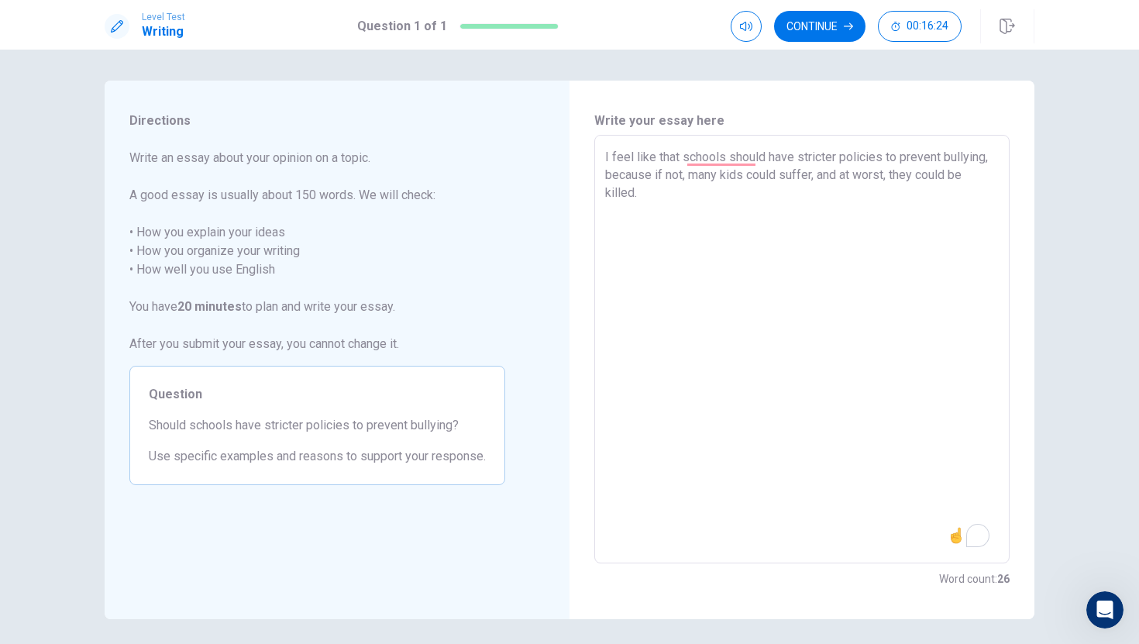
click at [820, 284] on textarea "I feel like that schools should have stricter policies to prevent bullying, bec…" at bounding box center [801, 349] width 393 height 403
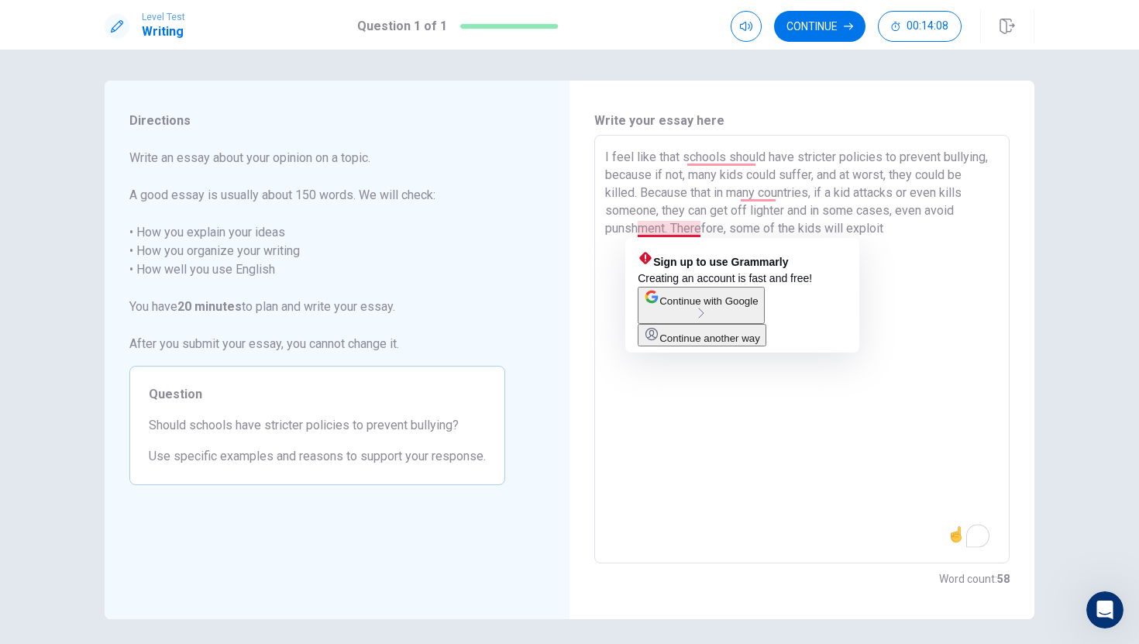
click at [662, 232] on textarea "I feel like that schools should have stricter policies to prevent bullying, bec…" at bounding box center [801, 349] width 393 height 403
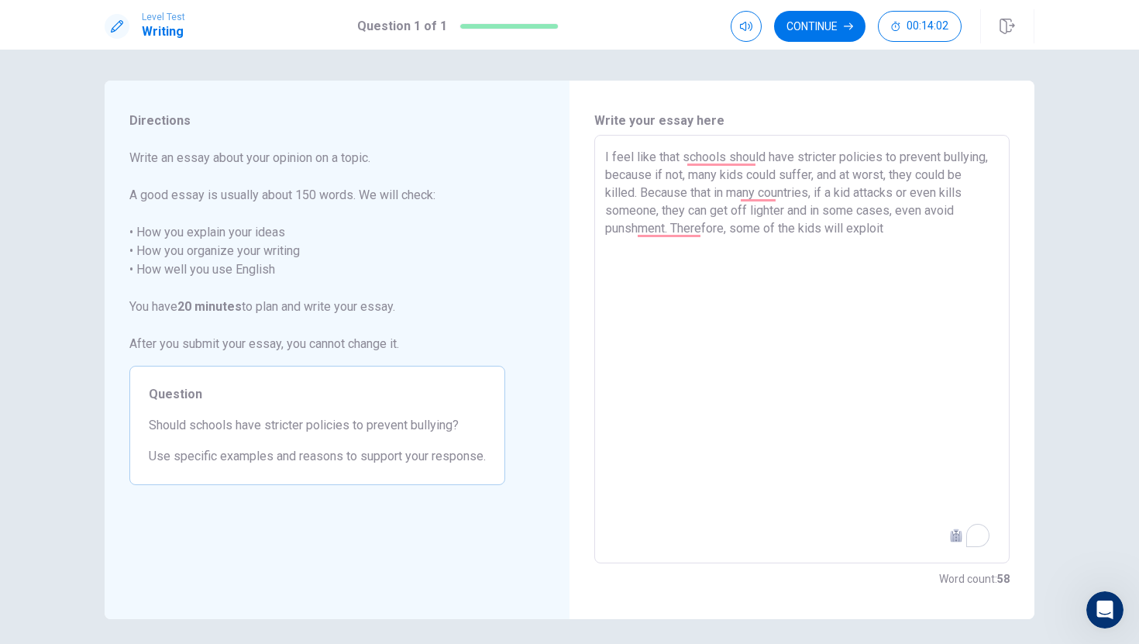
click at [929, 403] on textarea "I feel like that schools should have stricter policies to prevent bullying, bec…" at bounding box center [801, 349] width 393 height 403
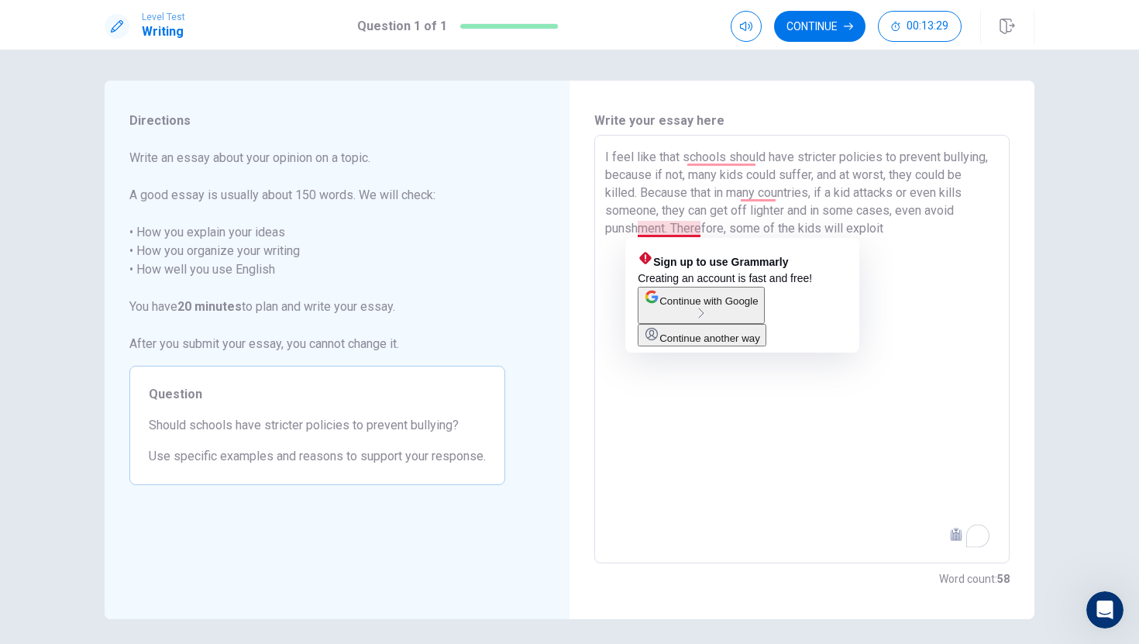
click at [665, 230] on textarea "I feel like that schools should have stricter policies to prevent bullying, bec…" at bounding box center [801, 349] width 393 height 403
click at [674, 231] on textarea "I feel like that schools should have stricter policies to prevent bullying, bec…" at bounding box center [801, 349] width 393 height 403
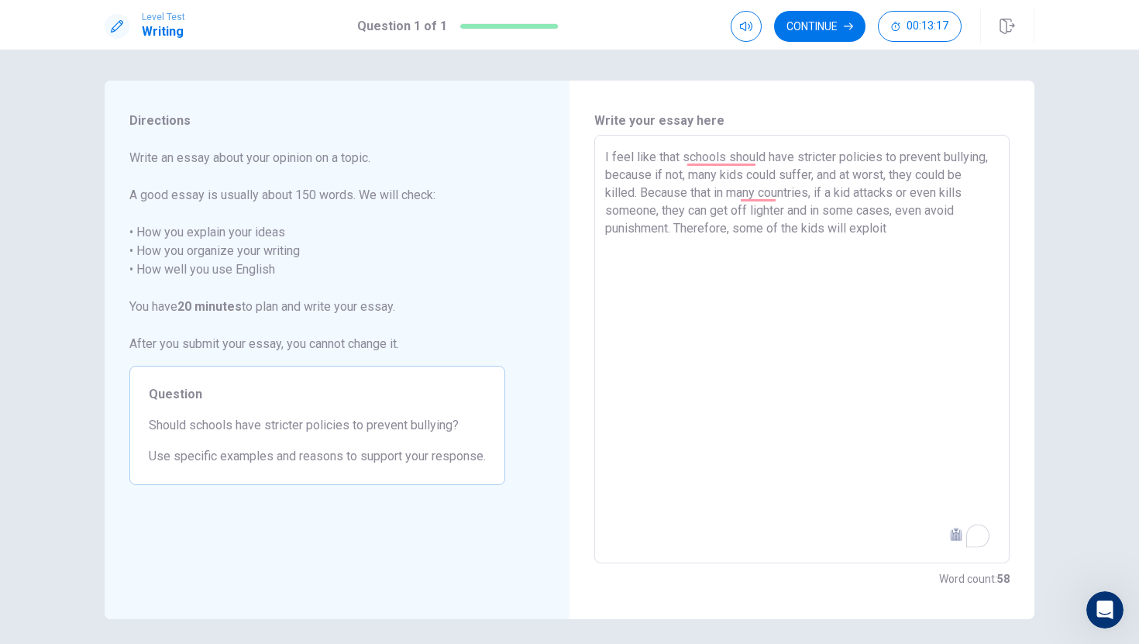
click at [929, 243] on textarea "I feel like that schools should have stricter policies to prevent bullying, bec…" at bounding box center [801, 349] width 393 height 403
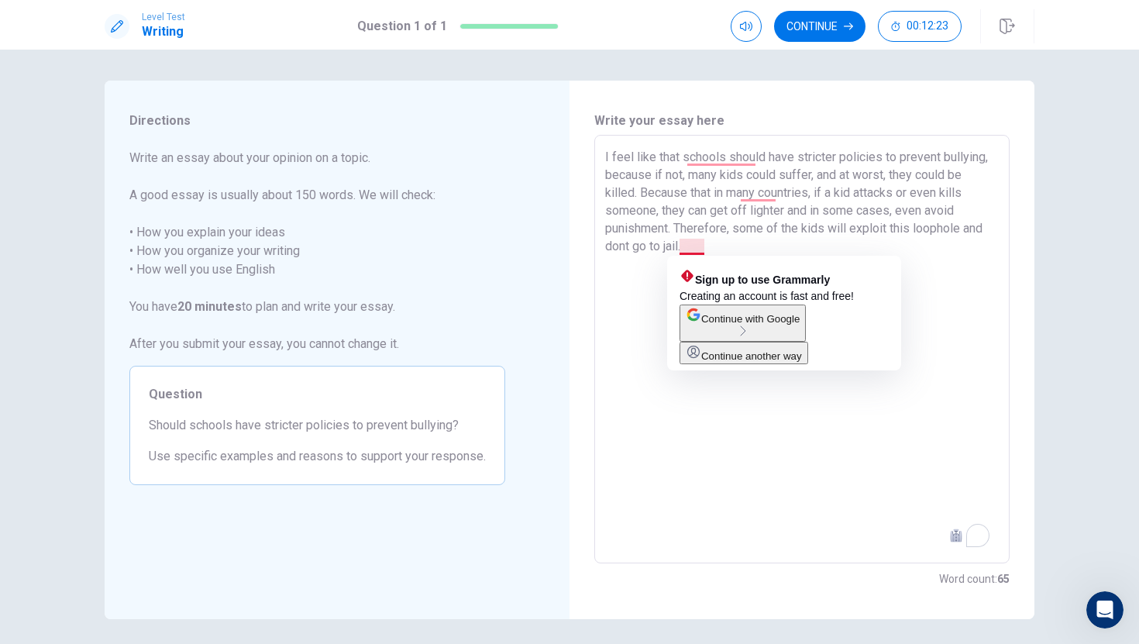
click at [697, 247] on textarea "I feel like that schools should have stricter policies to prevent bullying, bec…" at bounding box center [801, 349] width 393 height 403
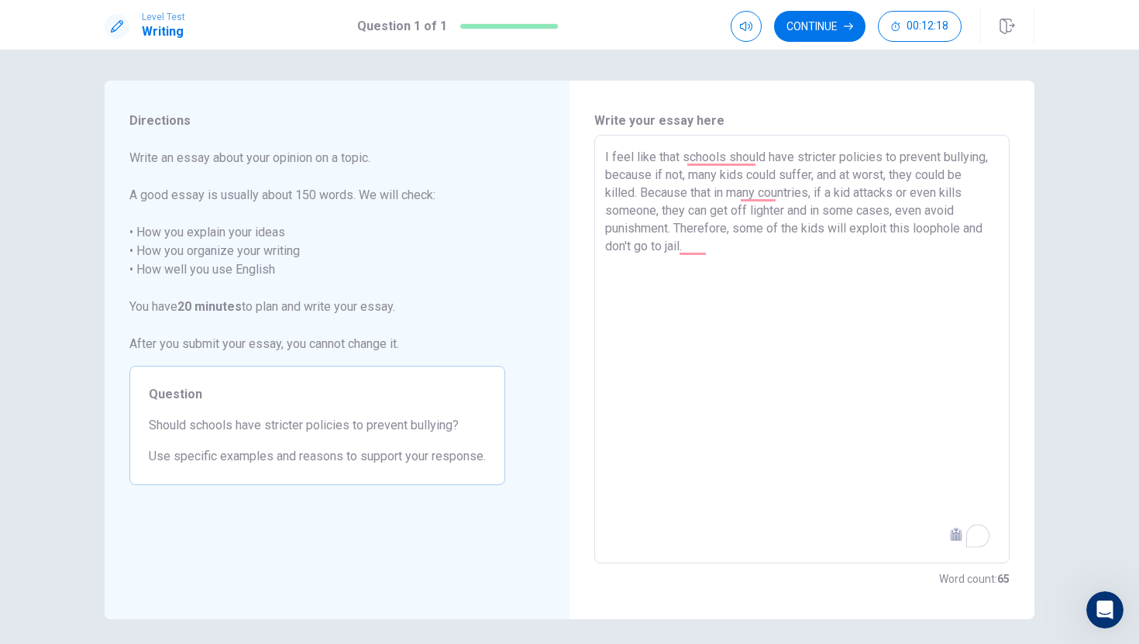
click at [857, 305] on textarea "I feel like that schools should have stricter policies to prevent bullying, bec…" at bounding box center [801, 349] width 393 height 403
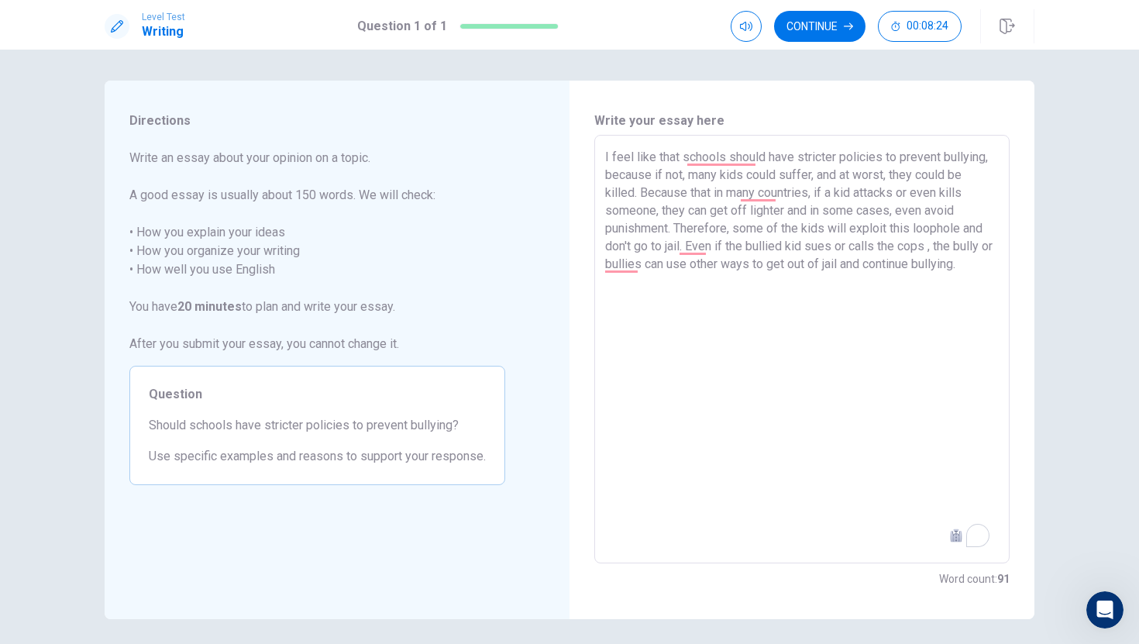
click at [840, 448] on textarea "I feel like that schools should have stricter policies to prevent bullying, bec…" at bounding box center [801, 349] width 393 height 403
click at [668, 302] on textarea "I feel like that schools should have stricter policies to prevent bullying, bec…" at bounding box center [801, 349] width 393 height 403
click at [667, 302] on textarea "I feel like that schools should have stricter policies to prevent bullying, bec…" at bounding box center [801, 349] width 393 height 403
click at [661, 304] on textarea "I feel like that schools should have stricter policies to prevent bullying, bec…" at bounding box center [801, 349] width 393 height 403
click at [709, 326] on textarea "I feel like that schools should have stricter policies to prevent bullying, bec…" at bounding box center [801, 349] width 393 height 403
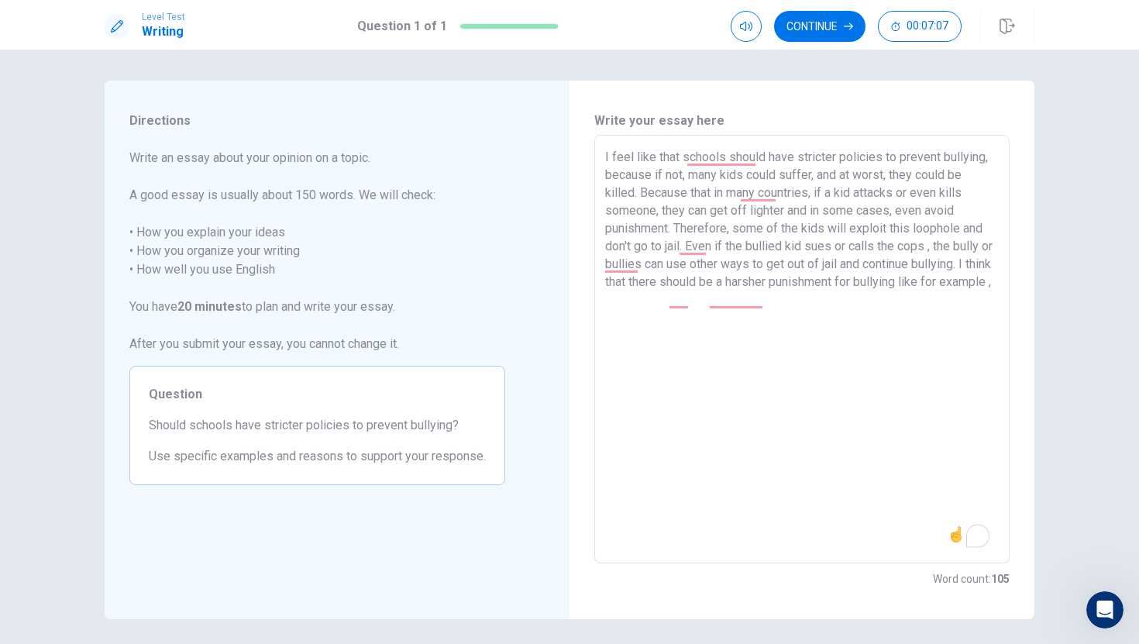
click at [684, 307] on textarea "I feel like that schools should have stricter policies to prevent bullying, bec…" at bounding box center [801, 349] width 393 height 403
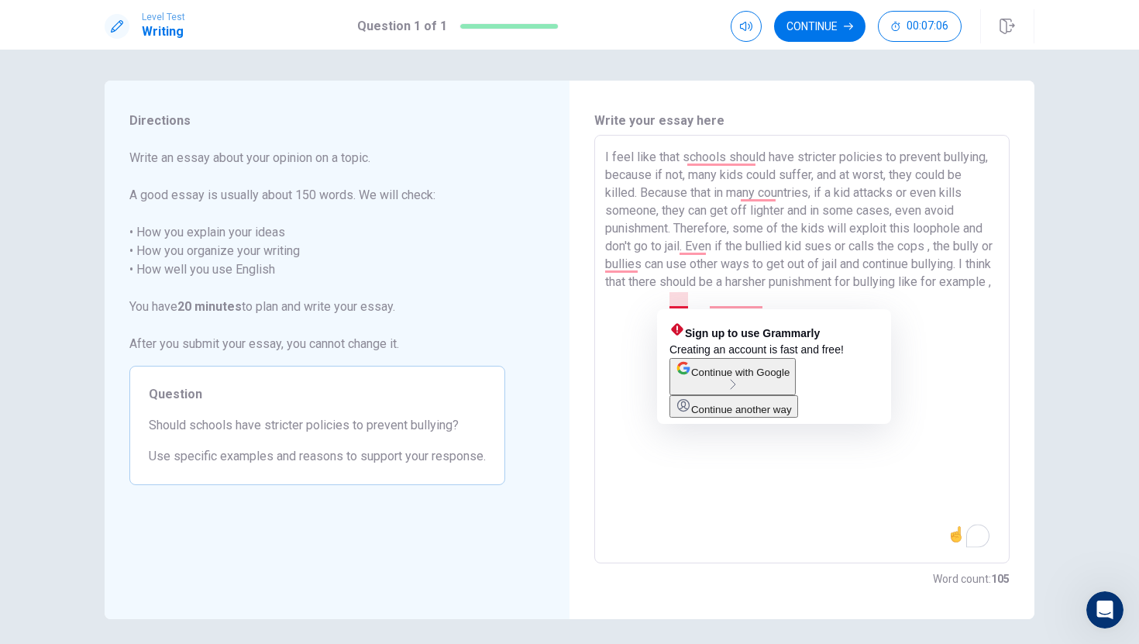
click at [673, 301] on textarea "I feel like that schools should have stricter policies to prevent bullying, bec…" at bounding box center [801, 349] width 393 height 403
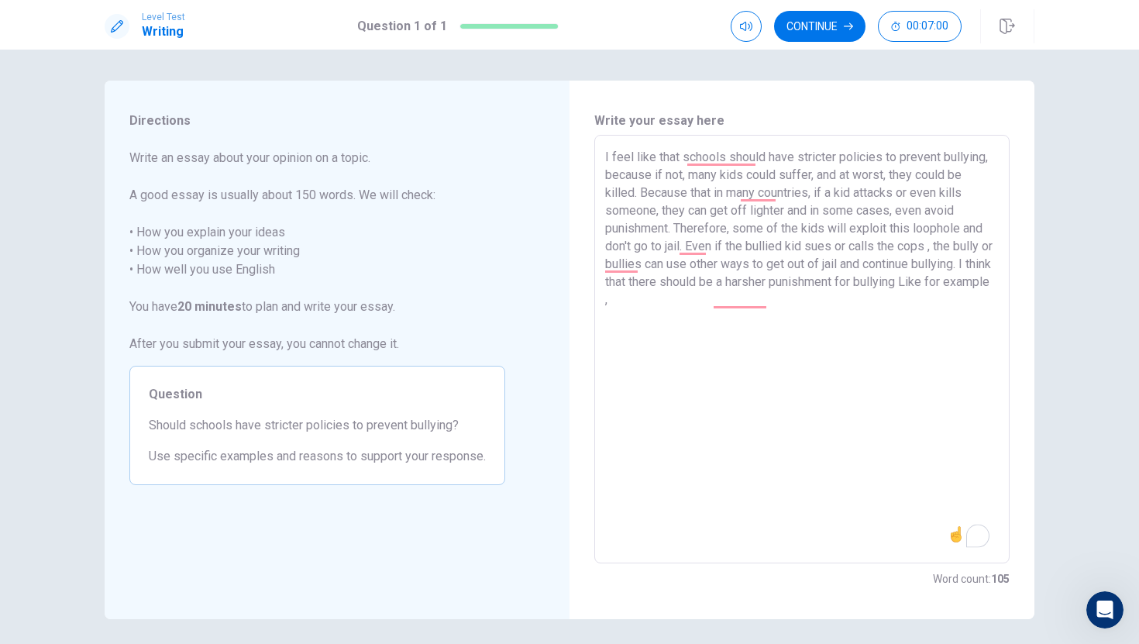
click at [667, 297] on textarea "I feel like that schools should have stricter policies to prevent bullying, bec…" at bounding box center [801, 349] width 393 height 403
click at [874, 404] on textarea "I feel like that schools should have stricter policies to prevent bullying, bec…" at bounding box center [801, 349] width 393 height 403
click at [829, 315] on textarea "I feel like that schools should have stricter policies to prevent bullying, bec…" at bounding box center [801, 349] width 393 height 403
click at [859, 359] on textarea "I feel like that schools should have stricter policies to prevent bullying, bec…" at bounding box center [801, 349] width 393 height 403
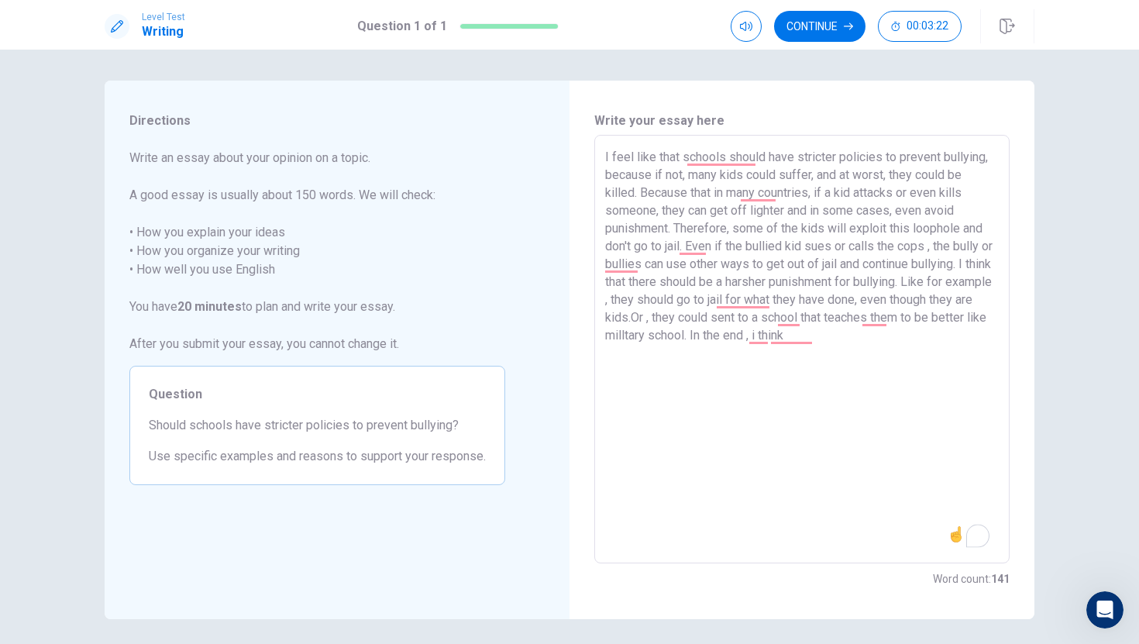
click at [923, 333] on textarea "I feel like that schools should have stricter policies to prevent bullying, bec…" at bounding box center [801, 349] width 393 height 403
click at [929, 359] on textarea "I feel like that schools should have stricter policies to prevent bullying, bec…" at bounding box center [801, 349] width 393 height 403
click at [850, 28] on icon "button" at bounding box center [847, 26] width 9 height 7
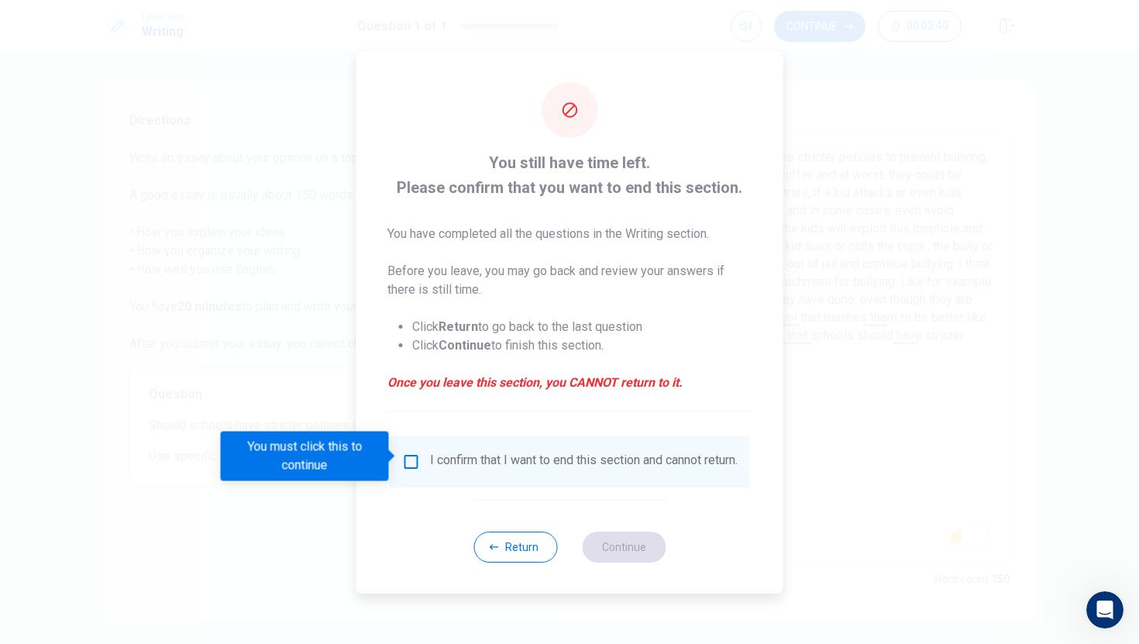
click at [441, 465] on div "I confirm that I want to end this section and cannot return." at bounding box center [583, 461] width 307 height 19
click at [416, 460] on input "You must click this to continue" at bounding box center [411, 461] width 19 height 19
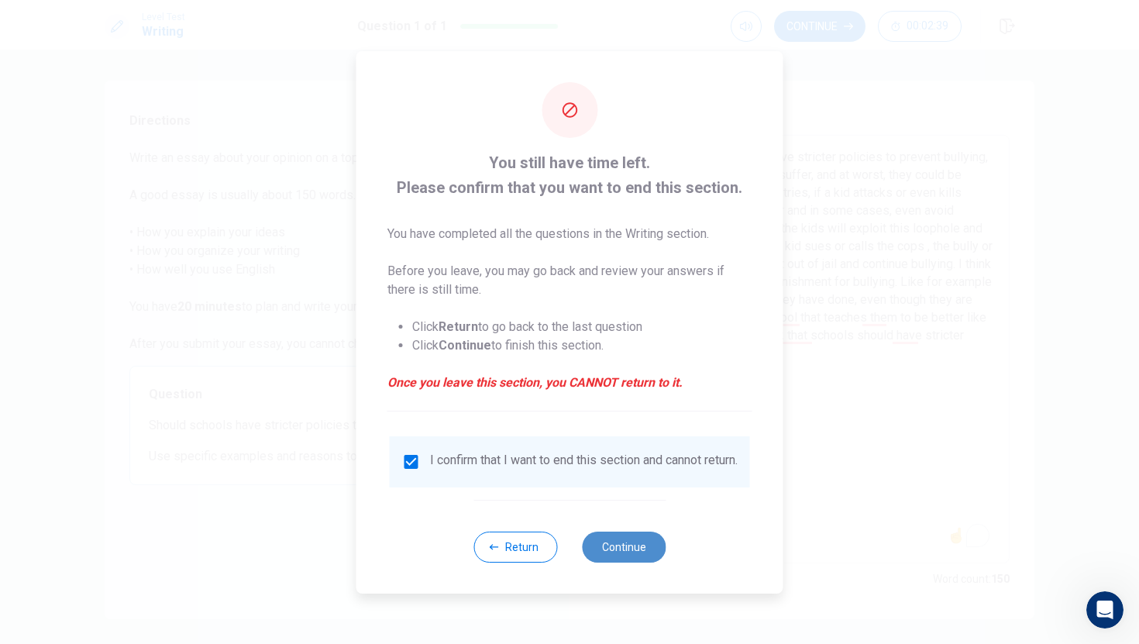
click at [648, 561] on button "Continue" at bounding box center [624, 546] width 84 height 31
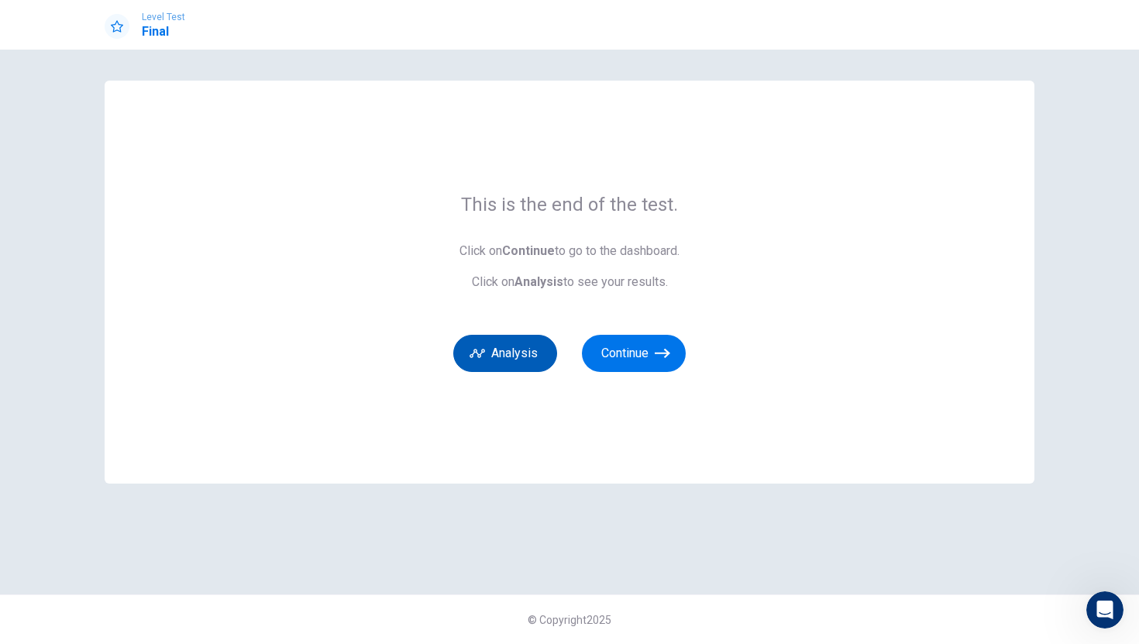
click at [457, 355] on button "Analysis" at bounding box center [505, 353] width 104 height 37
